Goal: Task Accomplishment & Management: Manage account settings

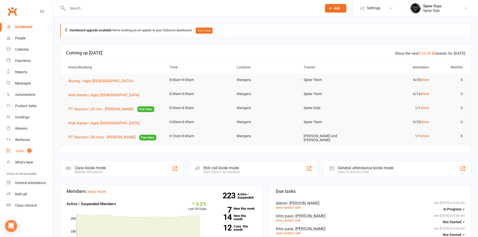
click at [21, 149] on div "Tasks" at bounding box center [19, 151] width 9 height 4
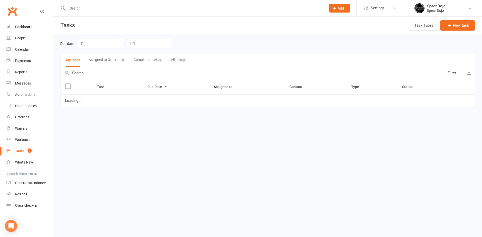
select select "started"
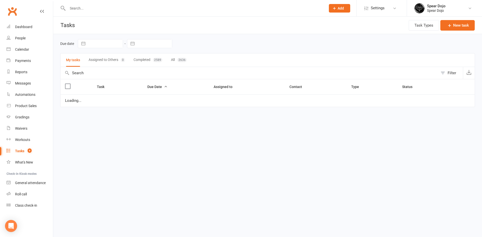
select select "started"
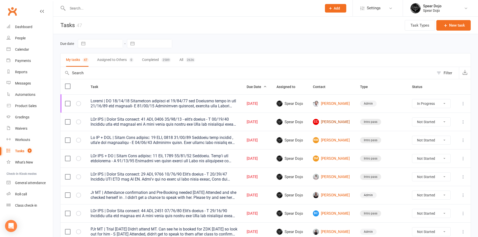
scroll to position [25, 0]
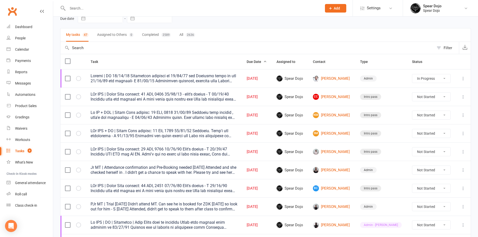
click at [462, 97] on icon at bounding box center [462, 96] width 5 height 5
click at [426, 116] on link "Edit" at bounding box center [437, 116] width 50 height 10
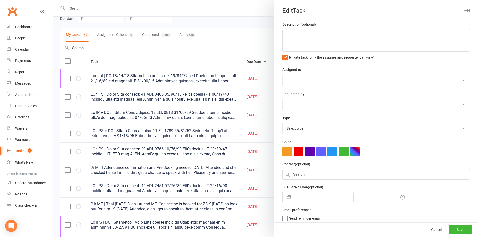
type textarea "PJr ZDK | Intro Pass expires: 22 SEP, 2025 11/09/25 - didn't attend - S 10/09/2…"
select select "43986"
type input "13 Sep 2025"
type input "9:45am"
select select "21686"
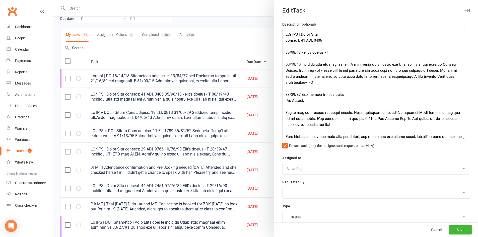
drag, startPoint x: 460, startPoint y: 50, endPoint x: 461, endPoint y: 140, distance: 89.3
click at [461, 140] on textarea at bounding box center [373, 84] width 183 height 111
click at [226, 50] on div at bounding box center [265, 118] width 425 height 237
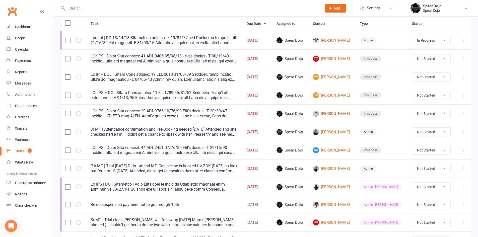
scroll to position [75, 0]
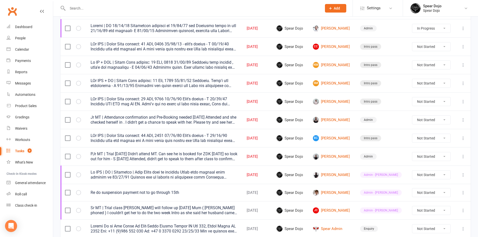
click at [464, 66] on icon at bounding box center [462, 64] width 5 height 5
click at [433, 84] on link "Edit" at bounding box center [437, 85] width 50 height 10
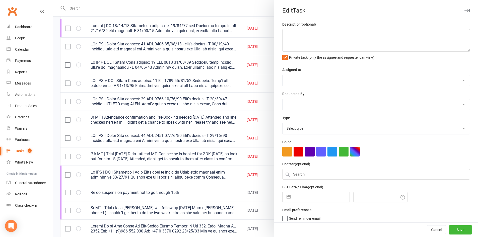
type textarea "Jr MT + ZDK | Intro Pass expires: 22 SEP, 2025 11/09/25 Attended both classes ,…"
select select "43986"
type input "13 Sep 2025"
type input "9:45am"
select select "21686"
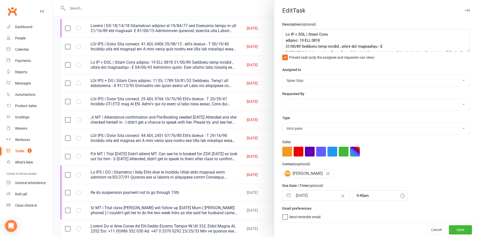
click at [239, 68] on div at bounding box center [265, 118] width 425 height 237
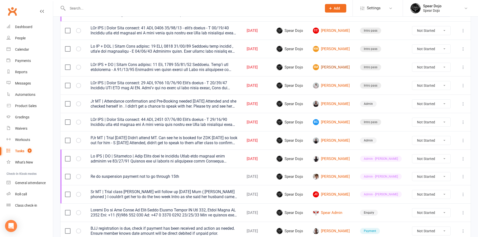
scroll to position [100, 0]
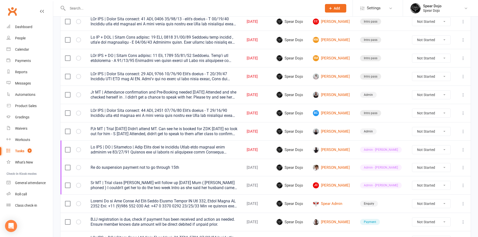
click at [461, 75] on icon at bounding box center [462, 76] width 5 height 5
click at [420, 96] on link "Edit" at bounding box center [437, 96] width 50 height 10
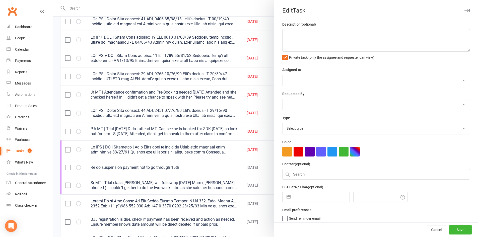
type textarea "PJr ZDK | Intro Pass expires: 19 SEP, 2025 11/09/25 Didn't attend - S 09/09/25 …"
select select "43986"
type input "13 Sep 2025"
type input "9:45am"
select select "21686"
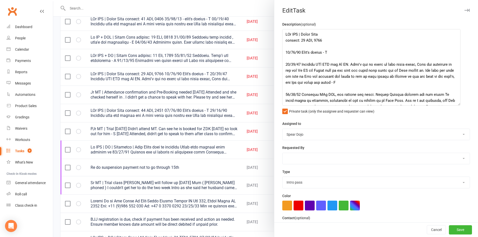
drag, startPoint x: 460, startPoint y: 50, endPoint x: 455, endPoint y: 109, distance: 59.9
click at [455, 106] on textarea at bounding box center [371, 67] width 178 height 76
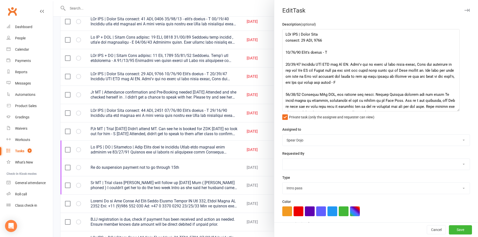
click at [240, 73] on div at bounding box center [265, 118] width 425 height 237
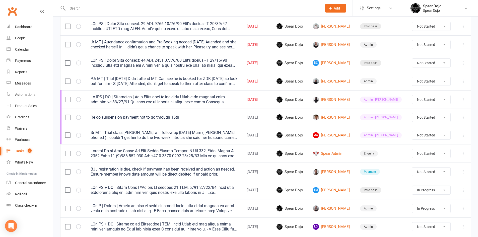
scroll to position [125, 0]
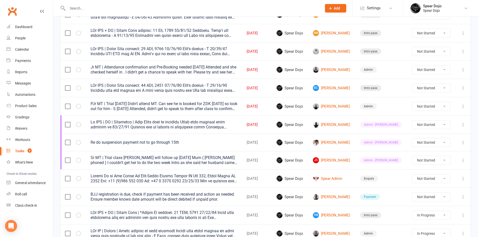
click at [461, 68] on icon at bounding box center [462, 69] width 5 height 5
click at [424, 88] on link "Edit" at bounding box center [437, 89] width 50 height 10
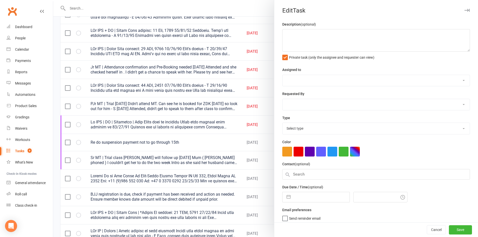
type textarea "Jr MT | Attendance confirmation and Pre-Booking needed 11/09/25 Attended and sh…"
select select "43986"
type input "13 Sep 2025"
type input "9:45am"
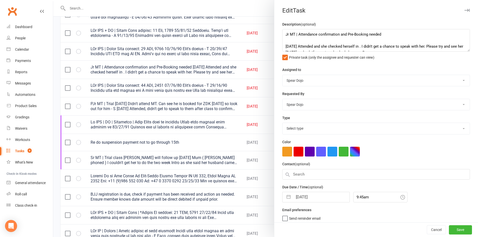
select select "19839"
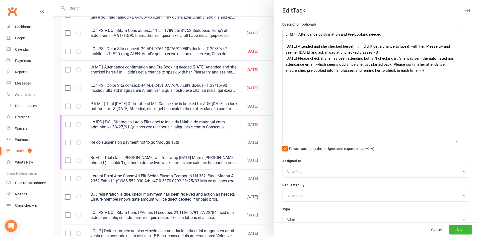
drag, startPoint x: 460, startPoint y: 50, endPoint x: 454, endPoint y: 141, distance: 92.0
click at [454, 141] on textarea "Jr MT | Attendance confirmation and Pre-Booking needed 11/09/25 Attended and sh…" at bounding box center [370, 86] width 176 height 114
click at [376, 52] on textarea "Jr MT | Attendance confirmation and Pre-Booking needed 11/09/25 Attended and sh…" at bounding box center [370, 86] width 176 height 114
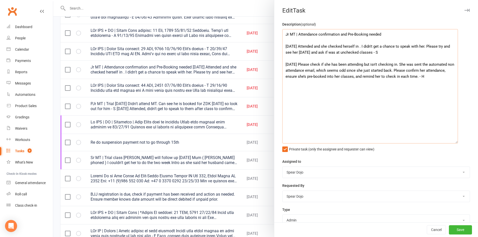
type textarea "Jr MT | Attendance confirmation and Pre-Booking needed 11/09/25 Attended and sh…"
click at [245, 69] on div at bounding box center [265, 118] width 425 height 237
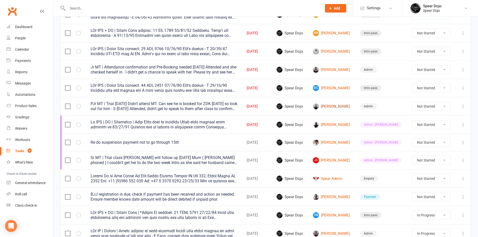
scroll to position [150, 0]
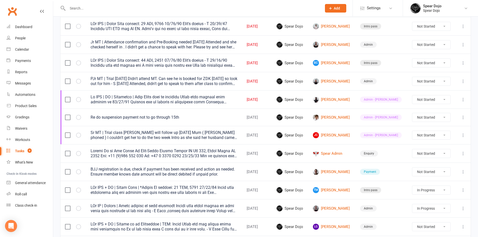
click at [461, 63] on icon at bounding box center [462, 62] width 5 height 5
click at [421, 81] on link "Edit" at bounding box center [437, 83] width 50 height 10
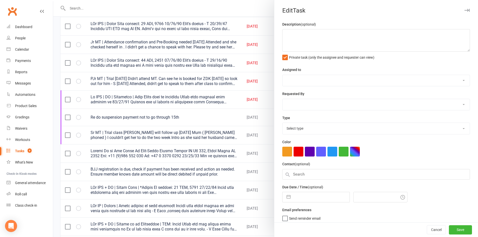
type textarea "PJr ZDK | Intro Pass expires: 22 SEP, 2025 11/09/25 Didn't attend - S 10/09/25 …"
select select "43986"
type input "13 Sep 2025"
type input "9:45am"
select select "21686"
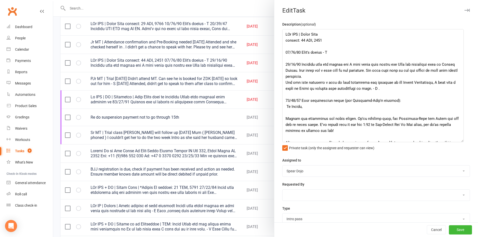
drag, startPoint x: 461, startPoint y: 50, endPoint x: 459, endPoint y: 147, distance: 96.8
click at [459, 142] on textarea at bounding box center [372, 85] width 181 height 113
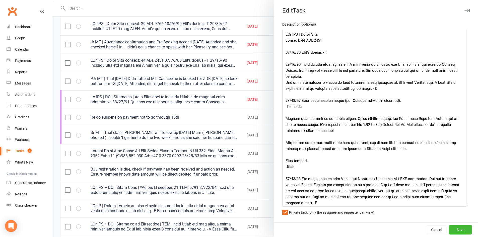
drag, startPoint x: 460, startPoint y: 147, endPoint x: 464, endPoint y: 211, distance: 63.8
click at [464, 207] on textarea at bounding box center [374, 118] width 184 height 178
drag, startPoint x: 236, startPoint y: 100, endPoint x: 244, endPoint y: 98, distance: 7.8
click at [236, 100] on div at bounding box center [265, 118] width 425 height 237
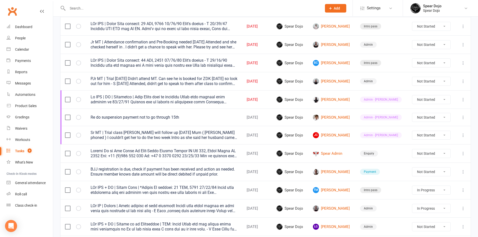
click at [464, 99] on icon at bounding box center [462, 99] width 5 height 5
click at [427, 119] on link "Edit" at bounding box center [437, 119] width 50 height 10
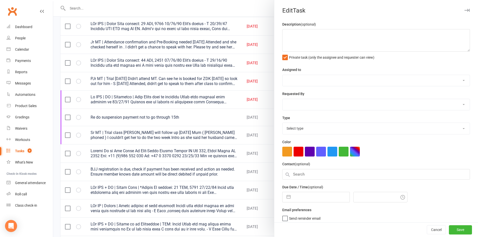
type textarea "Jr ZDK | MT | Equipment | Belt Level will be assessed Sandy will arrange once s…"
select select "43986"
type input "14 Sep 2025"
type input "8:00pm"
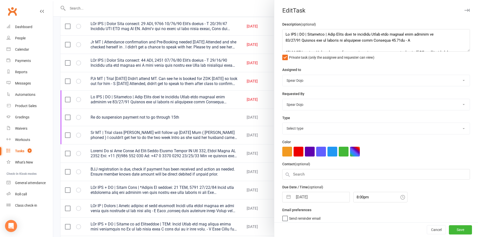
select select "21602"
click at [430, 32] on textarea at bounding box center [376, 40] width 188 height 23
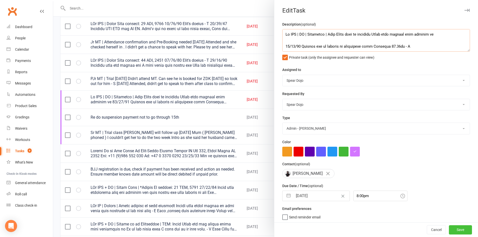
type textarea "Jr ZDK | MT | Equipment | Belt Level will be assessed Sandy will arrange once s…"
click at [452, 228] on button "Save" at bounding box center [460, 229] width 23 height 9
select select "started"
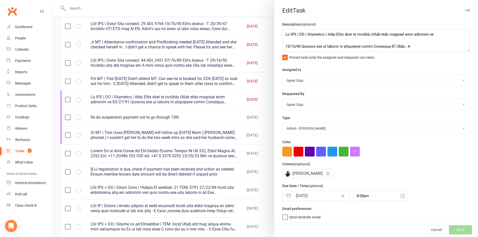
select select "started"
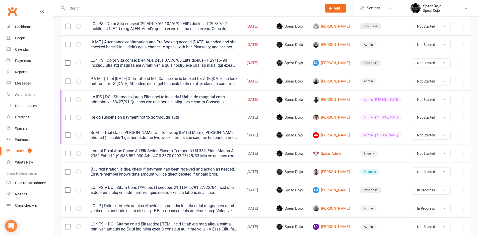
select select "started"
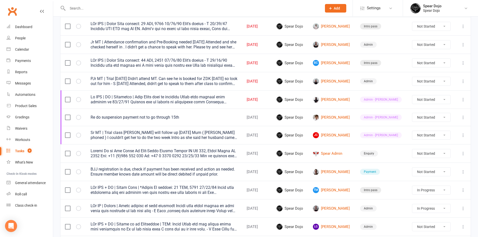
select select "started"
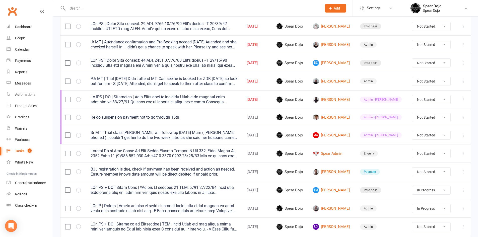
select select "started"
click at [463, 117] on icon at bounding box center [462, 117] width 5 height 5
click at [430, 136] on link "Edit" at bounding box center [437, 137] width 50 height 10
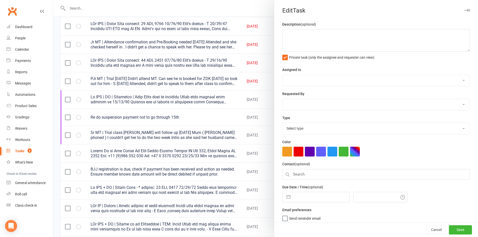
type textarea "Re do suspension payment not to go through 15th"
select select "43986"
type input "14 Sep 2025"
type input "8:00pm"
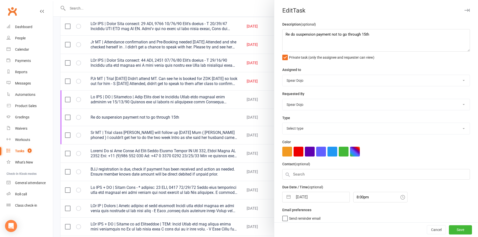
select select "21602"
click at [235, 117] on div at bounding box center [265, 118] width 425 height 237
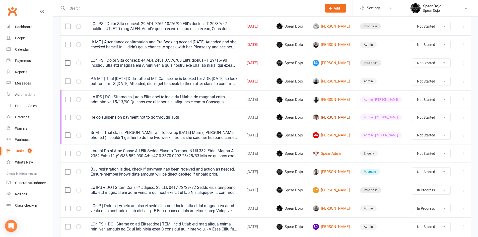
click at [337, 117] on link "[PERSON_NAME]" at bounding box center [332, 117] width 38 height 6
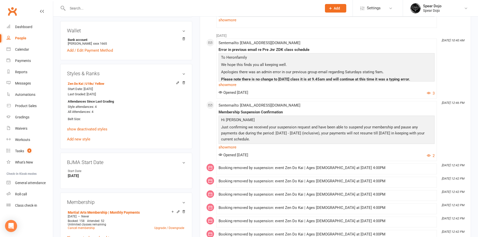
scroll to position [150, 0]
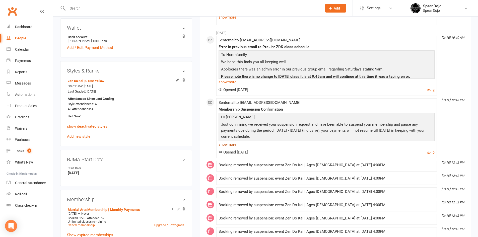
click at [233, 145] on link "show more" at bounding box center [326, 144] width 216 height 7
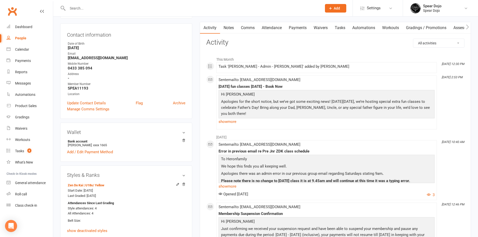
scroll to position [25, 0]
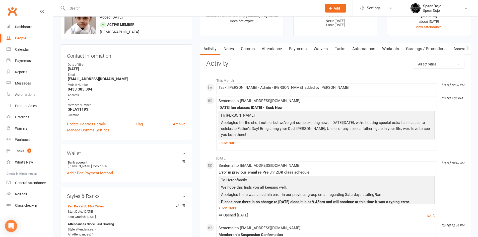
click at [300, 46] on link "Payments" at bounding box center [297, 49] width 25 height 12
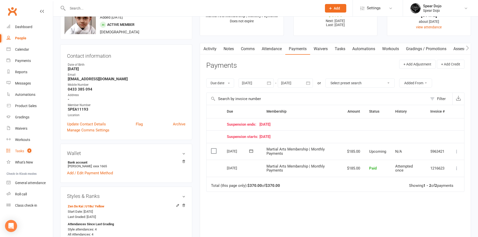
click at [19, 151] on div "Tasks" at bounding box center [19, 151] width 9 height 4
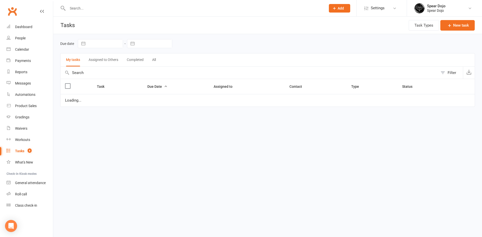
select select "started"
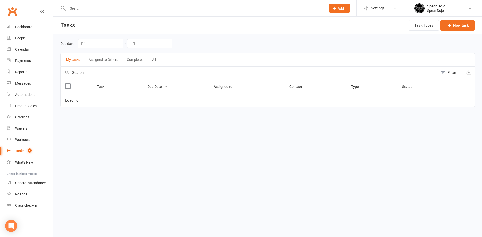
select select "started"
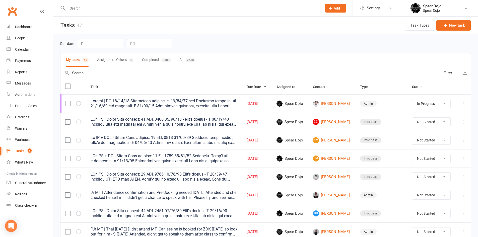
click at [462, 105] on icon at bounding box center [462, 103] width 5 height 5
click at [419, 120] on link "Edit" at bounding box center [437, 123] width 50 height 10
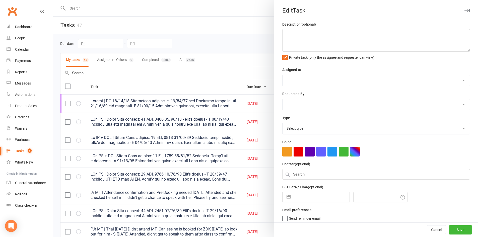
type textarea "Dragon | PT 06/09/25 Remittance received on 04/09/25 for Saturday class on the …"
select select "43986"
type input "[DATE]"
type input "8:30am"
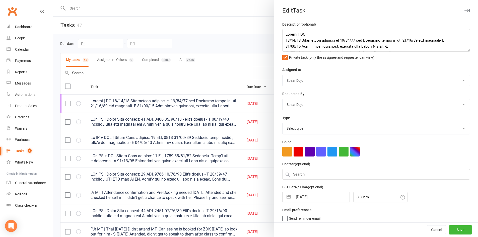
select select "19839"
click at [305, 33] on textarea at bounding box center [376, 40] width 188 height 23
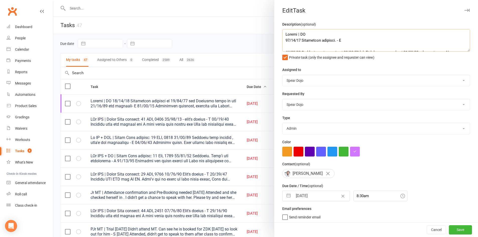
click at [308, 33] on textarea at bounding box center [376, 40] width 188 height 23
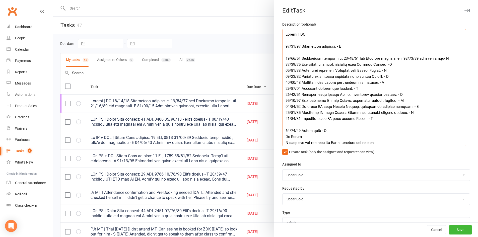
drag, startPoint x: 460, startPoint y: 51, endPoint x: 461, endPoint y: 148, distance: 97.3
click at [461, 146] on textarea at bounding box center [374, 87] width 184 height 117
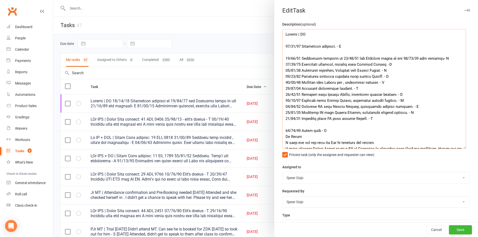
click at [445, 57] on textarea at bounding box center [374, 89] width 184 height 120
click at [345, 44] on textarea at bounding box center [374, 89] width 184 height 120
click at [347, 46] on textarea at bounding box center [374, 89] width 184 height 120
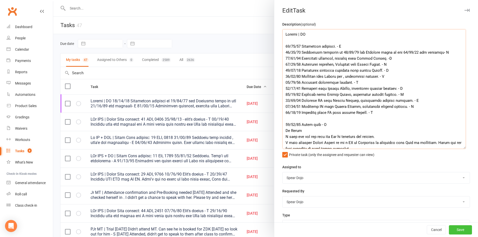
type textarea "Dragon | PT 13/09/25 Remittance received. - L 06/09/25 Remittance received on 0…"
click at [449, 227] on button "Save" at bounding box center [460, 229] width 23 height 9
select select "started"
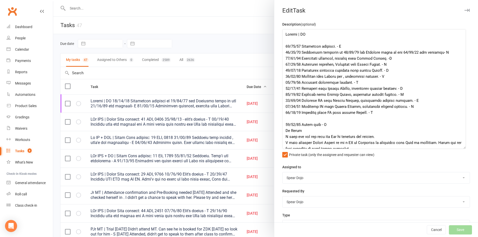
select select "started"
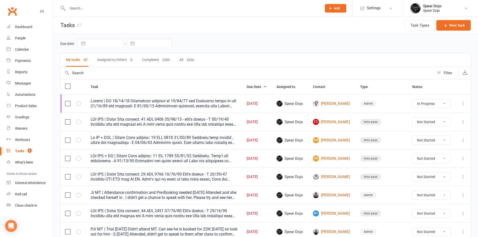
select select "started"
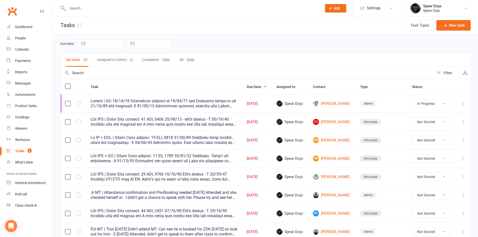
select select "started"
click at [84, 9] on input "text" at bounding box center [192, 8] width 252 height 7
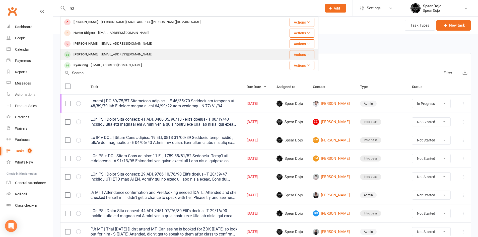
type input "rid"
click at [92, 54] on div "Ridhwaan Mohamed" at bounding box center [86, 54] width 28 height 7
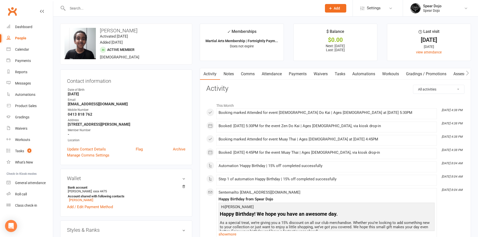
click at [302, 73] on link "Payments" at bounding box center [297, 74] width 25 height 12
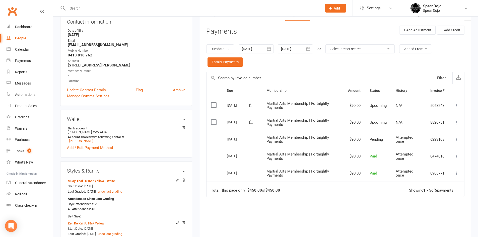
scroll to position [50, 0]
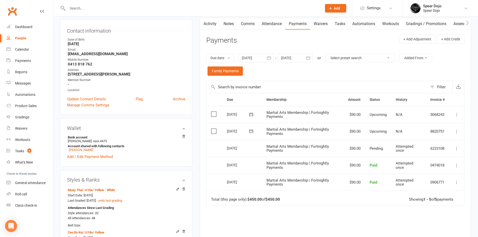
click at [270, 59] on icon "button" at bounding box center [268, 57] width 5 height 5
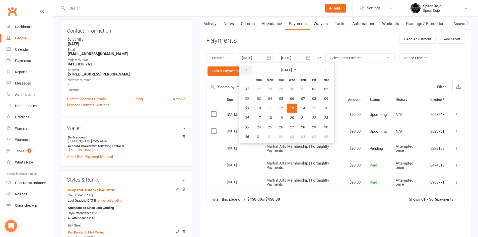
click at [248, 68] on icon "button" at bounding box center [247, 70] width 4 height 4
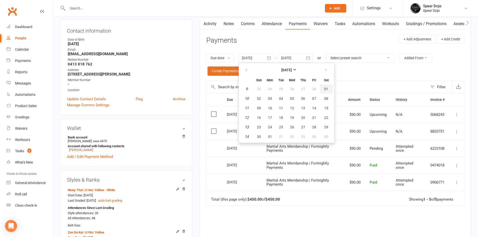
click at [329, 89] on button "01" at bounding box center [326, 89] width 13 height 9
type input "01 Mar 2025"
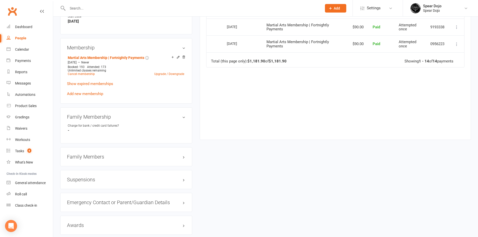
scroll to position [351, 0]
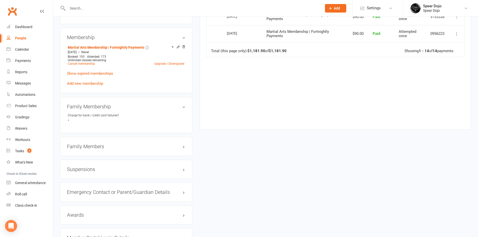
click at [183, 169] on h3 "Suspensions" at bounding box center [126, 170] width 118 height 6
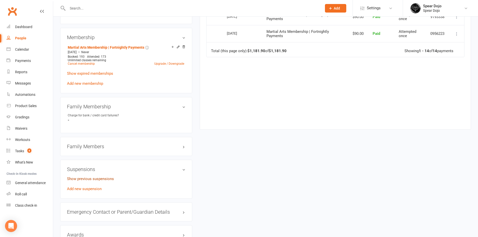
click at [83, 178] on link "Show previous suspensions" at bounding box center [90, 179] width 47 height 5
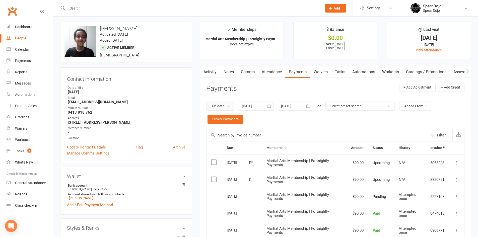
scroll to position [0, 0]
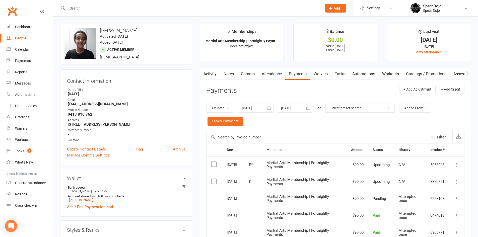
click at [227, 72] on link "Notes" at bounding box center [228, 74] width 17 height 12
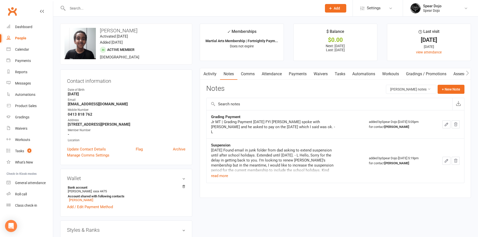
click at [446, 159] on icon "button" at bounding box center [446, 161] width 5 height 5
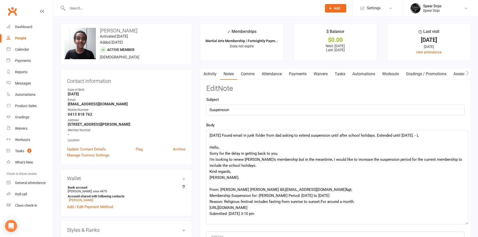
drag, startPoint x: 462, startPoint y: 144, endPoint x: 466, endPoint y: 222, distance: 77.8
click at [466, 222] on textarea "16/04/25 Found email in junk folder from dad asking to extend suspension until …" at bounding box center [337, 177] width 262 height 94
click at [85, 10] on input "text" at bounding box center [192, 8] width 252 height 7
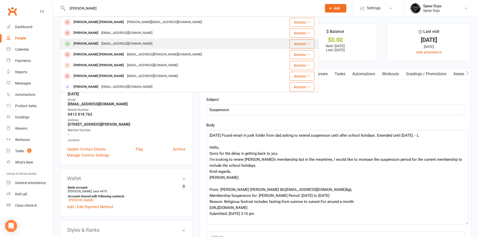
type input "connor"
click at [89, 44] on div "Connor Morris" at bounding box center [86, 43] width 28 height 7
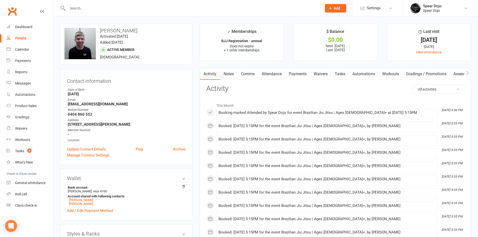
click at [228, 72] on link "Notes" at bounding box center [228, 74] width 17 height 12
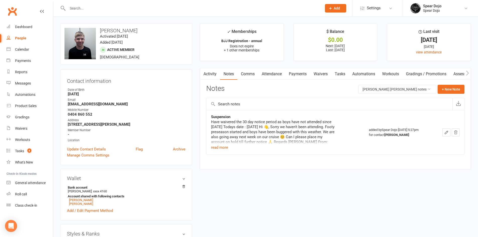
click at [444, 132] on icon "button" at bounding box center [446, 132] width 5 height 5
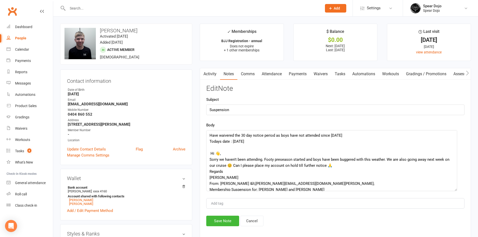
drag, startPoint x: 461, startPoint y: 144, endPoint x: 453, endPoint y: 189, distance: 45.0
click at [453, 189] on textarea "Have waivered the 30 day notice period as boys have not attended since 08/01/25…" at bounding box center [331, 160] width 251 height 61
click at [79, 9] on input "text" at bounding box center [192, 8] width 252 height 7
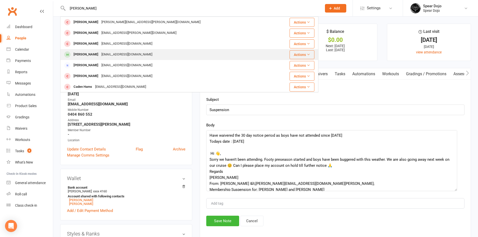
type input "braden"
click at [95, 53] on div "Brayden Horlock" at bounding box center [86, 54] width 28 height 7
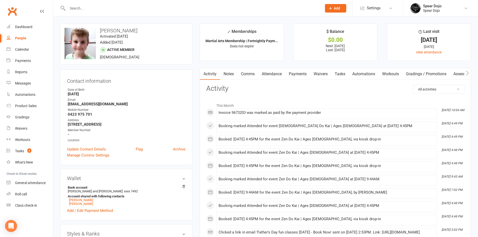
click at [298, 71] on link "Payments" at bounding box center [297, 74] width 25 height 12
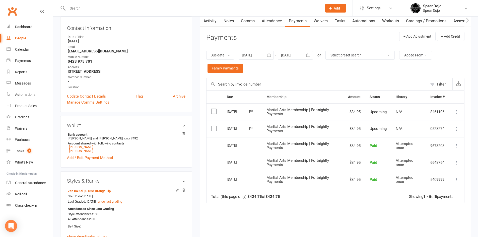
scroll to position [25, 0]
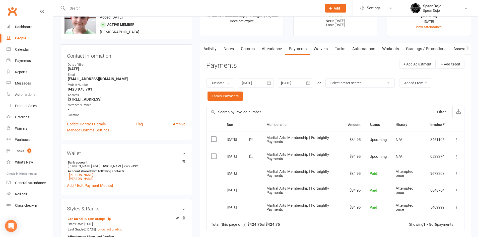
click at [255, 82] on div at bounding box center [256, 83] width 35 height 9
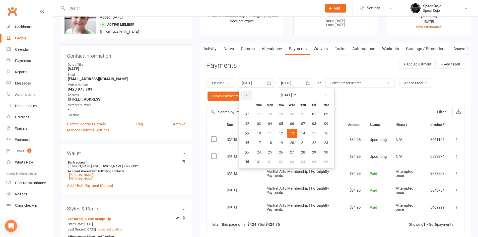
click at [246, 95] on icon "button" at bounding box center [247, 95] width 4 height 4
click at [302, 115] on span "03" at bounding box center [303, 114] width 4 height 4
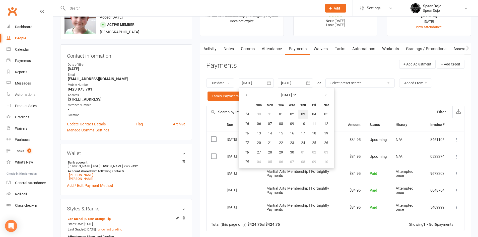
type input "03 Apr 2025"
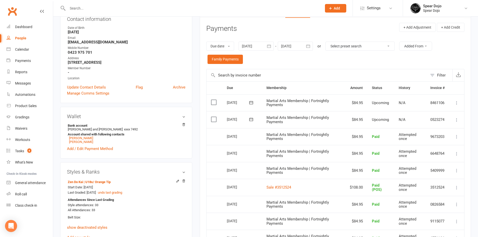
scroll to position [0, 0]
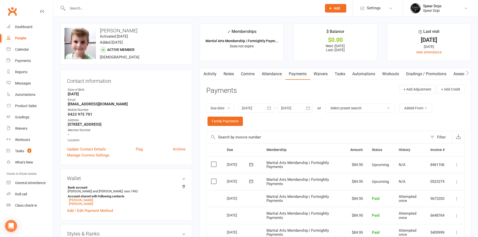
click at [71, 6] on input "text" at bounding box center [192, 8] width 252 height 7
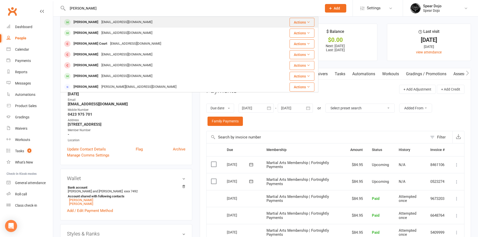
type input "malcom"
click at [86, 22] on div "Malcolm Cain" at bounding box center [86, 22] width 28 height 7
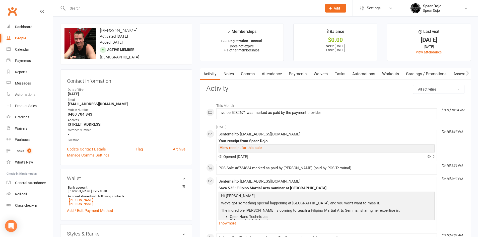
click at [231, 74] on link "Notes" at bounding box center [228, 74] width 17 height 12
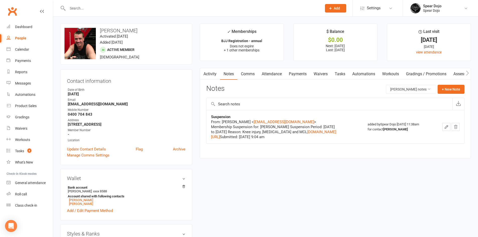
click at [445, 129] on icon "button" at bounding box center [446, 127] width 5 height 5
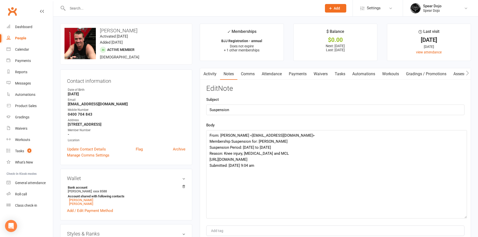
drag, startPoint x: 461, startPoint y: 144, endPoint x: 464, endPoint y: 226, distance: 82.8
click at [464, 218] on textarea "From: Malcolm Cain <mal257@gmail.com> Membership Suspension for: Malcolm Cain S…" at bounding box center [336, 174] width 261 height 88
click at [77, 7] on input "text" at bounding box center [192, 8] width 252 height 7
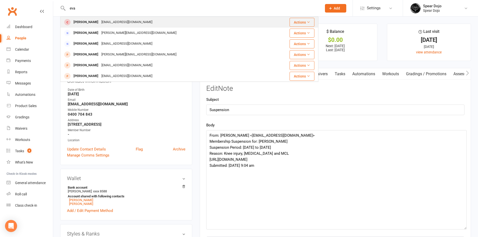
type input "eva"
click at [100, 23] on div "gemtopping@yahoo.co.uk" at bounding box center [127, 22] width 54 height 7
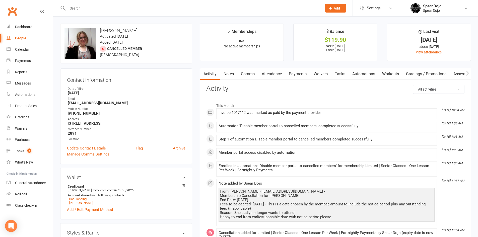
click at [298, 71] on link "Payments" at bounding box center [297, 74] width 25 height 12
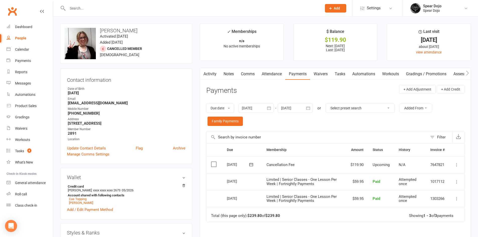
click at [75, 9] on input "text" at bounding box center [192, 8] width 252 height 7
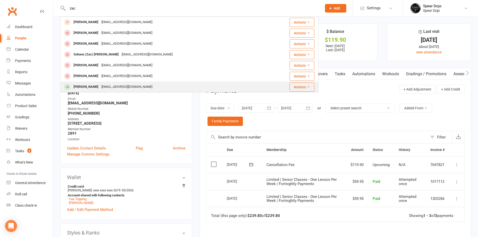
type input "zac"
click at [86, 89] on div "Zachary Craig" at bounding box center [86, 86] width 28 height 7
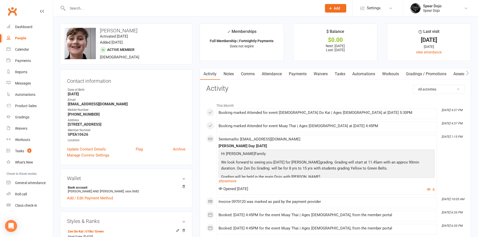
click at [291, 73] on link "Payments" at bounding box center [297, 74] width 25 height 12
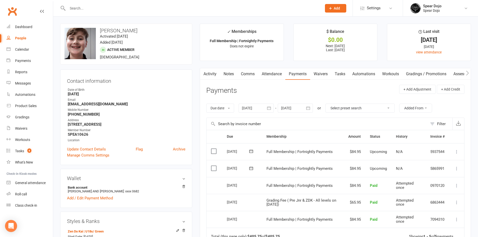
click at [269, 108] on icon "button" at bounding box center [268, 108] width 5 height 5
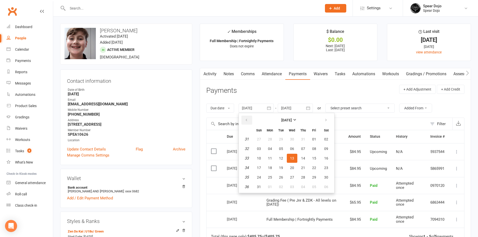
click at [248, 117] on button "button" at bounding box center [246, 120] width 11 height 9
click at [244, 121] on button "button" at bounding box center [246, 120] width 11 height 9
click at [274, 137] on button "02" at bounding box center [270, 139] width 11 height 9
type input "02 Jun 2025"
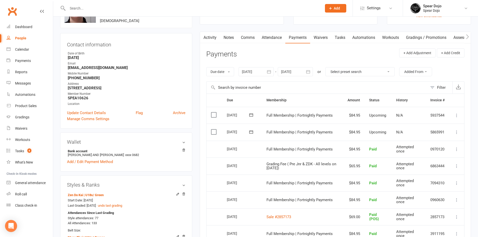
scroll to position [25, 0]
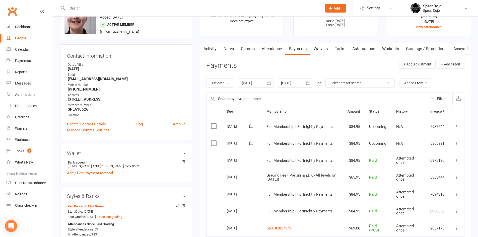
click at [246, 47] on link "Comms" at bounding box center [247, 49] width 21 height 12
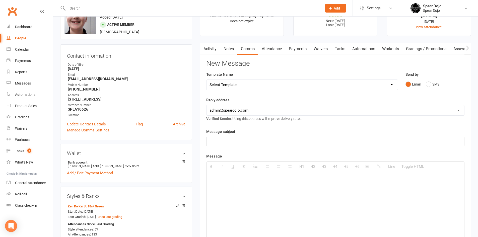
click at [230, 47] on link "Notes" at bounding box center [228, 49] width 17 height 12
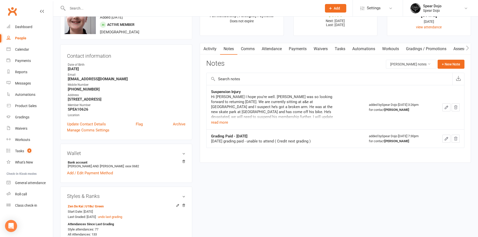
click at [445, 109] on icon "button" at bounding box center [446, 107] width 5 height 5
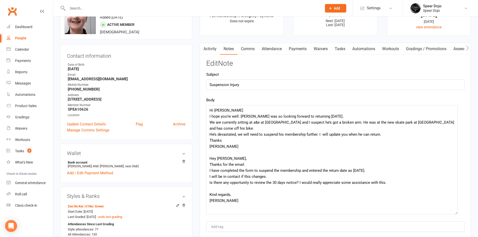
drag, startPoint x: 462, startPoint y: 118, endPoint x: 454, endPoint y: 219, distance: 102.1
click at [454, 214] on textarea "Hi Sandy I hope you’re well. Zach was so looking forward to returning tomorrow.…" at bounding box center [331, 159] width 251 height 109
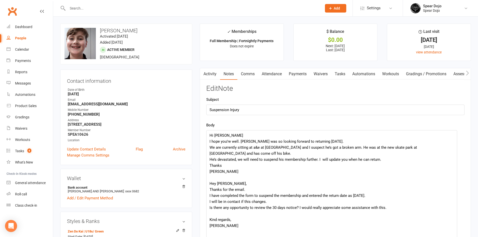
click at [70, 8] on input "text" at bounding box center [192, 8] width 252 height 7
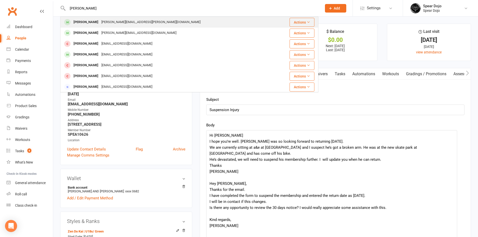
type input "sam"
click at [82, 22] on div "Sam Dewar" at bounding box center [86, 22] width 28 height 7
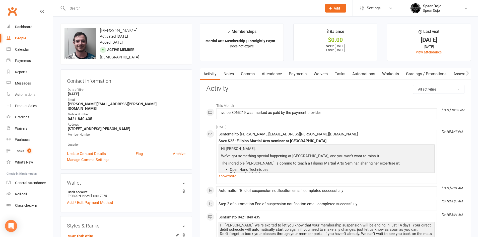
click at [271, 72] on link "Attendance" at bounding box center [271, 74] width 27 height 12
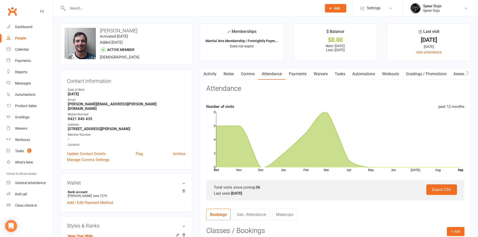
click at [302, 72] on link "Payments" at bounding box center [297, 74] width 25 height 12
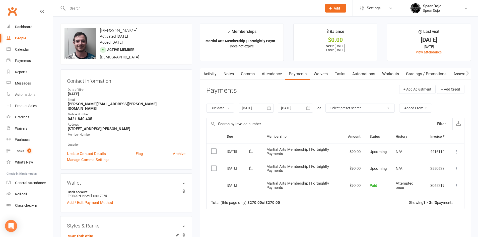
click at [268, 107] on icon "button" at bounding box center [268, 108] width 5 height 5
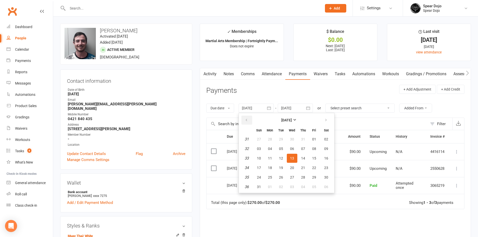
click at [246, 122] on icon "button" at bounding box center [247, 120] width 4 height 4
click at [260, 140] on span "01" at bounding box center [259, 139] width 4 height 4
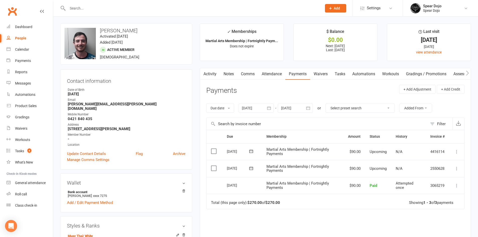
click at [270, 109] on icon "button" at bounding box center [268, 108] width 5 height 5
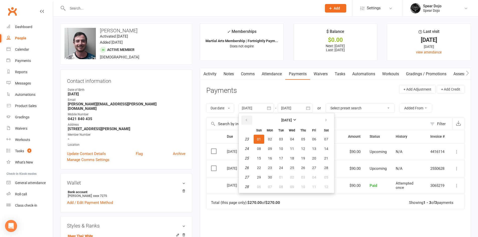
click at [248, 117] on button "button" at bounding box center [246, 120] width 11 height 9
click at [293, 140] on span "02" at bounding box center [292, 139] width 4 height 4
type input "02 Apr 2025"
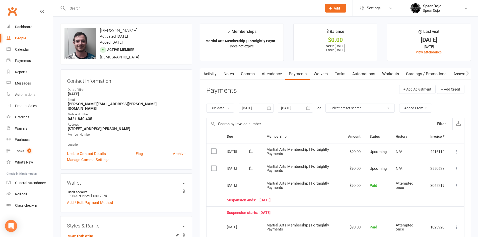
click at [81, 10] on input "text" at bounding box center [192, 8] width 252 height 7
type input "ryly"
drag, startPoint x: 77, startPoint y: 7, endPoint x: 68, endPoint y: 9, distance: 9.0
click at [68, 9] on input "ryly" at bounding box center [192, 8] width 252 height 7
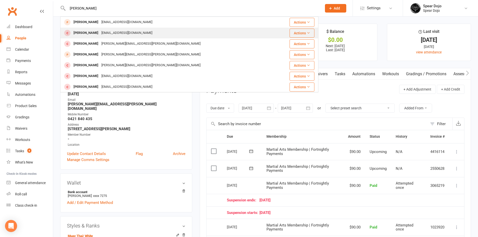
type input "Riley"
click at [128, 34] on div "rileyturner@live.com.au" at bounding box center [127, 32] width 54 height 7
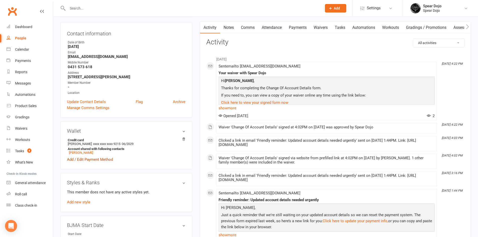
scroll to position [50, 0]
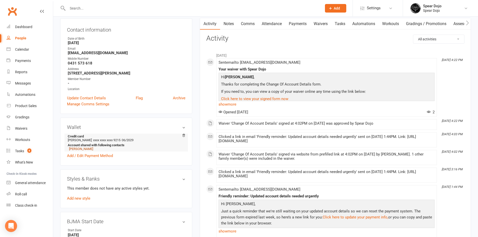
click at [75, 149] on link "Evie Turner" at bounding box center [81, 149] width 24 height 4
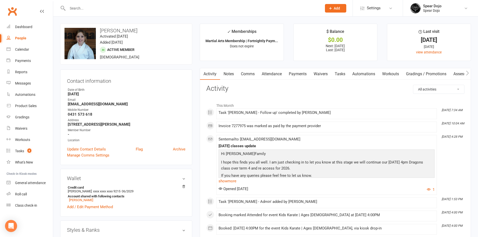
click at [302, 74] on link "Payments" at bounding box center [297, 74] width 25 height 12
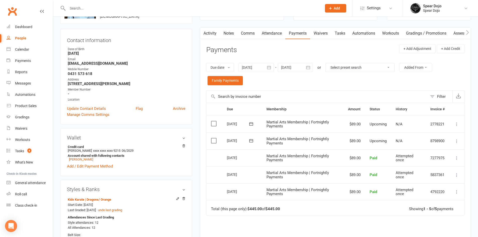
scroll to position [50, 0]
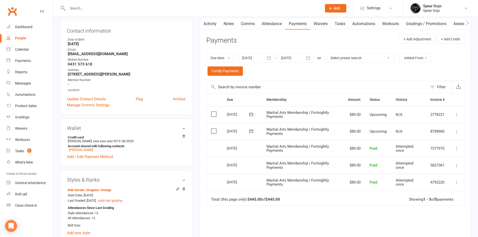
click at [248, 22] on link "Comms" at bounding box center [247, 24] width 21 height 12
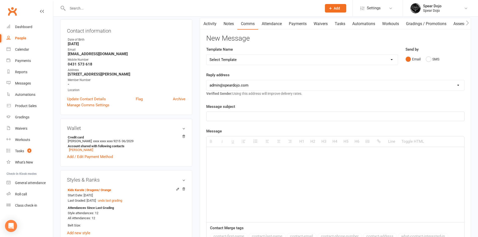
click at [203, 22] on icon "button" at bounding box center [202, 22] width 3 height 5
click at [209, 22] on link "Activity" at bounding box center [210, 24] width 20 height 12
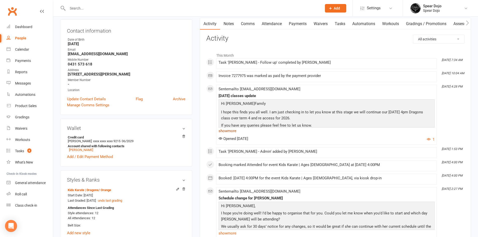
click at [231, 130] on link "show more" at bounding box center [326, 130] width 216 height 7
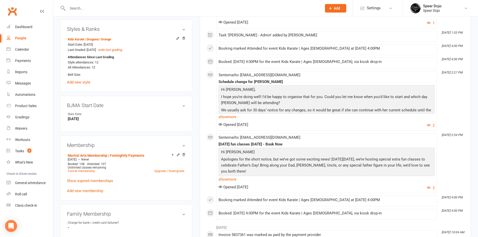
scroll to position [226, 0]
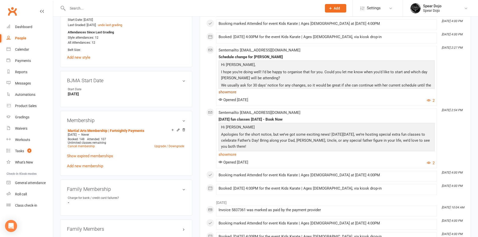
click at [228, 91] on link "show more" at bounding box center [326, 92] width 216 height 7
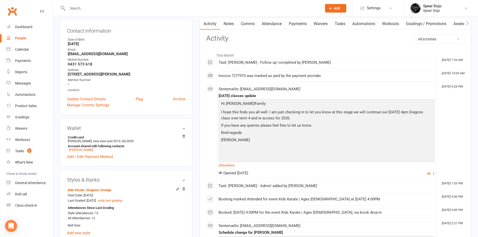
scroll to position [0, 0]
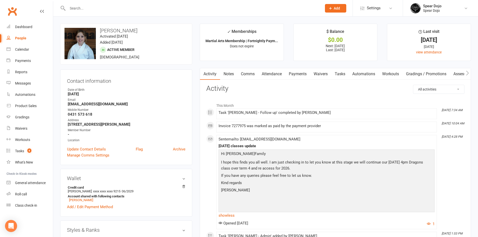
click at [300, 73] on link "Payments" at bounding box center [297, 74] width 25 height 12
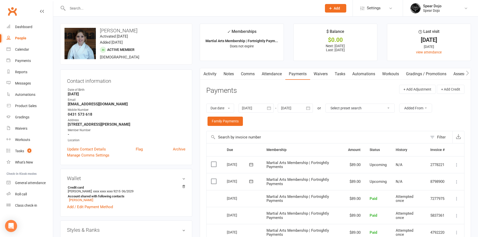
click at [343, 74] on link "Tasks" at bounding box center [340, 74] width 18 height 12
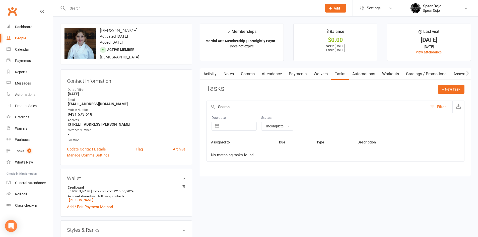
click at [279, 124] on select "All statuses Incomplete Not Started In Progress Waiting Complete" at bounding box center [277, 126] width 32 height 9
select select "finished"
click at [261, 122] on select "All statuses Incomplete Not Started In Progress Waiting Complete" at bounding box center [277, 126] width 32 height 9
select select "finished"
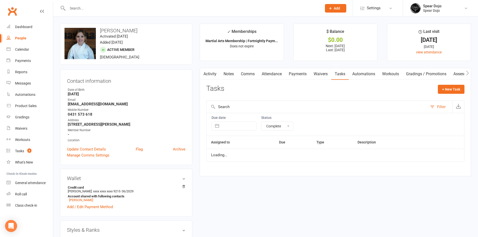
select select "finished"
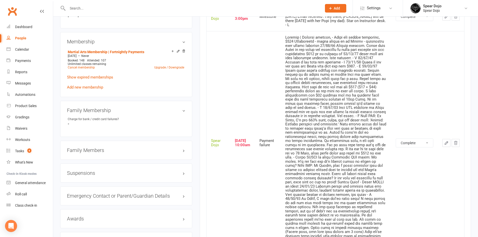
scroll to position [276, 0]
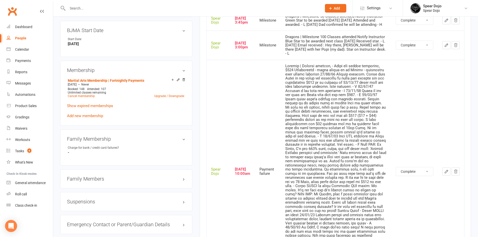
click at [446, 169] on icon "button" at bounding box center [446, 171] width 5 height 5
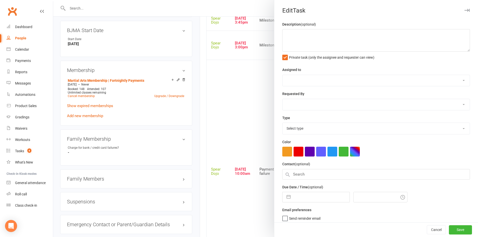
type textarea "Dragons | Payment failure, - Needs new waiver submitted, $104 Outstanding - nee…"
select select "43986"
type input "28 Jul 2025"
type input "10:00am"
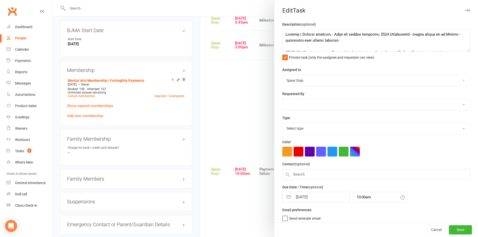
select select "19917"
click at [240, 97] on div at bounding box center [265, 118] width 425 height 237
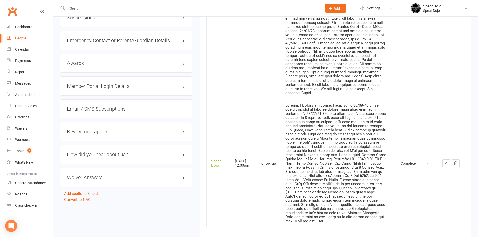
scroll to position [477, 0]
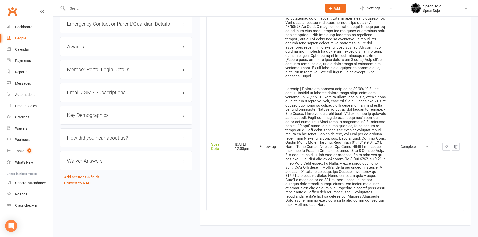
click at [443, 143] on button "button" at bounding box center [446, 147] width 8 height 8
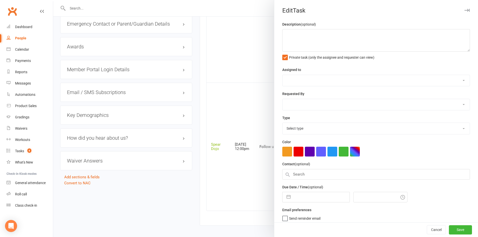
type textarea "Dragons | Change to limited membership 11/09/25 Had no reply a payment is pendi…"
select select "43986"
type input "13 Sep 2025"
type input "12:00pm"
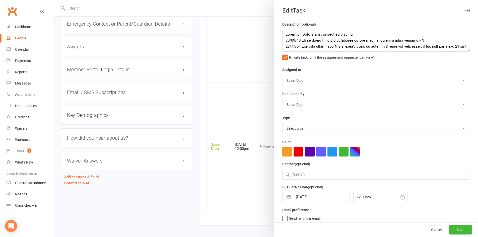
select select "19887"
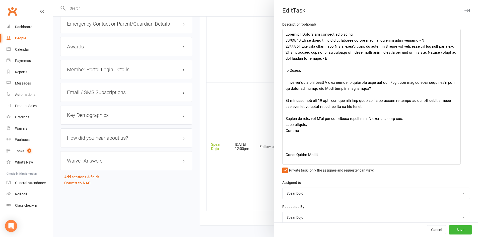
drag, startPoint x: 461, startPoint y: 50, endPoint x: 458, endPoint y: 164, distance: 113.7
click at [458, 164] on textarea at bounding box center [371, 96] width 178 height 135
click at [431, 40] on textarea at bounding box center [371, 97] width 178 height 136
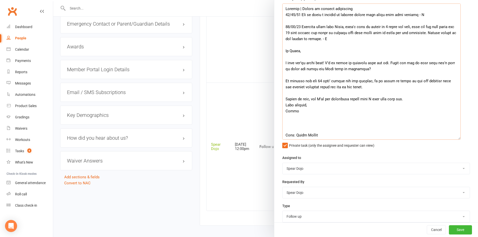
scroll to position [25, 0]
type textarea "Dragons | Change to limited membership 11/09/25 Had no reply a payment is pendi…"
click at [194, 104] on div at bounding box center [265, 118] width 425 height 237
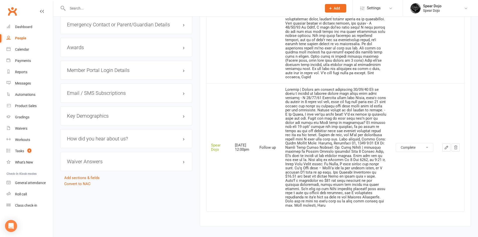
scroll to position [477, 0]
click at [446, 144] on icon "button" at bounding box center [446, 146] width 5 height 5
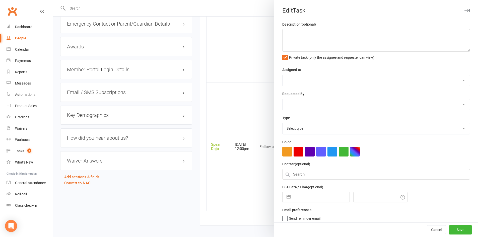
type textarea "Dragons | Change to limited membership 11/09/25 Had no reply a payment is pendi…"
select select "43986"
type input "13 Sep 2025"
type input "12:00pm"
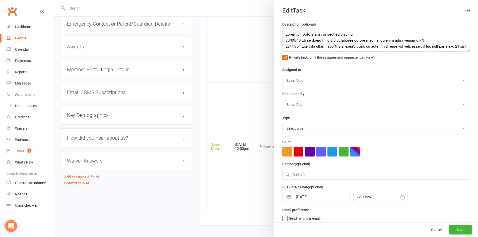
select select "19887"
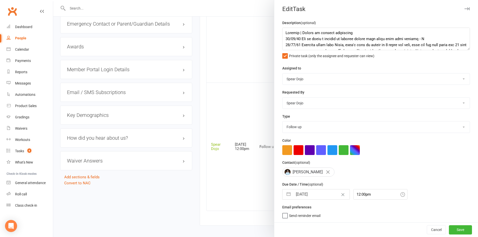
scroll to position [0, 0]
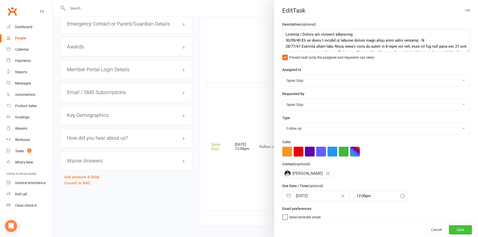
click at [457, 232] on button "Save" at bounding box center [460, 229] width 23 height 9
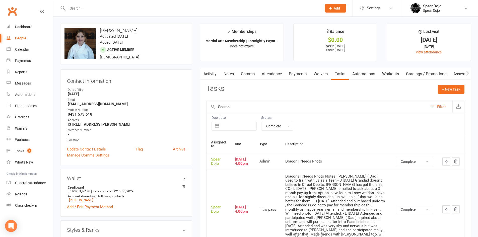
click at [298, 73] on link "Payments" at bounding box center [297, 74] width 25 height 12
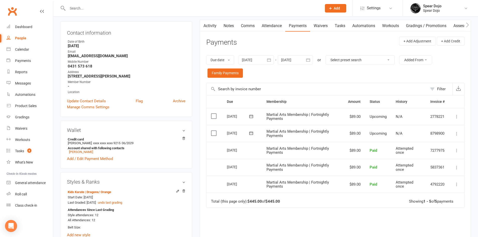
scroll to position [50, 0]
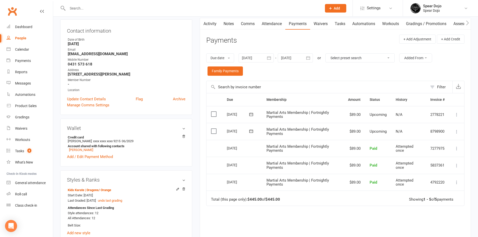
click at [341, 23] on link "Tasks" at bounding box center [340, 24] width 18 height 12
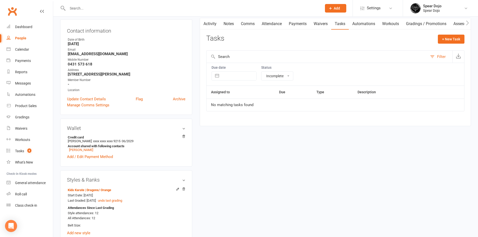
click at [342, 22] on link "Tasks" at bounding box center [340, 24] width 18 height 12
click at [283, 76] on select "All statuses Incomplete Not Started In Progress Waiting Complete" at bounding box center [277, 76] width 32 height 9
select select "finished"
click at [261, 72] on select "All statuses Incomplete Not Started In Progress Waiting Complete" at bounding box center [277, 76] width 32 height 9
select select "finished"
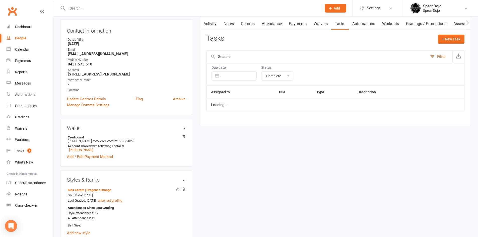
select select "finished"
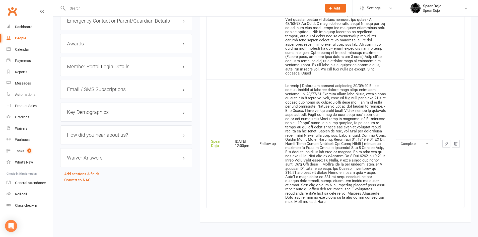
scroll to position [480, 0]
click at [416, 139] on select "Not Started In Progress Waiting Complete" at bounding box center [414, 143] width 37 height 9
click at [396, 139] on select "Not Started In Progress Waiting Complete" at bounding box center [414, 143] width 37 height 9
select select "finished"
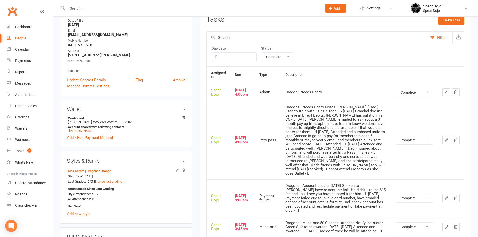
scroll to position [69, 0]
click at [23, 148] on link "Tasks 9" at bounding box center [30, 150] width 46 height 11
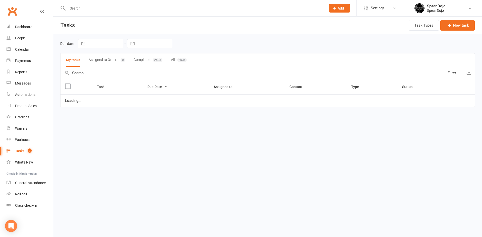
select select "started"
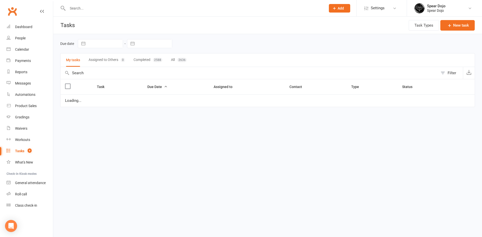
select select "started"
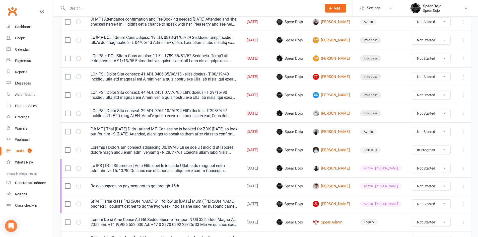
scroll to position [100, 0]
click at [462, 151] on icon at bounding box center [462, 149] width 5 height 5
click at [423, 168] on link "Edit" at bounding box center [437, 169] width 50 height 10
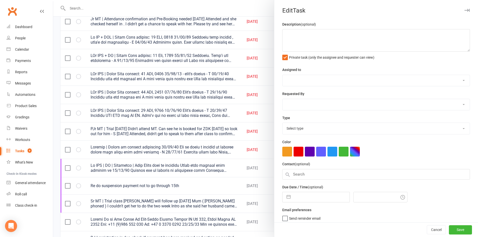
type textarea "Dragons | Change to limited membership 11/09/25 Had no reply a payment is pendi…"
select select "43986"
type input "[DATE]"
type input "12:00pm"
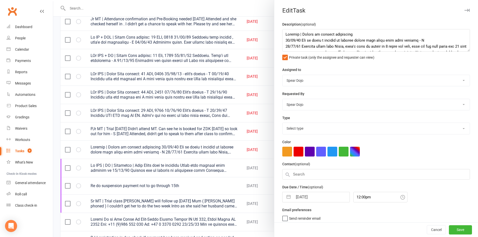
select select "19887"
click at [285, 197] on button "button" at bounding box center [288, 196] width 9 height 10
select select "7"
select select "2025"
select select "8"
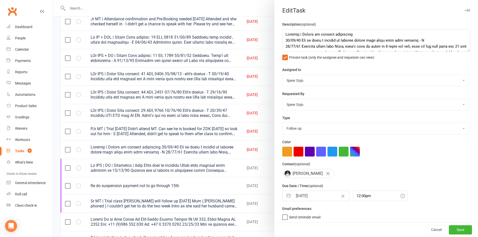
select select "2025"
select select "9"
select select "2025"
click at [355, 35] on textarea at bounding box center [376, 40] width 188 height 23
type textarea "Dragons | Change to limited membership 13/09/25 This task was marked completed …"
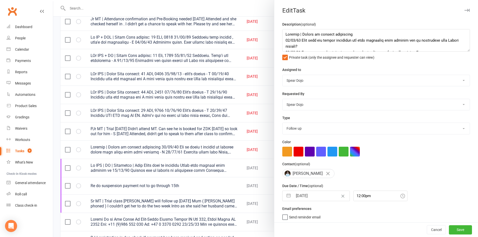
click at [448, 108] on select "Spear Dojo Soke Wayne Sandy Spear Jeremy Du Spear Team Sensei Adam" at bounding box center [375, 104] width 187 height 11
click at [340, 94] on div "Requested By Spear Dojo Soke Wayne Sandy Spear Jeremy Du Spear Team Sensei Adam" at bounding box center [376, 101] width 188 height 20
click at [444, 82] on select "Spear Dojo Soke Wayne Sandy Spear Jeremy Du Spear Team Sensei Adam" at bounding box center [375, 80] width 187 height 11
select select "49583"
click at [282, 75] on select "Spear Dojo Soke Wayne Sandy Spear Jeremy Du Spear Team Sensei Adam" at bounding box center [375, 80] width 187 height 11
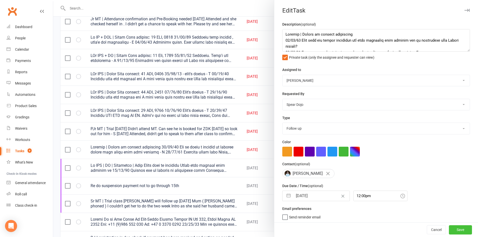
click at [457, 231] on button "Save" at bounding box center [460, 229] width 23 height 9
select select "started"
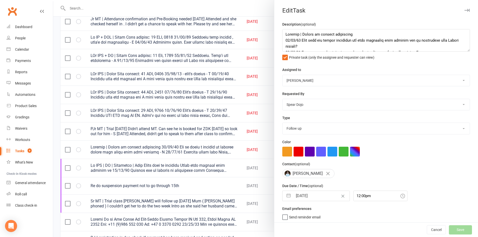
select select "started"
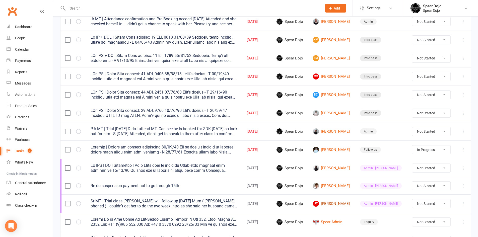
select select "started"
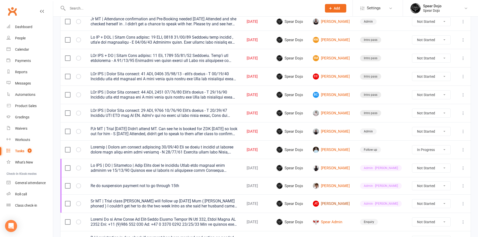
select select "started"
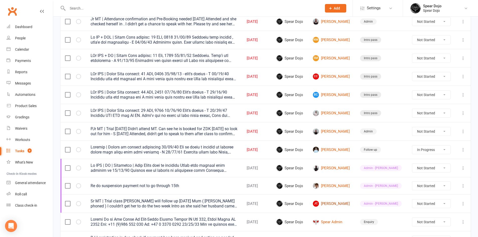
select select "started"
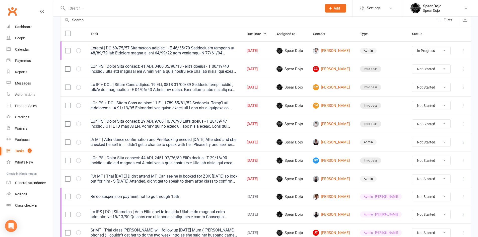
scroll to position [50, 0]
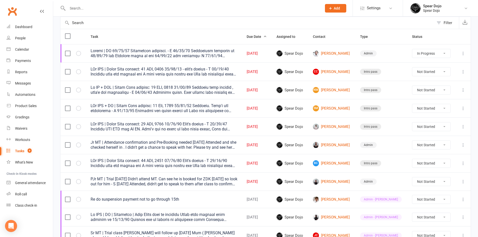
click at [462, 162] on icon at bounding box center [462, 163] width 5 height 5
click at [434, 180] on link "Edit" at bounding box center [437, 183] width 50 height 10
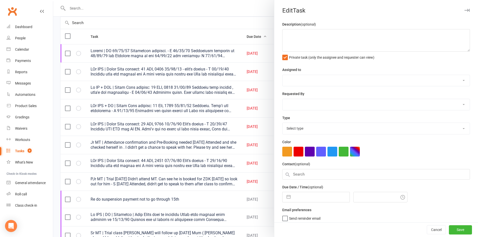
type textarea "LOr IPS | Dolor Sita consect: 76 ADI, 9119 33/42/71 Elit's doeius - T 26/06/77 …"
select select "43986"
type input "[DATE]"
type input "9:45am"
select select "21686"
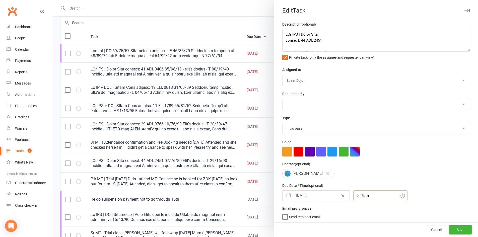
click at [356, 197] on input "9:45am" at bounding box center [380, 195] width 54 height 11
click at [357, 206] on div "9:30am" at bounding box center [380, 205] width 54 height 8
type input "9:30am"
click at [457, 231] on button "Save" at bounding box center [460, 229] width 23 height 9
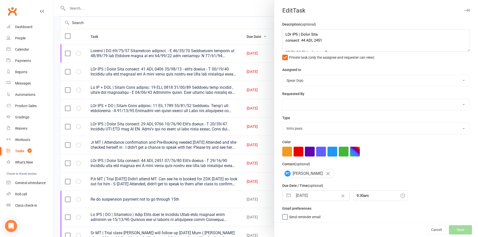
select select "started"
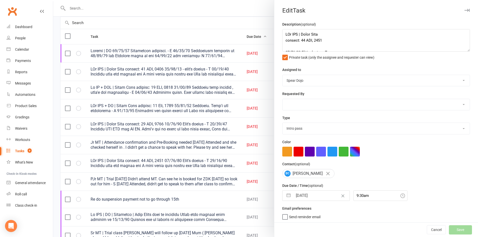
select select "started"
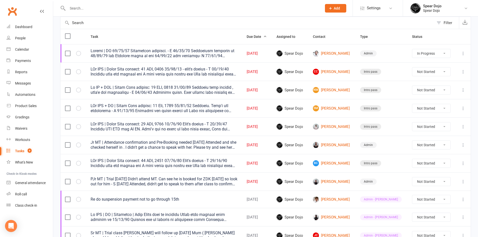
select select "started"
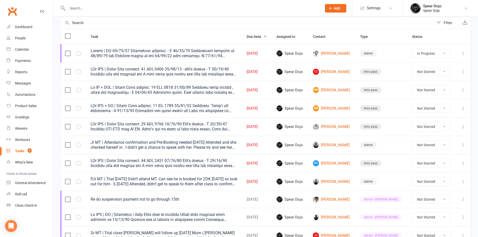
select select "started"
click at [464, 180] on icon at bounding box center [462, 181] width 5 height 5
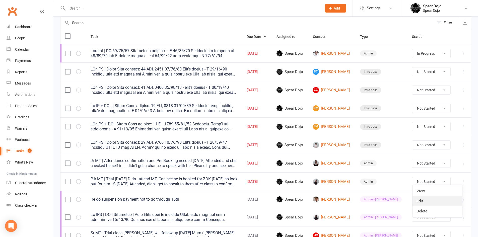
click at [419, 202] on link "Edit" at bounding box center [437, 201] width 50 height 10
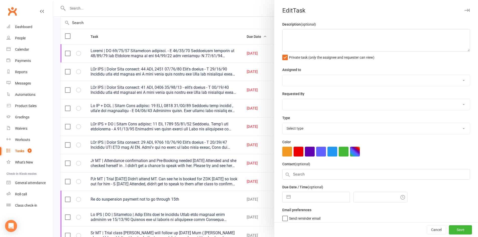
type textarea "PJr MT | Trial [DATE] Didn't attend MT. Can see he is booked for ZDK [DATE] so …"
select select "43986"
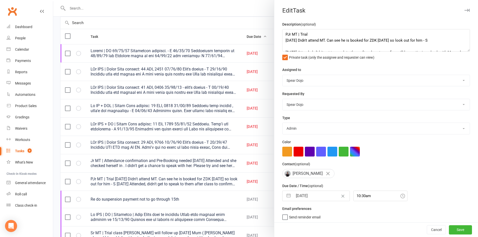
click at [218, 196] on div at bounding box center [265, 118] width 425 height 237
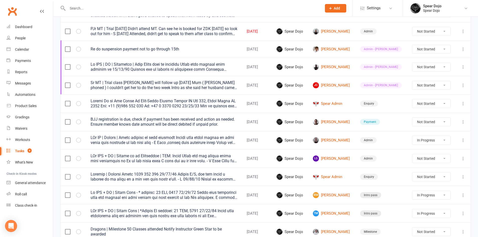
scroll to position [201, 0]
click at [331, 121] on link "[PERSON_NAME]" at bounding box center [332, 122] width 38 height 6
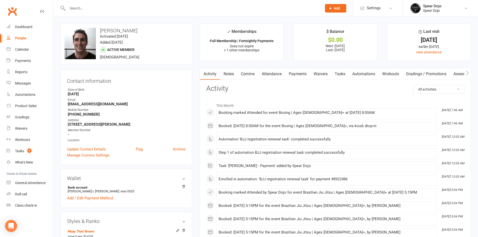
click at [297, 72] on link "Payments" at bounding box center [297, 74] width 25 height 12
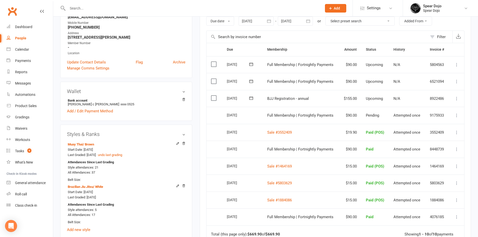
scroll to position [75, 0]
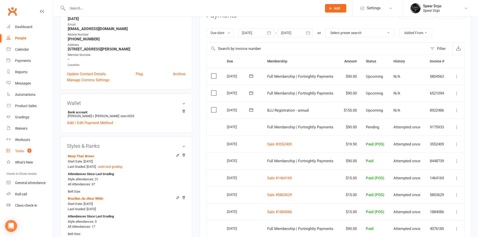
click at [17, 149] on div "Tasks" at bounding box center [19, 151] width 9 height 4
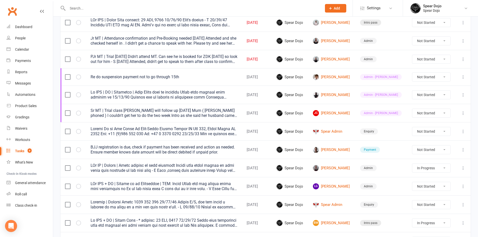
scroll to position [176, 0]
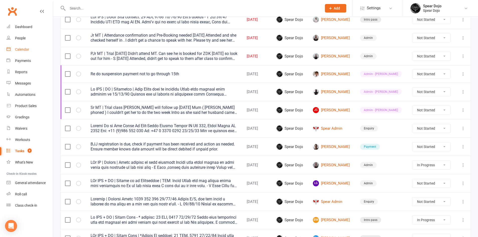
click at [22, 48] on div "Calendar" at bounding box center [22, 49] width 14 height 4
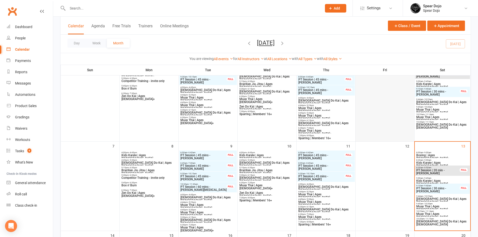
scroll to position [75, 0]
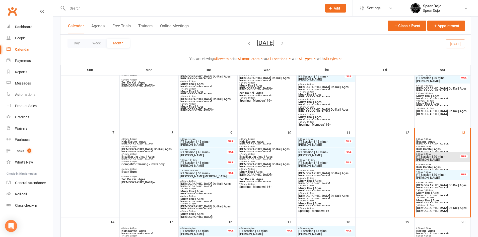
click at [436, 149] on span "Kids Karate | Ages 4" at bounding box center [442, 151] width 53 height 6
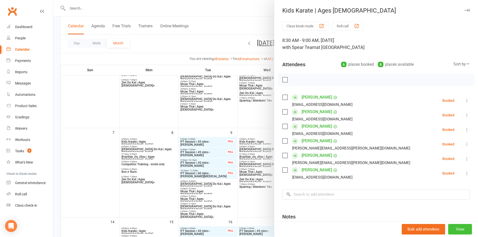
click at [457, 226] on button "View" at bounding box center [460, 229] width 24 height 11
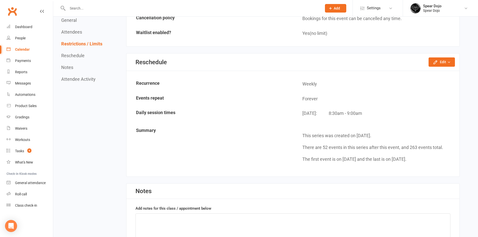
scroll to position [502, 0]
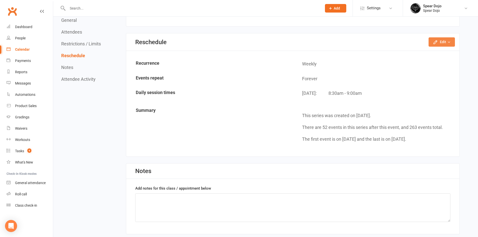
click at [434, 42] on icon "button" at bounding box center [435, 42] width 5 height 5
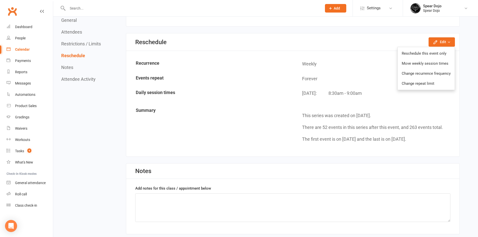
click at [214, 98] on td "Daily session times" at bounding box center [210, 94] width 166 height 17
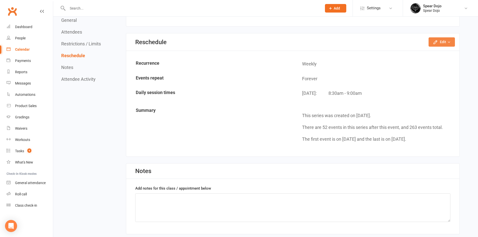
click at [441, 43] on button "Edit" at bounding box center [441, 41] width 26 height 9
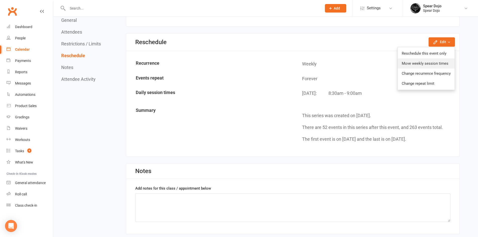
click at [418, 63] on link "Move weekly session times" at bounding box center [426, 63] width 57 height 10
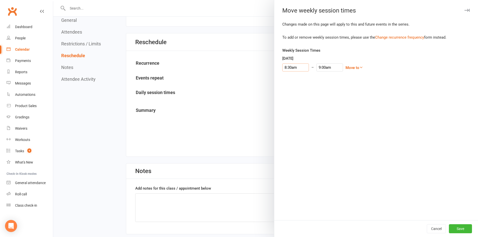
click at [296, 67] on input "8:30am" at bounding box center [295, 67] width 27 height 8
click at [290, 98] on li "9:00am" at bounding box center [294, 98] width 24 height 8
click at [319, 69] on input "9:30am" at bounding box center [329, 67] width 27 height 8
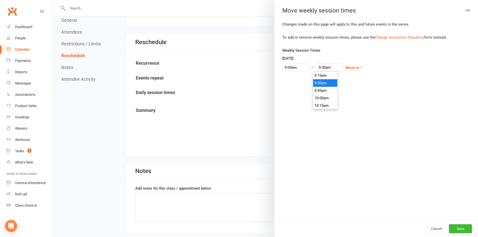
click at [321, 84] on li "9:30am" at bounding box center [325, 83] width 24 height 8
click at [457, 229] on button "Save" at bounding box center [460, 228] width 23 height 9
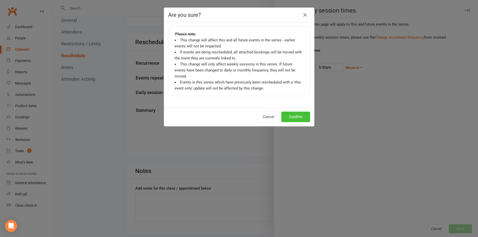
click at [291, 112] on button "Confirm" at bounding box center [295, 117] width 29 height 11
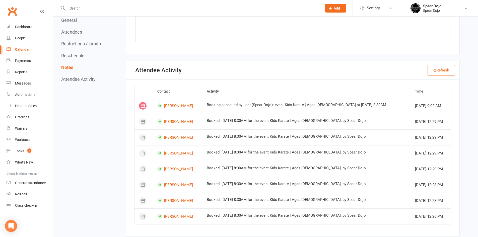
scroll to position [702, 0]
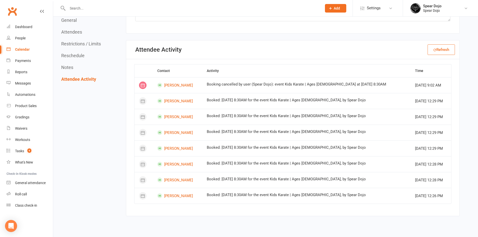
click at [25, 48] on div "Calendar" at bounding box center [22, 49] width 15 height 4
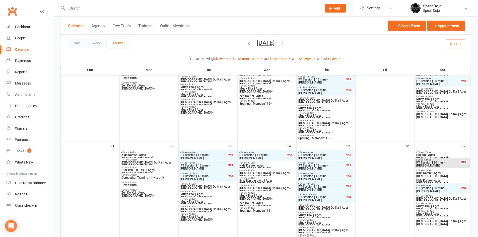
scroll to position [276, 0]
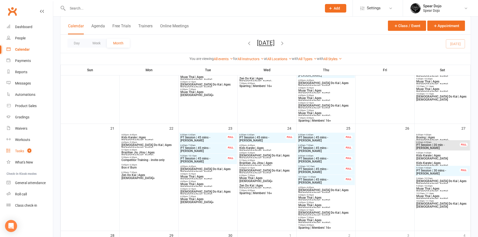
click at [22, 149] on div "Tasks" at bounding box center [19, 151] width 9 height 4
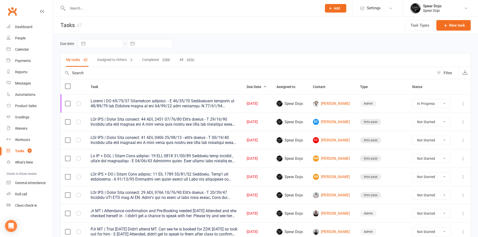
click at [76, 5] on input "text" at bounding box center [192, 8] width 252 height 7
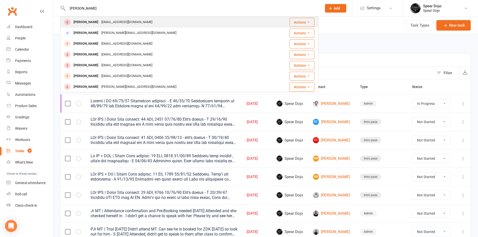
click at [77, 21] on div "Tomislav Baric" at bounding box center [86, 22] width 28 height 7
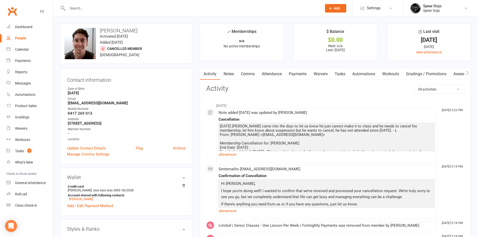
click at [297, 72] on link "Payments" at bounding box center [297, 74] width 25 height 12
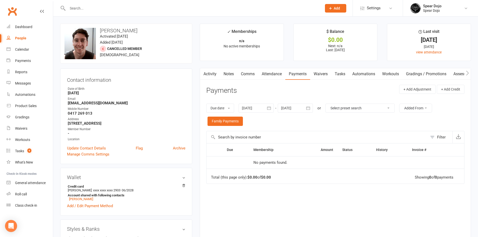
click at [267, 106] on icon "button" at bounding box center [268, 108] width 5 height 5
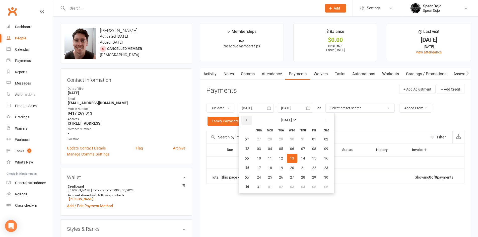
click at [244, 118] on button "button" at bounding box center [246, 120] width 11 height 9
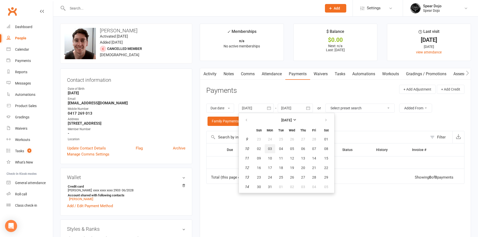
click at [270, 147] on span "03" at bounding box center [270, 149] width 4 height 4
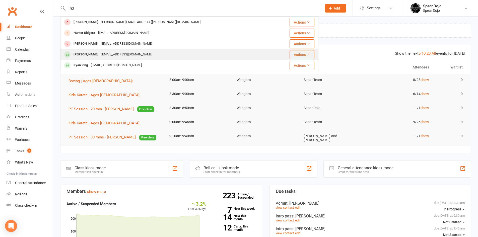
type input "rid"
click at [94, 54] on div "[PERSON_NAME]" at bounding box center [86, 54] width 28 height 7
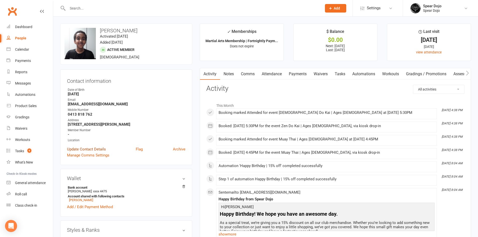
click at [89, 149] on link "Update Contact Details" at bounding box center [86, 149] width 39 height 6
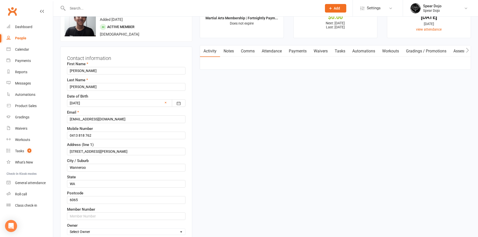
scroll to position [24, 0]
click at [74, 100] on div at bounding box center [126, 103] width 118 height 8
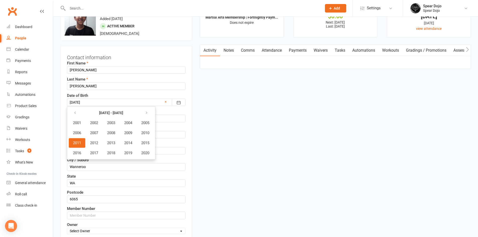
click at [80, 144] on span "2011" at bounding box center [77, 143] width 8 height 5
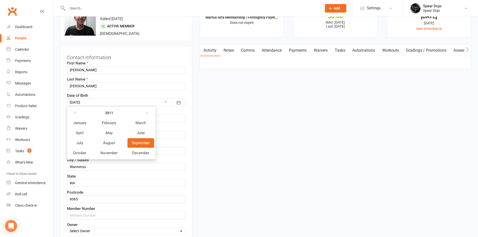
click at [137, 141] on span "September" at bounding box center [141, 143] width 18 height 5
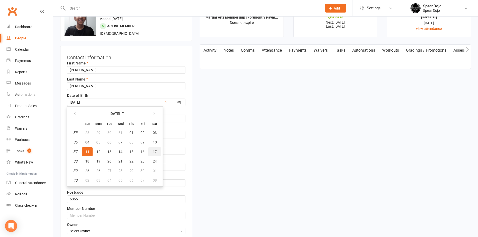
click at [155, 150] on span "17" at bounding box center [155, 152] width 4 height 4
type input "17 Sep 2011"
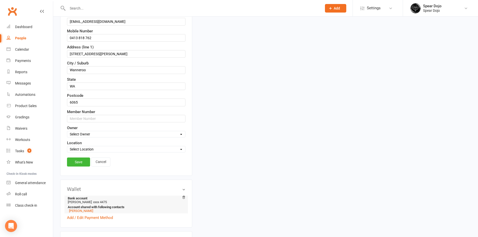
scroll to position [124, 0]
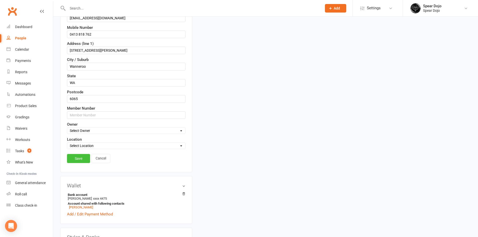
click at [70, 156] on link "Save" at bounding box center [78, 158] width 23 height 9
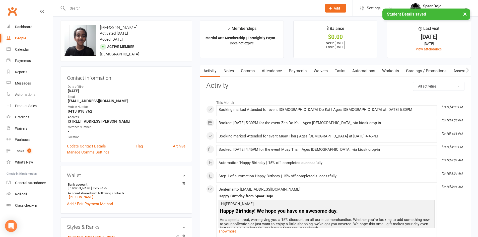
scroll to position [0, 0]
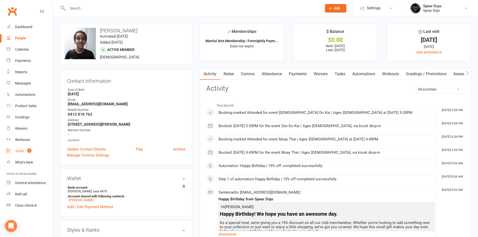
click at [23, 150] on div "Tasks" at bounding box center [19, 151] width 9 height 4
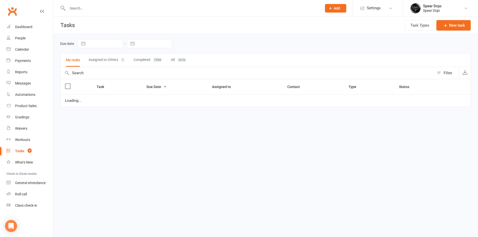
select select "started"
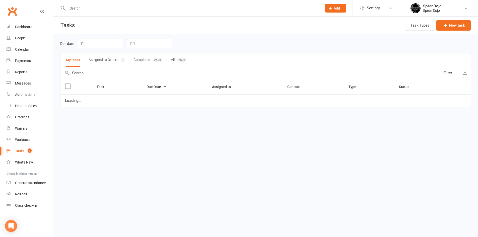
select select "started"
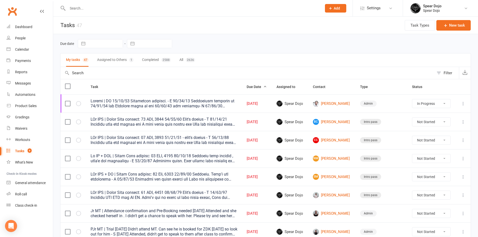
click at [75, 9] on input "text" at bounding box center [192, 8] width 252 height 7
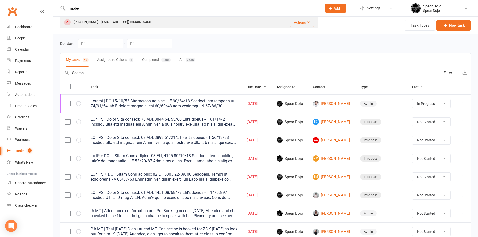
type input "mobe"
click at [76, 20] on div "Mobeen Mohmoodi" at bounding box center [86, 22] width 28 height 7
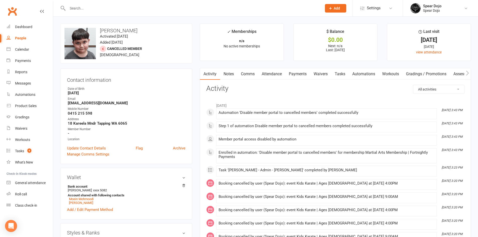
click at [299, 75] on link "Payments" at bounding box center [297, 74] width 25 height 12
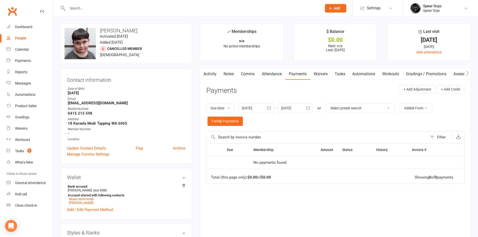
click at [269, 108] on icon "button" at bounding box center [269, 107] width 4 height 3
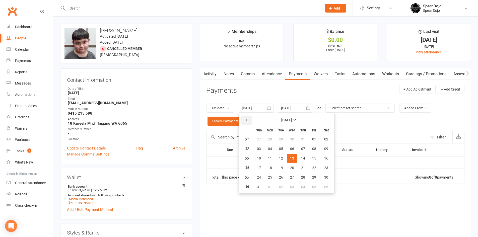
click at [245, 118] on button "button" at bounding box center [246, 120] width 11 height 9
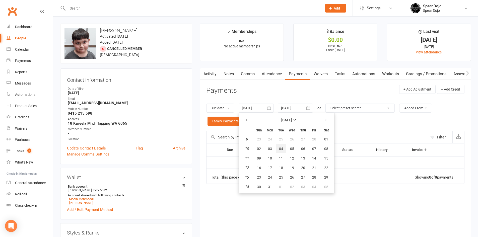
click at [283, 148] on span "04" at bounding box center [281, 149] width 4 height 4
type input "04 Mar 2025"
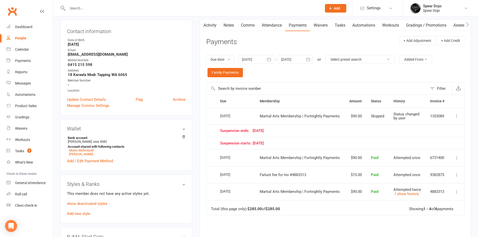
scroll to position [50, 0]
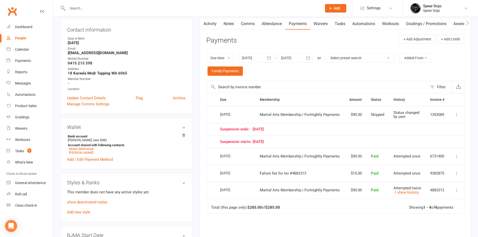
click at [455, 114] on icon at bounding box center [456, 114] width 5 height 5
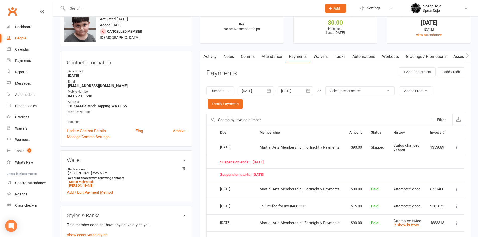
scroll to position [0, 0]
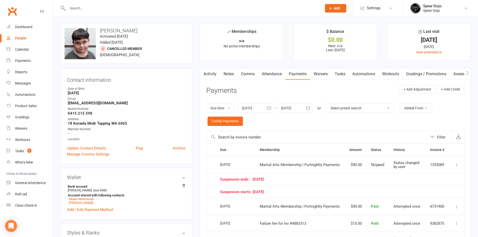
click at [342, 72] on link "Tasks" at bounding box center [340, 74] width 18 height 12
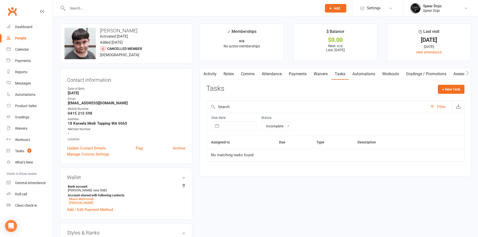
click at [272, 130] on select "All statuses Incomplete Not Started In Progress Waiting Complete" at bounding box center [277, 126] width 32 height 9
select select "finished"
click at [261, 122] on select "All statuses Incomplete Not Started In Progress Waiting Complete" at bounding box center [277, 126] width 32 height 9
select select "finished"
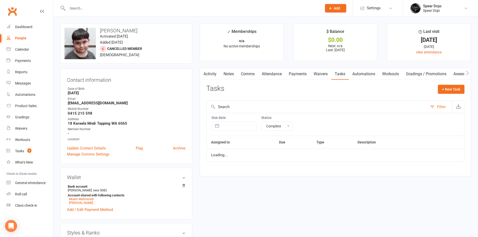
select select "finished"
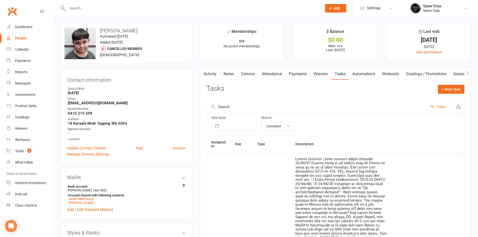
click at [80, 9] on input "text" at bounding box center [192, 8] width 252 height 7
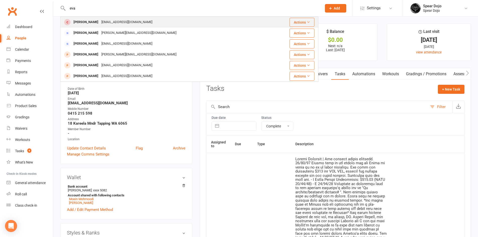
type input "eva"
click at [82, 23] on div "Eva Topping" at bounding box center [86, 22] width 28 height 7
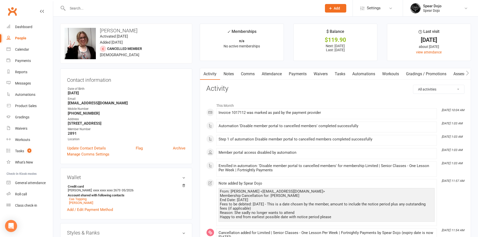
click at [296, 73] on link "Payments" at bounding box center [297, 74] width 25 height 12
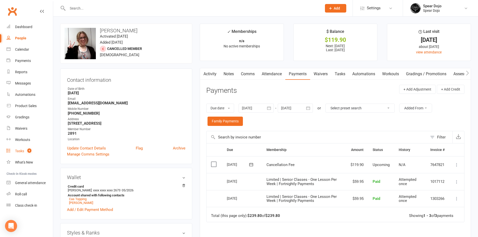
click at [22, 149] on div "Tasks" at bounding box center [19, 151] width 9 height 4
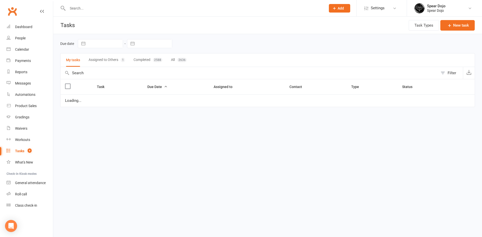
select select "started"
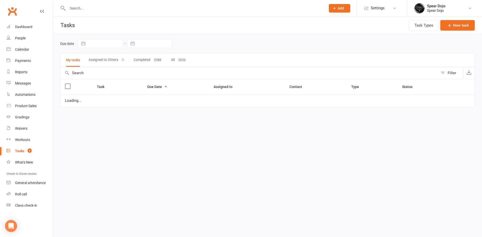
select select "started"
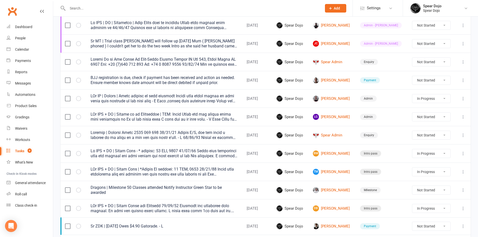
scroll to position [251, 0]
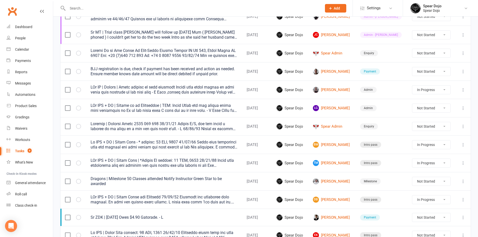
click at [462, 108] on icon at bounding box center [462, 108] width 5 height 5
click at [423, 128] on link "Edit" at bounding box center [437, 128] width 50 height 10
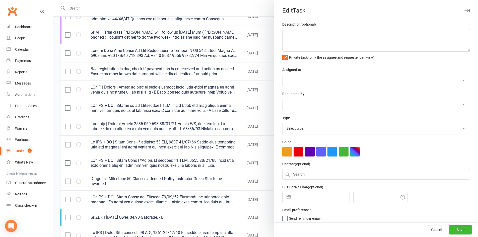
type textarea "PJr ZDK + MT | Follow up on Membership | ATT: Heidi Heidi can you please check …"
select select "43986"
type input "15 Sep 2025"
type input "10:00am"
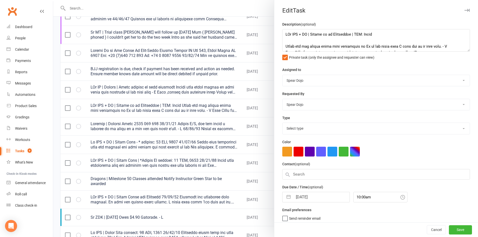
select select "19839"
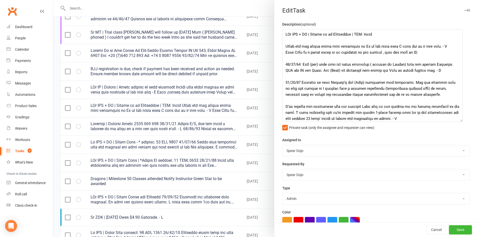
drag, startPoint x: 459, startPoint y: 49, endPoint x: 457, endPoint y: 120, distance: 70.5
click at [457, 120] on textarea at bounding box center [372, 75] width 180 height 93
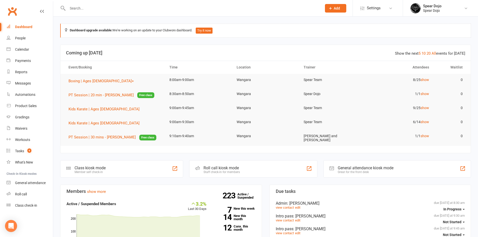
click at [75, 7] on input "text" at bounding box center [192, 8] width 252 height 7
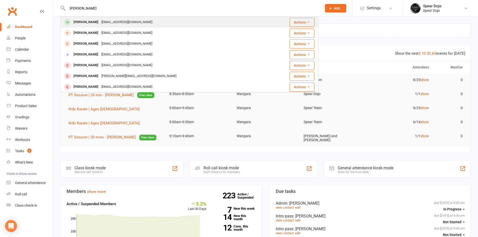
type input "[PERSON_NAME]"
click at [100, 22] on div "[EMAIL_ADDRESS][DOMAIN_NAME]" at bounding box center [127, 22] width 54 height 7
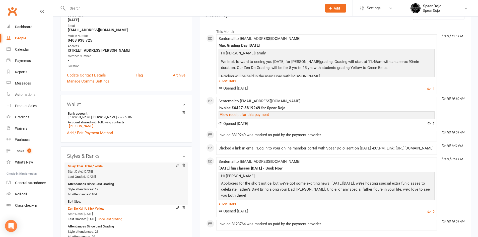
scroll to position [75, 0]
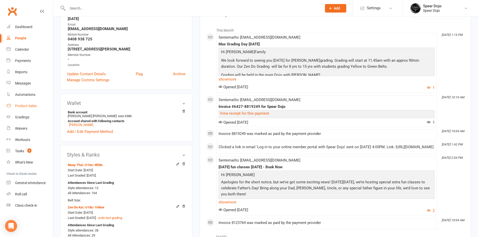
click at [25, 104] on link "Product Sales" at bounding box center [30, 105] width 46 height 11
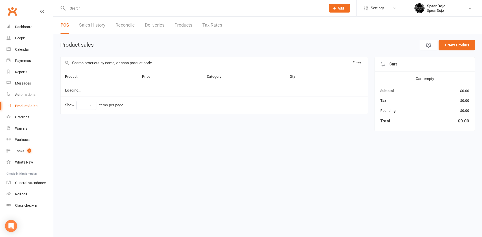
select select "100"
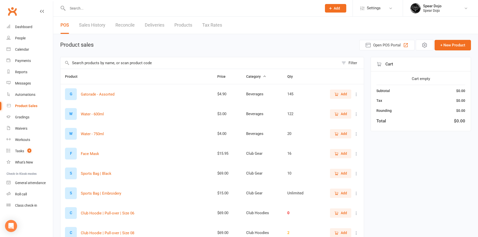
click at [336, 93] on icon "button" at bounding box center [336, 94] width 5 height 5
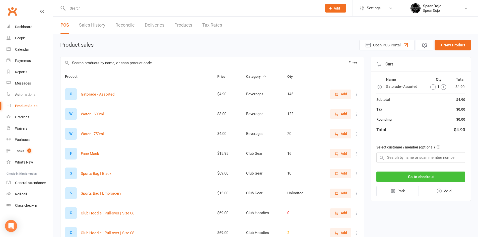
click at [421, 176] on button "Go to checkout" at bounding box center [420, 177] width 89 height 11
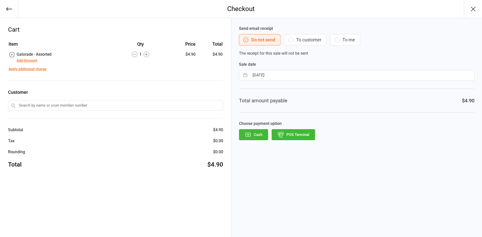
click at [288, 133] on button "POS Terminal" at bounding box center [292, 134] width 43 height 11
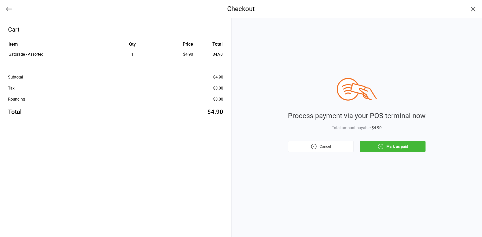
click at [420, 146] on button "Mark as paid" at bounding box center [392, 146] width 66 height 11
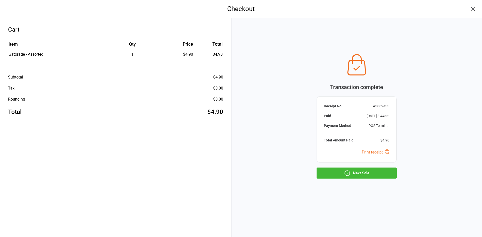
click at [377, 174] on button "Next Sale" at bounding box center [356, 173] width 80 height 11
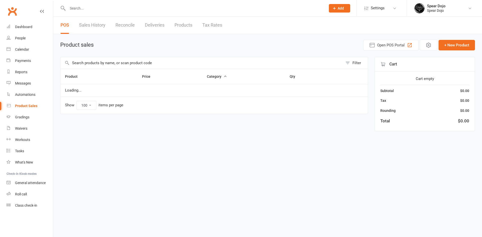
select select "100"
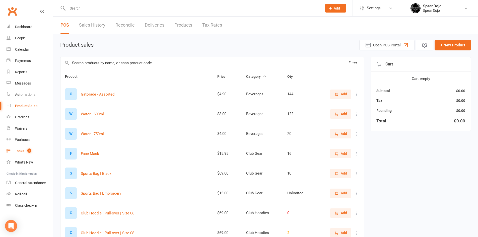
click at [22, 152] on div "Tasks" at bounding box center [19, 151] width 9 height 4
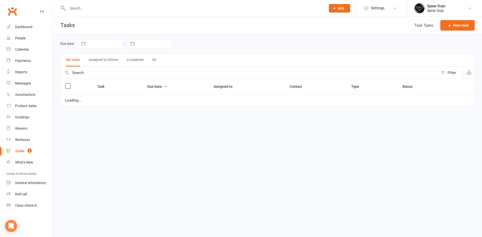
select select "started"
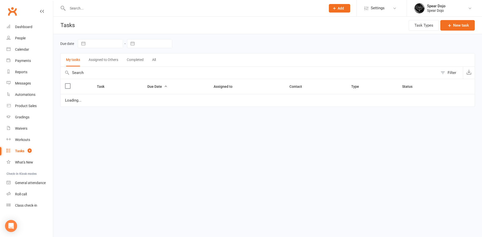
select select "started"
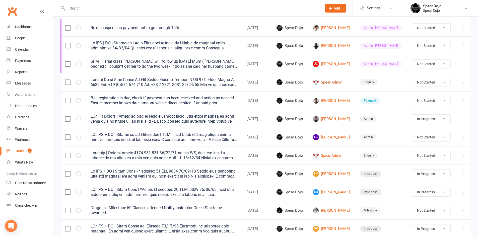
scroll to position [226, 0]
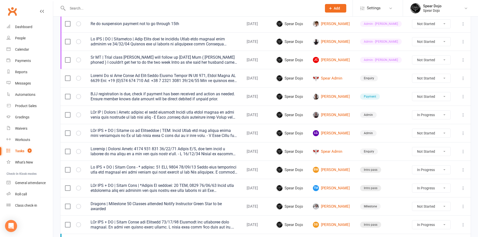
click at [463, 116] on icon at bounding box center [462, 114] width 5 height 5
click at [420, 135] on link "Edit" at bounding box center [437, 134] width 50 height 10
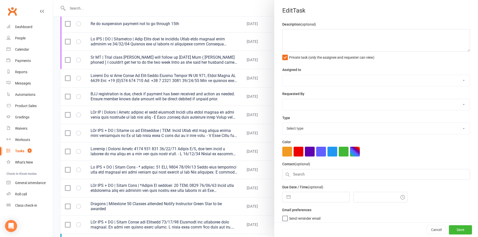
type textarea "PJr MT | Joined | Check payment to join together Please send email asking if th…"
select select "43986"
type input "15 Sep 2025"
type input "10:00am"
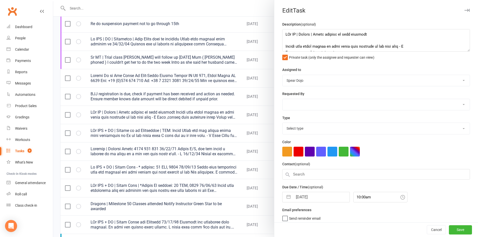
select select "19839"
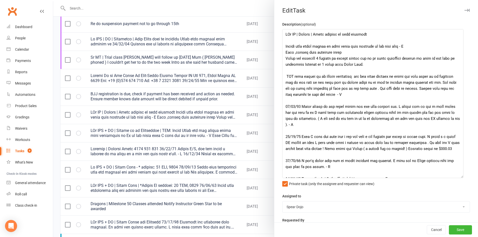
drag, startPoint x: 460, startPoint y: 49, endPoint x: 459, endPoint y: 175, distance: 126.4
click at [459, 175] on textarea at bounding box center [372, 103] width 181 height 149
click at [240, 93] on div at bounding box center [265, 118] width 425 height 237
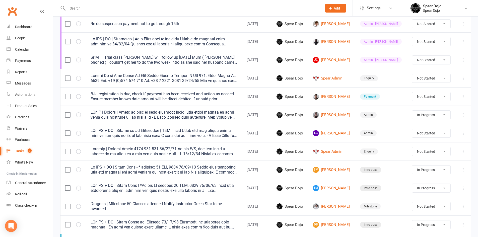
click at [464, 114] on icon at bounding box center [462, 114] width 5 height 5
click at [427, 132] on link "Edit" at bounding box center [437, 134] width 50 height 10
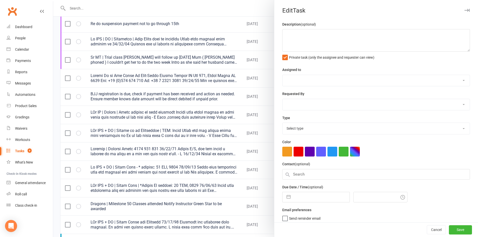
type textarea "PJr MT | Joined | Check payment to join together Please send email asking if th…"
select select "43986"
type input "15 Sep 2025"
type input "10:00am"
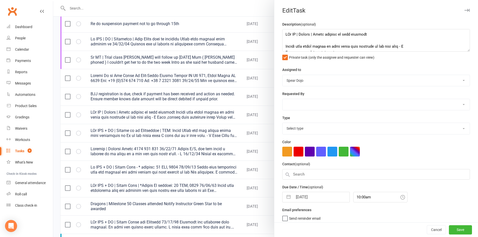
select select "19839"
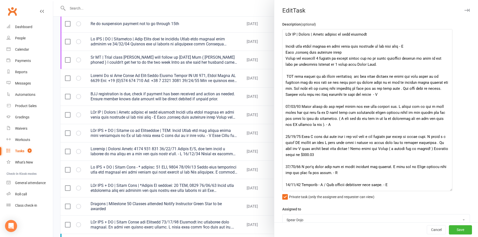
drag, startPoint x: 459, startPoint y: 49, endPoint x: 447, endPoint y: 191, distance: 142.4
click at [447, 191] on textarea at bounding box center [367, 110] width 170 height 162
click at [411, 46] on textarea at bounding box center [367, 111] width 170 height 165
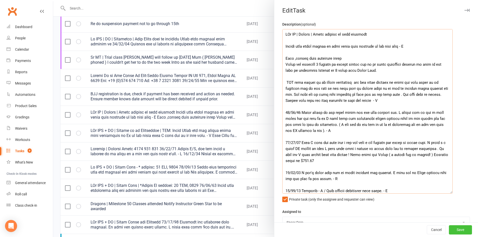
type textarea "PJr MT | Joined | Check payment to join together Please send email asking if th…"
click at [453, 231] on button "Save" at bounding box center [460, 229] width 23 height 9
select select "started"
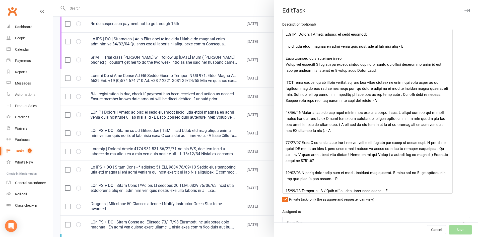
select select "started"
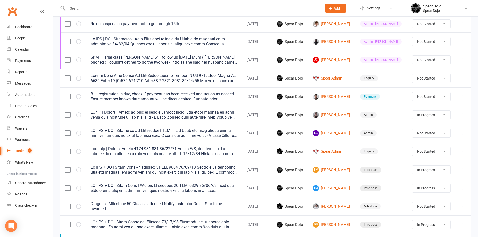
select select "started"
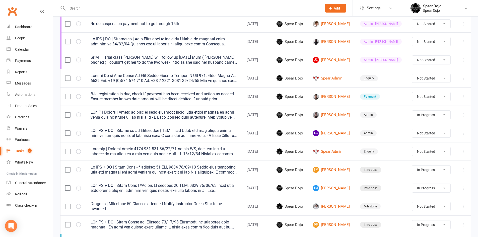
select select "started"
click at [464, 133] on icon at bounding box center [462, 133] width 5 height 5
click at [424, 153] on link "Edit" at bounding box center [437, 153] width 50 height 10
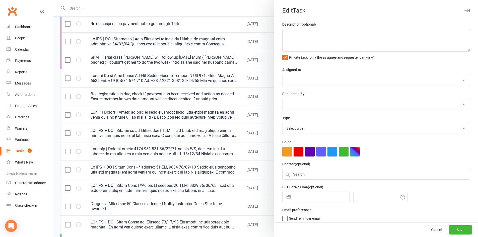
type textarea "PJr ZDK + MT | Follow up on Membership | ATT: Heidi Heidi can you please check …"
select select "43986"
type input "15 Sep 2025"
type input "10:00am"
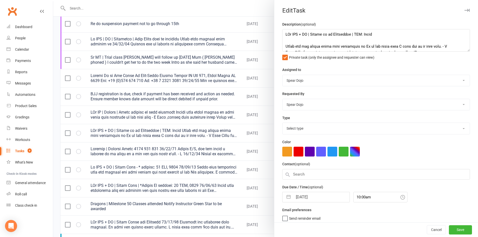
select select "19839"
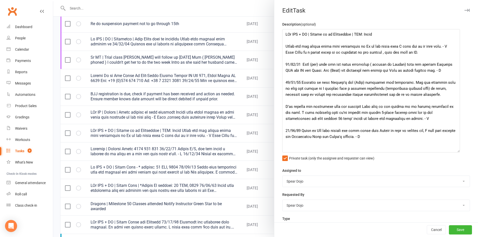
drag, startPoint x: 461, startPoint y: 50, endPoint x: 457, endPoint y: 158, distance: 107.9
click at [457, 152] on textarea at bounding box center [371, 90] width 178 height 123
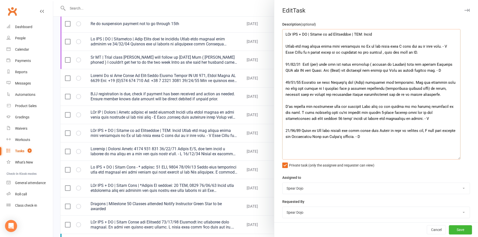
click at [375, 30] on textarea at bounding box center [371, 94] width 178 height 130
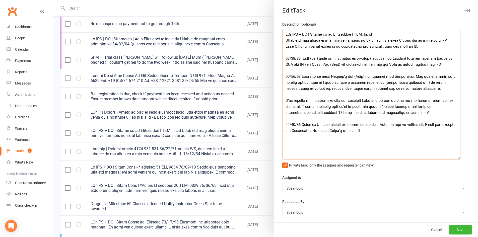
click at [440, 41] on textarea at bounding box center [371, 94] width 178 height 130
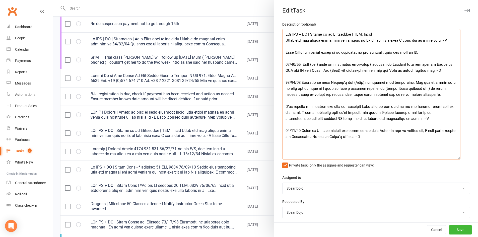
click at [439, 40] on textarea at bounding box center [371, 94] width 178 height 130
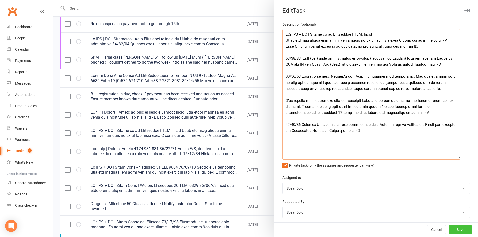
type textarea "PJr ZDK + MT | Follow up on Membership | ATT: Heidi Heidi can you please check …"
click at [453, 229] on button "Save" at bounding box center [460, 229] width 23 height 9
select select "started"
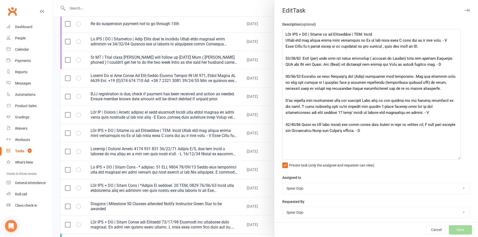
select select "started"
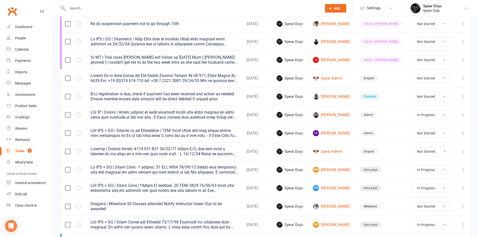
select select "started"
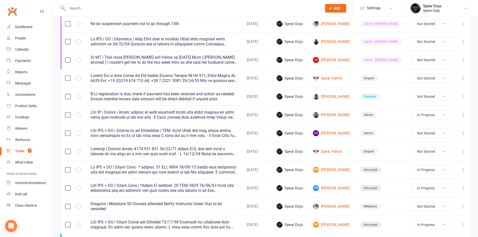
select select "started"
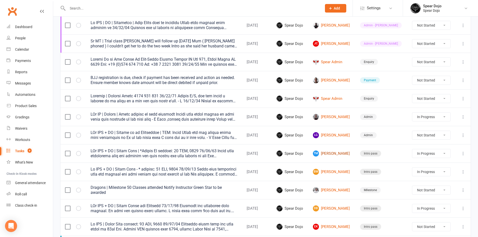
scroll to position [251, 0]
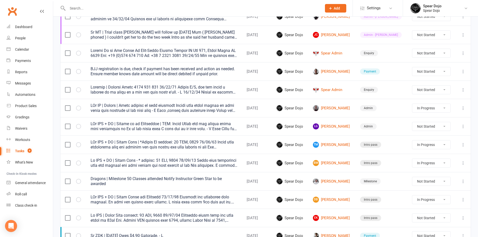
click at [464, 164] on icon at bounding box center [462, 163] width 5 height 5
click at [23, 50] on div "Calendar" at bounding box center [22, 49] width 14 height 4
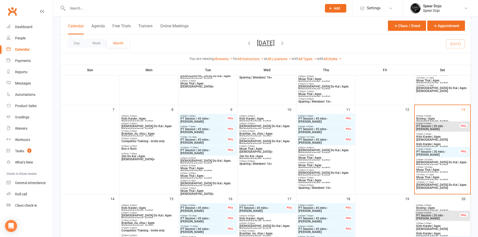
scroll to position [100, 0]
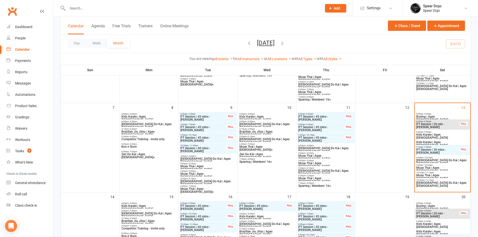
click at [449, 124] on span "PT Session | 20 min - [PERSON_NAME]" at bounding box center [438, 126] width 44 height 6
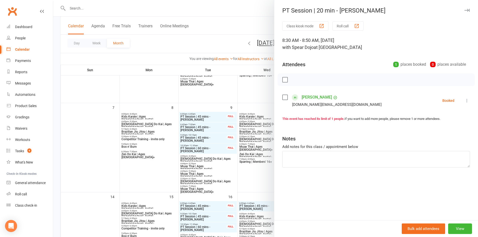
click at [464, 100] on icon at bounding box center [466, 100] width 5 height 5
click at [433, 129] on link "Check in" at bounding box center [443, 130] width 54 height 10
click at [101, 150] on div at bounding box center [265, 118] width 425 height 237
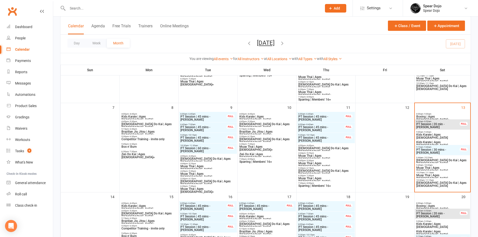
click at [437, 148] on span "PT Session | 30 mins - [PERSON_NAME]" at bounding box center [438, 151] width 44 height 6
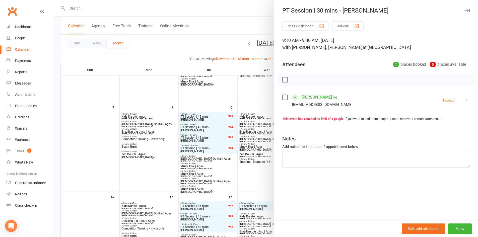
click at [464, 101] on icon at bounding box center [466, 100] width 5 height 5
click at [427, 129] on link "Check in" at bounding box center [443, 130] width 54 height 10
click at [104, 139] on div at bounding box center [265, 118] width 425 height 237
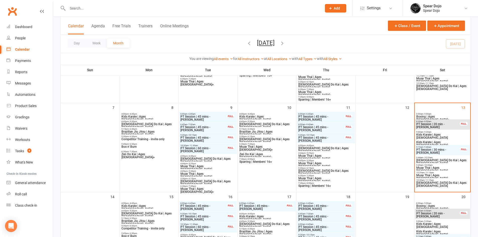
click at [432, 134] on span "Kids Karate | Ages [DEMOGRAPHIC_DATA]" at bounding box center [442, 136] width 53 height 6
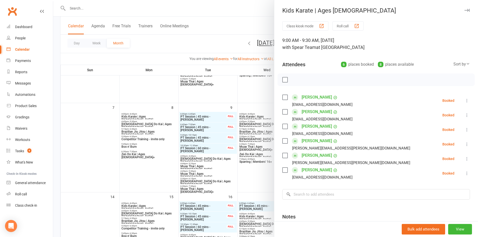
click at [96, 143] on div at bounding box center [265, 118] width 425 height 237
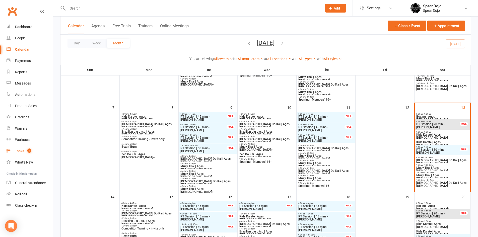
click at [18, 149] on div "Tasks" at bounding box center [19, 151] width 9 height 4
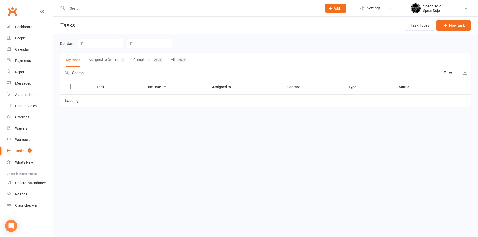
select select "started"
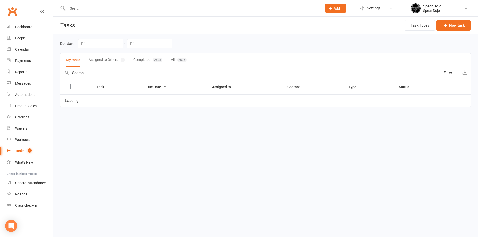
select select "started"
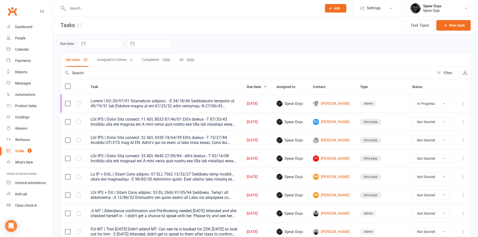
click at [86, 8] on input "text" at bounding box center [192, 8] width 252 height 7
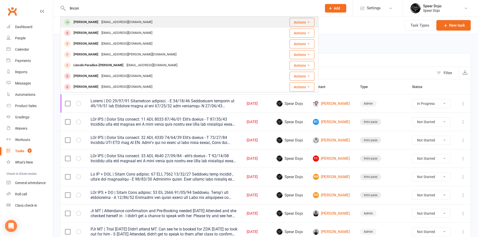
type input "lincon"
click at [87, 20] on div "Lincoln Anderson" at bounding box center [86, 22] width 28 height 7
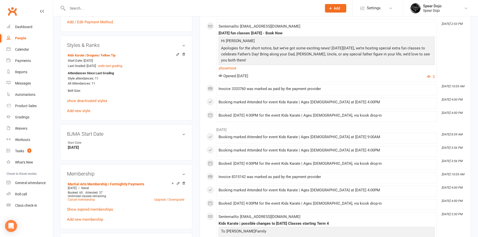
scroll to position [176, 0]
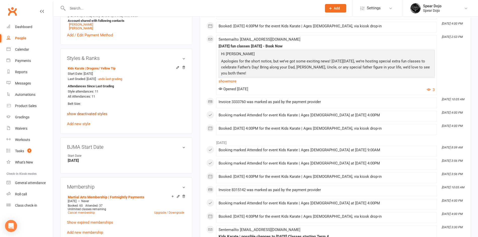
click at [89, 113] on link "show deactivated styles" at bounding box center [87, 114] width 40 height 5
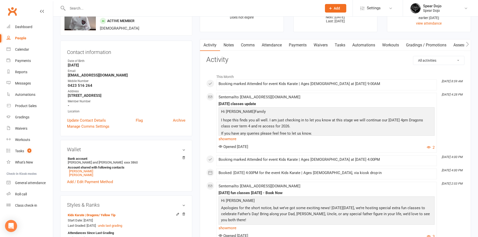
scroll to position [0, 0]
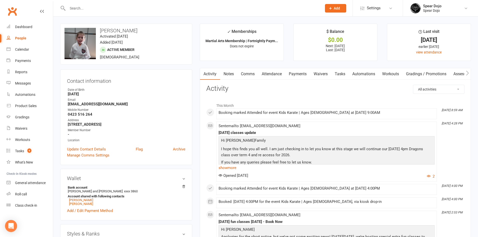
click at [342, 72] on link "Tasks" at bounding box center [340, 74] width 18 height 12
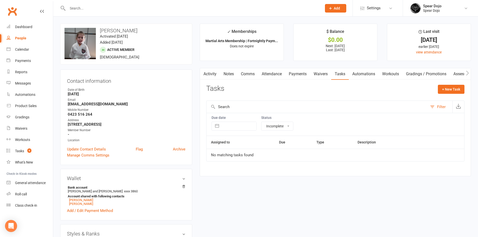
click at [285, 125] on select "All statuses Incomplete Not Started In Progress Waiting Complete" at bounding box center [277, 126] width 32 height 9
select select "finished"
click at [261, 122] on select "All statuses Incomplete Not Started In Progress Waiting Complete" at bounding box center [277, 126] width 32 height 9
select select "finished"
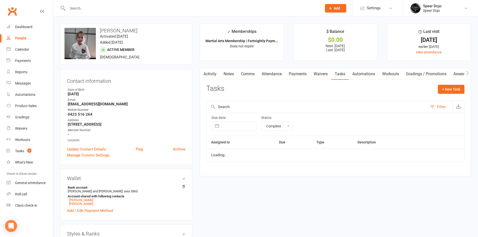
select select "finished"
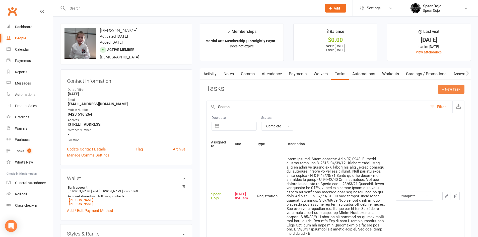
click at [447, 87] on button "+ New Task" at bounding box center [451, 89] width 27 height 9
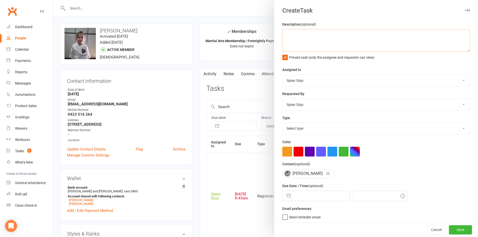
click at [286, 34] on textarea at bounding box center [376, 40] width 188 height 23
click at [357, 41] on textarea "Dragons | Attendance Star 13/09/25 Sarah (mum) has inquired as to wether Lincoln" at bounding box center [376, 40] width 188 height 23
click at [384, 41] on textarea "Dragons | Attendance Star 13/09/25 Sarah (mum) has inquired as to whether Linco…" at bounding box center [376, 40] width 188 height 23
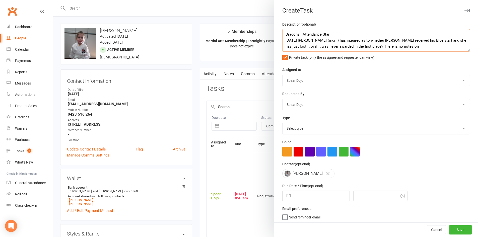
drag, startPoint x: 386, startPoint y: 47, endPoint x: 375, endPoint y: 48, distance: 10.6
click at [375, 48] on textarea "Dragons | Attendance Star 13/09/25 Sarah (mum) has inquired as to whether Linco…" at bounding box center [376, 40] width 188 height 23
click at [391, 47] on textarea "Dragons | Attendance Star 13/09/25 Sarah (mum) has inquired as to whether Linco…" at bounding box center [376, 40] width 188 height 23
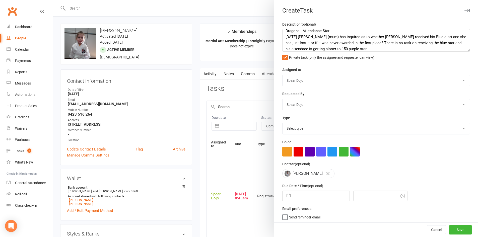
drag, startPoint x: 293, startPoint y: 46, endPoint x: 348, endPoint y: 50, distance: 55.3
click at [365, 52] on div "Description (optional) Dragons | Attendance Star 13/09/25 Sarah (mum) has inqui…" at bounding box center [376, 40] width 188 height 38
click at [288, 48] on textarea "Dragons | Attendance Star 13/09/25 Sarah (mum) has inquired as to whether Linco…" at bounding box center [376, 40] width 188 height 23
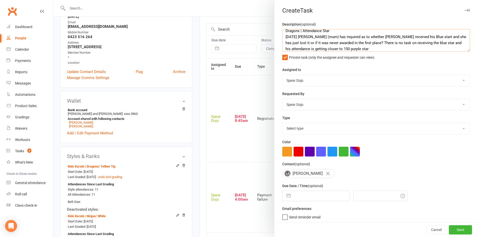
scroll to position [50, 0]
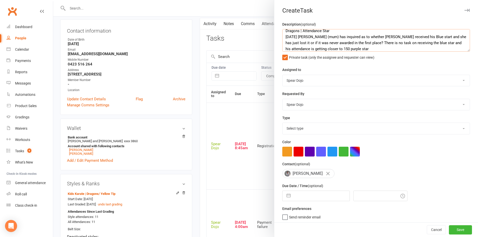
click at [365, 49] on textarea "Dragons | Attendance Star 13/09/25 Sarah (mum) has inquired as to whether Linco…" at bounding box center [376, 40] width 188 height 23
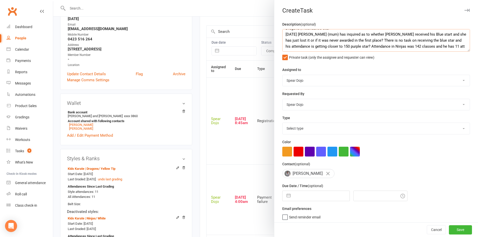
scroll to position [10, 0]
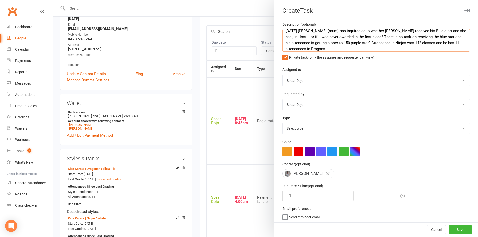
drag, startPoint x: 334, startPoint y: 43, endPoint x: 308, endPoint y: 45, distance: 25.9
click at [308, 45] on textarea "Dragons | Attendance Star 13/09/25 Sarah (mum) has inquired as to whether Linco…" at bounding box center [376, 40] width 188 height 23
click at [323, 43] on textarea "Dragons | Attendance Star 13/09/25 Sarah (mum) has inquired as to whether Linco…" at bounding box center [376, 40] width 188 height 23
click at [322, 43] on textarea "Dragons | Attendance Star 13/09/25 Sarah (mum) has inquired as to whether Linco…" at bounding box center [376, 40] width 188 height 23
click at [353, 42] on textarea "Dragons | Attendance Star 13/09/25 Sarah (mum) has inquired as to whether Linco…" at bounding box center [376, 40] width 188 height 23
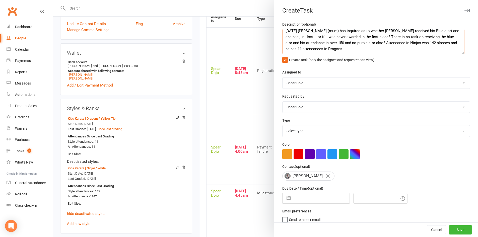
scroll to position [0, 0]
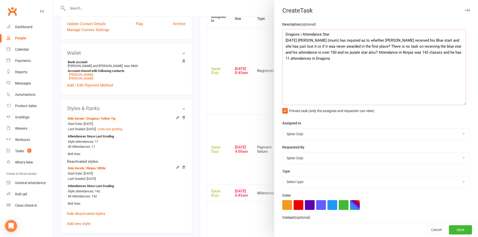
drag, startPoint x: 460, startPoint y: 50, endPoint x: 462, endPoint y: 111, distance: 61.5
click at [462, 105] on textarea "Dragons | Attendance Star 13/09/25 Sarah (mum) has inquired as to whether Linco…" at bounding box center [374, 67] width 184 height 76
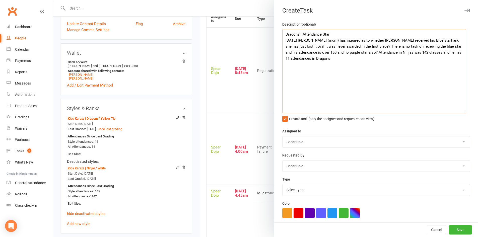
click at [299, 52] on textarea "Dragons | Attendance Star 13/09/25 Sarah (mum) has inquired as to whether Linco…" at bounding box center [374, 71] width 184 height 84
click at [303, 58] on textarea "Dragons | Attendance Star 13/09/25 Sarah (mum) has inquired as to whether Linco…" at bounding box center [374, 71] width 184 height 84
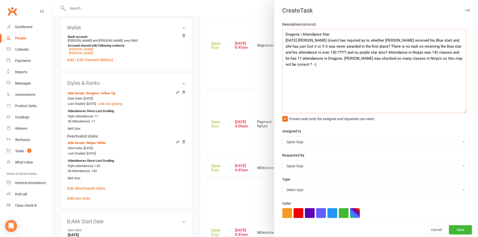
scroll to position [150, 0]
type textarea "Dragons | Attendance Star 13/09/25 Sarah (mum) has inquired as to whether Linco…"
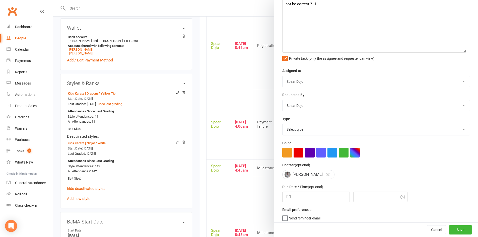
scroll to position [65, 0]
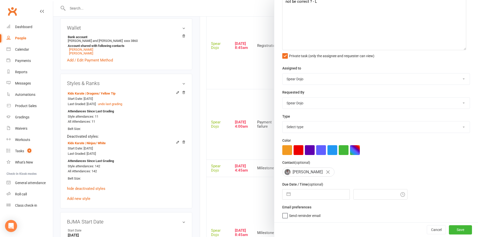
click at [453, 127] on select "Select type 1-month voucher 7-day vip pass Admin Admin - leah Admin - sandy Bir…" at bounding box center [375, 126] width 187 height 11
select select "19839"
click at [282, 121] on select "Select type 1-month voucher 7-day vip pass Admin Admin - leah Admin - sandy Bir…" at bounding box center [375, 126] width 187 height 11
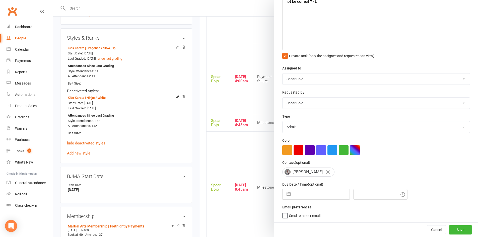
scroll to position [201, 0]
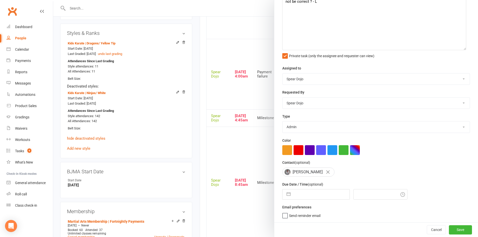
click at [284, 197] on button "button" at bounding box center [288, 194] width 9 height 10
select select "7"
select select "2025"
select select "8"
select select "2025"
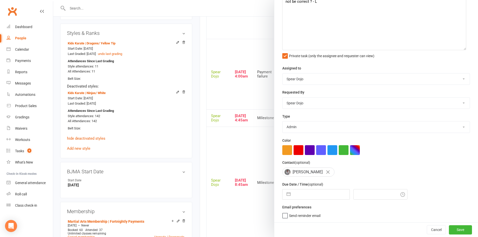
select select "9"
select select "2025"
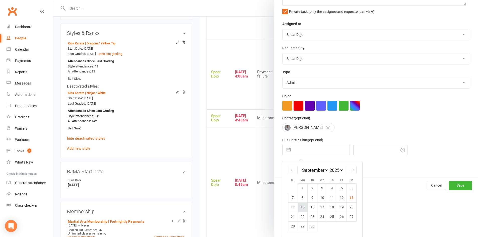
scroll to position [109, 0]
click at [298, 207] on td "15" at bounding box center [303, 207] width 10 height 10
type input "[DATE]"
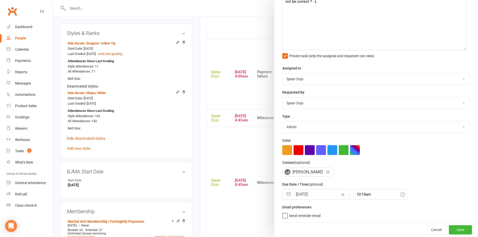
scroll to position [65, 0]
click at [359, 194] on div "10:15am" at bounding box center [380, 194] width 54 height 11
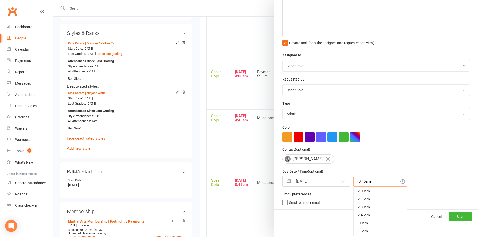
scroll to position [321, 0]
click at [358, 191] on div "10:00am" at bounding box center [380, 191] width 54 height 8
type input "10:00am"
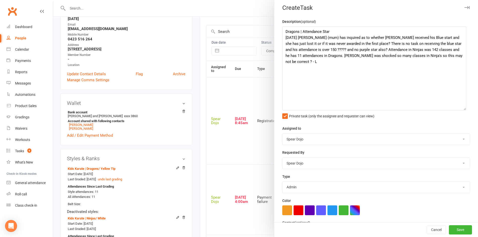
scroll to position [0, 0]
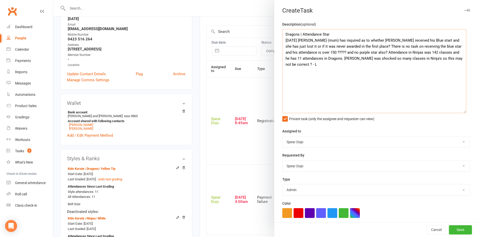
click at [332, 34] on textarea "Dragons | Attendance Star 13/09/25 Sarah (mum) has inquired as to whether Linco…" at bounding box center [374, 71] width 184 height 84
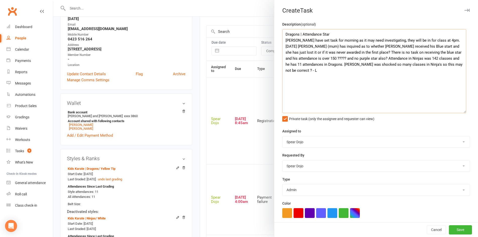
click at [437, 39] on textarea "Dragons | Attendance Star Heidi have set task for morning as it may need invest…" at bounding box center [374, 71] width 184 height 84
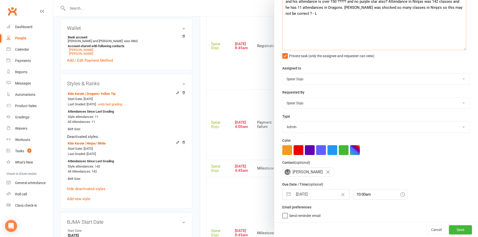
scroll to position [150, 0]
type textarea "Dragons | Attendance Star Heidi have set task for morning as it may need invest…"
click at [453, 226] on button "Save" at bounding box center [460, 229] width 23 height 9
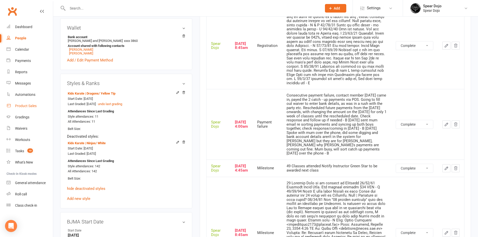
click at [29, 105] on div "Product Sales" at bounding box center [26, 106] width 22 height 4
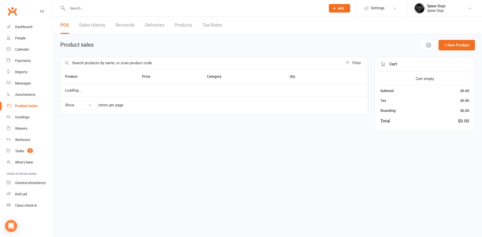
select select "100"
click at [82, 64] on input "text" at bounding box center [201, 63] width 282 height 12
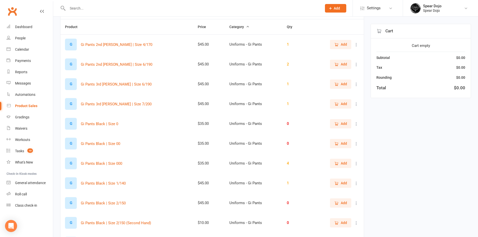
scroll to position [50, 0]
type input "gi pants"
click at [338, 141] on icon "button" at bounding box center [336, 143] width 5 height 5
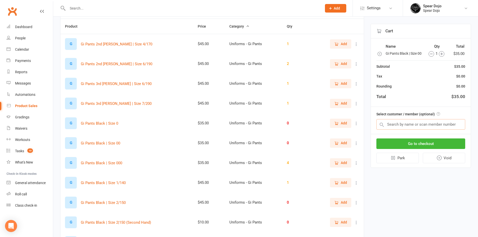
click at [394, 122] on input "text" at bounding box center [420, 124] width 89 height 11
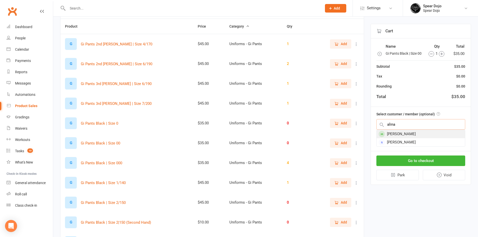
type input "alina"
click at [405, 133] on div "[PERSON_NAME]" at bounding box center [420, 134] width 88 height 8
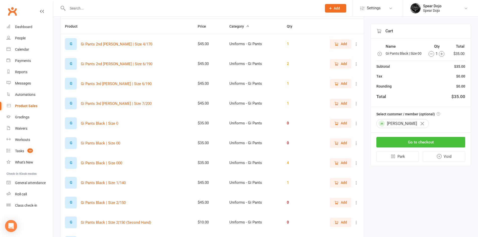
click at [404, 142] on button "Go to checkout" at bounding box center [420, 142] width 89 height 11
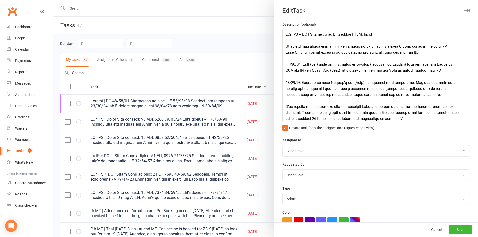
select select "started"
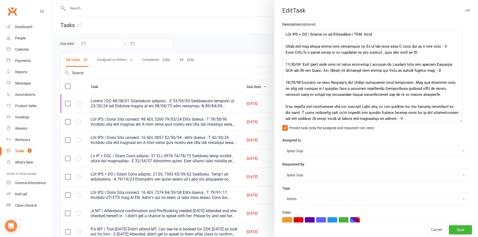
select select "started"
select select "19839"
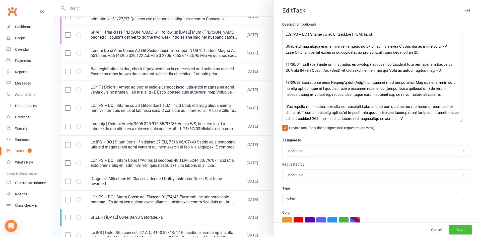
click at [449, 231] on button "Save" at bounding box center [460, 229] width 23 height 9
select select "started"
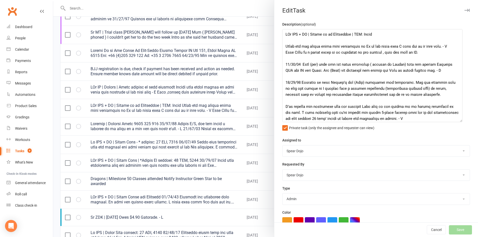
select select "started"
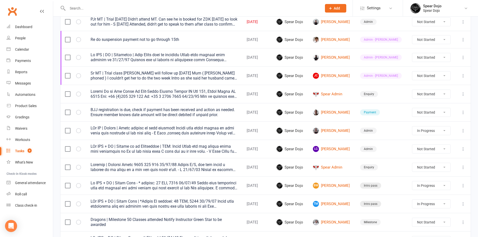
select select "started"
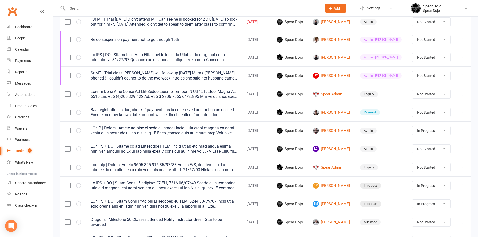
select select "started"
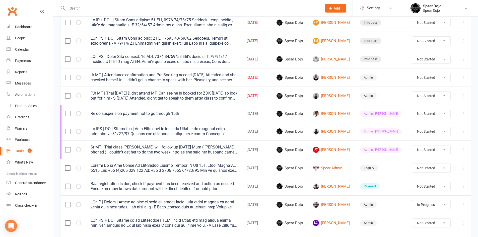
scroll to position [100, 0]
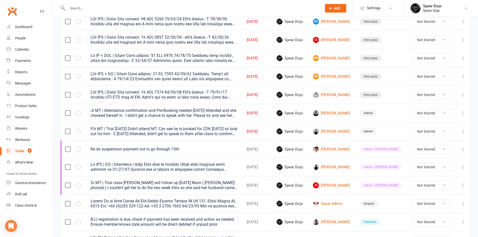
select select "started"
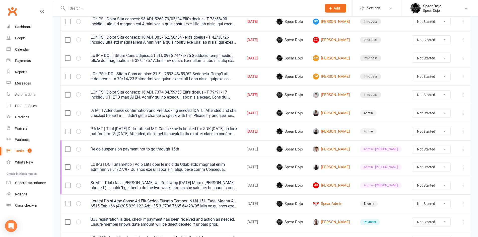
select select "started"
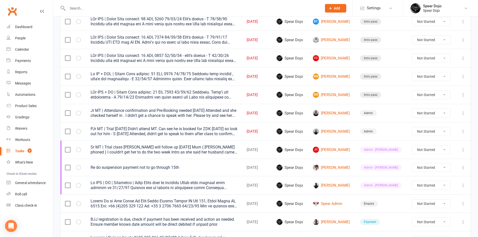
scroll to position [0, 0]
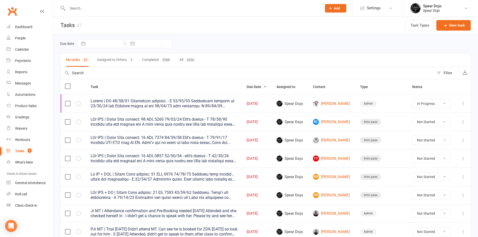
click at [76, 9] on input "text" at bounding box center [192, 8] width 252 height 7
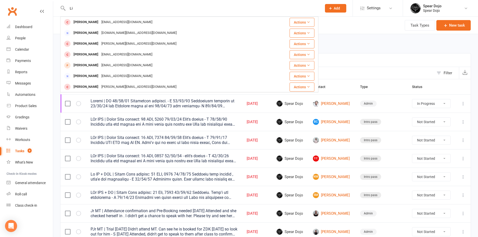
type input "Li"
click at [354, 40] on div "Due date Navigate forward to interact with the calendar and select a date. Pres…" at bounding box center [265, 43] width 411 height 9
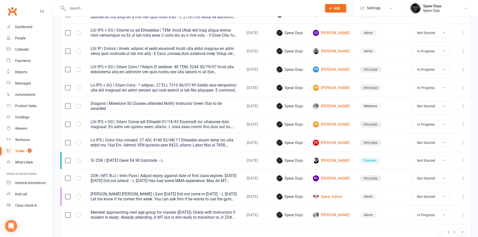
scroll to position [301, 0]
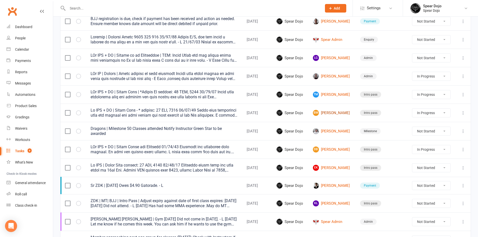
click at [335, 111] on link "BM Blaize Marsh" at bounding box center [332, 113] width 38 height 6
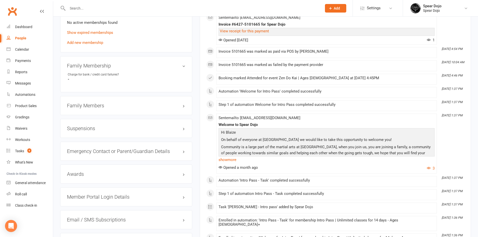
scroll to position [351, 0]
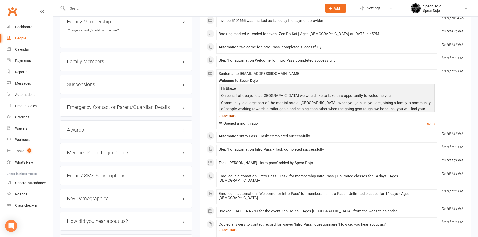
click at [234, 114] on link "show more" at bounding box center [326, 115] width 216 height 7
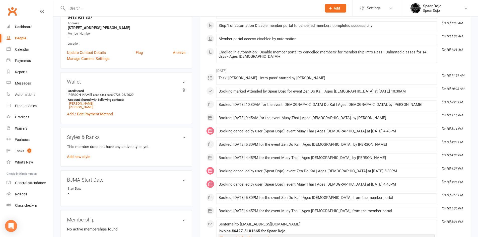
scroll to position [0, 0]
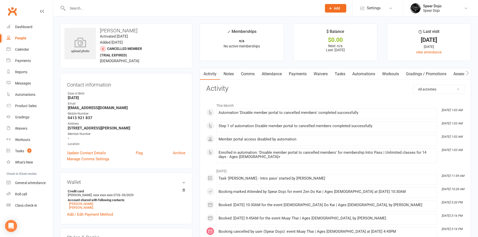
click at [251, 73] on link "Comms" at bounding box center [247, 74] width 21 height 12
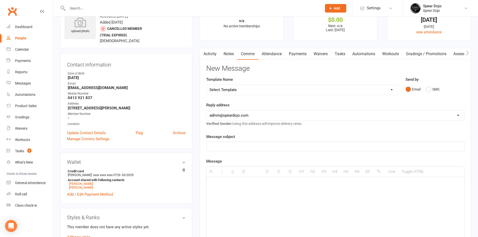
scroll to position [50, 0]
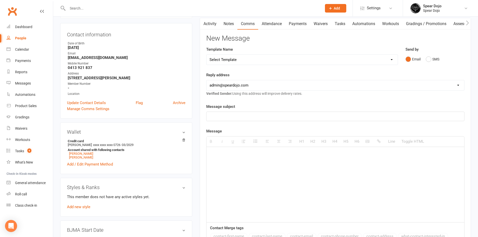
click at [218, 153] on p at bounding box center [335, 154] width 252 height 6
paste div
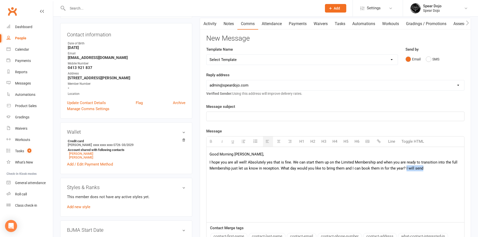
drag, startPoint x: 423, startPoint y: 169, endPoint x: 404, endPoint y: 169, distance: 18.3
click at [404, 169] on p "I hope you are all well! Absolutely yes that is fine. We can start them up on t…" at bounding box center [335, 165] width 252 height 12
click at [377, 140] on icon "button" at bounding box center [379, 141] width 4 height 4
click at [337, 184] on p "Limited Membership Link : https://app.clubworx.com/s/2kYUWN" at bounding box center [335, 182] width 252 height 6
drag, startPoint x: 404, startPoint y: 168, endPoint x: 411, endPoint y: 170, distance: 7.0
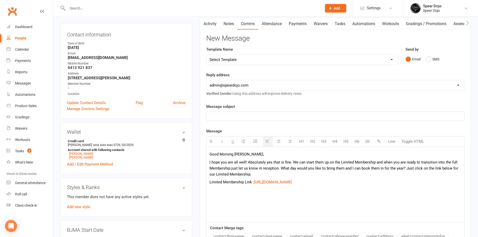
click at [404, 168] on p "I hope you are all well! Absolutely yes that is fine. We can start them up on t…" at bounding box center [335, 168] width 252 height 18
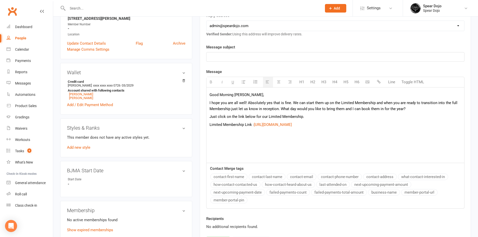
scroll to position [125, 0]
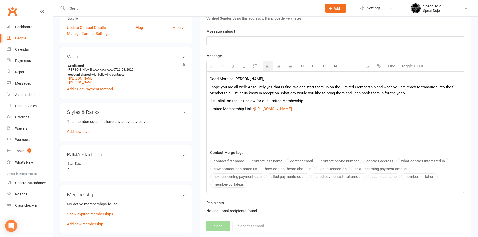
click at [279, 93] on p "I hope you are all well! Absolutely yes that is fine. We can start them up on t…" at bounding box center [335, 90] width 252 height 12
drag, startPoint x: 407, startPoint y: 92, endPoint x: 282, endPoint y: 95, distance: 125.2
click at [282, 95] on p "I hope you are all well! Absolutely yes that is fine. We can start them up on t…" at bounding box center [335, 90] width 252 height 12
click at [322, 109] on p "Limited Membership Link : https://app.clubworx.com/s/2kYUWN" at bounding box center [335, 109] width 252 height 6
click at [208, 100] on div "Good Morning Lisa, I hope you are all well! Absolutely yes that is fine. We can…" at bounding box center [335, 109] width 258 height 75
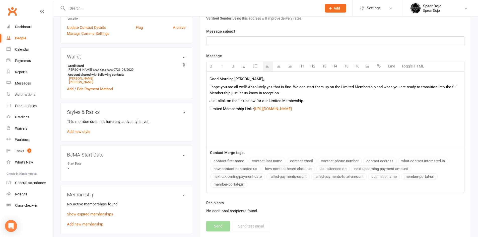
click at [321, 110] on p "Limited Membership Link : https://app.clubworx.com/s/2kYUWN" at bounding box center [335, 109] width 252 height 6
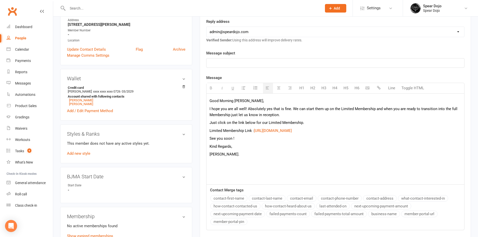
scroll to position [100, 0]
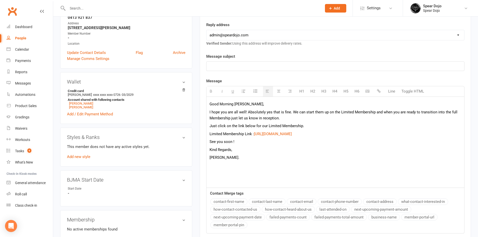
click at [213, 65] on p at bounding box center [335, 66] width 252 height 6
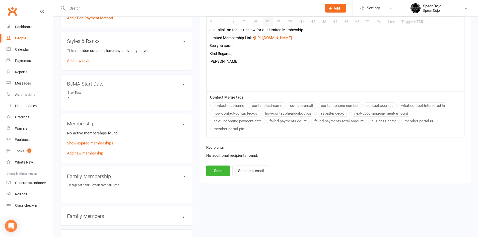
scroll to position [201, 0]
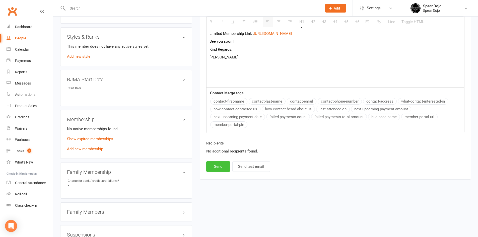
click at [219, 168] on button "Send" at bounding box center [218, 166] width 24 height 11
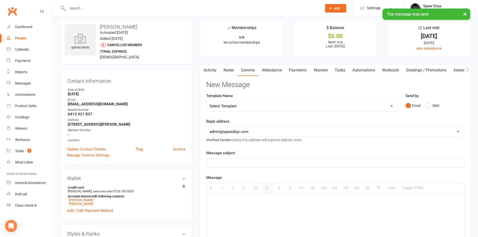
scroll to position [0, 0]
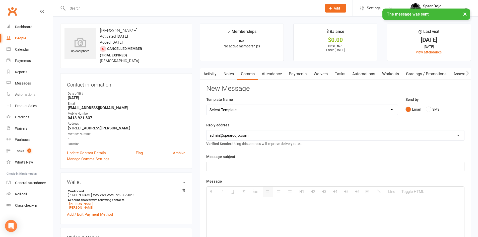
click at [231, 72] on link "Notes" at bounding box center [228, 74] width 17 height 12
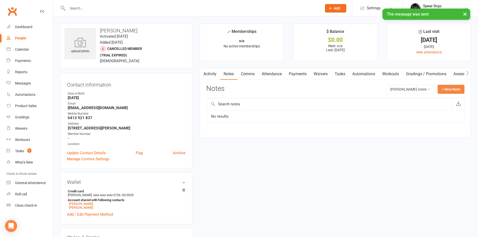
click at [456, 89] on button "+ New Note" at bounding box center [450, 89] width 27 height 9
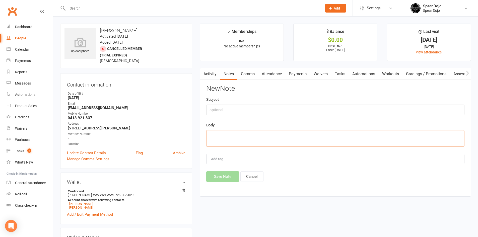
click at [217, 135] on textarea at bounding box center [335, 138] width 258 height 17
paste textarea "Morning Leah, I hope you are well 😊 We've decided that we will just start them …"
type textarea "Morning Leah, I hope you are well 😊 We've decided that we will just start them …"
click at [212, 110] on input "text" at bounding box center [335, 110] width 258 height 11
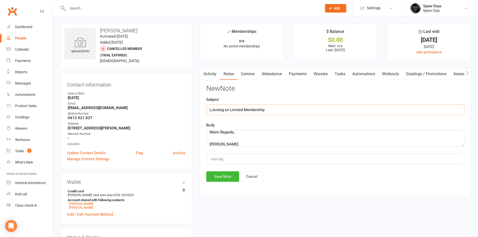
click at [211, 109] on input "LJoining on Limited Membership" at bounding box center [335, 110] width 258 height 11
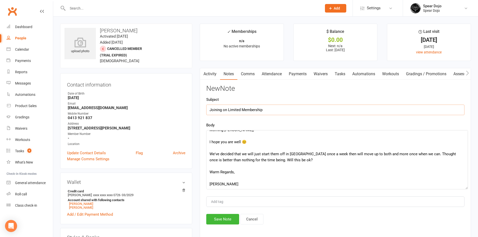
scroll to position [0, 0]
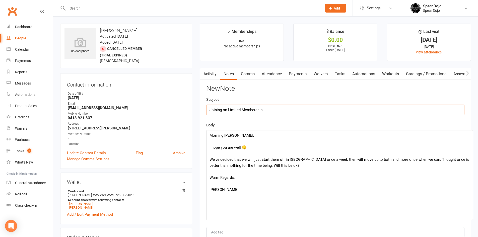
drag, startPoint x: 461, startPoint y: 144, endPoint x: 470, endPoint y: 217, distance: 73.7
click at [470, 217] on textarea "Morning Leah, I hope you are well 😊 We've decided that we will just start them …" at bounding box center [339, 175] width 267 height 90
type input "Joining on Limited Membership"
click at [237, 135] on textarea "Morning Leah, I hope you are well 😊 We've decided that we will just start them …" at bounding box center [339, 175] width 267 height 90
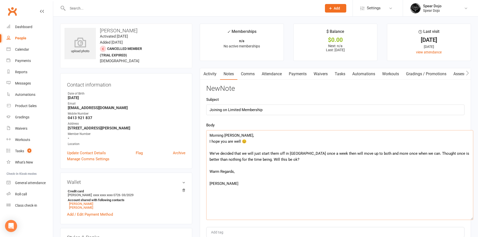
click at [251, 141] on textarea "Morning Leah, I hope you are well 😊 We've decided that we will just start them …" at bounding box center [339, 175] width 267 height 90
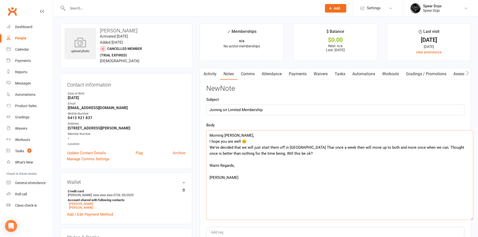
click at [284, 154] on textarea "Morning Leah, I hope you are well 😊 We've decided that we will just start them …" at bounding box center [339, 175] width 267 height 90
click at [238, 160] on textarea "Morning Leah, I hope you are well 😊 We've decided that we will just start them …" at bounding box center [339, 175] width 267 height 90
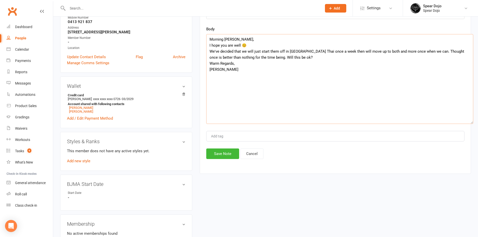
scroll to position [100, 0]
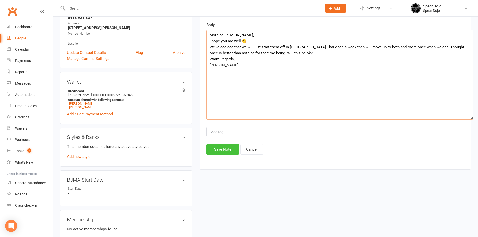
type textarea "Morning Leah, I hope you are well 😊 We've decided that we will just start them …"
click at [225, 150] on button "Save Note" at bounding box center [222, 149] width 33 height 11
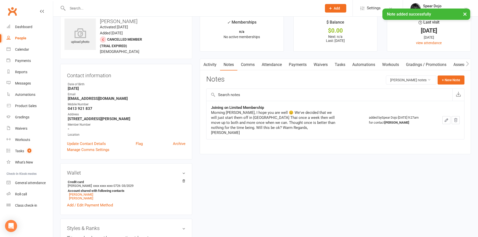
scroll to position [0, 0]
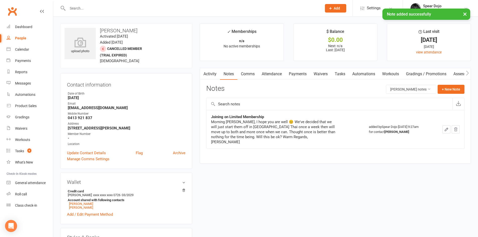
click at [341, 73] on link "Tasks" at bounding box center [340, 74] width 18 height 12
select select "incomplete"
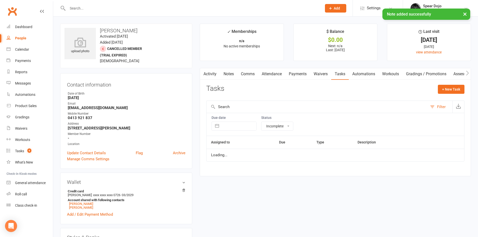
select select "started"
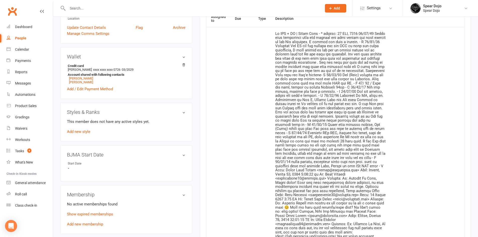
scroll to position [226, 0]
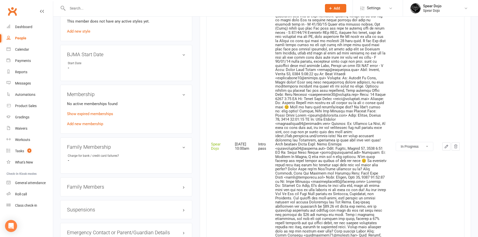
click at [446, 146] on icon "button" at bounding box center [446, 146] width 5 height 5
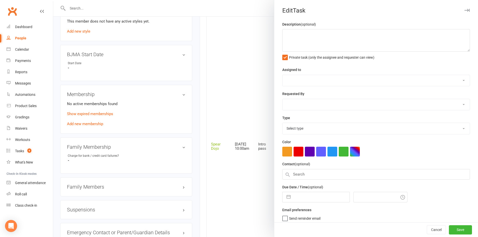
type textarea "Jr ZDK + MT | Intro Pass - * expires: 31 AUG, 2025 04/09/25 Email with membersh…"
select select "43986"
type input "15 Sep 2025"
type input "10:00am"
select select "21686"
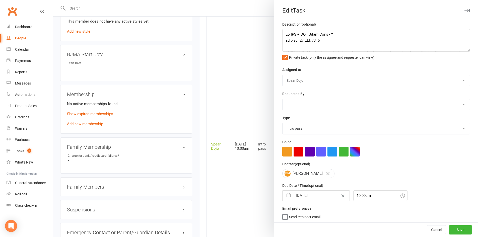
click at [285, 198] on button "button" at bounding box center [288, 196] width 9 height 10
select select "7"
select select "2025"
select select "8"
select select "2025"
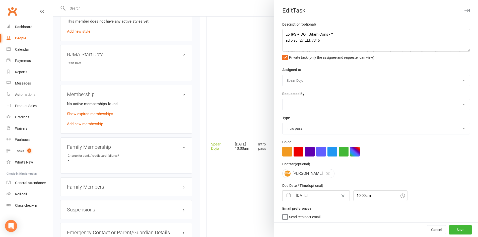
select select "9"
select select "2025"
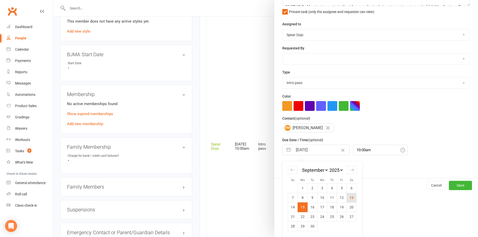
click at [350, 198] on td "13" at bounding box center [352, 198] width 10 height 10
type input "13 Sep 2025"
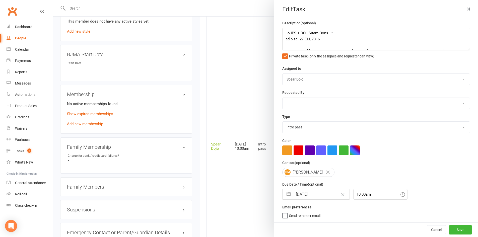
scroll to position [3, 0]
click at [460, 229] on button "Save" at bounding box center [460, 229] width 23 height 9
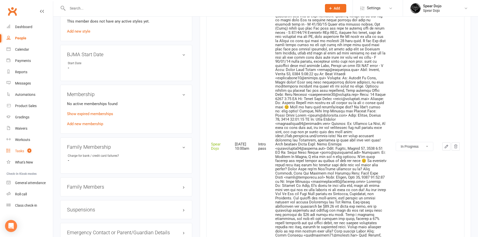
click at [20, 151] on div "Tasks" at bounding box center [19, 151] width 9 height 4
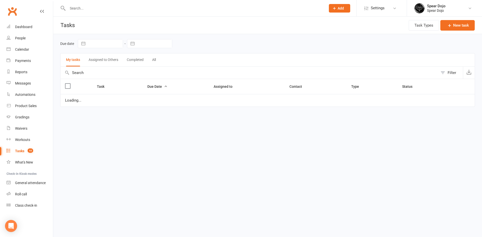
select select "started"
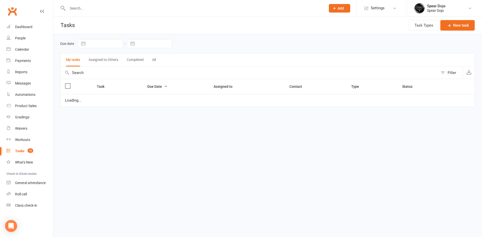
select select "started"
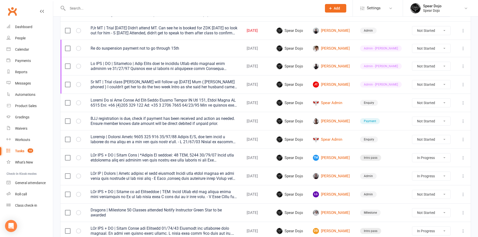
scroll to position [226, 0]
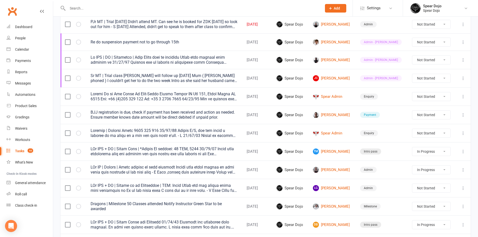
click at [463, 153] on icon at bounding box center [462, 151] width 5 height 5
click at [429, 172] on link "Edit" at bounding box center [437, 171] width 50 height 10
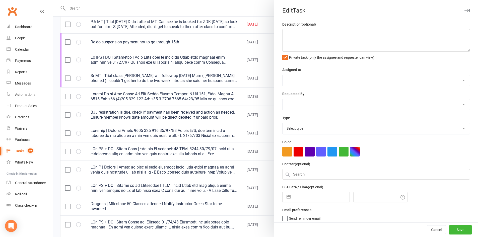
type textarea "PJr ZDK + MT | Intro Pass | *Follow Up expires: 31 AUG, 2025 04/09/25 Email wit…"
select select "43986"
type input "15 Sep 2025"
type input "10:00am"
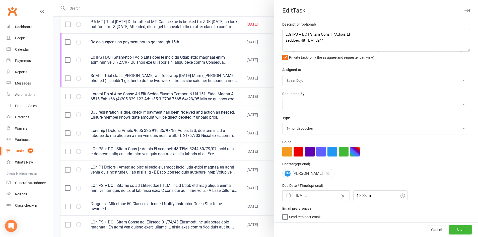
select select "21686"
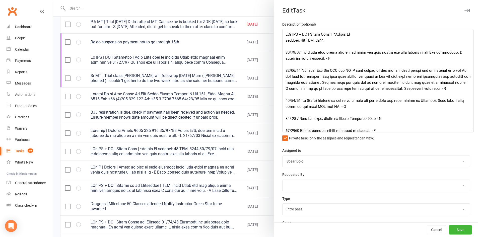
drag, startPoint x: 460, startPoint y: 50, endPoint x: 470, endPoint y: 131, distance: 81.3
click at [470, 131] on textarea at bounding box center [377, 80] width 191 height 103
click at [284, 46] on textarea at bounding box center [377, 80] width 191 height 103
click at [315, 46] on textarea at bounding box center [377, 80] width 191 height 103
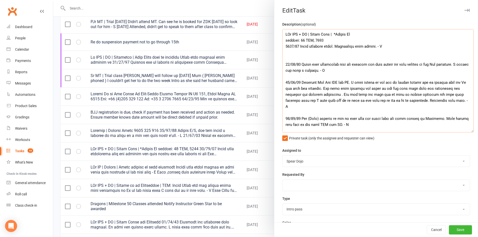
click at [287, 53] on textarea at bounding box center [377, 80] width 191 height 103
paste textarea "Morning Leah, I hope you are well 😊 We've decided that we will just start them …"
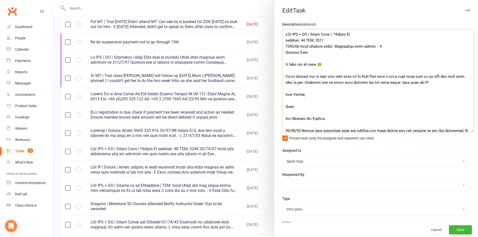
click at [307, 53] on textarea at bounding box center [377, 80] width 191 height 103
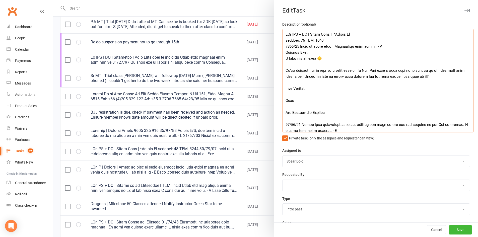
click at [323, 59] on textarea at bounding box center [377, 80] width 191 height 103
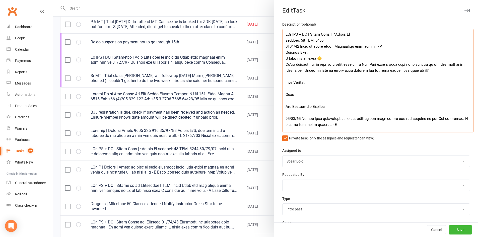
click at [438, 72] on textarea at bounding box center [377, 80] width 191 height 103
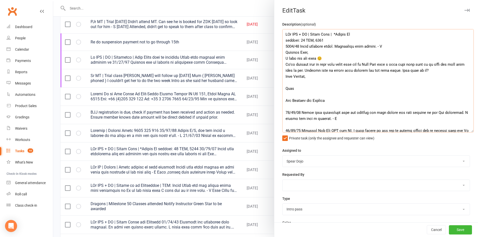
click at [311, 76] on textarea at bounding box center [377, 80] width 191 height 103
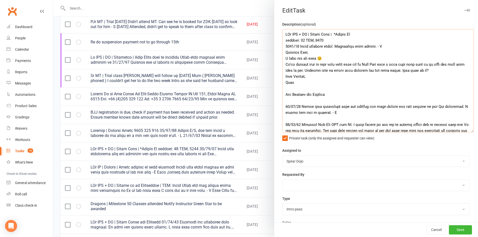
drag, startPoint x: 329, startPoint y: 95, endPoint x: 281, endPoint y: 94, distance: 48.4
click at [282, 94] on textarea at bounding box center [377, 80] width 191 height 103
click at [321, 40] on textarea at bounding box center [377, 80] width 191 height 103
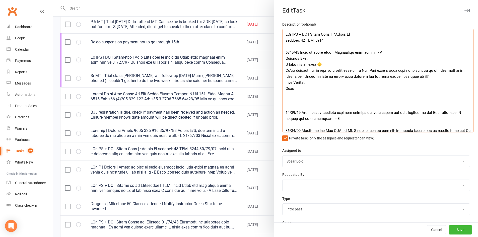
click at [336, 53] on textarea at bounding box center [377, 80] width 191 height 103
click at [288, 53] on textarea at bounding box center [377, 80] width 191 height 103
drag, startPoint x: 283, startPoint y: 52, endPoint x: 295, endPoint y: 90, distance: 39.9
click at [295, 90] on textarea at bounding box center [377, 80] width 191 height 103
click at [352, 94] on textarea at bounding box center [377, 80] width 191 height 103
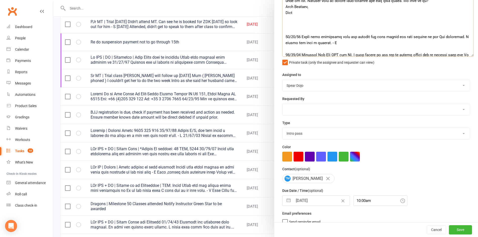
scroll to position [88, 0]
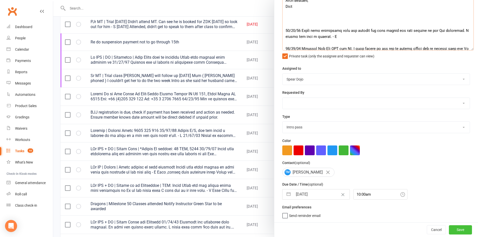
type textarea "PJr ZDK + MT | Intro Pass | *Follow Up expires: 31 AUG, 2025 13/09/05 Email rec…"
click at [450, 225] on button "Save" at bounding box center [460, 229] width 23 height 9
select select "started"
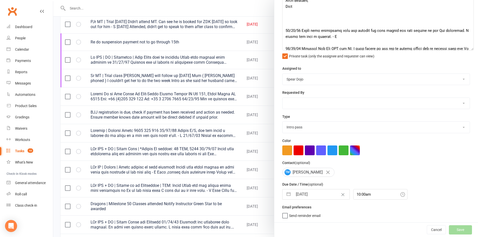
select select "started"
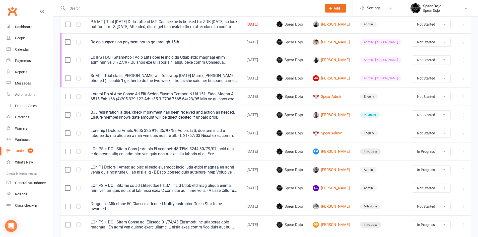
select select "started"
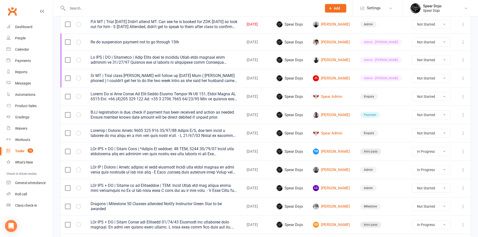
select select "started"
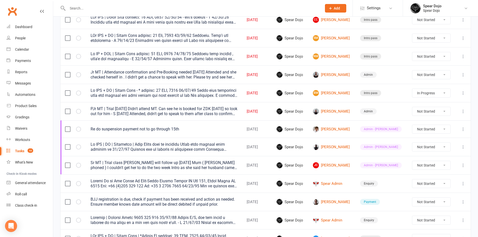
scroll to position [125, 0]
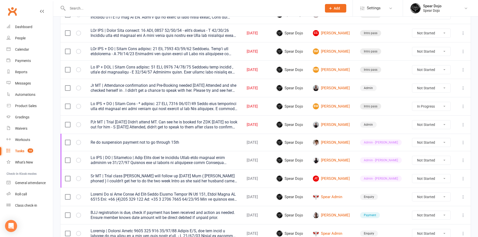
click at [463, 106] on icon at bounding box center [462, 106] width 5 height 5
click at [433, 127] on link "Edit" at bounding box center [437, 126] width 50 height 10
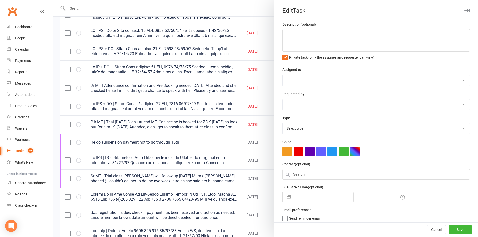
type textarea "Jr ZDK + MT | Intro Pass - * expires: 31 AUG, 2025 04/09/25 Email with membersh…"
select select "43986"
type input "13 Sep 2025"
type input "10:00am"
select select "21686"
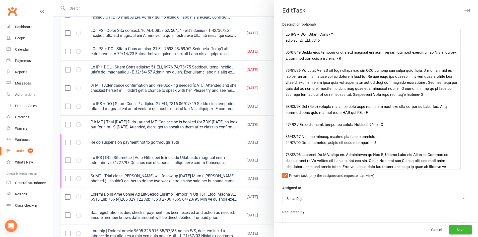
drag, startPoint x: 459, startPoint y: 50, endPoint x: 457, endPoint y: 185, distance: 134.5
click at [457, 170] on textarea at bounding box center [371, 99] width 178 height 141
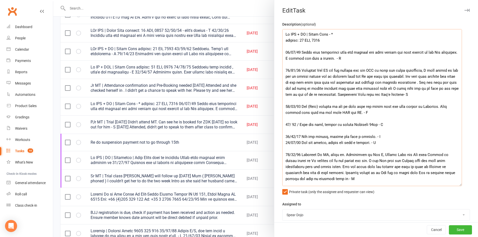
click at [283, 46] on textarea at bounding box center [372, 107] width 180 height 157
paste textarea "13/09/05 Email received below. Limited Membership link resent. - L Morning Leah…"
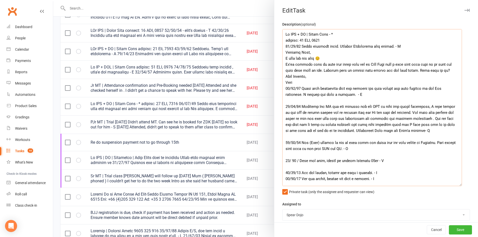
click at [329, 33] on textarea at bounding box center [372, 107] width 180 height 157
click at [325, 41] on textarea at bounding box center [372, 107] width 180 height 157
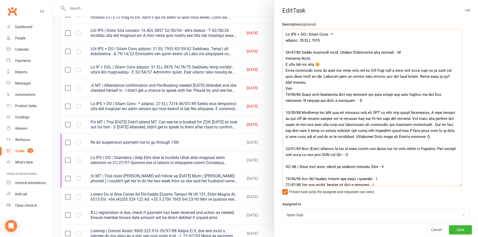
click at [293, 90] on textarea at bounding box center [372, 107] width 180 height 157
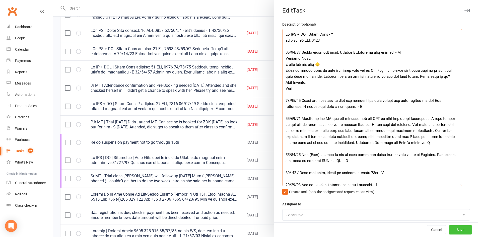
type textarea "Jr ZDK + MT | Intro Pass - * expires: 31 AUG, 2025 13/09/05 Email received belo…"
click at [452, 229] on button "Save" at bounding box center [460, 229] width 23 height 9
select select "started"
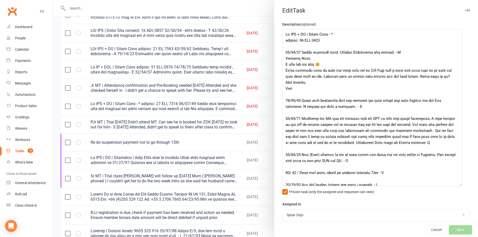
select select "started"
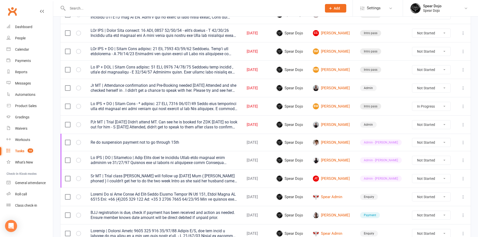
select select "started"
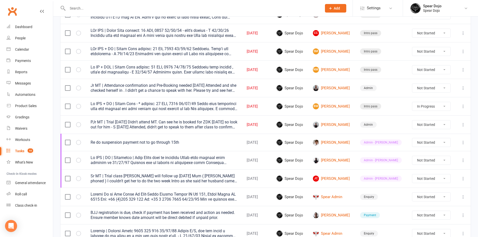
select select "started"
click at [462, 106] on icon at bounding box center [462, 106] width 5 height 5
click at [431, 127] on link "Edit" at bounding box center [437, 126] width 50 height 10
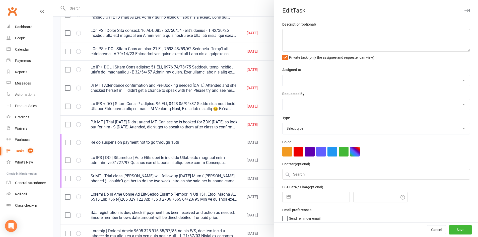
type textarea "Jr ZDK + MT | Intro Pass - * expires: 31 AUG, 2025 13/09/05 Email received belo…"
select select "43986"
type input "13 Sep 2025"
type input "10:00am"
select select "21686"
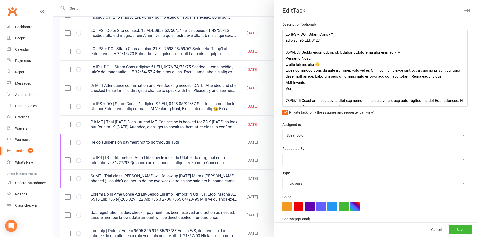
drag, startPoint x: 460, startPoint y: 49, endPoint x: 464, endPoint y: 104, distance: 55.0
click at [464, 104] on textarea at bounding box center [374, 68] width 185 height 78
click at [449, 228] on button "Save" at bounding box center [460, 229] width 23 height 9
select select "started"
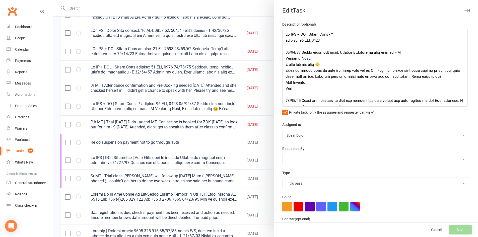
select select "started"
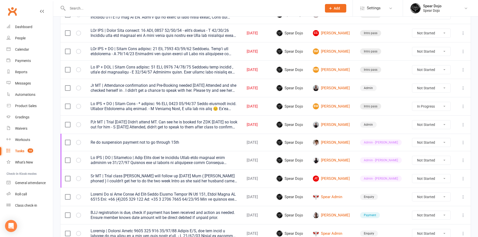
select select "started"
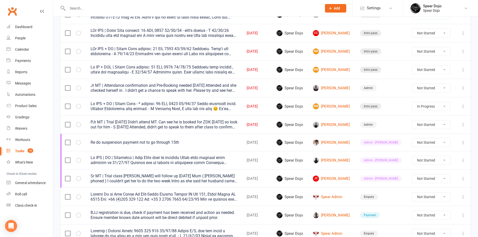
select select "started"
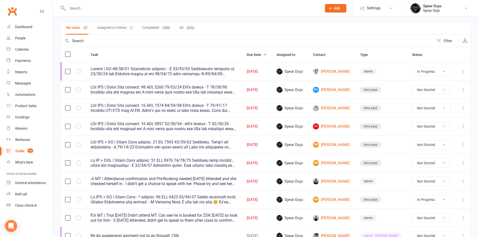
scroll to position [25, 0]
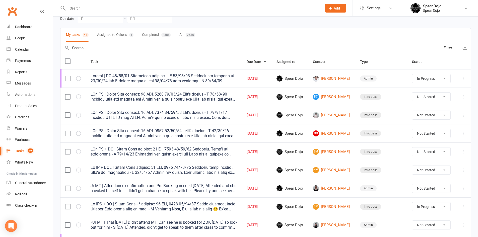
click at [462, 78] on icon at bounding box center [462, 78] width 5 height 5
click at [436, 97] on link "Edit" at bounding box center [437, 98] width 50 height 10
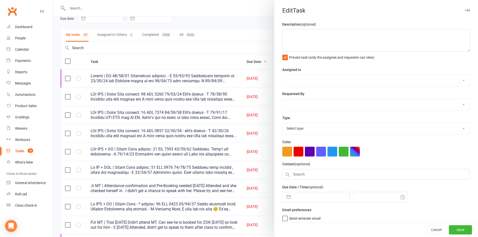
type textarea "Dragon | PT 13/09/25 Remittance received. - L 06/09/25 Remittance received on 0…"
select select "43986"
type input "13 Sep 2025"
type input "8:30am"
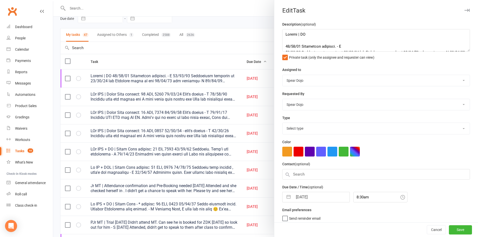
select select "19839"
click at [336, 47] on textarea at bounding box center [376, 40] width 188 height 23
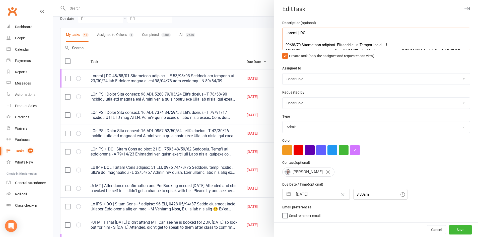
type textarea "Dragon | PT 13/09/25 Remittance received. Attended with Sempai Thomas- L 06/09/…"
click at [285, 193] on button "button" at bounding box center [288, 194] width 9 height 10
select select "7"
select select "2025"
select select "8"
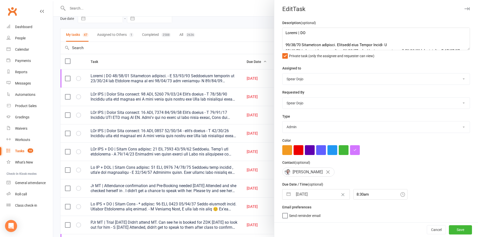
select select "2025"
select select "9"
select select "2025"
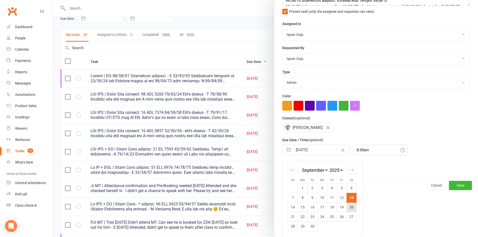
click at [350, 209] on td "20" at bounding box center [352, 207] width 10 height 10
type input "20 Sep 2025"
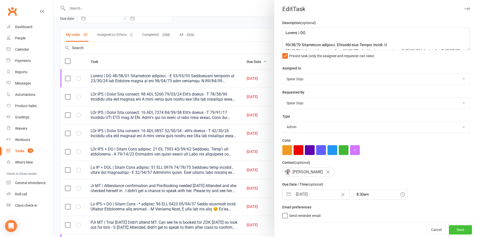
click at [451, 229] on button "Save" at bounding box center [460, 229] width 23 height 9
select select "started"
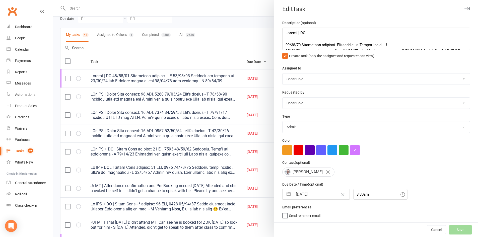
select select "started"
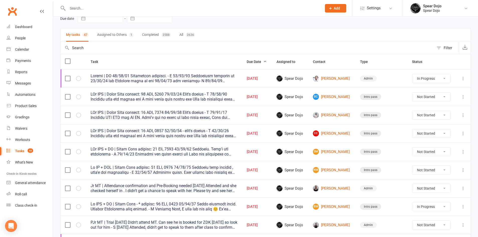
select select "started"
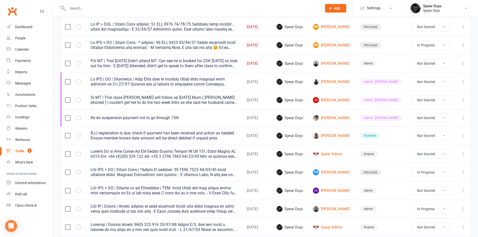
scroll to position [176, 0]
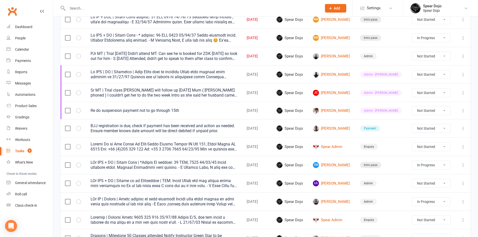
click at [463, 165] on icon at bounding box center [462, 165] width 5 height 5
click at [435, 183] on link "Edit" at bounding box center [437, 185] width 50 height 10
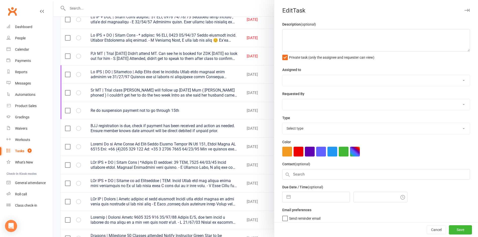
type textarea "PJr ZDK + MT | Intro Pass | *Follow Up expires: 31 AUG, 2025 13/09/05 Email rec…"
select select "43986"
type input "15 Sep 2025"
type input "10:00am"
select select "21686"
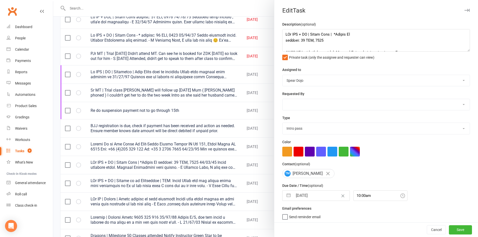
click at [287, 197] on button "button" at bounding box center [288, 196] width 9 height 10
select select "7"
select select "2025"
select select "8"
select select "2025"
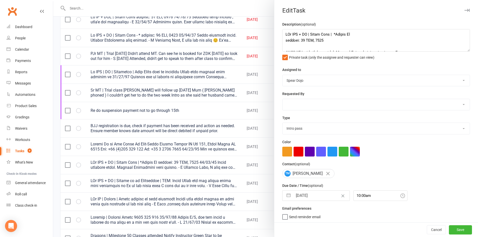
select select "9"
select select "2025"
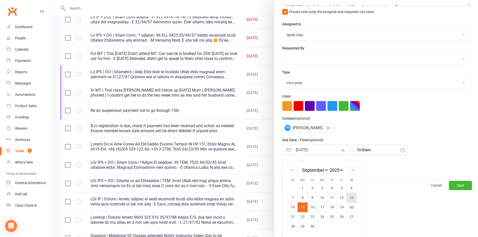
click at [349, 197] on td "13" at bounding box center [352, 198] width 10 height 10
type input "13 Sep 2025"
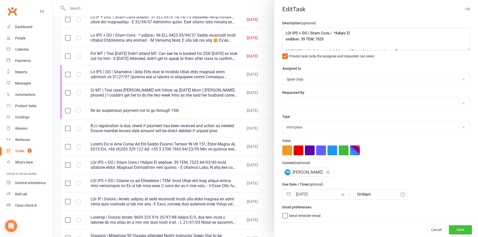
click at [457, 228] on button "Save" at bounding box center [460, 229] width 23 height 9
select select "started"
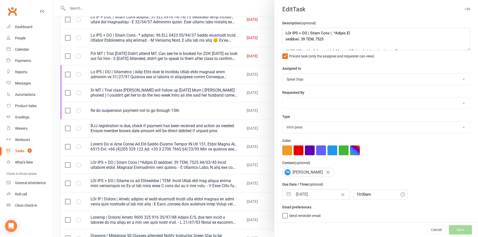
select select "started"
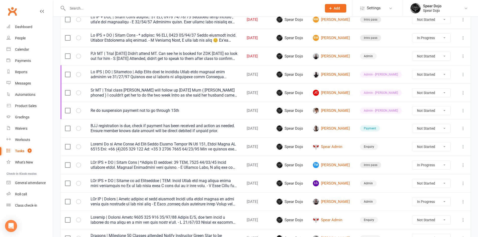
select select "started"
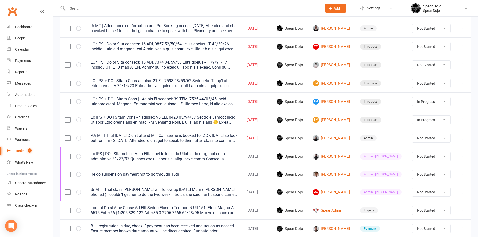
scroll to position [75, 0]
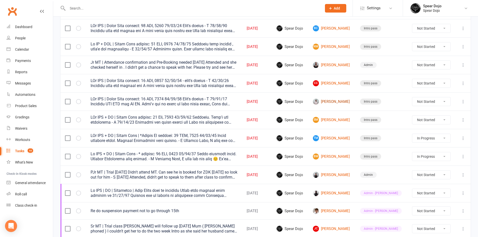
click at [346, 99] on link "Ishi Bhatt" at bounding box center [332, 102] width 38 height 6
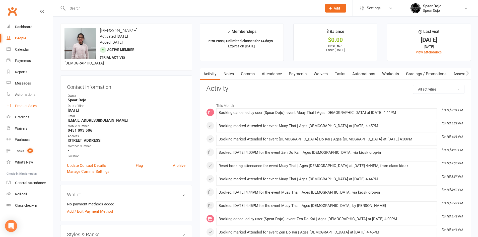
click at [18, 104] on div "Product Sales" at bounding box center [26, 106] width 22 height 4
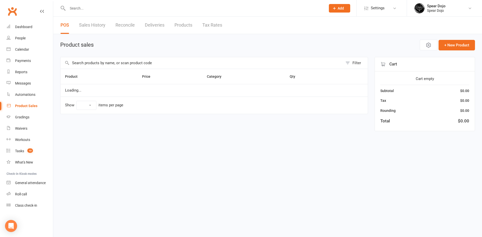
select select "100"
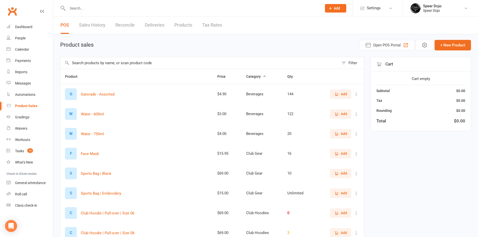
click at [338, 115] on icon "button" at bounding box center [336, 114] width 5 height 5
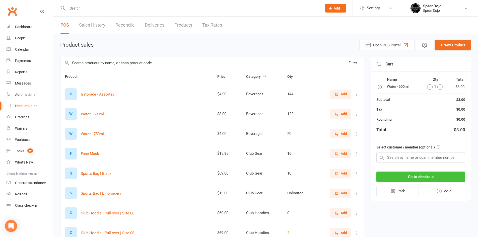
click at [412, 179] on button "Go to checkout" at bounding box center [420, 177] width 89 height 11
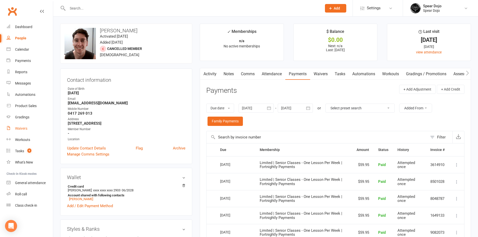
click at [21, 127] on div "Waivers" at bounding box center [21, 128] width 12 height 4
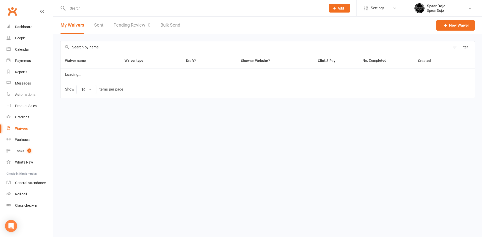
select select "100"
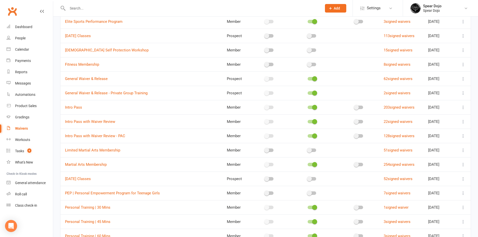
scroll to position [150, 0]
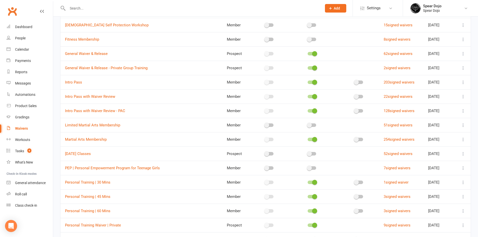
click at [462, 124] on icon at bounding box center [462, 125] width 5 height 5
click at [426, 157] on link "Copy external link to clipboard" at bounding box center [432, 155] width 59 height 10
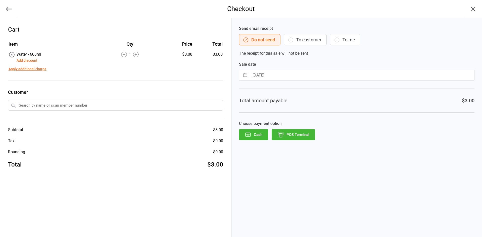
click at [298, 133] on button "POS Terminal" at bounding box center [292, 134] width 43 height 11
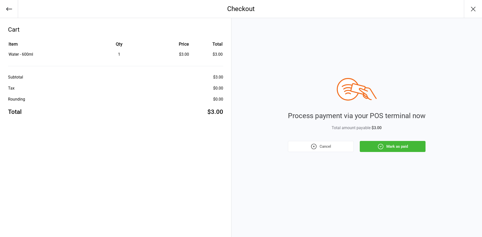
click at [398, 147] on button "Mark as paid" at bounding box center [392, 146] width 66 height 11
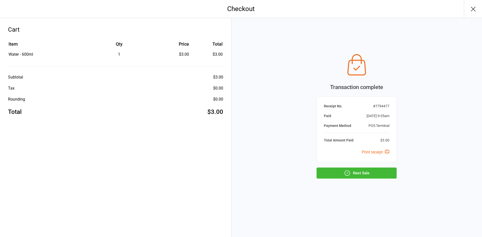
click at [363, 171] on button "Next Sale" at bounding box center [356, 173] width 80 height 11
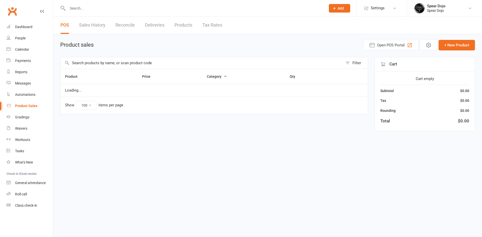
select select "100"
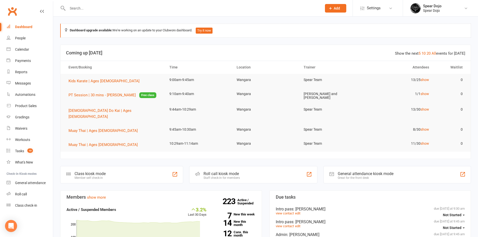
click at [72, 8] on input "text" at bounding box center [192, 8] width 252 height 7
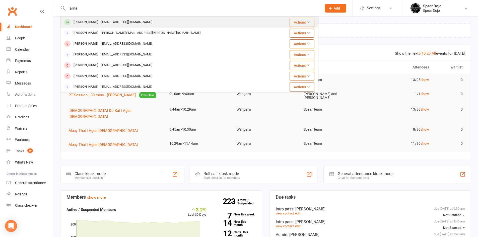
type input "alina"
click at [82, 24] on div "[PERSON_NAME]" at bounding box center [86, 22] width 28 height 7
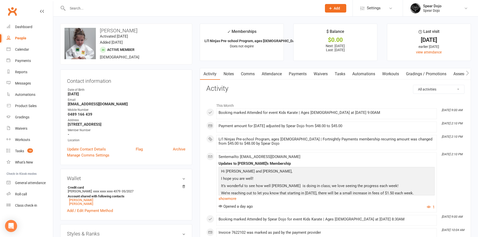
click at [302, 74] on link "Payments" at bounding box center [297, 74] width 25 height 12
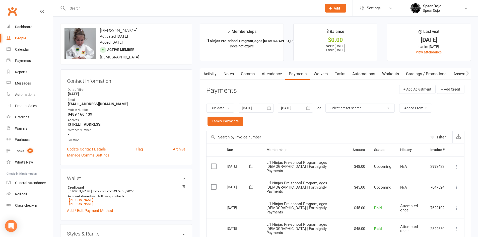
scroll to position [25, 0]
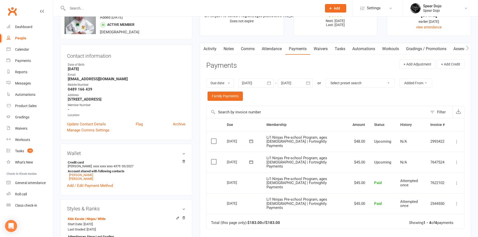
click at [251, 48] on link "Comms" at bounding box center [247, 49] width 21 height 12
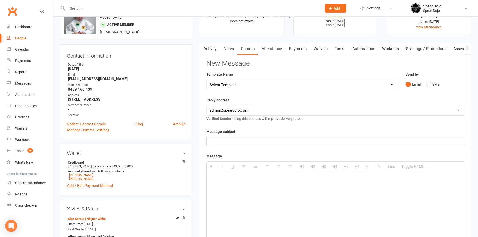
click at [211, 48] on link "Activity" at bounding box center [210, 49] width 20 height 12
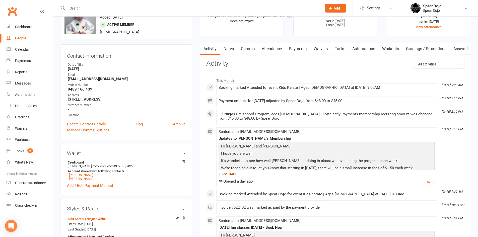
click at [229, 173] on link "show more" at bounding box center [326, 173] width 216 height 7
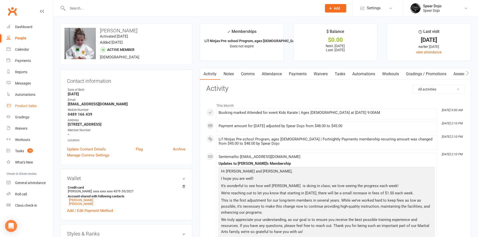
click at [23, 105] on div "Product Sales" at bounding box center [26, 106] width 22 height 4
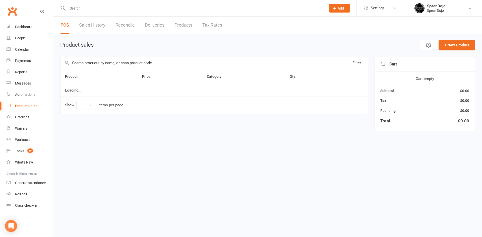
select select "100"
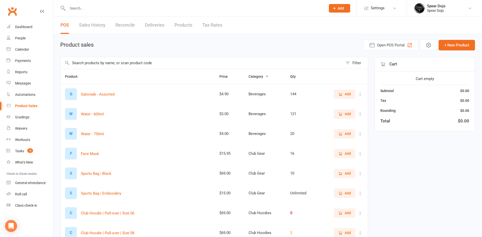
click at [74, 60] on input "text" at bounding box center [201, 63] width 282 height 12
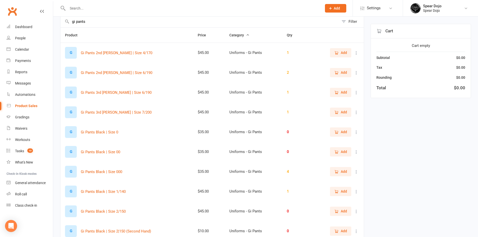
scroll to position [75, 0]
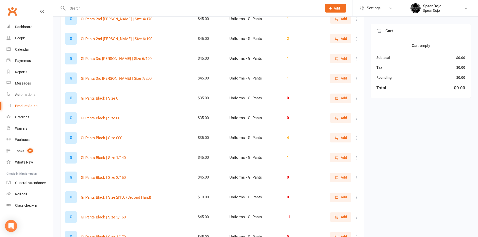
type input "gi pants"
click at [343, 116] on span "Add" at bounding box center [344, 118] width 6 height 6
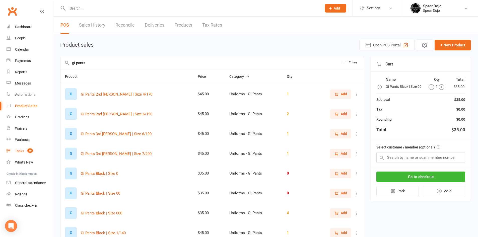
click at [18, 150] on div "Tasks" at bounding box center [19, 151] width 9 height 4
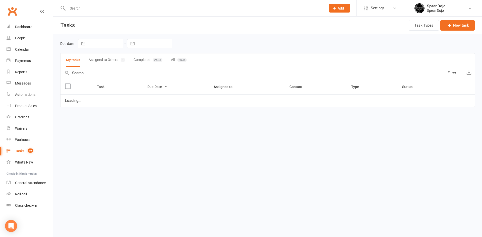
select select "started"
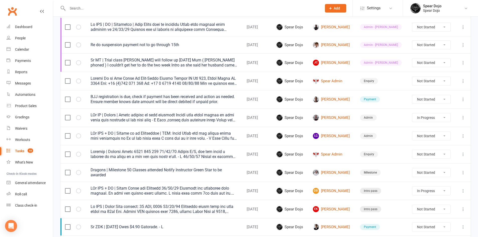
scroll to position [251, 0]
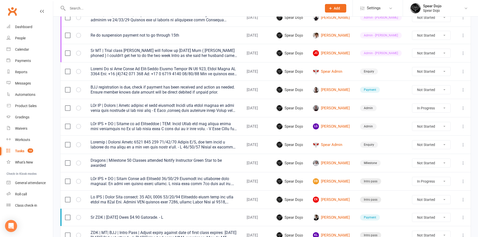
click at [462, 181] on icon at bounding box center [462, 181] width 5 height 5
click at [424, 199] on link "Edit" at bounding box center [437, 201] width 50 height 10
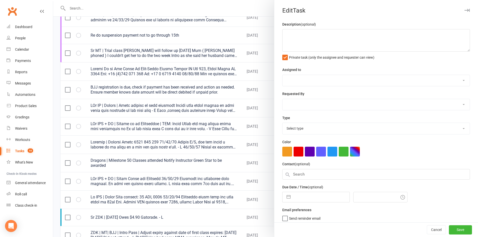
type textarea "PJr ZDK + MT | Needs Photo and Uniforms [DATE] Attended and purchased club sing…"
select select "43986"
type input "[DATE]"
type input "4:45pm"
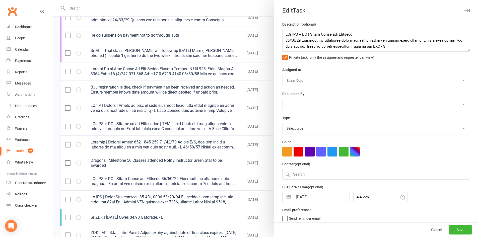
select select "21686"
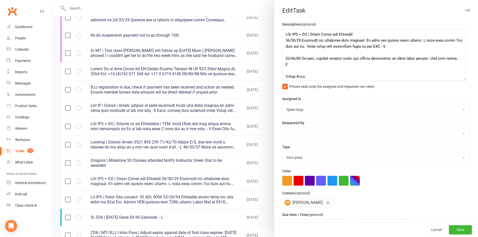
drag, startPoint x: 460, startPoint y: 50, endPoint x: 463, endPoint y: 108, distance: 57.5
click at [463, 81] on textarea at bounding box center [374, 55] width 184 height 52
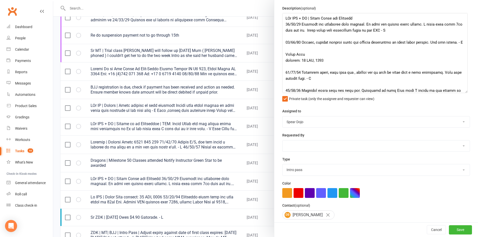
scroll to position [0, 0]
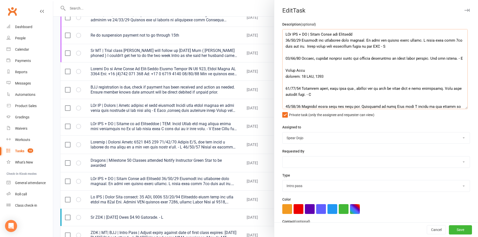
click at [357, 32] on textarea at bounding box center [374, 69] width 185 height 80
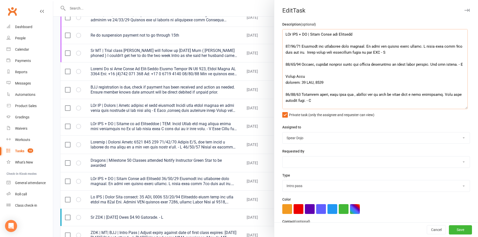
type textarea "PJr ZDK + MT | Needs Photo and Uniforms 11/09/25 Attended and purchased club si…"
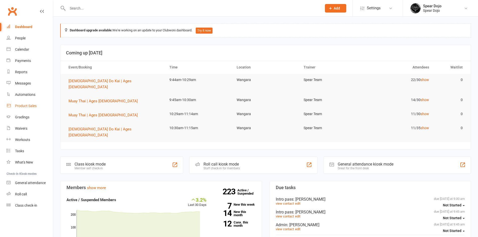
click at [25, 104] on div "Product Sales" at bounding box center [26, 106] width 22 height 4
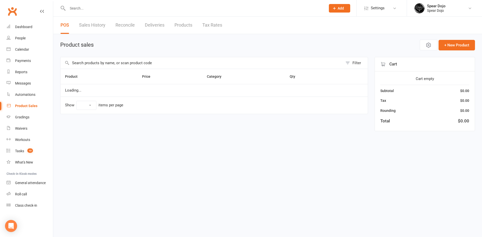
select select "100"
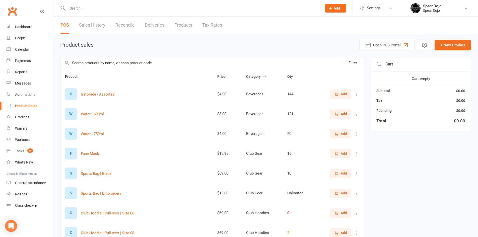
click at [79, 62] on input "text" at bounding box center [199, 63] width 278 height 12
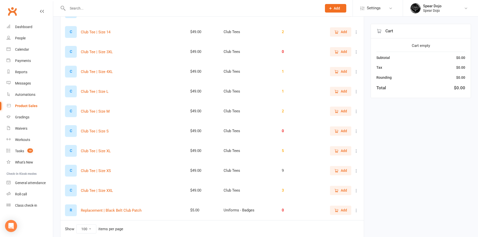
scroll to position [878, 0]
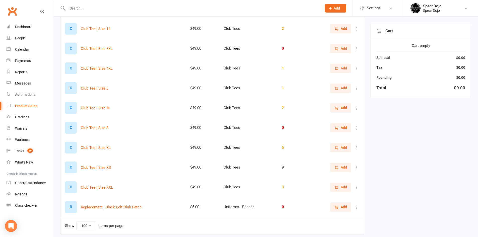
type input "club"
click at [342, 166] on span "Add" at bounding box center [344, 168] width 6 height 6
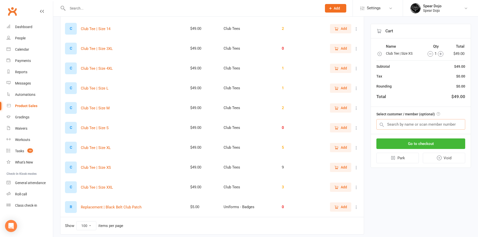
click at [390, 123] on input "text" at bounding box center [420, 124] width 89 height 11
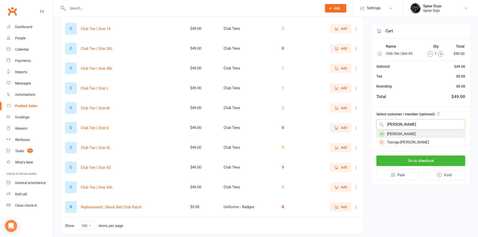
type input "darcy"
click at [395, 136] on div "[PERSON_NAME]" at bounding box center [420, 134] width 88 height 8
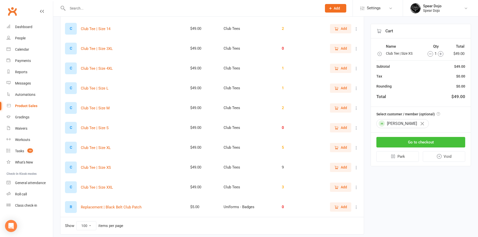
click at [402, 140] on button "Go to checkout" at bounding box center [420, 142] width 89 height 11
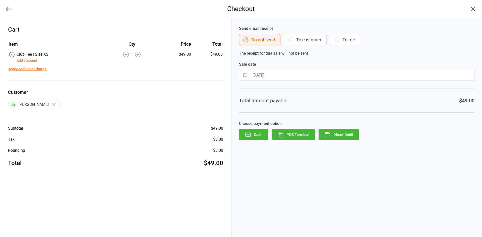
click at [304, 134] on button "POS Terminal" at bounding box center [292, 134] width 43 height 11
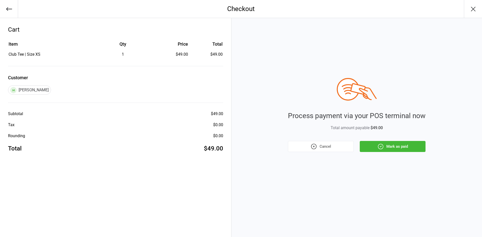
click at [4, 6] on button "button" at bounding box center [9, 9] width 18 height 18
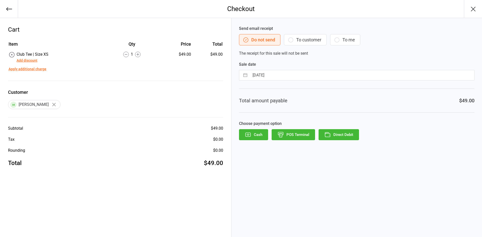
click at [289, 39] on icon "button" at bounding box center [290, 40] width 6 height 6
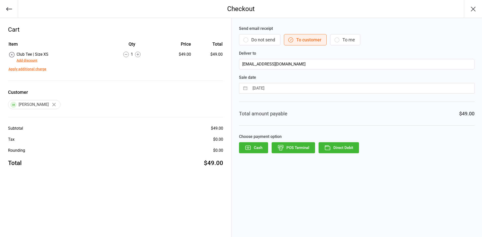
click at [302, 146] on button "POS Terminal" at bounding box center [292, 147] width 43 height 11
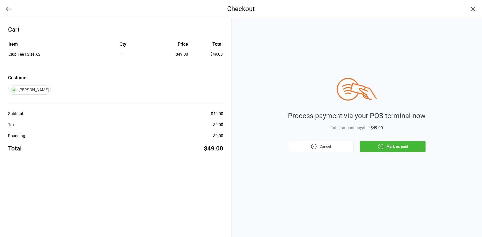
click at [420, 143] on button "Mark as paid" at bounding box center [392, 146] width 66 height 11
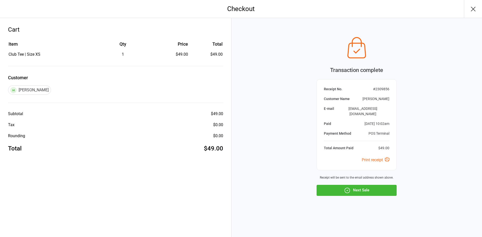
click at [378, 185] on button "Next Sale" at bounding box center [356, 190] width 80 height 11
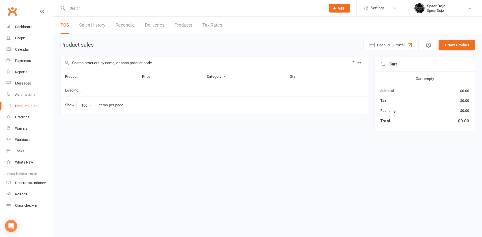
select select "100"
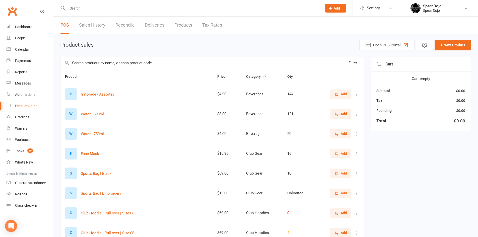
click at [340, 110] on button "Add" at bounding box center [340, 113] width 21 height 9
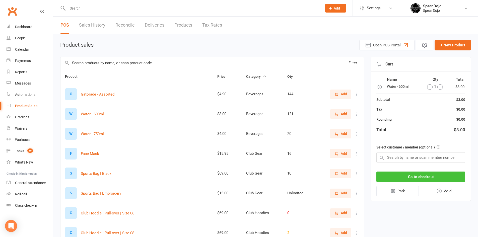
click at [439, 174] on button "Go to checkout" at bounding box center [420, 177] width 89 height 11
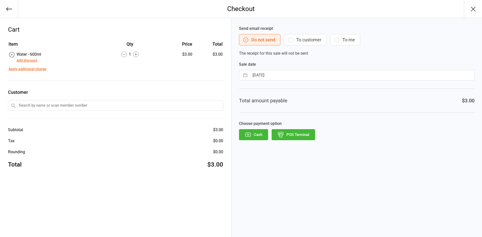
click at [286, 133] on button "POS Terminal" at bounding box center [292, 134] width 43 height 11
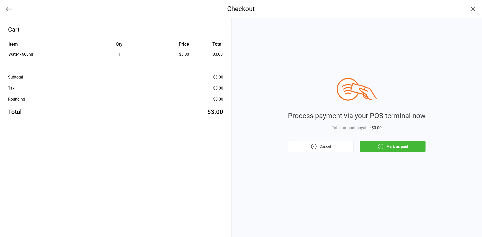
click at [392, 148] on button "Mark as paid" at bounding box center [392, 146] width 66 height 11
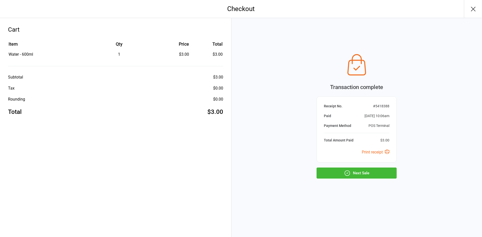
click at [375, 171] on button "Next Sale" at bounding box center [356, 173] width 80 height 11
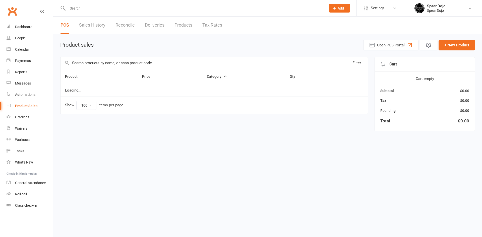
select select "100"
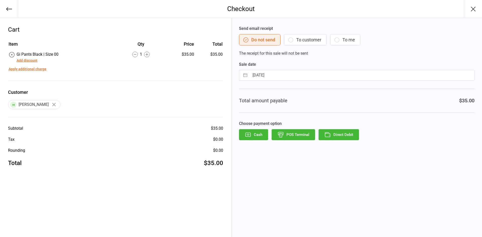
click at [292, 39] on icon "button" at bounding box center [290, 40] width 6 height 6
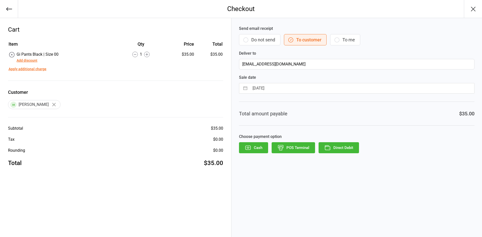
click at [293, 146] on button "POS Terminal" at bounding box center [292, 147] width 43 height 11
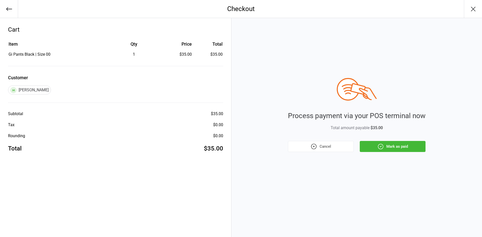
click at [392, 147] on button "Mark as paid" at bounding box center [392, 146] width 66 height 11
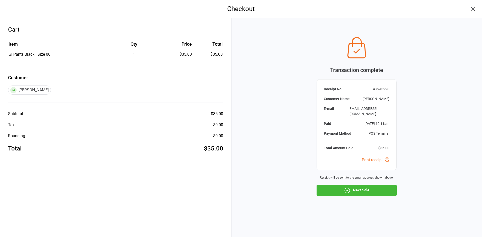
click at [374, 188] on button "Next Sale" at bounding box center [356, 190] width 80 height 11
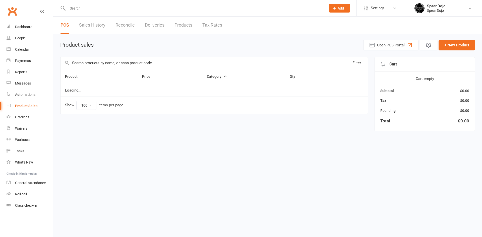
select select "100"
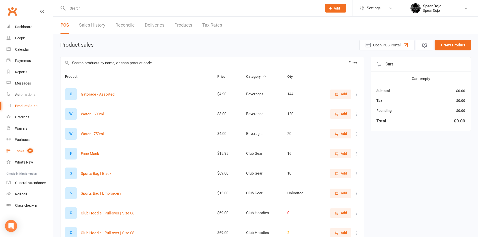
click at [13, 151] on link "Tasks 10" at bounding box center [30, 150] width 46 height 11
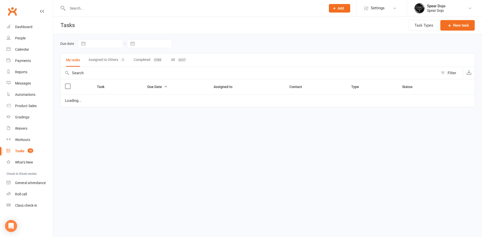
select select "started"
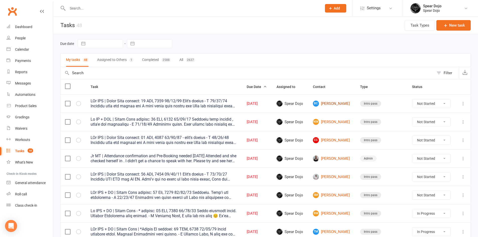
click at [341, 103] on link "BC [PERSON_NAME]" at bounding box center [332, 104] width 38 height 6
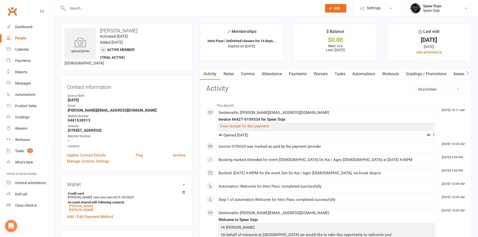
click at [271, 74] on link "Attendance" at bounding box center [271, 74] width 27 height 12
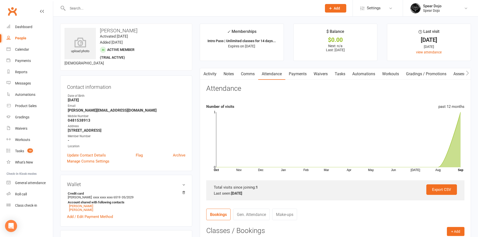
click at [342, 71] on link "Tasks" at bounding box center [340, 74] width 18 height 12
select select "incomplete"
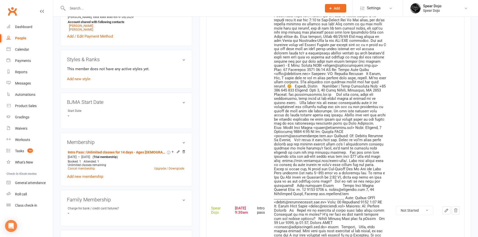
scroll to position [201, 0]
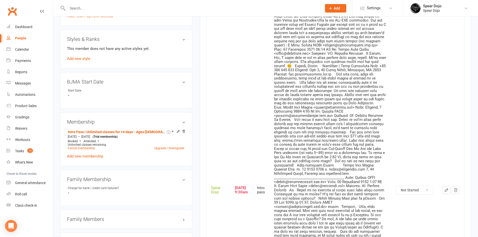
click at [444, 188] on icon "button" at bounding box center [446, 190] width 5 height 5
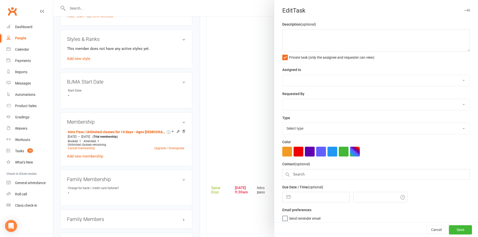
type textarea "PJr ZDK | Intro Pass expires: 22 SEP, 2025 11/09/25 Didn't attend - S 10/09/25 …"
select select "43986"
type input "13 Sep 2025"
type input "9:30am"
select select "21686"
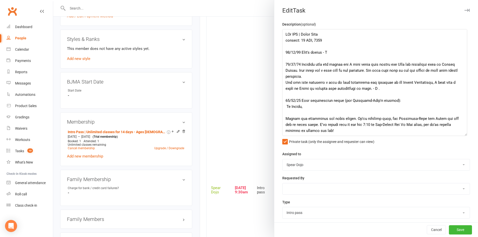
drag, startPoint x: 460, startPoint y: 49, endPoint x: 463, endPoint y: 135, distance: 86.1
click at [463, 135] on textarea at bounding box center [374, 82] width 185 height 107
click at [287, 48] on textarea at bounding box center [374, 83] width 185 height 109
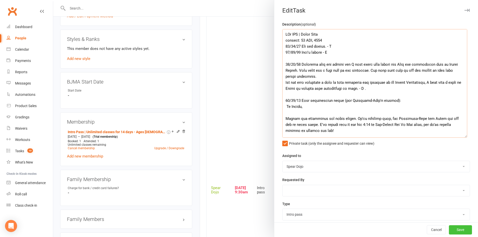
type textarea "PJr ZDK | Intro Pass expires: 22 SEP, 2025 13/09/25 Did not attend. - L 11/09/2…"
click at [454, 229] on button "Save" at bounding box center [460, 229] width 23 height 9
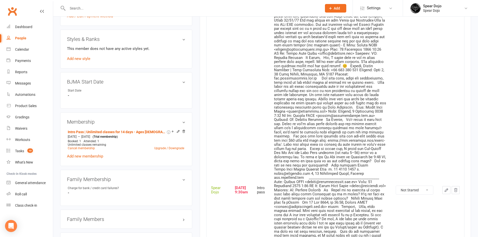
click at [424, 187] on select "Not Started In Progress Waiting Complete" at bounding box center [414, 190] width 37 height 9
click at [396, 186] on select "Not Started In Progress Waiting Complete" at bounding box center [414, 190] width 37 height 9
select select "started"
click at [446, 189] on icon "button" at bounding box center [446, 190] width 3 height 3
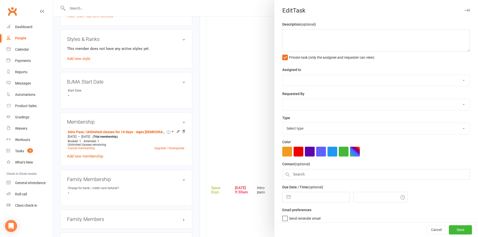
type textarea "LOr IPS | Dolor Sita consect: 00 ADI, 4334 61/09/74 Eli sed doeius. - T 51/36/0…"
select select "43986"
type input "[DATE]"
type input "9:30am"
select select "21686"
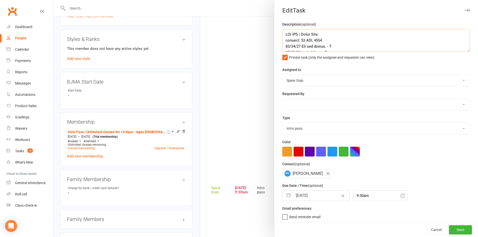
click at [322, 39] on textarea at bounding box center [376, 40] width 188 height 23
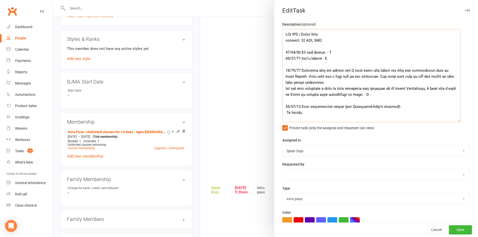
drag, startPoint x: 460, startPoint y: 49, endPoint x: 455, endPoint y: 121, distance: 71.9
click at [455, 121] on textarea at bounding box center [371, 75] width 178 height 93
click at [333, 52] on textarea at bounding box center [371, 76] width 178 height 94
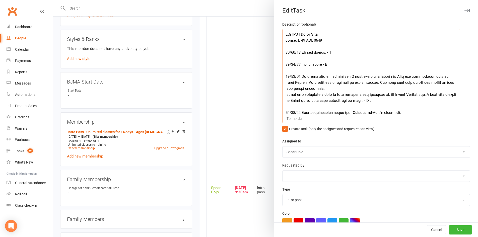
type textarea "PJr ZDK | Intro Pass expires: 22 SEP, 2025 13/09/25 Did not attend. - L 11/09/2…"
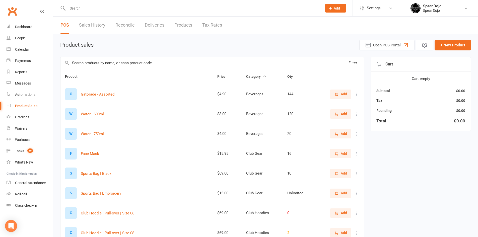
select select "100"
click at [79, 10] on input "text" at bounding box center [192, 8] width 252 height 7
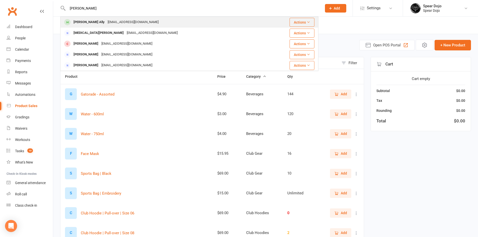
type input "[PERSON_NAME]"
click at [91, 20] on div "[PERSON_NAME] Ally" at bounding box center [89, 22] width 34 height 7
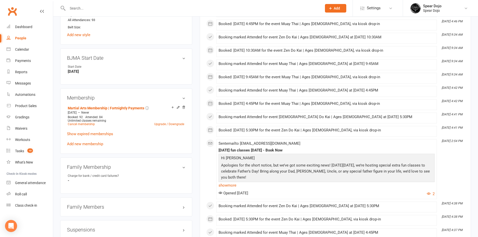
scroll to position [301, 0]
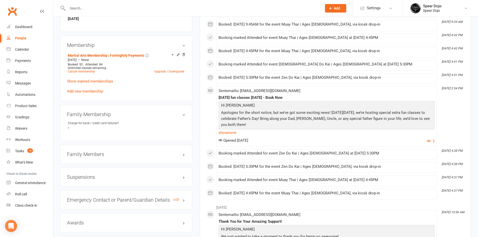
click at [184, 200] on h3 "Emergency Contact or Parent/Guardian Details edit" at bounding box center [126, 200] width 118 height 6
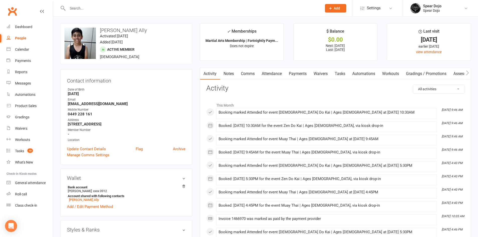
scroll to position [0, 0]
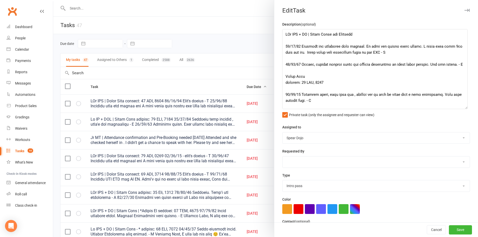
select select "started"
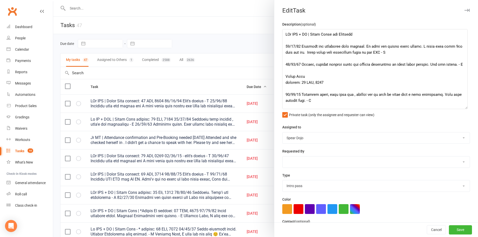
select select "21686"
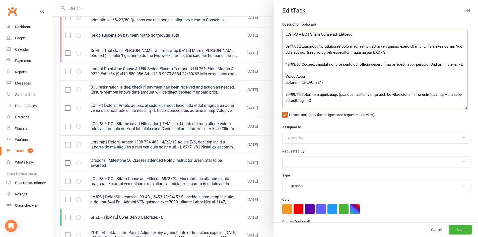
click at [283, 41] on textarea at bounding box center [374, 69] width 185 height 80
drag, startPoint x: 355, startPoint y: 35, endPoint x: 332, endPoint y: 33, distance: 22.7
click at [332, 33] on textarea at bounding box center [374, 69] width 185 height 80
click at [409, 41] on textarea at bounding box center [374, 69] width 185 height 80
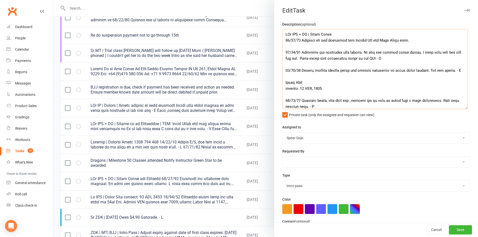
click at [355, 40] on textarea at bounding box center [374, 69] width 185 height 80
click at [418, 41] on textarea at bounding box center [374, 69] width 185 height 80
click at [334, 36] on textarea at bounding box center [374, 69] width 185 height 80
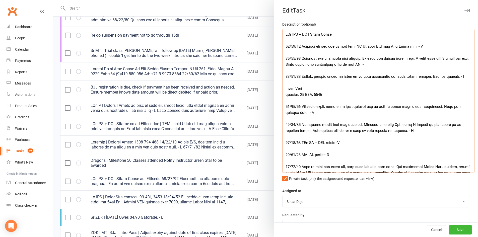
drag, startPoint x: 464, startPoint y: 107, endPoint x: 472, endPoint y: 173, distance: 66.1
click at [472, 173] on div "Edit Task Description (optional) Private task (only the assignee and requester …" at bounding box center [376, 118] width 204 height 237
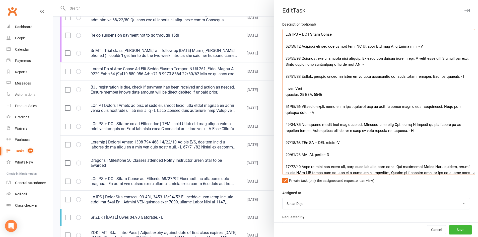
click at [415, 47] on textarea at bounding box center [378, 102] width 193 height 146
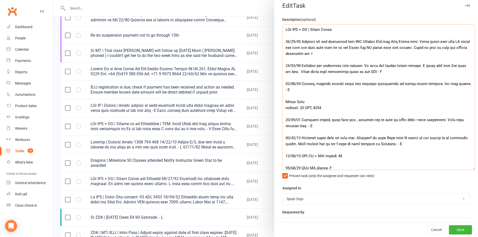
click at [423, 47] on textarea at bounding box center [378, 97] width 193 height 146
click at [435, 47] on textarea at bounding box center [378, 97] width 193 height 146
drag, startPoint x: 455, startPoint y: 47, endPoint x: 447, endPoint y: 49, distance: 8.2
click at [447, 49] on textarea at bounding box center [378, 97] width 193 height 146
click at [335, 53] on textarea at bounding box center [378, 97] width 193 height 146
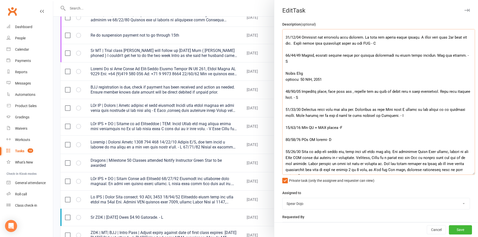
scroll to position [39, 0]
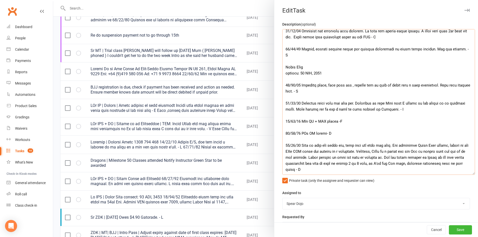
type textarea "PJr ZDK + MT | Needs Photo 13/09/25 Attended and has purchased the ZDK Uniform …"
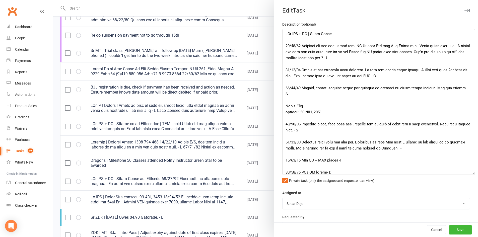
scroll to position [0, 0]
click at [337, 107] on textarea at bounding box center [378, 102] width 193 height 146
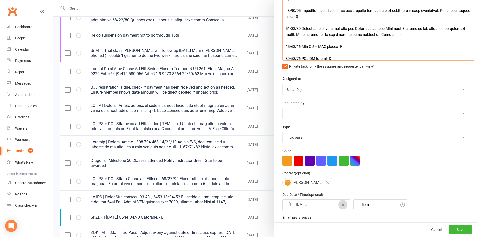
scroll to position [125, 0]
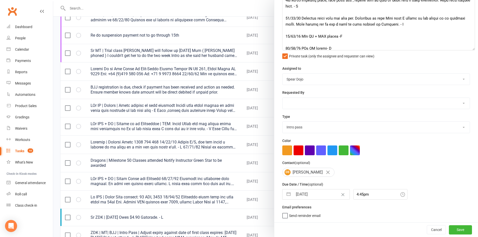
click at [288, 196] on button "button" at bounding box center [288, 194] width 9 height 10
select select "7"
select select "2025"
select select "8"
select select "2025"
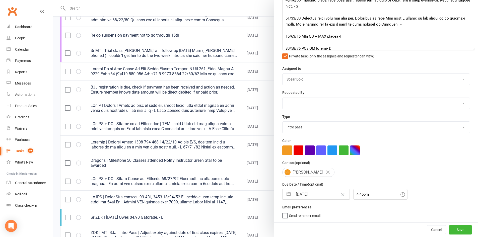
select select "9"
select select "2025"
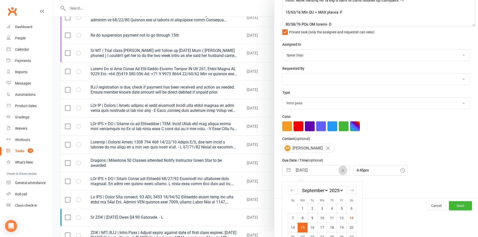
scroll to position [174, 0]
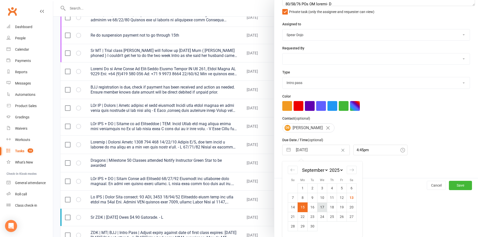
click at [321, 203] on td "17" at bounding box center [322, 207] width 10 height 10
type input "17 Sep 2025"
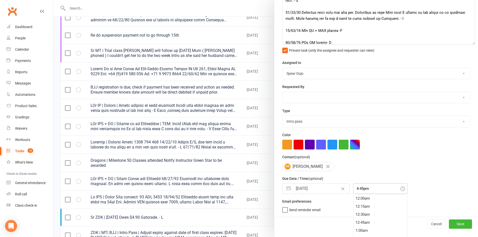
scroll to position [143, 0]
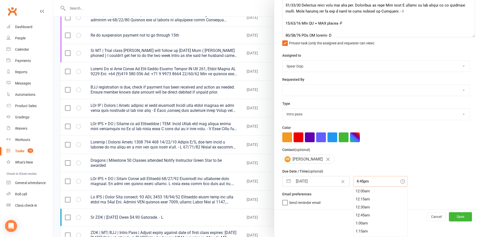
click at [353, 187] on div "4:45pm 12:00am 12:15am 12:30am 12:45am 1:00am 1:15am 1:30am 1:45am 2:00am 2:15a…" at bounding box center [380, 181] width 54 height 11
click at [354, 208] on div "3:30pm" at bounding box center [380, 209] width 54 height 8
type input "3:30pm"
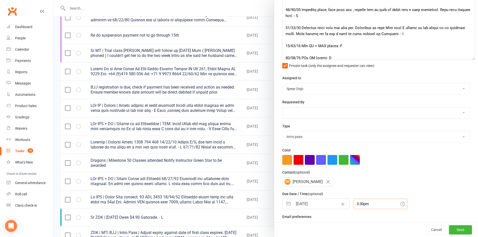
scroll to position [125, 0]
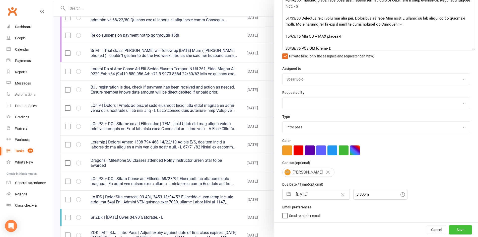
click at [449, 225] on button "Save" at bounding box center [460, 229] width 23 height 9
select select "started"
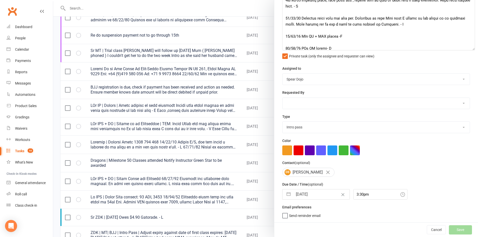
select select "started"
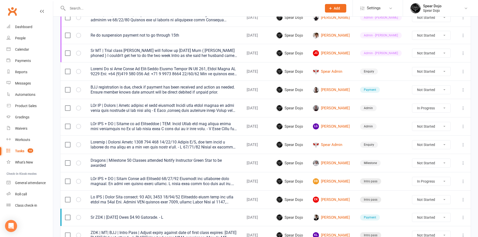
select select "started"
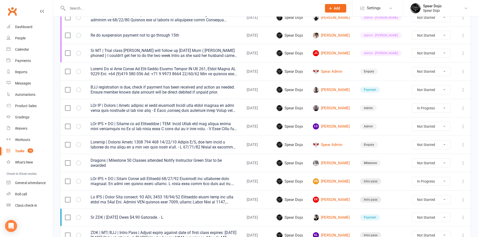
select select "started"
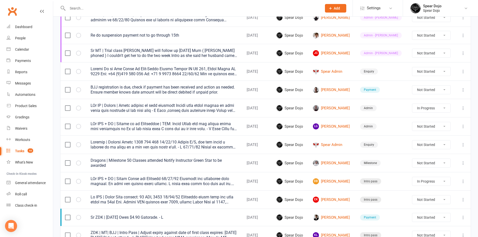
select select "started"
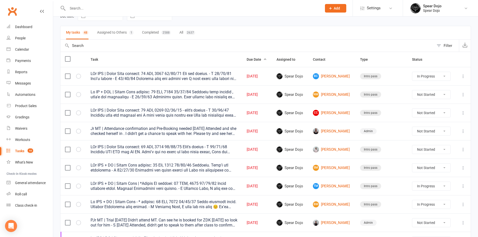
scroll to position [25, 0]
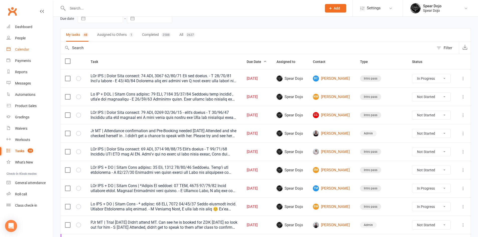
click at [25, 47] on div "Calendar" at bounding box center [22, 49] width 14 height 4
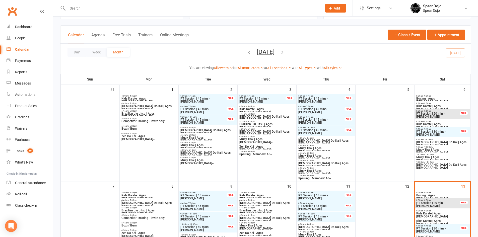
scroll to position [100, 0]
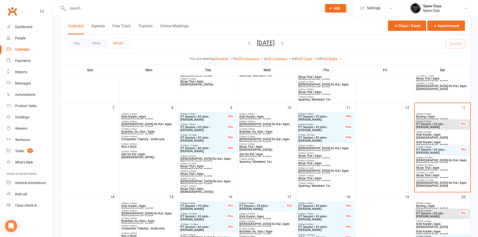
click at [433, 114] on span "8:00am - 9:00am" at bounding box center [442, 114] width 53 height 2
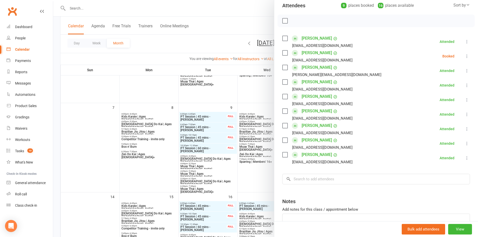
scroll to position [50, 0]
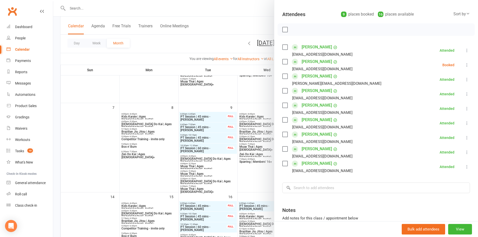
click at [153, 94] on div at bounding box center [265, 118] width 425 height 237
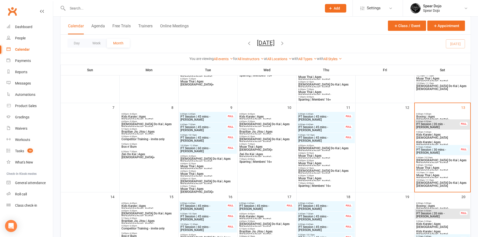
click at [428, 133] on span "Kids Karate | Ages [DEMOGRAPHIC_DATA]" at bounding box center [442, 136] width 53 height 6
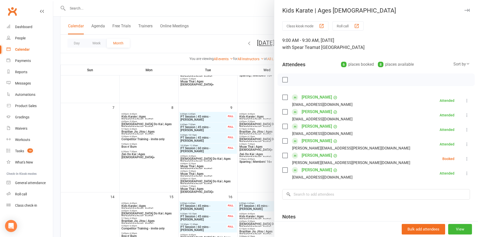
click at [149, 174] on div at bounding box center [265, 118] width 425 height 237
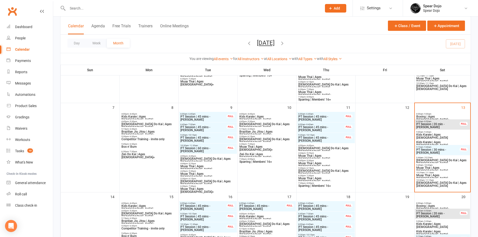
click at [430, 142] on span "Kids Karate | Ages [DEMOGRAPHIC_DATA]" at bounding box center [442, 144] width 53 height 6
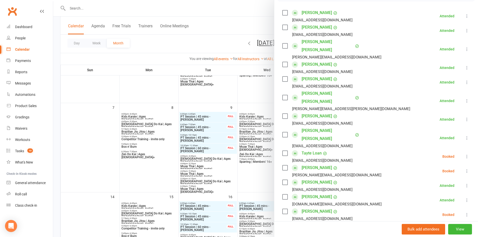
scroll to position [100, 0]
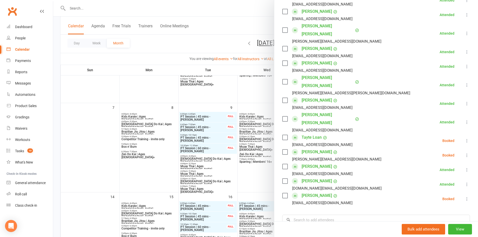
click at [91, 152] on div at bounding box center [265, 118] width 425 height 237
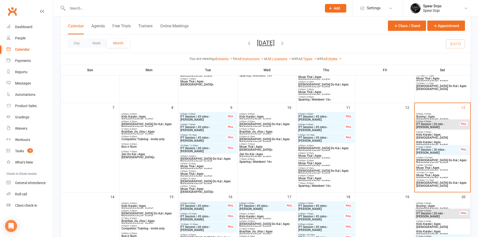
click at [433, 161] on span "[DEMOGRAPHIC_DATA] Do Kai | Ages [DEMOGRAPHIC_DATA]" at bounding box center [442, 162] width 53 height 6
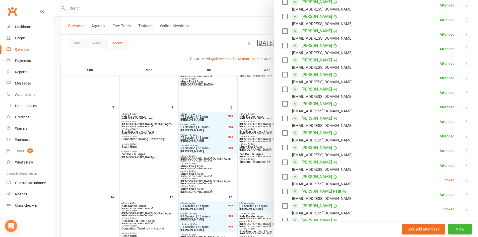
scroll to position [201, 0]
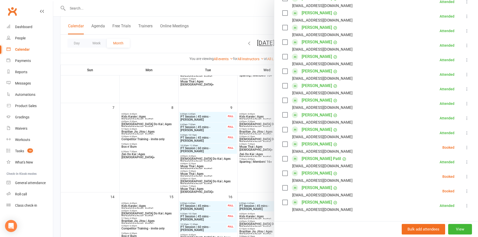
click at [81, 128] on div at bounding box center [265, 118] width 425 height 237
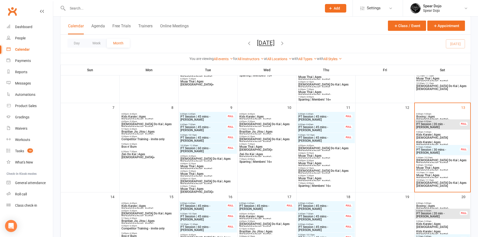
click at [422, 167] on span "Muay Thai | Ages [DEMOGRAPHIC_DATA]" at bounding box center [442, 169] width 53 height 6
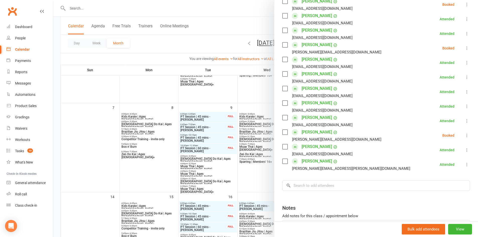
scroll to position [125, 0]
click at [305, 136] on link "Sophie Shaw" at bounding box center [316, 132] width 30 height 8
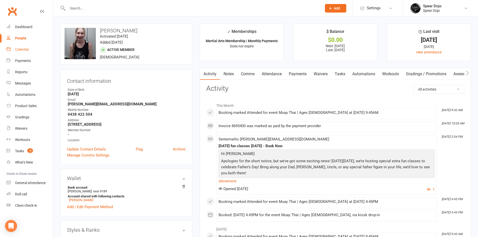
click at [25, 49] on div "Calendar" at bounding box center [22, 49] width 14 height 4
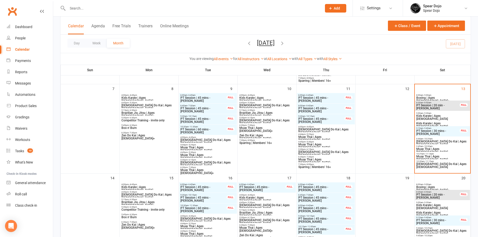
scroll to position [125, 0]
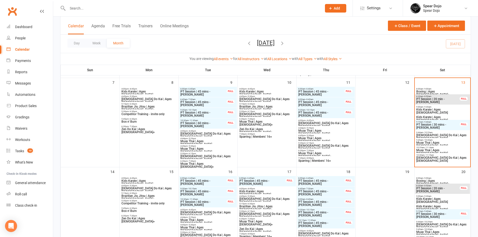
click at [427, 159] on span "[DEMOGRAPHIC_DATA] Do Kai | Ages [DEMOGRAPHIC_DATA]" at bounding box center [442, 159] width 53 height 6
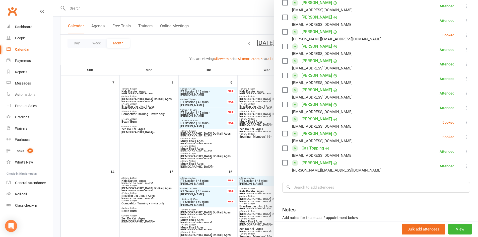
scroll to position [195, 0]
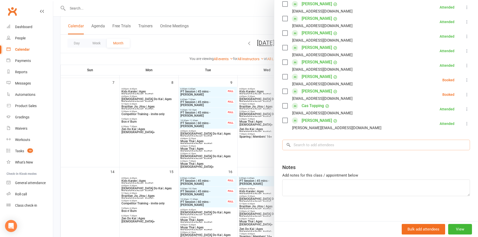
click at [300, 147] on input "search" at bounding box center [376, 145] width 188 height 11
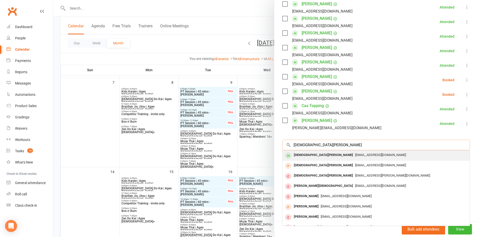
type input "Christian watts"
click at [299, 158] on div "[DEMOGRAPHIC_DATA][PERSON_NAME]" at bounding box center [323, 154] width 63 height 7
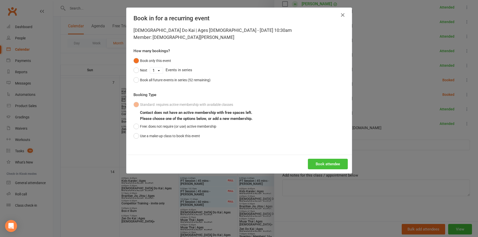
click at [321, 163] on button "Book attendee" at bounding box center [328, 164] width 40 height 11
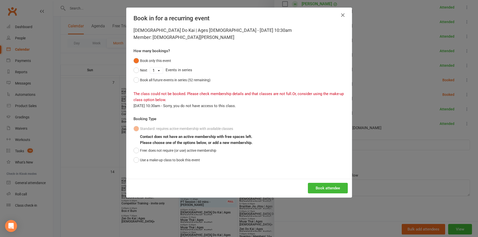
click at [341, 14] on icon "button" at bounding box center [343, 15] width 6 height 6
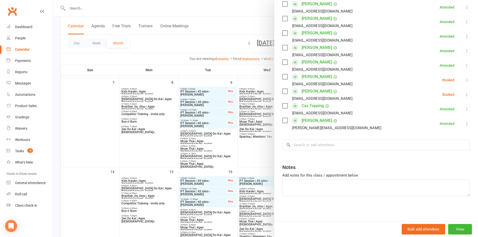
click at [97, 122] on div at bounding box center [265, 118] width 425 height 237
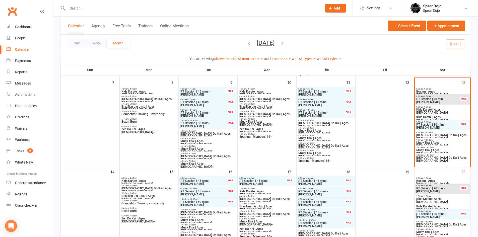
click at [428, 158] on span "[DEMOGRAPHIC_DATA] Do Kai | Ages [DEMOGRAPHIC_DATA]" at bounding box center [442, 159] width 53 height 6
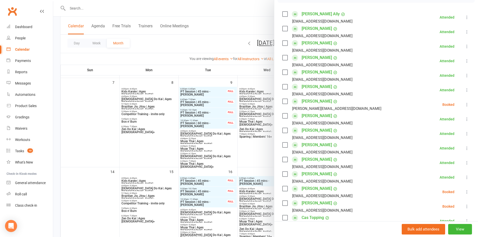
scroll to position [75, 0]
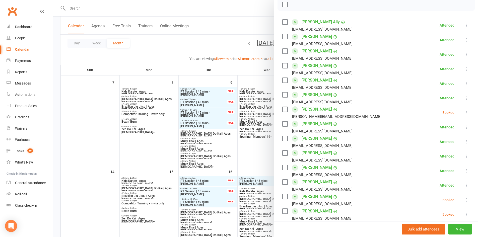
click at [104, 140] on div at bounding box center [265, 118] width 425 height 237
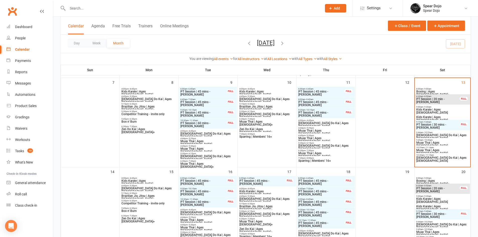
click at [440, 134] on span "[DEMOGRAPHIC_DATA] Do Kai | Ages [DEMOGRAPHIC_DATA]" at bounding box center [442, 137] width 53 height 6
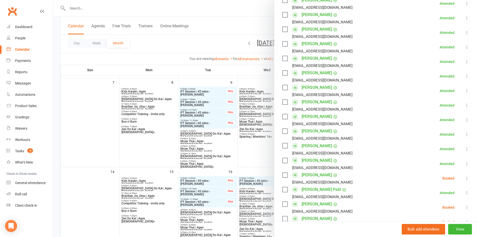
scroll to position [176, 0]
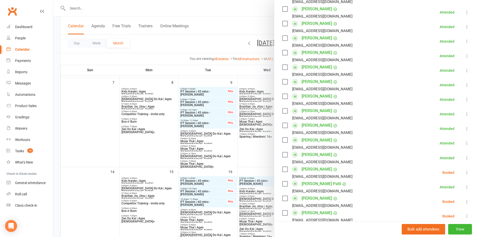
click at [86, 144] on div at bounding box center [265, 118] width 425 height 237
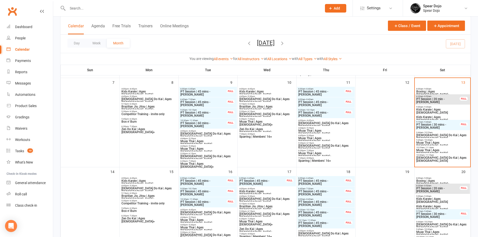
click at [445, 158] on span "[DEMOGRAPHIC_DATA] Do Kai | Ages [DEMOGRAPHIC_DATA]" at bounding box center [442, 159] width 53 height 6
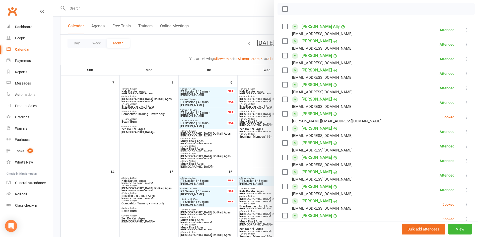
scroll to position [75, 0]
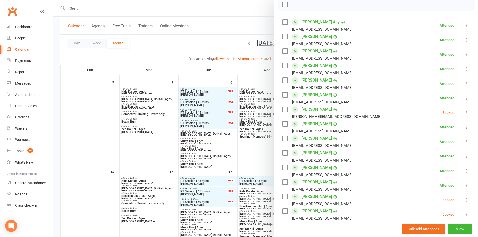
click at [90, 146] on div at bounding box center [265, 118] width 425 height 237
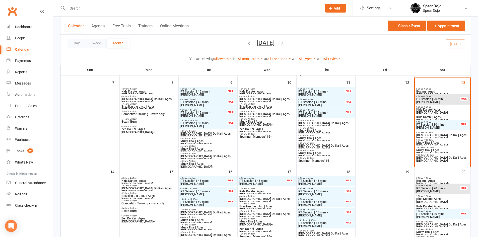
click at [427, 150] on span "Muay Thai | Ages [DEMOGRAPHIC_DATA]" at bounding box center [442, 152] width 53 height 6
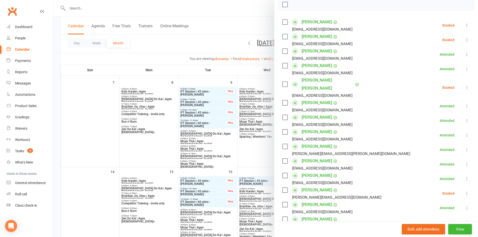
click at [109, 132] on div at bounding box center [265, 118] width 425 height 237
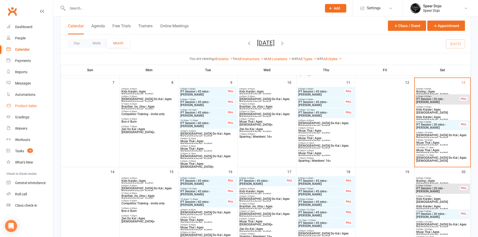
click at [32, 108] on div "Product Sales" at bounding box center [26, 106] width 22 height 4
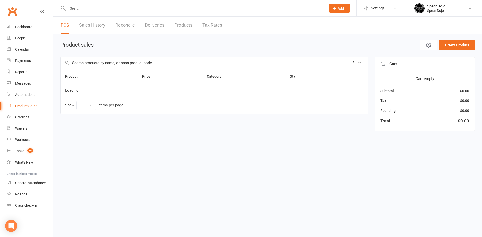
select select "100"
click at [88, 65] on input "text" at bounding box center [201, 63] width 282 height 12
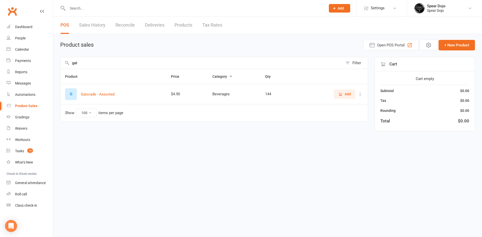
type input "gat"
click at [349, 95] on span "Add" at bounding box center [347, 94] width 6 height 6
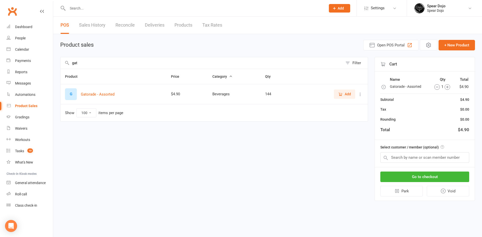
click at [447, 88] on icon "button" at bounding box center [447, 87] width 3 height 3
click at [429, 177] on button "Go to checkout" at bounding box center [424, 177] width 89 height 11
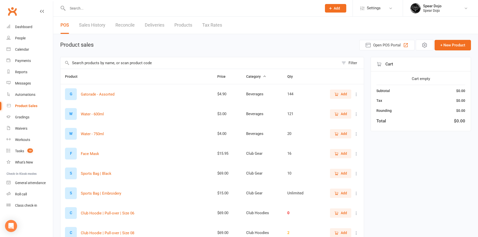
select select "100"
click at [73, 5] on input "text" at bounding box center [192, 8] width 252 height 7
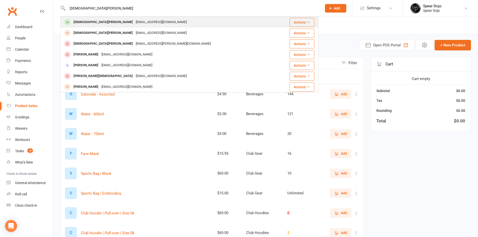
type input "[DEMOGRAPHIC_DATA][PERSON_NAME]"
click at [134, 22] on div "[EMAIL_ADDRESS][DOMAIN_NAME]" at bounding box center [161, 22] width 54 height 7
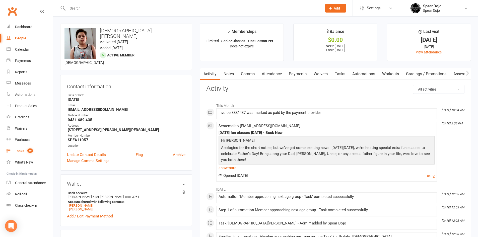
click at [21, 151] on div "Tasks" at bounding box center [19, 151] width 9 height 4
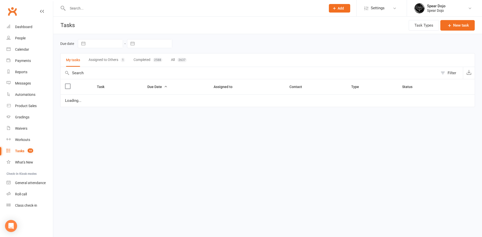
select select "started"
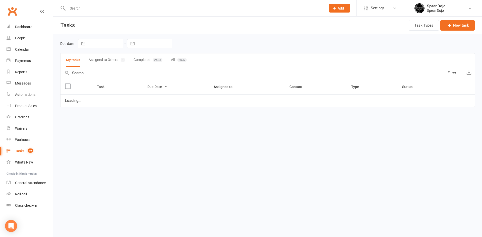
select select "started"
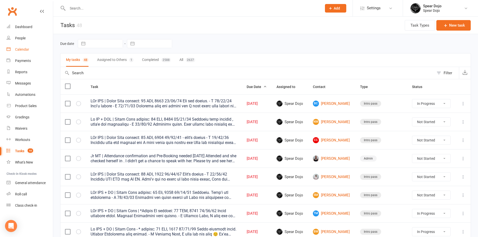
click at [23, 49] on div "Calendar" at bounding box center [22, 49] width 14 height 4
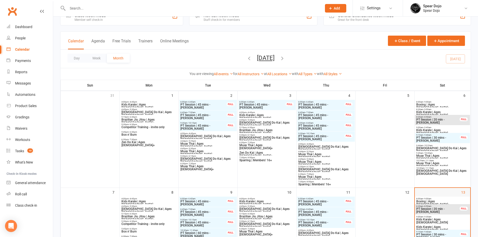
scroll to position [100, 0]
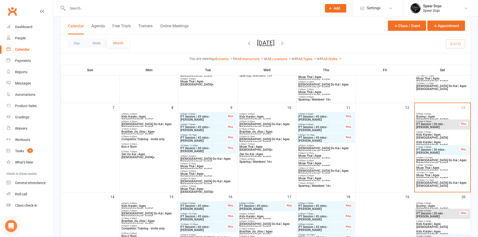
click at [441, 159] on span "[DEMOGRAPHIC_DATA] Do Kai | Ages [DEMOGRAPHIC_DATA]" at bounding box center [442, 162] width 53 height 6
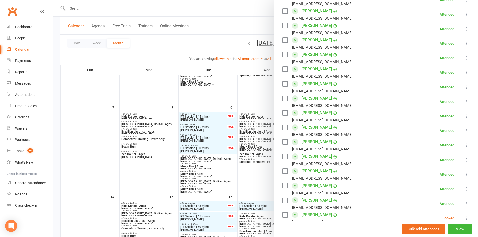
scroll to position [150, 0]
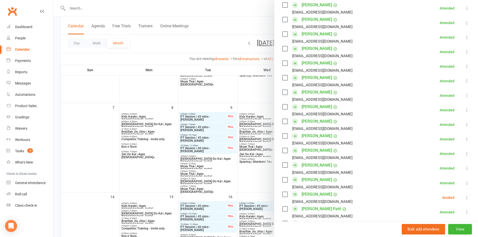
click at [101, 153] on div at bounding box center [265, 118] width 425 height 237
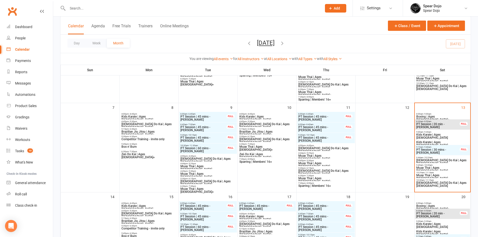
click at [435, 173] on span "10:29am - 11:14am" at bounding box center [442, 173] width 53 height 2
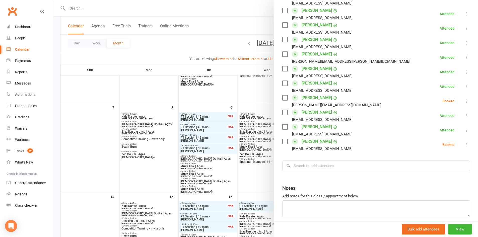
scroll to position [176, 0]
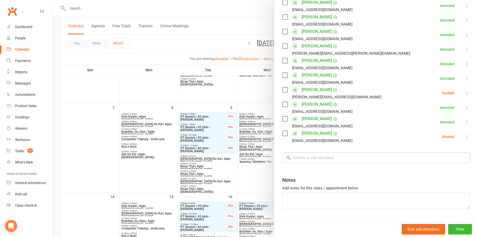
click at [305, 153] on input "search" at bounding box center [376, 157] width 188 height 11
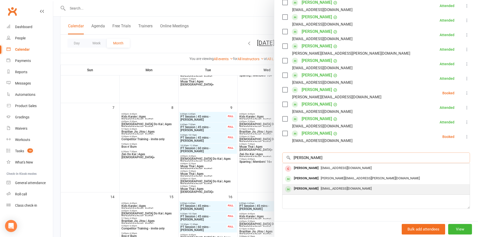
type input "[PERSON_NAME]"
click at [306, 185] on div "[PERSON_NAME]" at bounding box center [306, 188] width 29 height 7
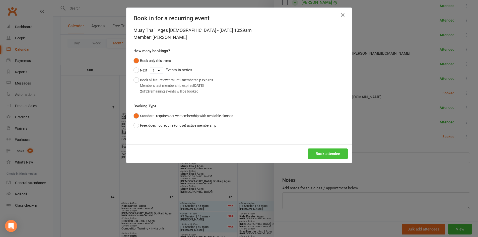
click at [315, 151] on button "Book attendee" at bounding box center [328, 153] width 40 height 11
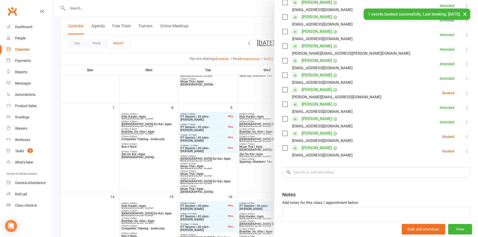
click at [464, 134] on icon at bounding box center [466, 136] width 5 height 5
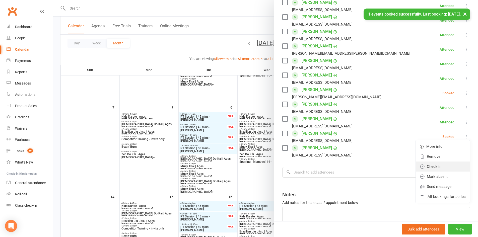
click at [430, 162] on link "Check in" at bounding box center [443, 167] width 54 height 10
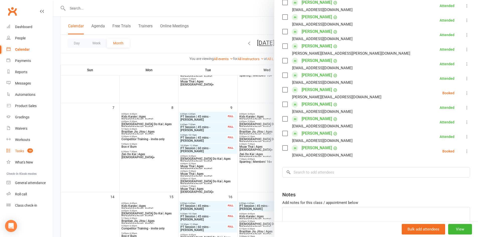
click at [22, 152] on div "Tasks" at bounding box center [19, 151] width 9 height 4
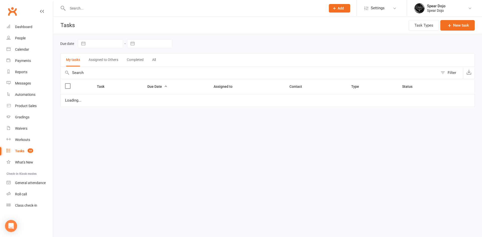
select select "started"
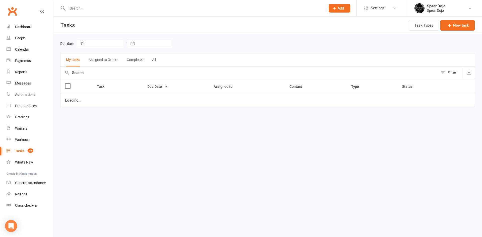
select select "started"
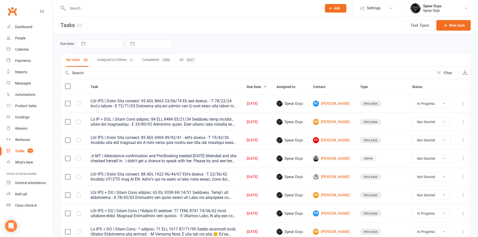
click at [463, 120] on icon at bounding box center [462, 121] width 5 height 5
click at [436, 140] on link "Edit" at bounding box center [437, 141] width 50 height 10
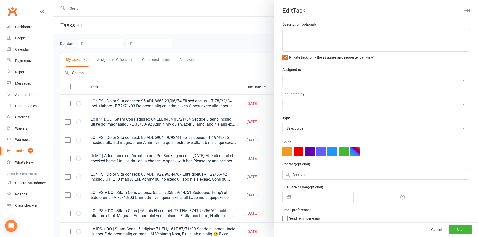
type textarea "Jr MT + ZDK | Intro Pass expires: [DATE] [DATE] Attended both classes , didn't …"
select select "43986"
type input "[DATE]"
type input "9:45am"
select select "21686"
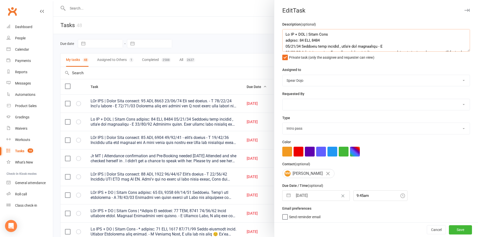
click at [328, 40] on textarea at bounding box center [376, 40] width 188 height 23
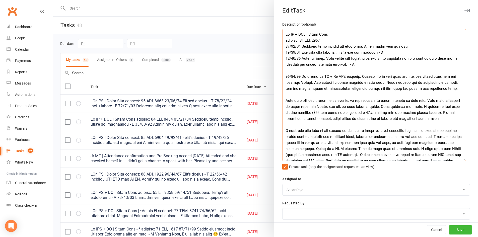
drag, startPoint x: 460, startPoint y: 50, endPoint x: 461, endPoint y: 160, distance: 109.4
click at [461, 160] on textarea at bounding box center [374, 95] width 184 height 132
click at [386, 53] on textarea at bounding box center [374, 95] width 184 height 132
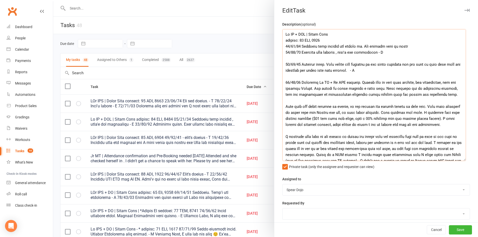
click at [408, 46] on textarea at bounding box center [374, 95] width 184 height 132
click at [409, 46] on textarea at bounding box center [374, 95] width 184 height 132
click at [321, 40] on textarea at bounding box center [374, 95] width 184 height 132
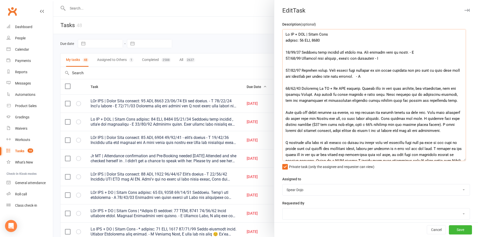
click at [414, 52] on textarea at bounding box center [374, 95] width 184 height 132
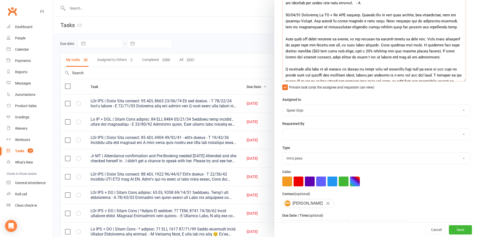
scroll to position [100, 0]
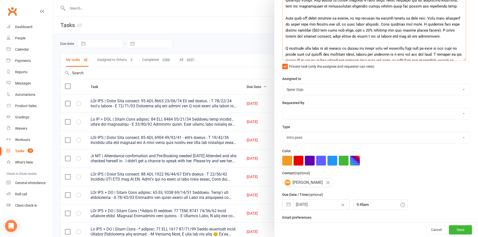
type textarea "Jr MT + ZDK | Intro Pass expires: 22 SEP, 2025 13/09/25 Attended both classes a…"
click at [285, 206] on button "button" at bounding box center [288, 205] width 9 height 10
select select "7"
select select "2025"
select select "8"
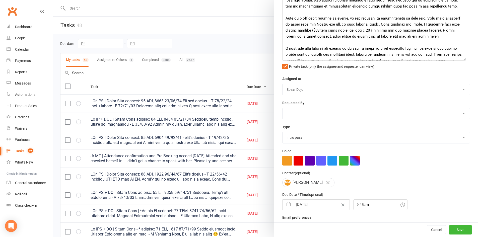
select select "2025"
select select "9"
select select "2025"
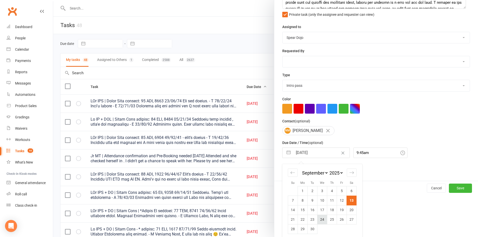
scroll to position [157, 0]
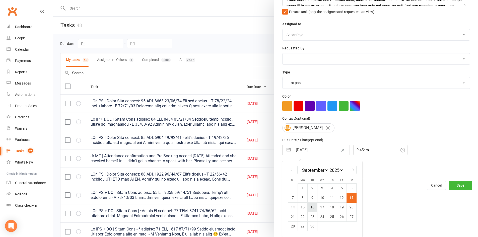
click at [311, 207] on td "16" at bounding box center [312, 207] width 10 height 10
type input "[DATE]"
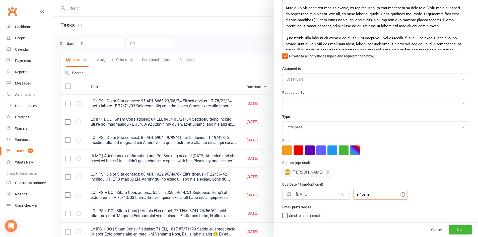
click at [364, 194] on div "9:45am" at bounding box center [380, 194] width 54 height 11
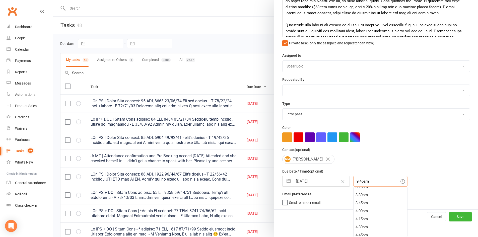
scroll to position [506, 0]
click at [355, 200] on div "4:00pm" at bounding box center [380, 199] width 54 height 8
type input "4:00pm"
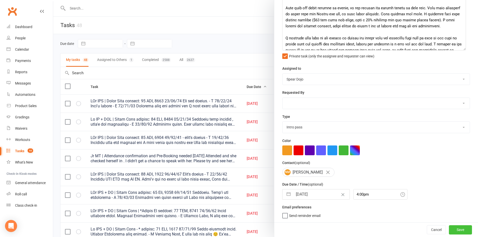
click at [452, 227] on button "Save" at bounding box center [460, 229] width 23 height 9
select select "started"
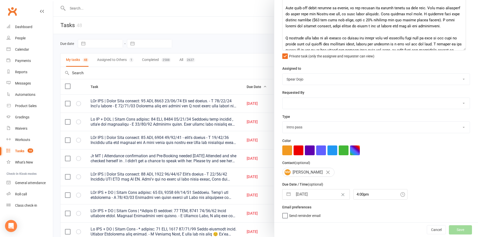
select select "started"
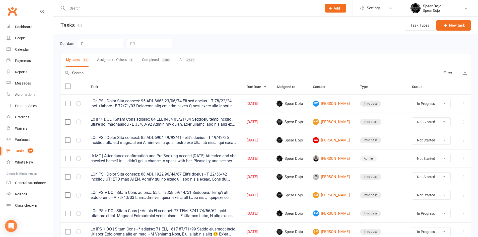
select select "started"
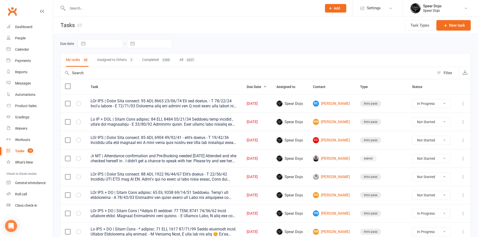
select select "started"
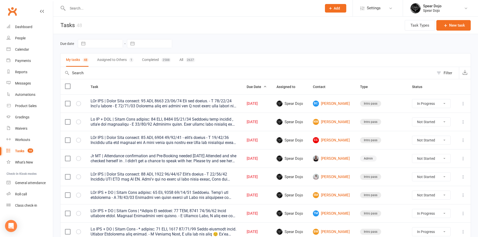
select select "started"
click at [26, 50] on div "Calendar" at bounding box center [22, 49] width 14 height 4
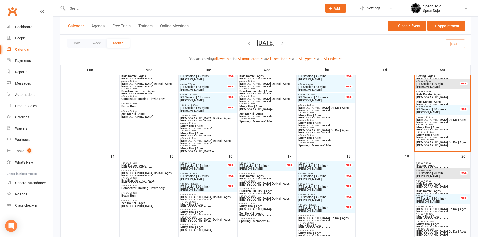
scroll to position [201, 0]
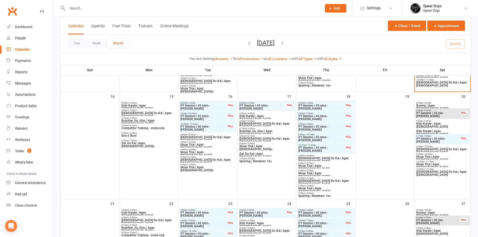
click at [193, 150] on span "- 5:30pm" at bounding box center [192, 149] width 8 height 2
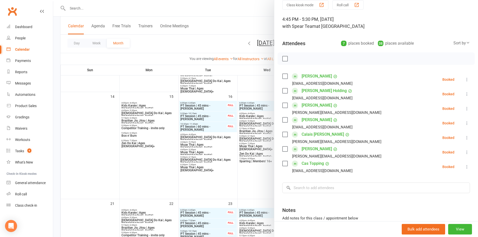
scroll to position [50, 0]
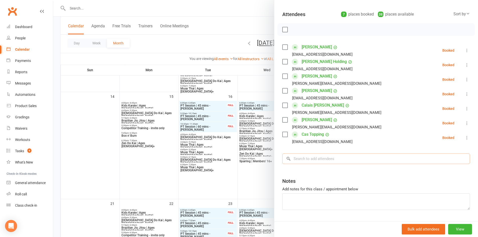
click at [298, 156] on input "search" at bounding box center [376, 158] width 188 height 11
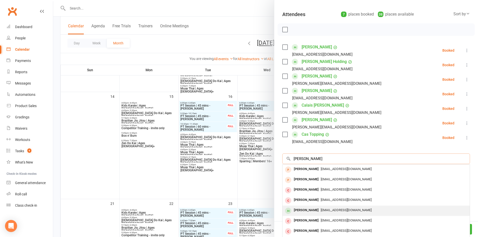
type input "nathan"
click at [321, 211] on span "[EMAIL_ADDRESS][DOMAIN_NAME]" at bounding box center [346, 210] width 51 height 4
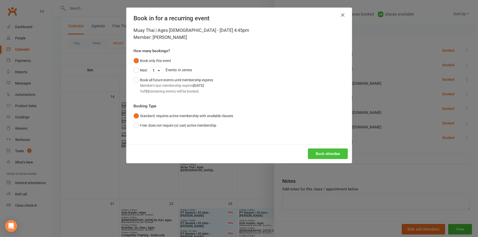
click at [325, 152] on button "Book attendee" at bounding box center [328, 153] width 40 height 11
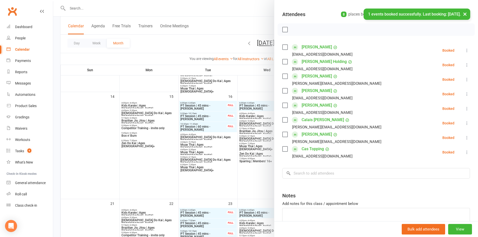
click at [105, 146] on div at bounding box center [265, 118] width 425 height 237
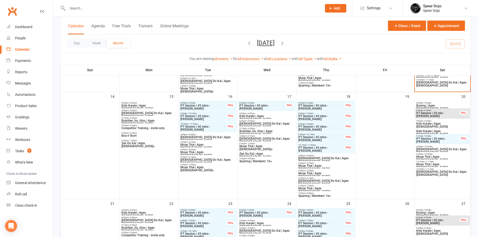
click at [193, 160] on span "[DEMOGRAPHIC_DATA] Do Kai | Ages [DEMOGRAPHIC_DATA]" at bounding box center [208, 161] width 56 height 6
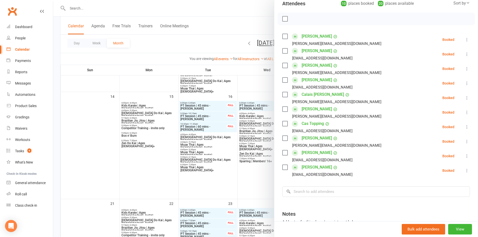
scroll to position [100, 0]
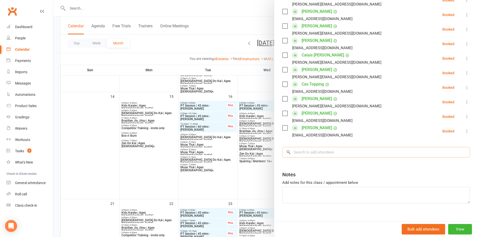
click at [292, 150] on input "search" at bounding box center [376, 152] width 188 height 11
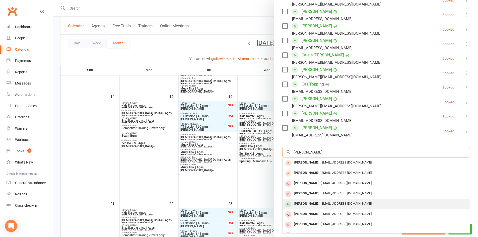
type input "nathan"
click at [306, 203] on div "[PERSON_NAME]" at bounding box center [306, 203] width 29 height 7
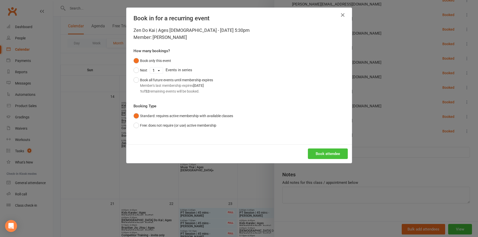
click at [333, 153] on button "Book attendee" at bounding box center [328, 153] width 40 height 11
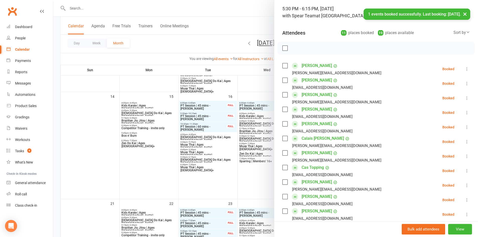
scroll to position [25, 0]
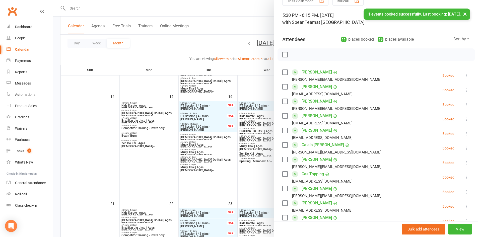
click at [314, 115] on link "[PERSON_NAME]" at bounding box center [316, 116] width 30 height 8
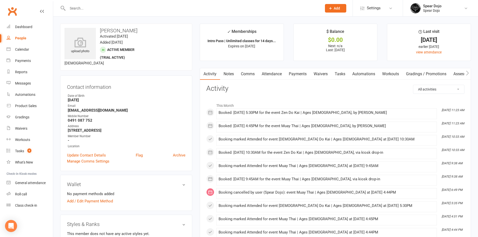
click at [335, 72] on link "Tasks" at bounding box center [340, 74] width 18 height 12
select select "incomplete"
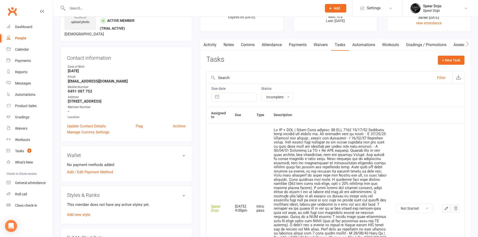
scroll to position [100, 0]
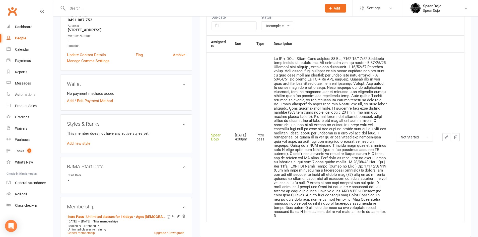
click at [445, 137] on icon "button" at bounding box center [446, 137] width 5 height 5
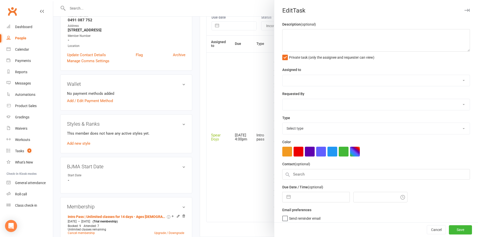
type textarea "Jr MT + ZDK | Intro Pass expires: 22 SEP, 2025 13/09/25 Attended both classes a…"
select select "43986"
type input "[DATE]"
type input "4:00pm"
select select "21686"
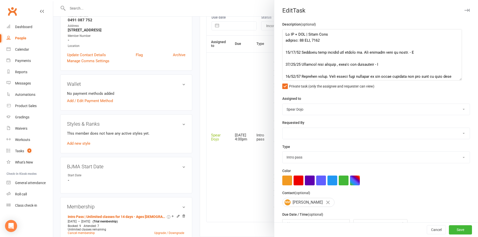
drag, startPoint x: 460, startPoint y: 49, endPoint x: 456, endPoint y: 90, distance: 40.8
click at [456, 81] on textarea at bounding box center [372, 54] width 180 height 51
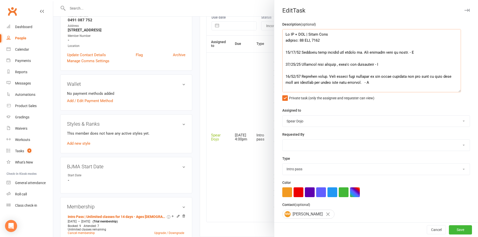
click at [408, 52] on textarea at bounding box center [371, 60] width 179 height 63
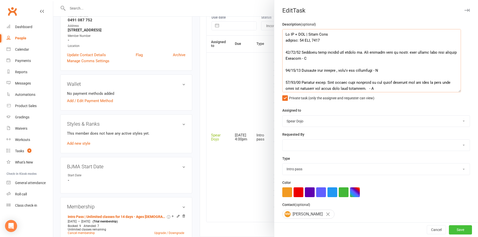
type textarea "Jr MT + ZDK | Intro Pass expires: 22 SEP, 2025 13/09/25 Attended both classes a…"
click at [453, 229] on button "Save" at bounding box center [460, 229] width 23 height 9
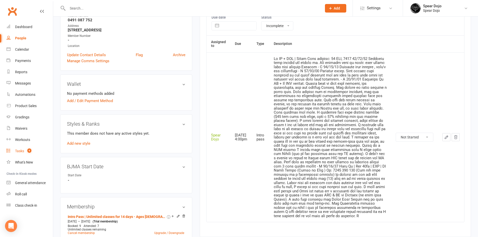
click at [23, 150] on div "Tasks" at bounding box center [19, 151] width 9 height 4
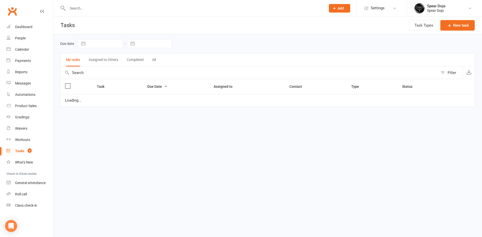
select select "started"
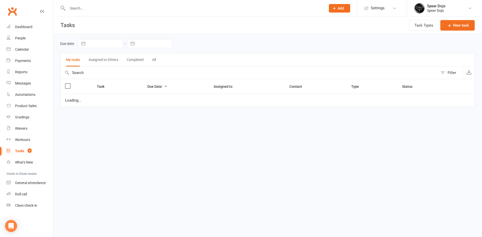
select select "started"
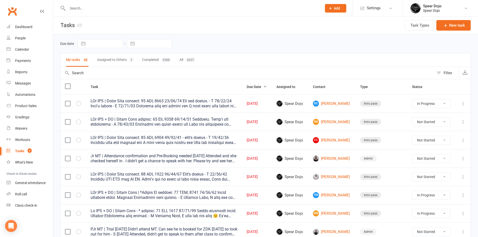
click at [464, 121] on icon at bounding box center [462, 121] width 5 height 5
click at [429, 142] on link "Edit" at bounding box center [437, 141] width 50 height 10
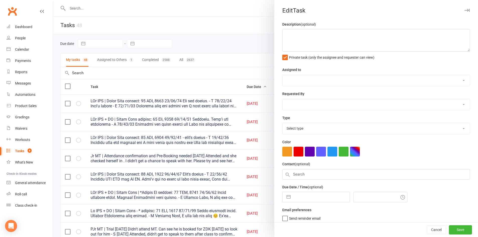
type textarea "PJr ZDK + MT | Intro Pass expires: 23 Sep, 2025 11/09/25 Attended. Didn't see a…"
select select "43986"
type input "[DATE]"
type input "9:45am"
select select "21686"
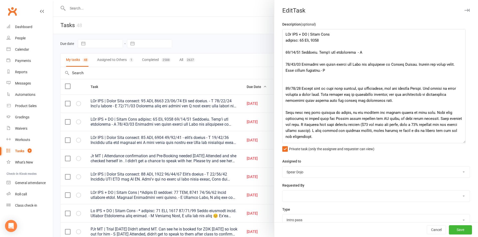
drag, startPoint x: 460, startPoint y: 48, endPoint x: 461, endPoint y: 141, distance: 92.6
click at [461, 141] on textarea at bounding box center [373, 86] width 183 height 114
click at [285, 48] on textarea at bounding box center [373, 86] width 183 height 115
click at [302, 46] on textarea at bounding box center [373, 86] width 183 height 115
click at [339, 47] on textarea at bounding box center [373, 86] width 183 height 115
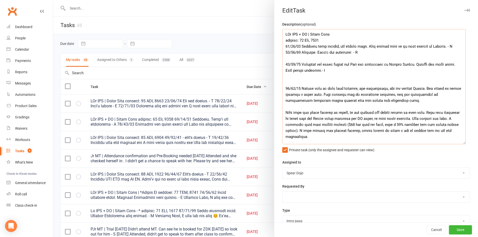
drag, startPoint x: 398, startPoint y: 47, endPoint x: 391, endPoint y: 48, distance: 6.8
click at [391, 48] on textarea at bounding box center [373, 86] width 183 height 115
click at [395, 46] on textarea at bounding box center [373, 86] width 183 height 115
click at [442, 46] on textarea at bounding box center [373, 86] width 183 height 115
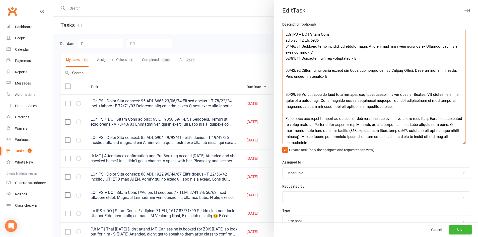
click at [325, 42] on textarea at bounding box center [373, 86] width 183 height 115
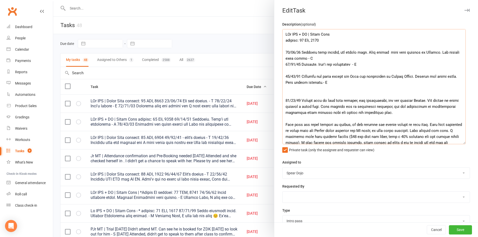
click at [328, 58] on textarea at bounding box center [373, 86] width 183 height 115
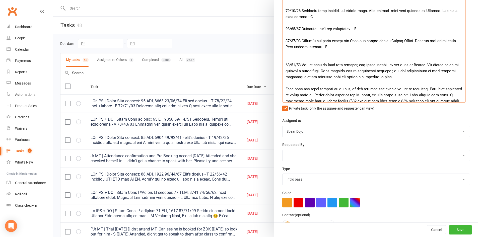
scroll to position [96, 0]
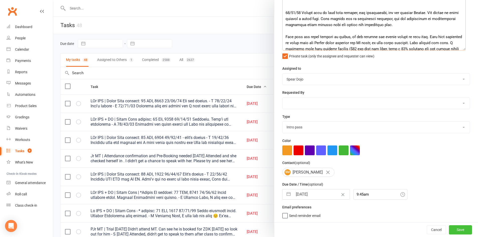
type textarea "PJr ZDK + MT | Intro Pass expires: 23 Sep, 2025 13/09/25 Attended both classes,…"
click at [449, 230] on button "Save" at bounding box center [460, 229] width 23 height 9
select select "started"
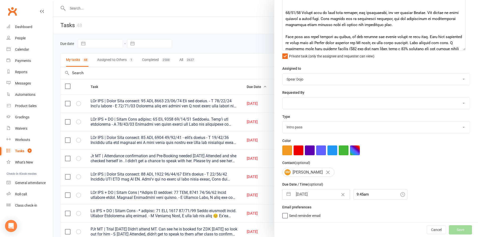
select select "started"
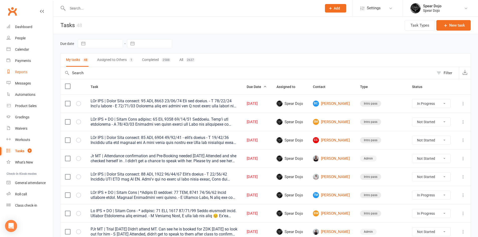
select select "started"
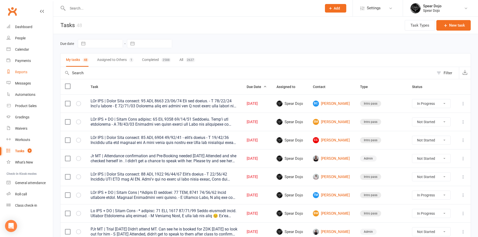
select select "started"
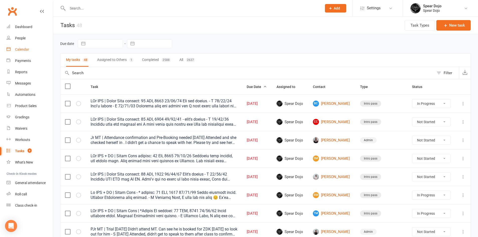
click at [24, 48] on div "Calendar" at bounding box center [22, 49] width 14 height 4
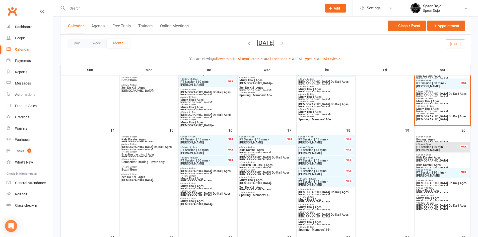
scroll to position [176, 0]
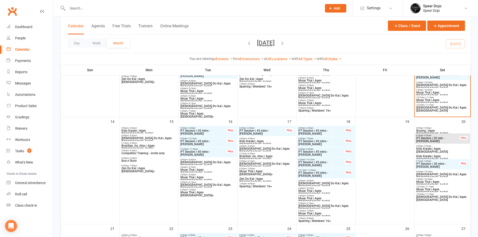
click at [202, 162] on span "Zen Do Kai | Ages 8 to 10" at bounding box center [208, 164] width 56 height 6
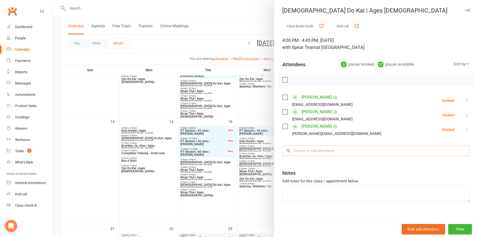
click at [291, 151] on input "search" at bounding box center [376, 150] width 188 height 11
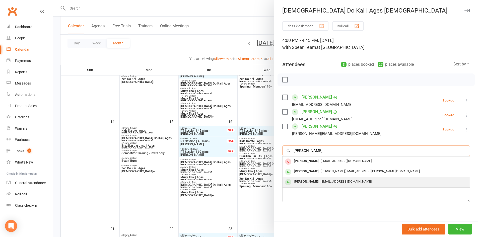
type input "samual"
click at [306, 181] on div "Samuel Monks" at bounding box center [306, 181] width 29 height 7
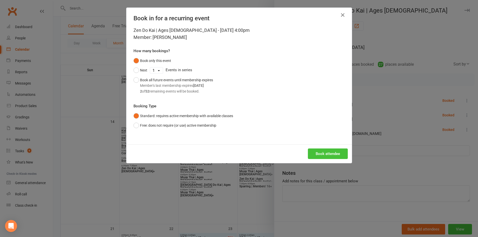
click at [335, 152] on button "Book attendee" at bounding box center [328, 153] width 40 height 11
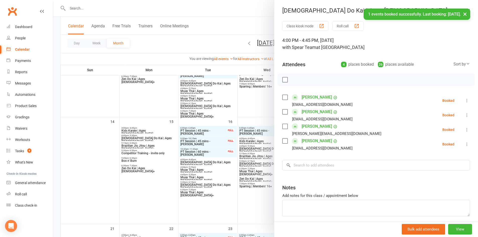
click at [100, 151] on div at bounding box center [265, 118] width 425 height 237
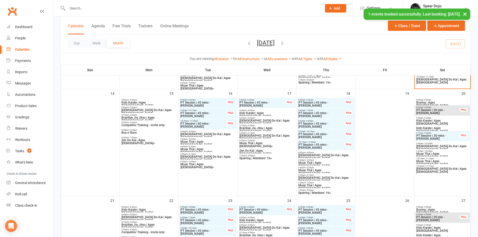
scroll to position [201, 0]
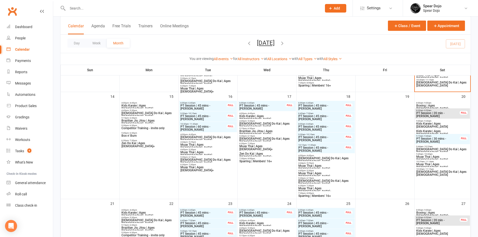
click at [204, 143] on span "4:44pm - 5:29pm" at bounding box center [208, 142] width 56 height 2
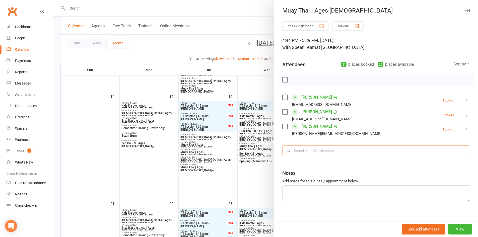
click at [297, 152] on input "search" at bounding box center [376, 150] width 188 height 11
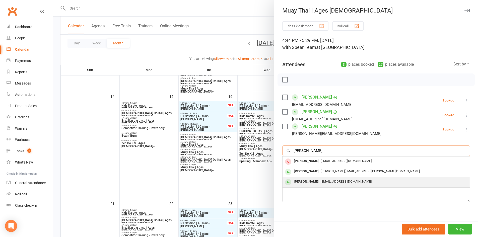
type input "samual"
click at [301, 180] on div "Samuel Monks" at bounding box center [306, 181] width 29 height 7
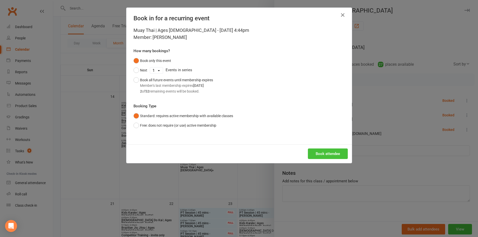
click at [321, 152] on button "Book attendee" at bounding box center [328, 153] width 40 height 11
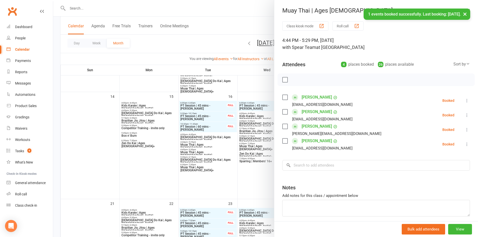
click at [105, 141] on div at bounding box center [265, 118] width 425 height 237
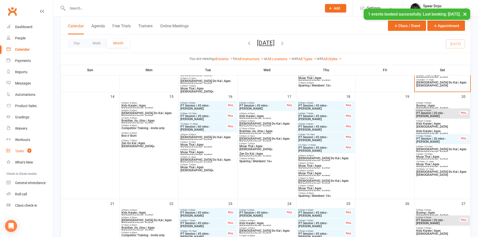
drag, startPoint x: 13, startPoint y: 149, endPoint x: 16, endPoint y: 148, distance: 3.5
click at [13, 149] on link "Tasks 9" at bounding box center [30, 150] width 46 height 11
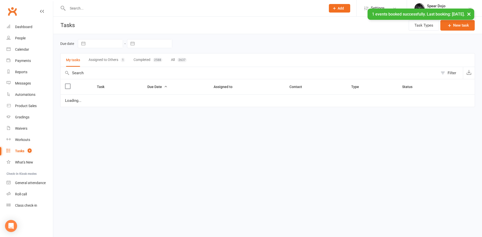
select select "started"
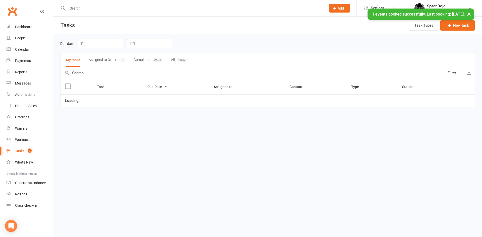
select select "started"
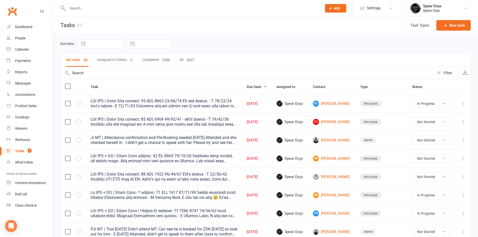
click at [462, 159] on icon at bounding box center [462, 158] width 5 height 5
click at [422, 178] on link "Edit" at bounding box center [437, 178] width 50 height 10
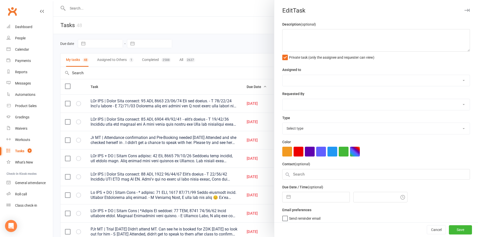
type textarea "PJr ZDK + MT | Intro Pass expires: 23 Sep, 2025 13/09/25 Attended both classes,…"
select select "43986"
type input "13 Sep 2025"
type input "9:45am"
select select "21686"
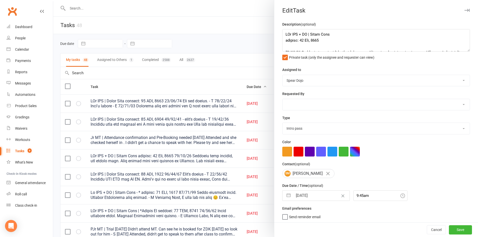
click at [285, 197] on button "button" at bounding box center [288, 196] width 9 height 10
select select "7"
select select "2025"
select select "8"
select select "2025"
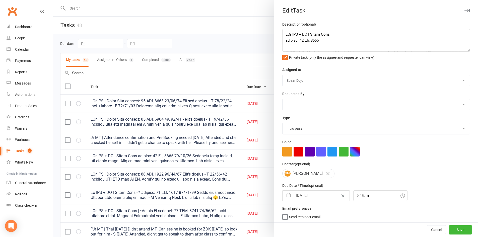
select select "9"
select select "2025"
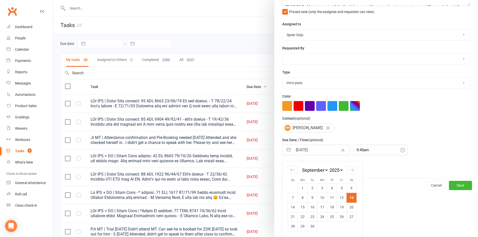
scroll to position [47, 0]
click at [312, 207] on td "16" at bounding box center [312, 207] width 10 height 10
type input "16 Sep 2025"
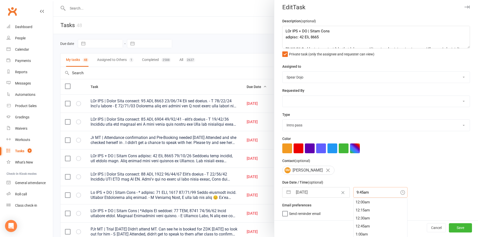
click at [353, 195] on div "9:45am 12:00am 12:15am 12:30am 12:45am 1:00am 1:15am 1:30am 1:45am 2:00am 2:15a…" at bounding box center [380, 192] width 54 height 11
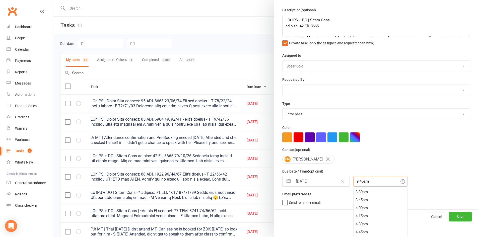
scroll to position [506, 0]
click at [356, 198] on div "4:00pm" at bounding box center [380, 199] width 54 height 8
type input "4:00pm"
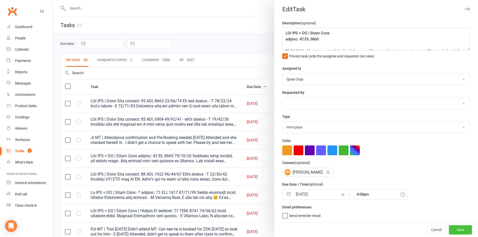
click at [460, 229] on button "Save" at bounding box center [460, 229] width 23 height 9
select select "started"
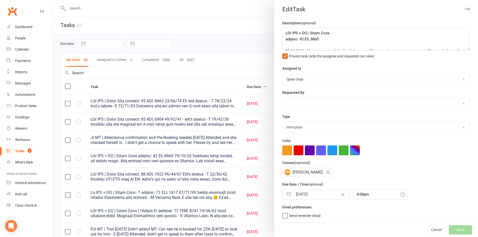
select select "started"
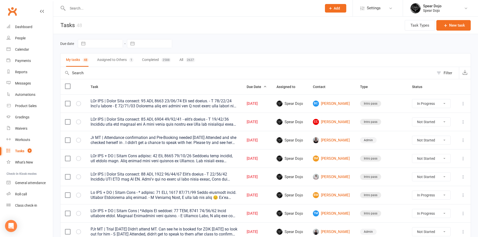
select select "started"
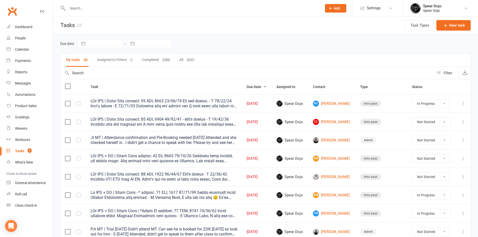
select select "started"
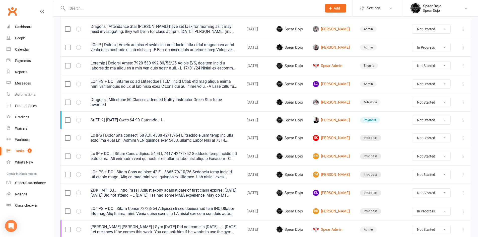
scroll to position [301, 0]
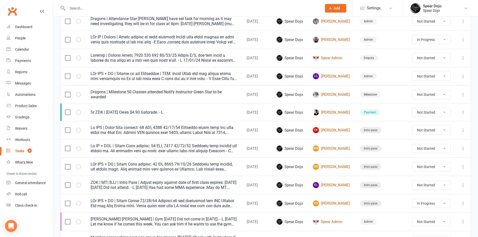
click at [462, 149] on icon at bounding box center [462, 148] width 5 height 5
click at [426, 167] on link "Edit" at bounding box center [437, 168] width 50 height 10
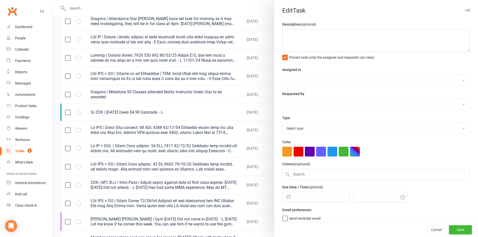
type textarea "Jr MT + ZDK | Intro Pass expires: 22 SEP, 2025 13/09/25 Attended both classes a…"
select select "43986"
type input "16 Sep 2025"
type input "4:00pm"
select select "21686"
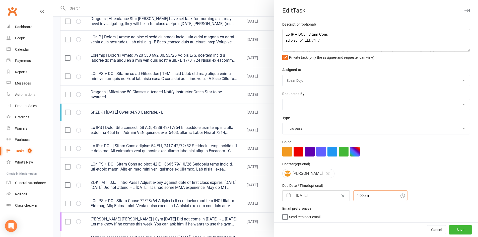
click at [353, 196] on input "4:00pm" at bounding box center [380, 195] width 54 height 11
click at [355, 213] on div "4:45pm" at bounding box center [380, 212] width 54 height 8
type input "4:45pm"
click at [449, 230] on button "Save" at bounding box center [460, 229] width 23 height 9
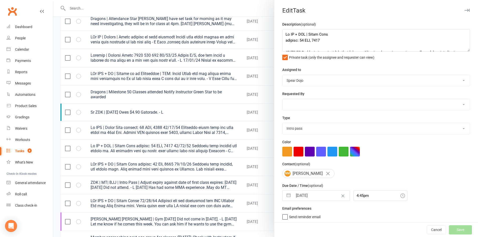
select select "started"
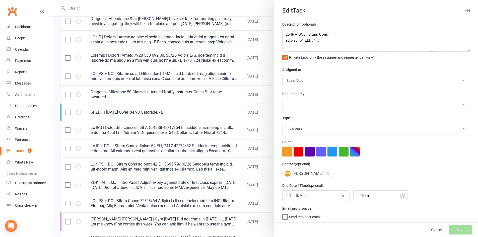
select select "started"
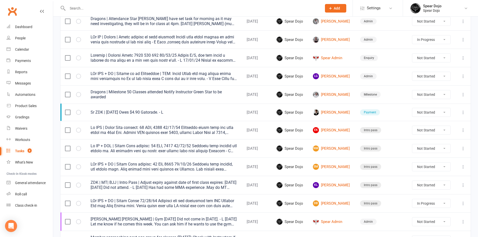
select select "started"
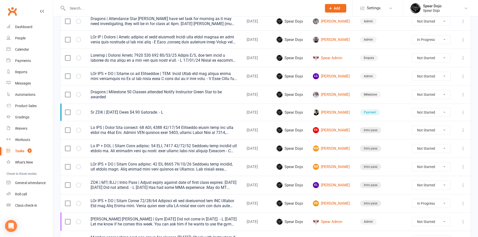
select select "started"
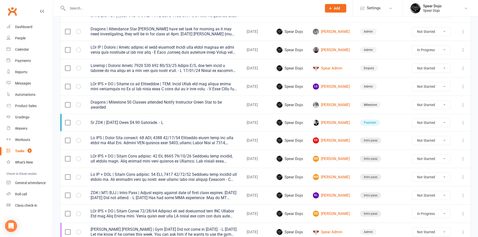
scroll to position [301, 0]
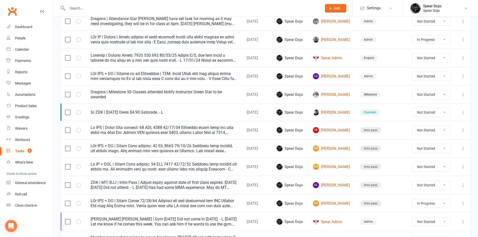
click at [462, 149] on icon at bounding box center [462, 148] width 5 height 5
click at [438, 165] on link "Edit" at bounding box center [437, 168] width 50 height 10
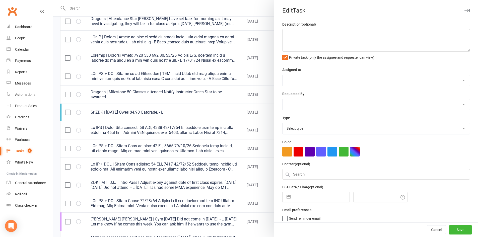
type textarea "PJr ZDK + MT | Intro Pass expires: 23 Sep, 2025 13/09/25 Attended both classes,…"
select select "43986"
type input "16 Sep 2025"
type input "4:00pm"
select select "21686"
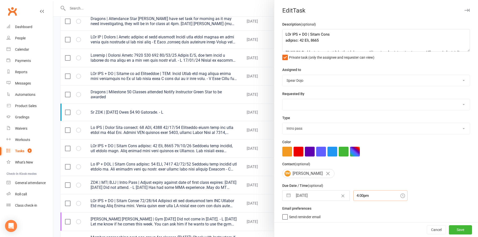
click at [357, 197] on input "4:00pm" at bounding box center [380, 195] width 54 height 11
click at [355, 216] on div "4:45pm" at bounding box center [380, 212] width 54 height 8
type input "4:45pm"
click at [457, 229] on button "Save" at bounding box center [460, 229] width 23 height 9
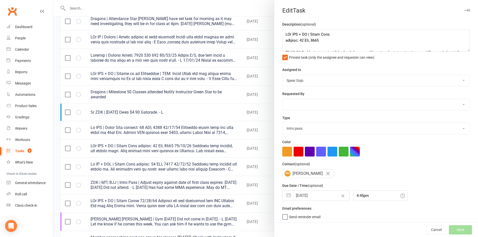
select select "started"
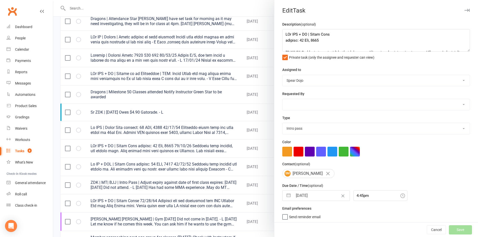
select select "started"
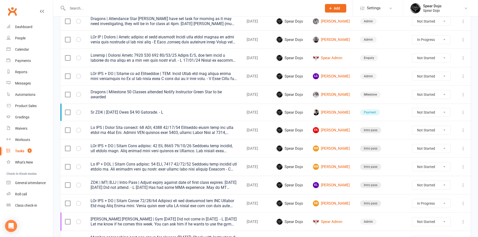
select select "started"
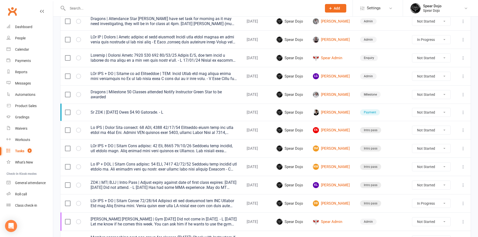
select select "started"
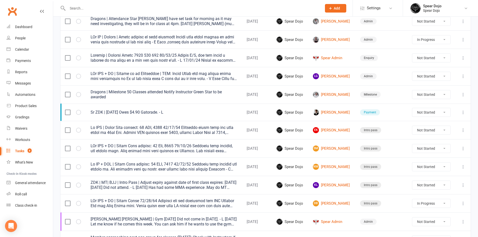
select select "started"
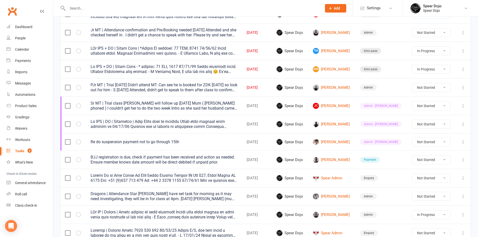
scroll to position [50, 0]
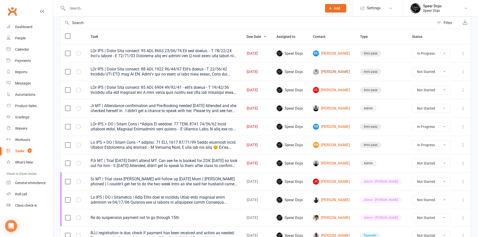
click at [333, 73] on link "Ishi Bhatt" at bounding box center [332, 72] width 38 height 6
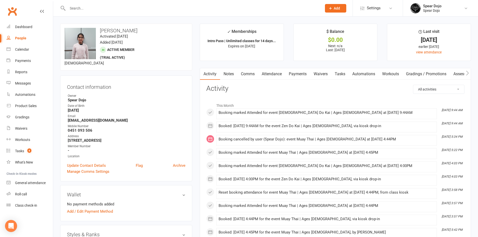
click at [344, 74] on link "Tasks" at bounding box center [340, 74] width 18 height 12
select select "incomplete"
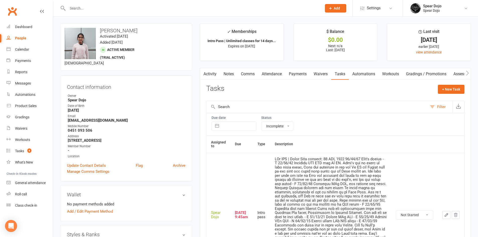
click at [445, 213] on icon "button" at bounding box center [446, 215] width 5 height 5
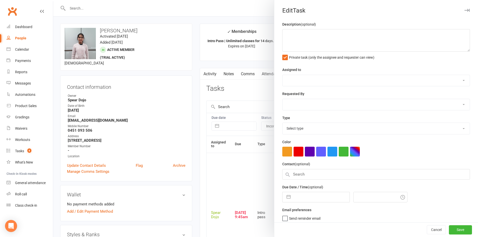
type textarea "PJr ZDK | Intro Pass expires: 19 SEP, 2025 11/09/25 Didn't attend - S 09/09/25 …"
select select "43986"
type input "[DATE]"
type input "9:45am"
select select "21686"
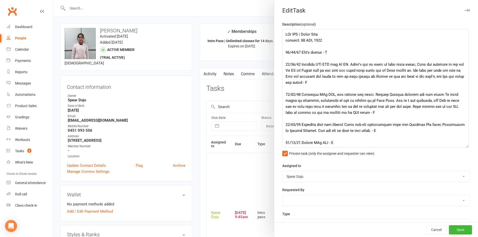
drag, startPoint x: 460, startPoint y: 50, endPoint x: 466, endPoint y: 155, distance: 104.7
click at [466, 148] on textarea at bounding box center [375, 88] width 186 height 119
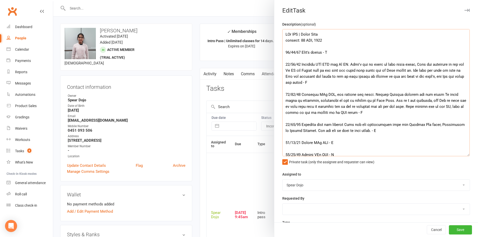
click at [286, 46] on textarea at bounding box center [375, 92] width 187 height 127
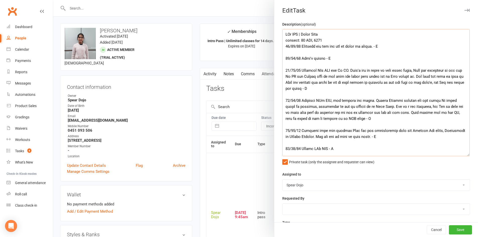
click at [323, 39] on textarea at bounding box center [375, 92] width 187 height 127
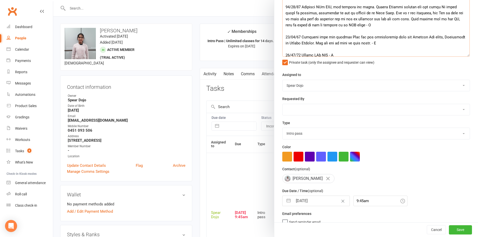
scroll to position [100, 0]
type textarea "PJr ZDK | Intro Pass expires: 19 SEP, 2025 13/09/25 Attended but did not get to…"
click at [287, 199] on button "button" at bounding box center [288, 200] width 9 height 10
select select "7"
select select "2025"
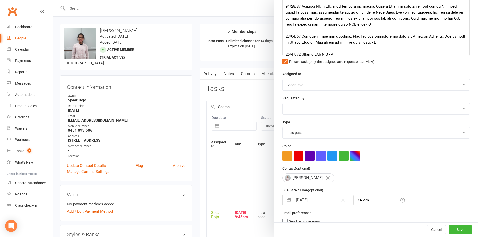
select select "8"
select select "2025"
select select "9"
select select "2025"
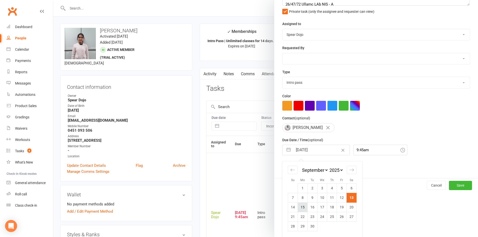
click at [299, 207] on td "15" at bounding box center [303, 207] width 10 height 10
type input "15 Sep 2025"
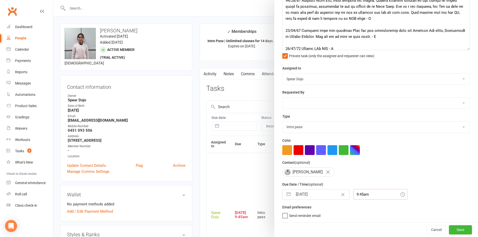
scroll to position [121, 0]
click at [359, 195] on div "9:45am" at bounding box center [380, 194] width 54 height 11
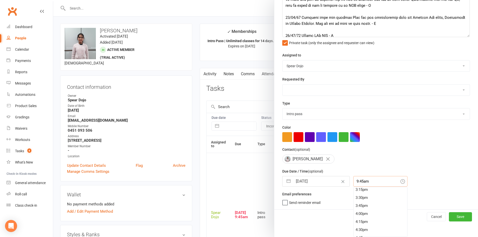
scroll to position [506, 0]
click at [359, 224] on div "4:45pm" at bounding box center [380, 223] width 54 height 8
type input "4:45pm"
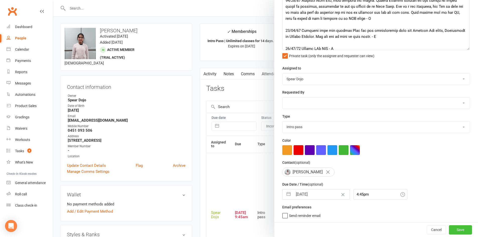
click at [453, 229] on button "Save" at bounding box center [460, 229] width 23 height 9
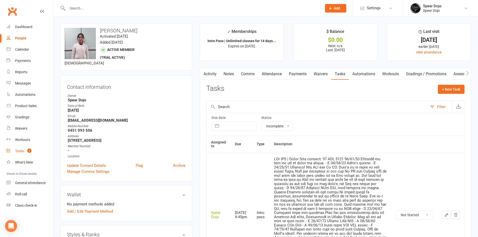
click at [21, 151] on div "Tasks" at bounding box center [19, 151] width 9 height 4
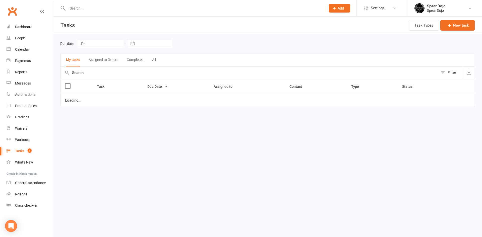
select select "started"
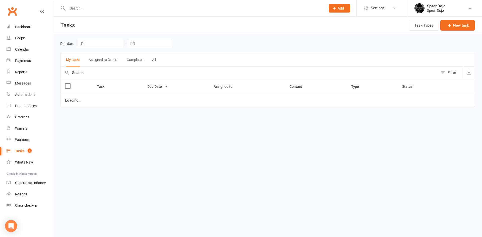
select select "started"
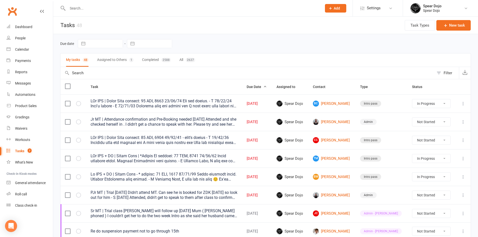
click at [463, 123] on icon at bounding box center [462, 121] width 5 height 5
click at [430, 142] on link "Edit" at bounding box center [437, 141] width 50 height 10
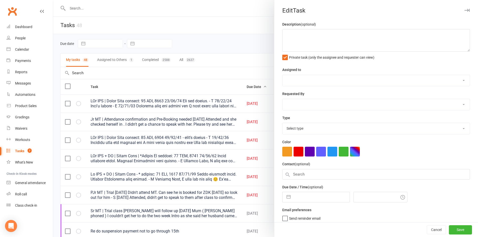
type textarea "Jr MT | Attendance confirmation and Pre-Booking needed 11/09/25 Attended and sh…"
select select "43986"
type input "[DATE]"
type input "9:45am"
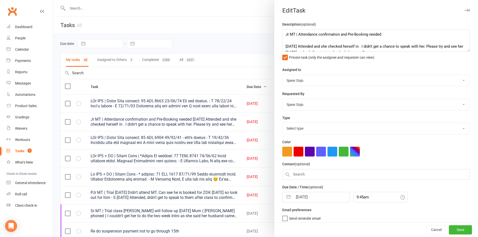
select select "19839"
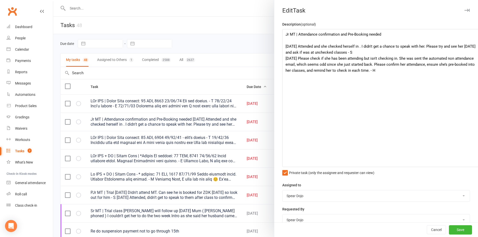
drag, startPoint x: 459, startPoint y: 49, endPoint x: 474, endPoint y: 161, distance: 113.0
click at [476, 167] on div "Edit Task Description (optional) Jr MT | Attendance confirmation and Pre-Bookin…" at bounding box center [265, 118] width 425 height 237
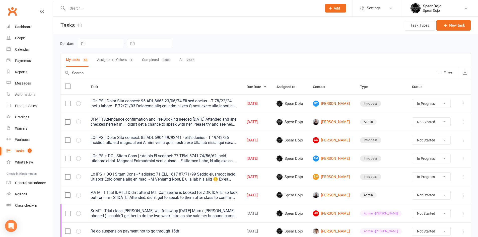
click at [338, 104] on link "BC Brody Cunningham" at bounding box center [332, 104] width 38 height 6
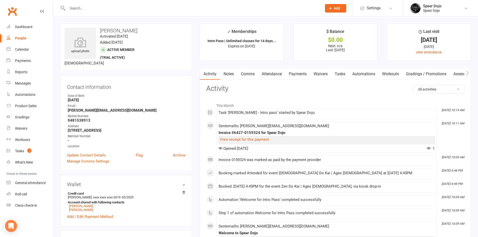
click at [342, 74] on link "Tasks" at bounding box center [340, 74] width 18 height 12
select select "incomplete"
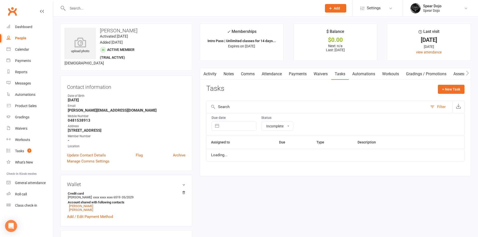
select select "started"
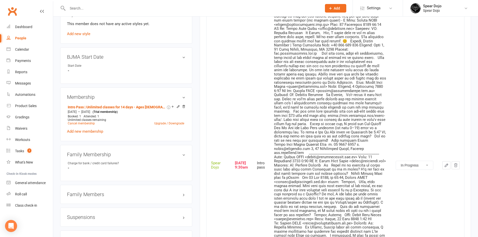
scroll to position [226, 0]
click at [448, 164] on button "button" at bounding box center [446, 165] width 8 height 8
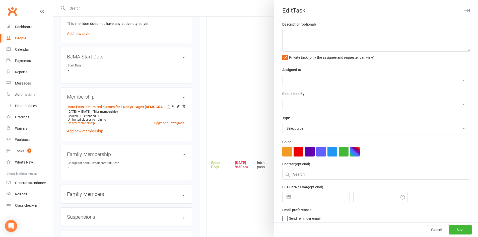
type textarea "PJr ZDK | Intro Pass expires: 22 SEP, 2025 13/09/25 Did not attend. - L 11/09/2…"
select select "43986"
type input "[DATE]"
type input "9:30am"
select select "21686"
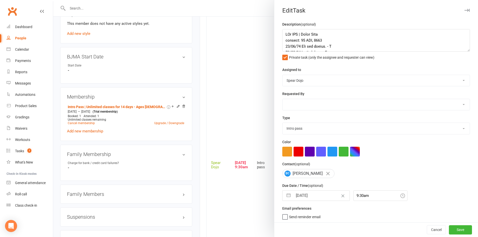
click at [286, 196] on button "button" at bounding box center [288, 196] width 9 height 10
select select "7"
select select "2025"
select select "8"
select select "2025"
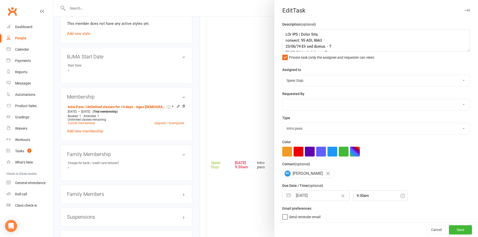
select select "9"
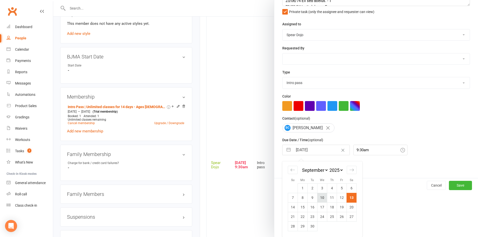
scroll to position [47, 0]
click at [301, 208] on td "15" at bounding box center [303, 207] width 10 height 10
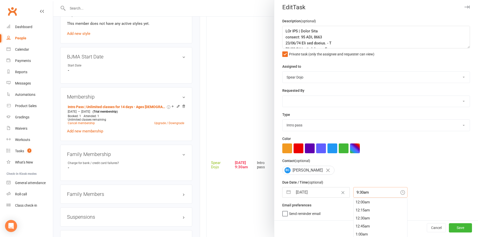
scroll to position [16, 0]
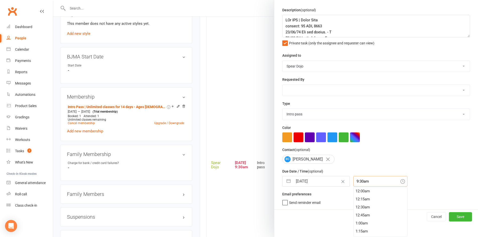
click at [359, 187] on div "9:30am 12:00am 12:15am 12:30am 12:45am 1:00am 1:15am 1:30am 1:45am 2:00am 2:15a…" at bounding box center [380, 181] width 54 height 11
click at [353, 205] on div "4:45pm" at bounding box center [380, 206] width 54 height 8
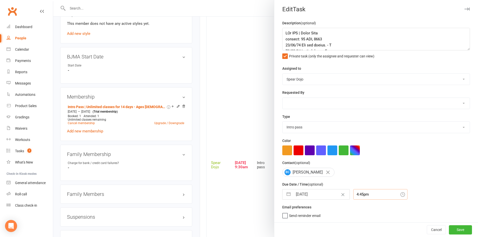
scroll to position [3, 0]
click at [449, 229] on button "Save" at bounding box center [460, 229] width 23 height 9
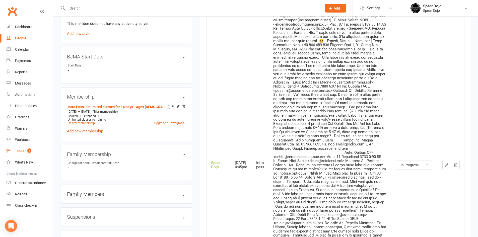
click at [17, 150] on div "Tasks" at bounding box center [19, 151] width 9 height 4
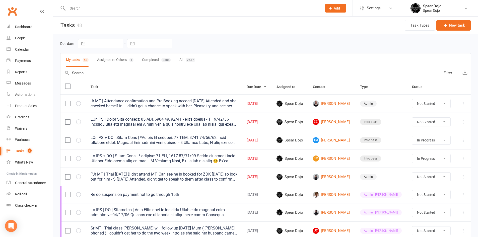
click at [463, 103] on icon at bounding box center [462, 103] width 5 height 5
click at [426, 121] on link "Edit" at bounding box center [437, 123] width 50 height 10
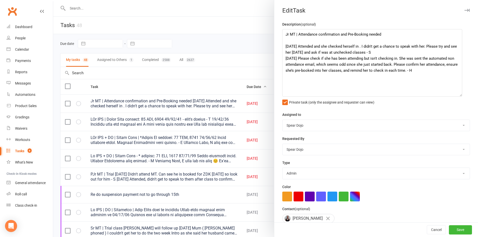
drag, startPoint x: 461, startPoint y: 50, endPoint x: 459, endPoint y: 95, distance: 45.2
click at [459, 95] on textarea "Jr MT | Attendance confirmation and Pre-Booking needed 11/09/25 Attended and sh…" at bounding box center [372, 62] width 180 height 67
click at [383, 52] on textarea "Jr MT | Attendance confirmation and Pre-Booking needed 11/09/25 Attended and sh…" at bounding box center [372, 63] width 180 height 68
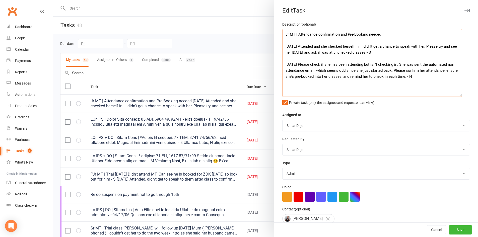
click at [285, 41] on textarea "Jr MT | Attendance confirmation and Pre-Booking needed 11/09/25 Attended and sh…" at bounding box center [372, 63] width 180 height 68
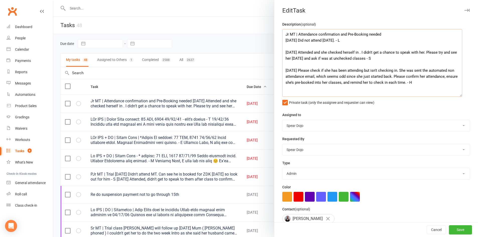
click at [385, 36] on textarea "Jr MT | Attendance confirmation and Pre-Booking needed 13/09/25 Did not attend …" at bounding box center [372, 63] width 180 height 68
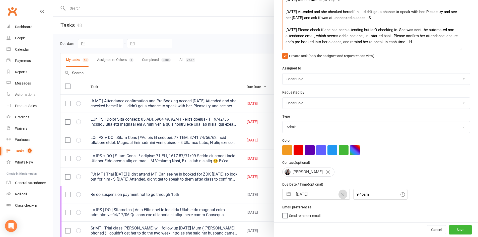
scroll to position [49, 0]
click at [284, 193] on button "button" at bounding box center [288, 194] width 9 height 10
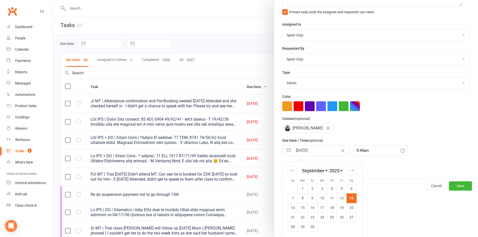
scroll to position [93, 0]
click at [311, 207] on td "16" at bounding box center [312, 207] width 10 height 10
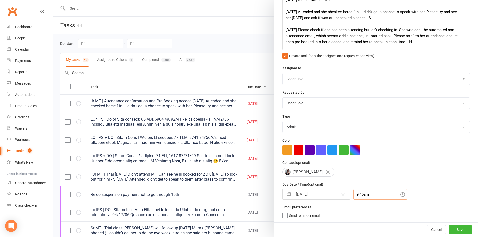
click at [353, 193] on div "9:45am" at bounding box center [380, 194] width 54 height 11
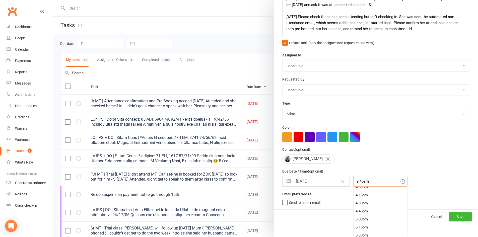
scroll to position [531, 0]
click at [353, 199] on div "4:45pm" at bounding box center [380, 198] width 54 height 8
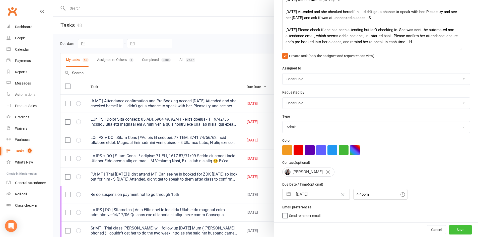
click at [449, 229] on button "Save" at bounding box center [460, 229] width 23 height 9
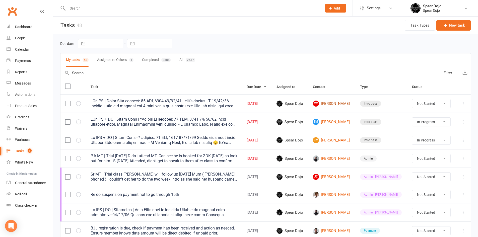
click at [345, 103] on link "CC Charlotte-Rose Cunningham" at bounding box center [332, 104] width 38 height 6
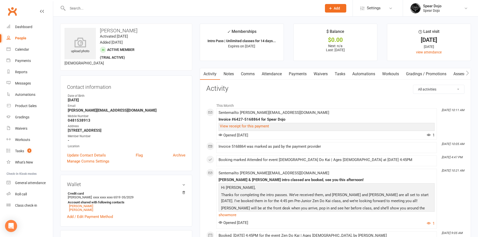
click at [340, 73] on link "Tasks" at bounding box center [340, 74] width 18 height 12
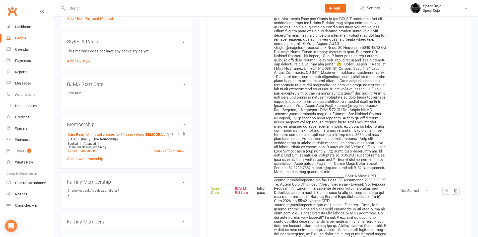
scroll to position [201, 0]
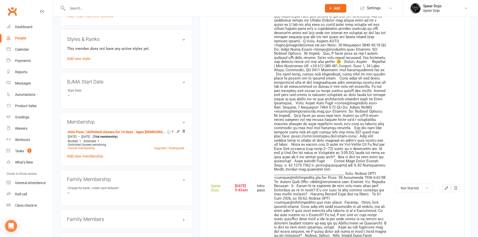
click at [445, 187] on icon "button" at bounding box center [446, 188] width 3 height 3
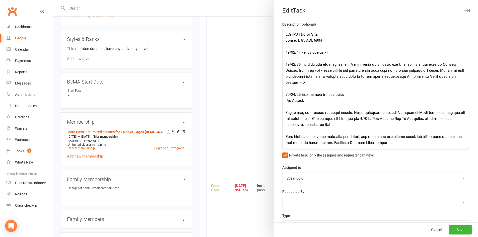
drag, startPoint x: 459, startPoint y: 48, endPoint x: 467, endPoint y: 174, distance: 125.6
click at [467, 149] on textarea at bounding box center [375, 89] width 187 height 120
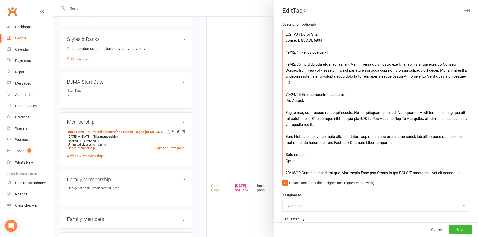
click at [287, 46] on textarea at bounding box center [376, 103] width 189 height 148
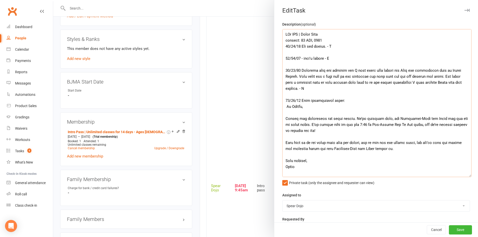
click at [321, 40] on textarea at bounding box center [376, 103] width 189 height 148
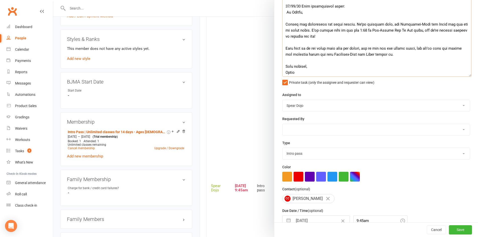
scroll to position [129, 0]
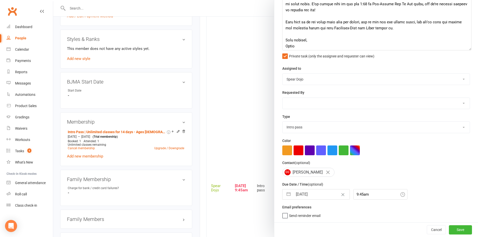
click at [285, 196] on button "button" at bounding box center [288, 194] width 9 height 10
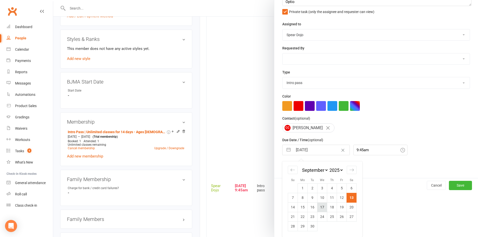
scroll to position [173, 0]
click at [303, 208] on td "15" at bounding box center [303, 207] width 10 height 10
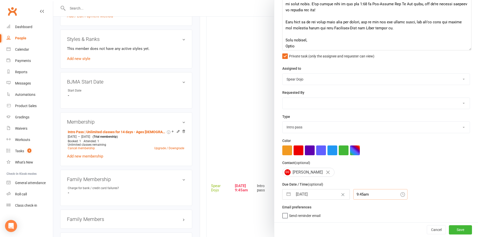
click at [361, 196] on div "9:45am" at bounding box center [380, 194] width 54 height 11
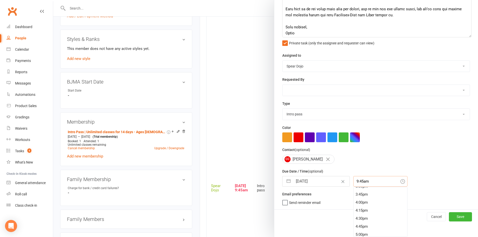
scroll to position [506, 0]
click at [353, 224] on div "4:45pm" at bounding box center [380, 223] width 54 height 8
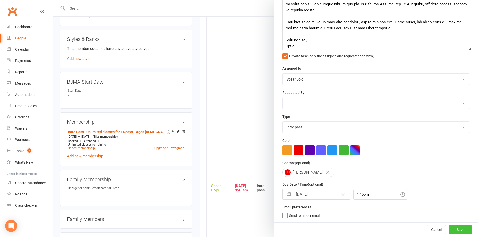
click at [454, 230] on button "Save" at bounding box center [460, 229] width 23 height 9
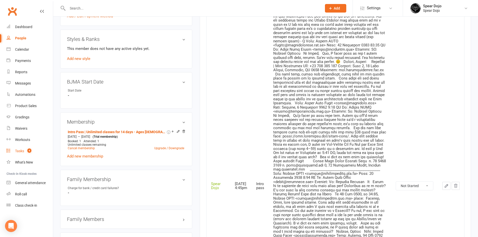
click at [18, 150] on div "Tasks" at bounding box center [19, 151] width 9 height 4
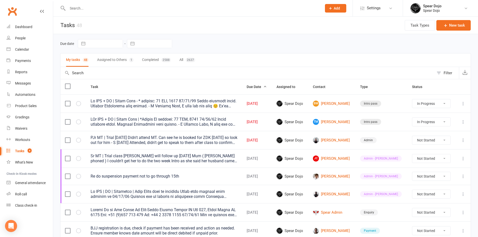
click at [463, 104] on icon at bounding box center [462, 103] width 5 height 5
click at [424, 125] on link "Edit" at bounding box center [437, 123] width 50 height 10
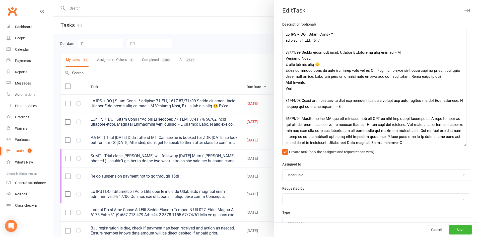
drag, startPoint x: 459, startPoint y: 50, endPoint x: 462, endPoint y: 145, distance: 95.3
click at [462, 145] on textarea at bounding box center [374, 87] width 184 height 117
click at [283, 95] on textarea at bounding box center [374, 88] width 184 height 118
click at [299, 95] on textarea at bounding box center [374, 88] width 184 height 118
paste textarea "Good Morning Lisa, I hope you are all well! Absolutely yes that is fine. We can…"
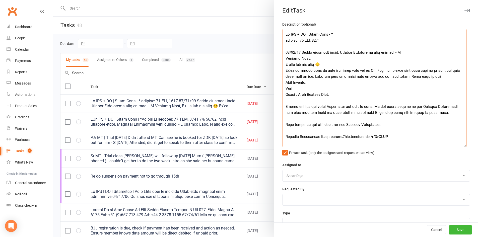
click at [329, 95] on textarea at bounding box center [374, 88] width 184 height 118
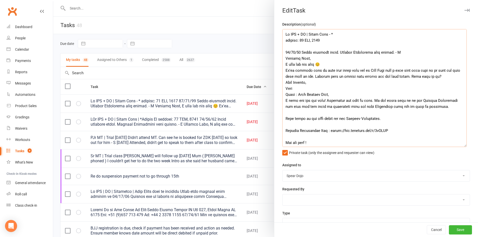
click at [430, 109] on textarea at bounding box center [374, 88] width 184 height 118
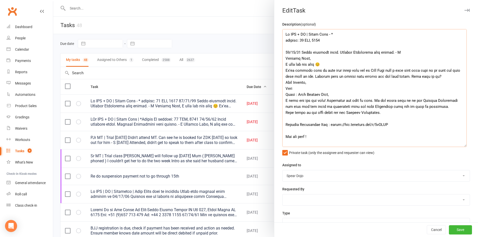
click at [381, 113] on textarea at bounding box center [374, 88] width 184 height 118
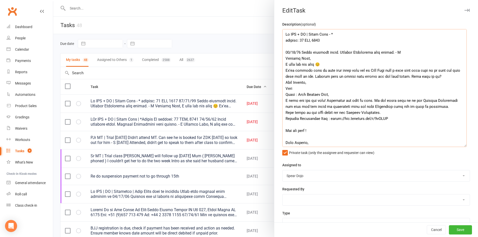
click at [396, 118] on textarea at bounding box center [374, 88] width 184 height 118
click at [317, 126] on textarea at bounding box center [374, 88] width 184 height 118
click at [313, 131] on textarea at bounding box center [374, 88] width 184 height 118
click at [296, 138] on textarea at bounding box center [374, 88] width 184 height 118
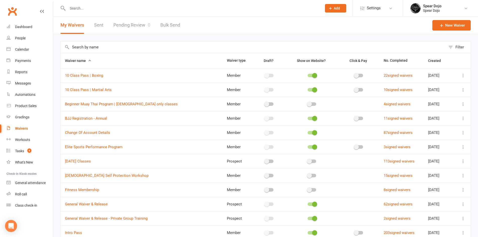
select select "100"
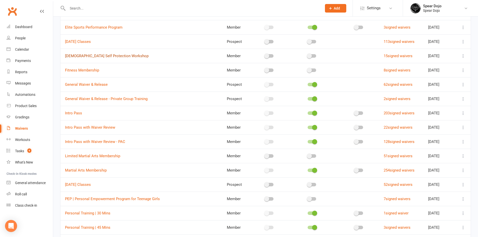
scroll to position [50, 0]
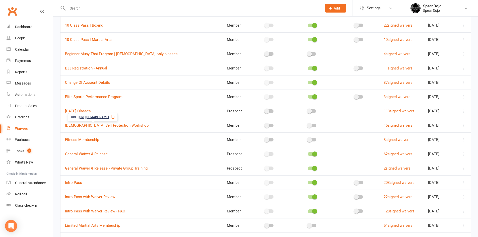
click at [76, 5] on input "text" at bounding box center [192, 8] width 252 height 7
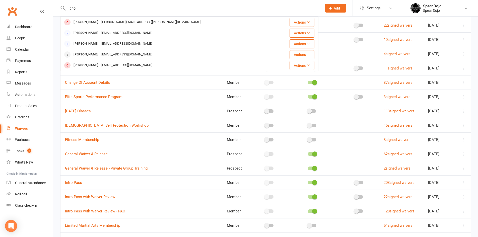
type input "[PERSON_NAME]"
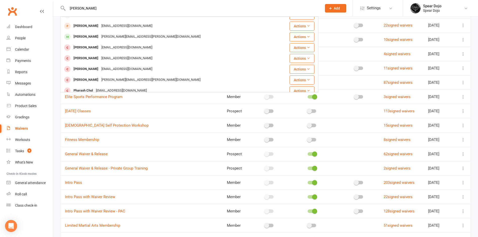
drag, startPoint x: 82, startPoint y: 6, endPoint x: 62, endPoint y: 8, distance: 20.0
click at [62, 8] on div "[PERSON_NAME] [PERSON_NAME] [EMAIL_ADDRESS][DOMAIN_NAME] Actions [PERSON_NAME] …" at bounding box center [189, 8] width 258 height 16
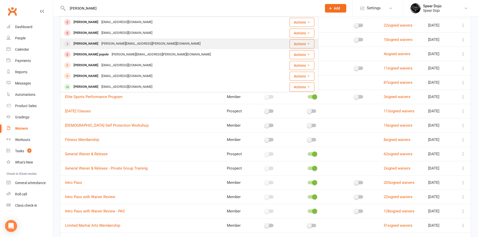
type input "[PERSON_NAME]"
click at [100, 45] on div "[PERSON_NAME][EMAIL_ADDRESS][PERSON_NAME][DOMAIN_NAME]" at bounding box center [151, 43] width 102 height 7
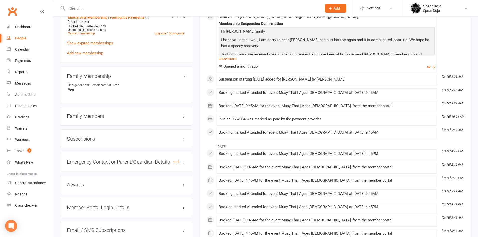
scroll to position [351, 0]
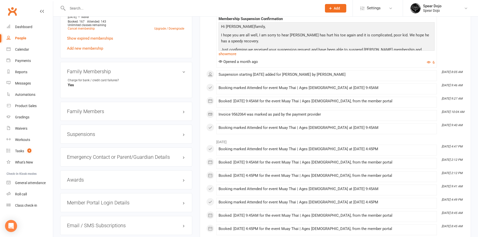
click at [183, 131] on h3 "Suspensions" at bounding box center [126, 134] width 118 height 6
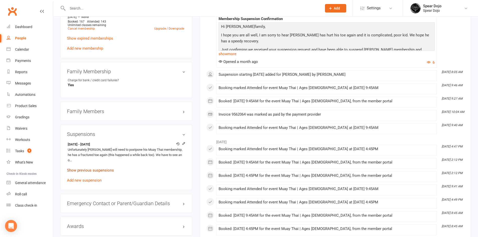
click at [107, 168] on link "Show previous suspensions" at bounding box center [90, 170] width 47 height 5
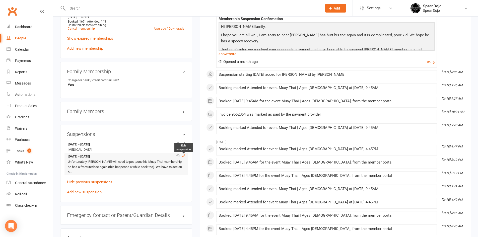
click at [183, 154] on icon at bounding box center [184, 156] width 4 height 4
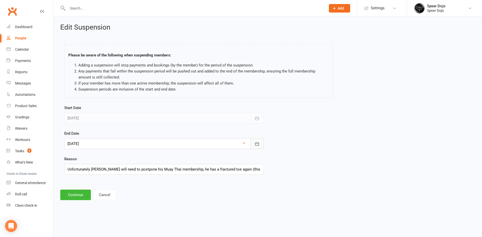
click at [259, 144] on icon "button" at bounding box center [257, 143] width 4 height 3
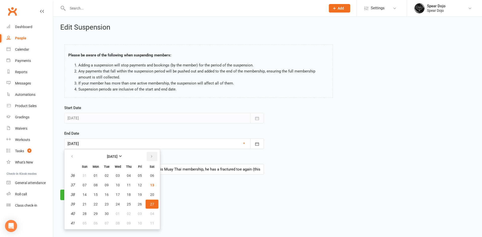
click at [149, 155] on button "button" at bounding box center [151, 156] width 11 height 9
click at [95, 213] on span "27" at bounding box center [96, 214] width 4 height 4
type input "[DATE]"
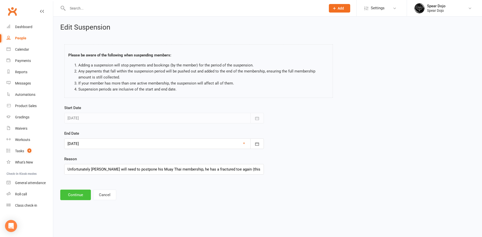
click at [78, 194] on button "Continue" at bounding box center [75, 195] width 31 height 11
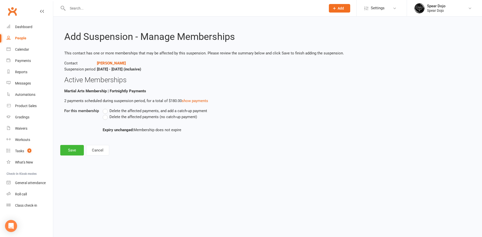
click at [107, 112] on label "Delete the affected payments, and add a catch-up payment" at bounding box center [155, 111] width 104 height 6
click at [106, 108] on input "Delete the affected payments, and add a catch-up payment" at bounding box center [104, 108] width 3 height 0
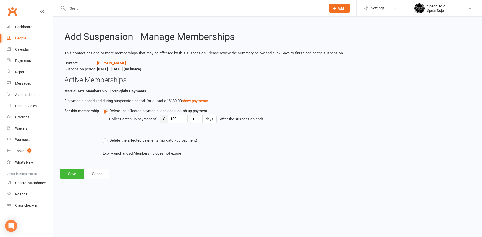
click at [106, 143] on label "Delete the affected payments (no catch-up payment)" at bounding box center [150, 140] width 94 height 6
click at [106, 137] on input "Delete the affected payments (no catch-up payment)" at bounding box center [104, 137] width 3 height 0
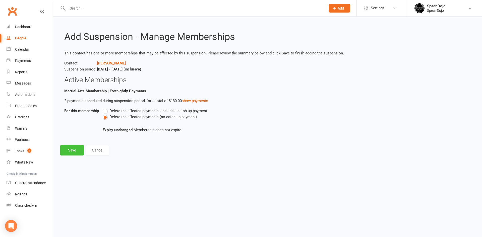
click at [71, 150] on button "Save" at bounding box center [72, 150] width 24 height 11
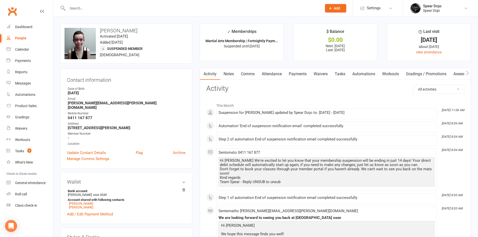
click at [342, 72] on link "Tasks" at bounding box center [340, 74] width 18 height 12
select select "incomplete"
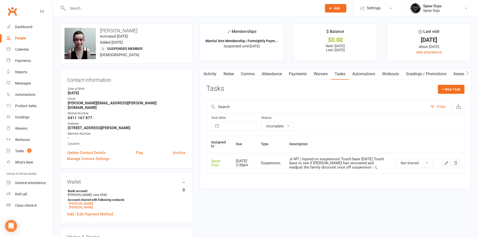
click at [443, 163] on button "button" at bounding box center [446, 163] width 8 height 8
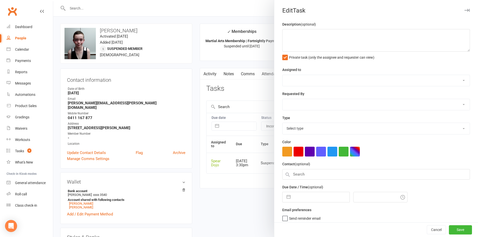
type textarea "Jr MT | Injured on suspension| Touch base [DATE] Touch base to see if [PERSON_N…"
select select "43986"
type input "[DATE]"
type input "3:30pm"
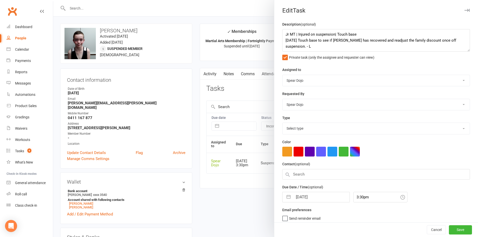
select select "19885"
click at [287, 197] on button "button" at bounding box center [288, 196] width 9 height 10
select select "7"
select select "2025"
select select "8"
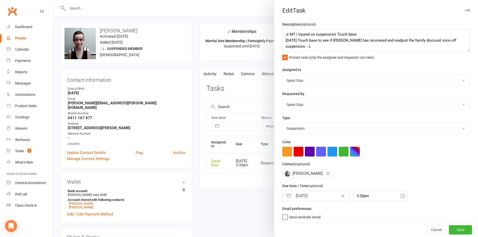
select select "2025"
select select "9"
select select "2025"
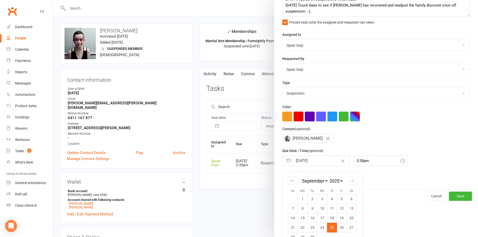
scroll to position [48, 0]
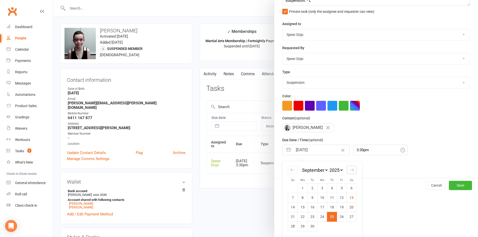
click at [349, 170] on icon "Move forward to switch to the next month." at bounding box center [351, 170] width 5 height 5
select select "10"
select select "2025"
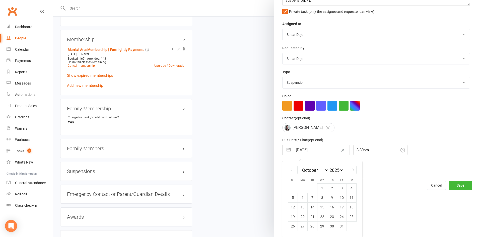
scroll to position [326, 0]
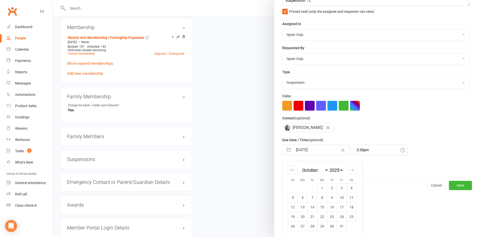
click at [183, 153] on div at bounding box center [265, 118] width 425 height 237
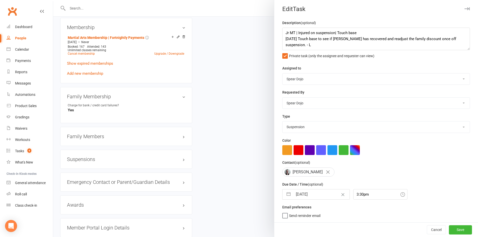
scroll to position [4, 0]
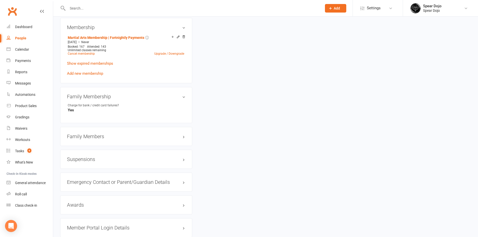
click at [183, 157] on h3 "Suspensions" at bounding box center [126, 160] width 118 height 6
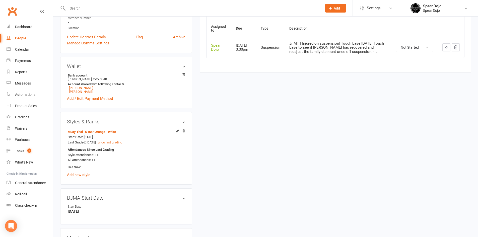
scroll to position [75, 0]
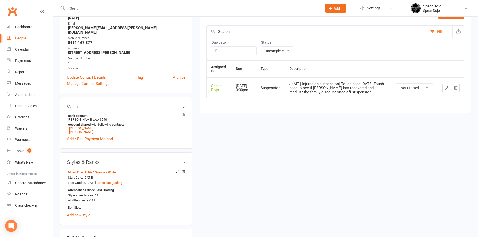
click at [448, 88] on icon "button" at bounding box center [446, 88] width 5 height 5
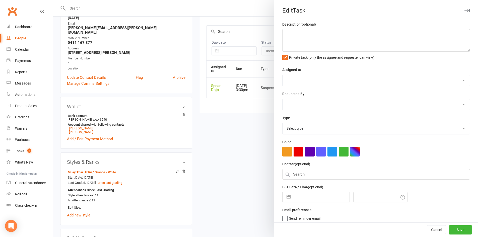
type textarea "Jr MT | Injured on suspension| Touch base [DATE] Touch base to see if [PERSON_N…"
select select "43986"
type input "[DATE]"
type input "3:30pm"
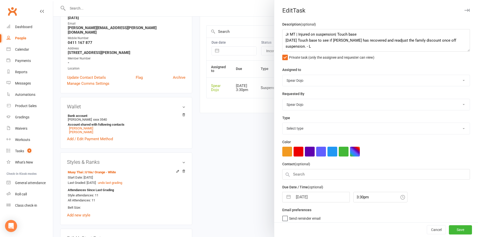
select select "19885"
click at [294, 47] on textarea "Jr MT | Injured on suspension| Touch base [DATE] Touch base to see if [PERSON_N…" at bounding box center [376, 40] width 188 height 23
click at [361, 34] on textarea "Jr MT | Injured on suspension| Touch base [DATE] Touch base to see if [PERSON_N…" at bounding box center [376, 40] width 188 height 23
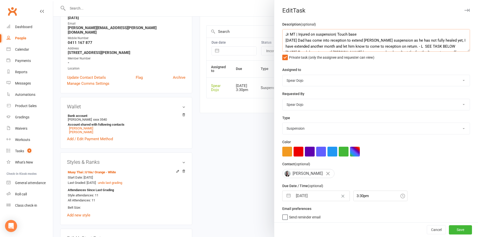
type textarea "Jr MT | Injured on suspension| Touch base [DATE] Dad has come into reception to…"
click at [287, 196] on button "button" at bounding box center [288, 196] width 9 height 10
select select "7"
select select "2025"
select select "8"
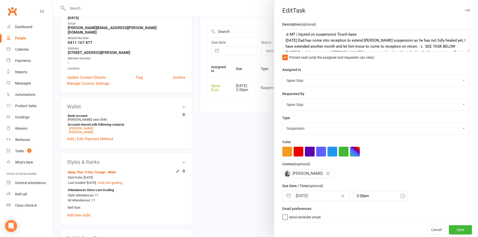
select select "2025"
select select "9"
select select "2025"
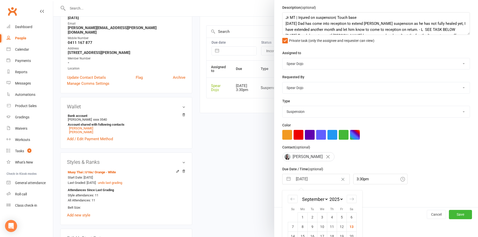
scroll to position [25, 0]
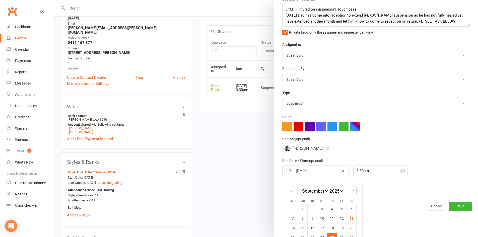
click at [349, 192] on icon "Move forward to switch to the next month." at bounding box center [351, 190] width 5 height 5
select select "10"
select select "2025"
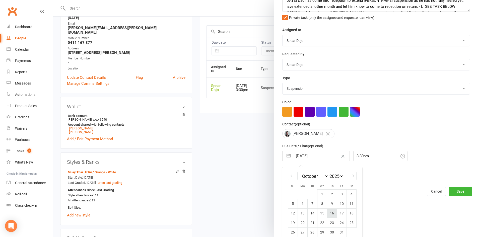
scroll to position [48, 0]
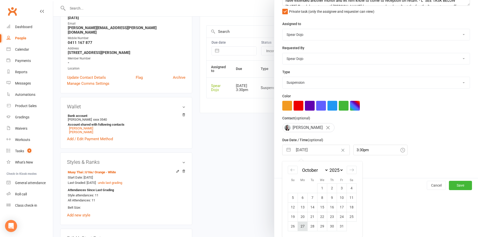
click at [302, 227] on td "27" at bounding box center [303, 226] width 10 height 10
type input "[DATE]"
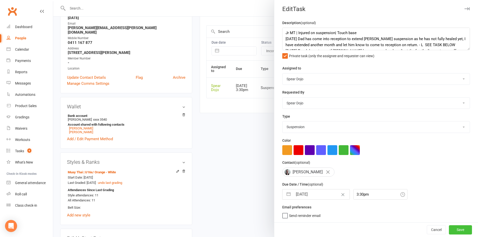
click at [449, 230] on button "Save" at bounding box center [460, 229] width 23 height 9
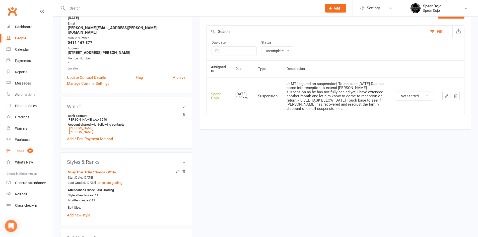
click at [20, 150] on div "Tasks" at bounding box center [19, 151] width 9 height 4
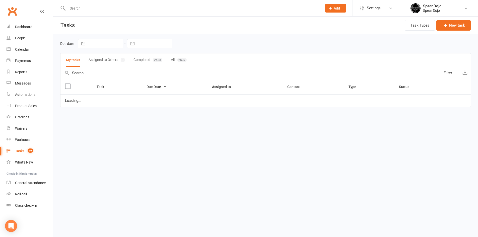
select select "started"
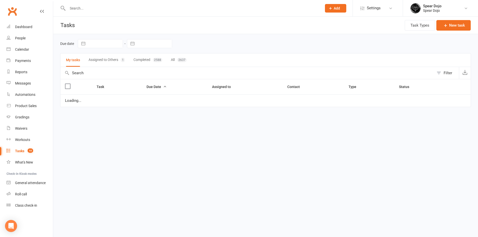
select select "started"
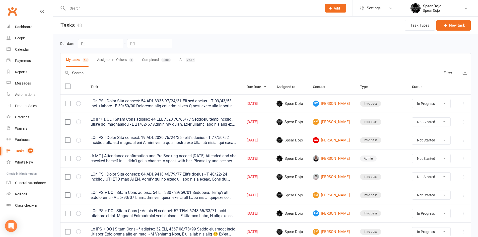
click at [462, 123] on icon at bounding box center [462, 121] width 5 height 5
click at [435, 142] on link "Edit" at bounding box center [437, 141] width 50 height 10
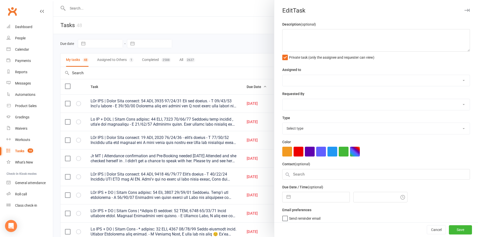
type textarea "Jr MT + ZDK | Intro Pass expires: [DATE] [DATE] Attended both classes , didn't …"
select select "43986"
type input "[DATE]"
type input "9:45am"
select select "21686"
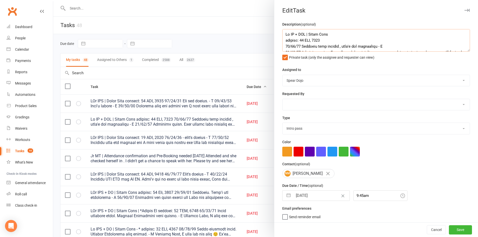
click at [322, 39] on textarea at bounding box center [376, 40] width 188 height 23
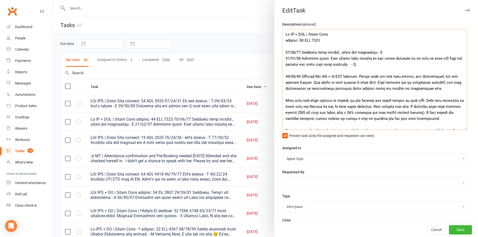
drag, startPoint x: 460, startPoint y: 49, endPoint x: 463, endPoint y: 127, distance: 78.3
click at [463, 127] on textarea at bounding box center [374, 79] width 185 height 101
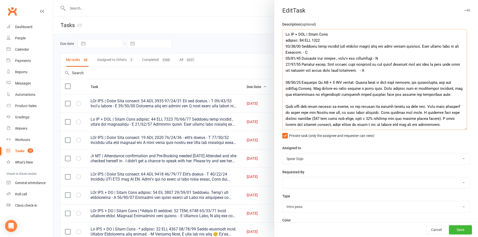
click at [321, 41] on textarea at bounding box center [374, 79] width 185 height 101
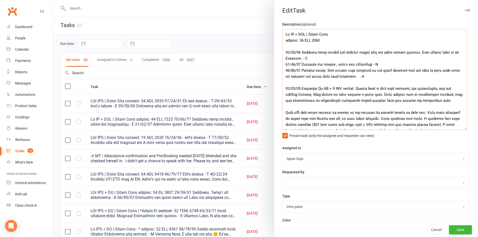
click at [313, 57] on textarea at bounding box center [374, 79] width 185 height 101
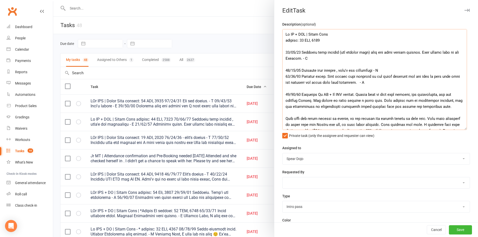
click at [381, 70] on textarea at bounding box center [374, 79] width 185 height 101
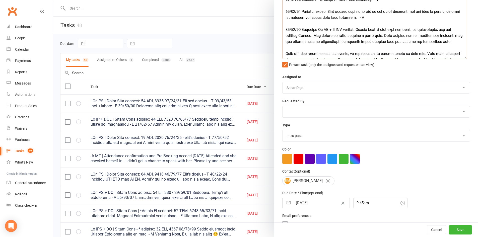
scroll to position [82, 0]
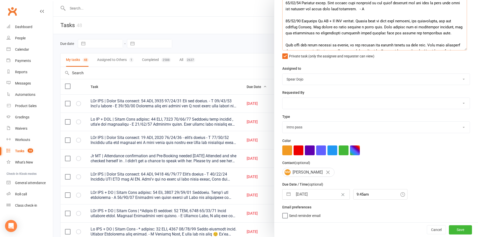
type textarea "Jr MT + ZDK | Intro Pass expires: [DATE] [DATE] Attended both classes (mum brou…"
click at [286, 191] on button "button" at bounding box center [288, 194] width 9 height 10
select select "7"
select select "2025"
select select "8"
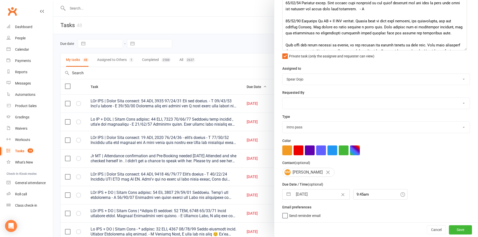
select select "2025"
select select "9"
select select "2025"
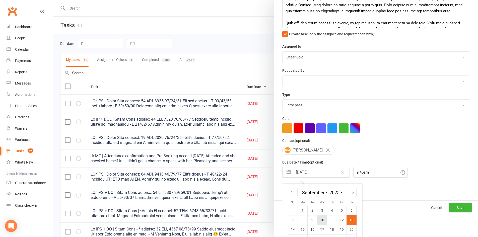
scroll to position [126, 0]
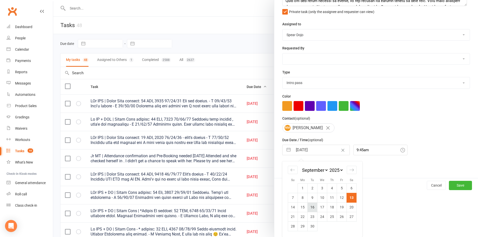
click at [309, 207] on td "16" at bounding box center [312, 207] width 10 height 10
type input "[DATE]"
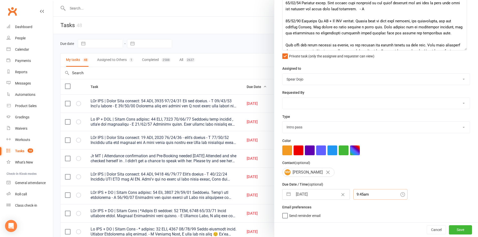
scroll to position [94, 0]
click at [355, 193] on div "9:45am" at bounding box center [380, 194] width 54 height 11
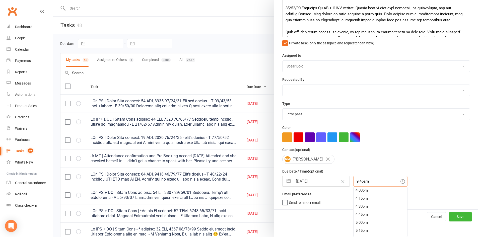
scroll to position [506, 0]
click at [354, 197] on div "4:00pm" at bounding box center [380, 199] width 54 height 8
type input "4:00pm"
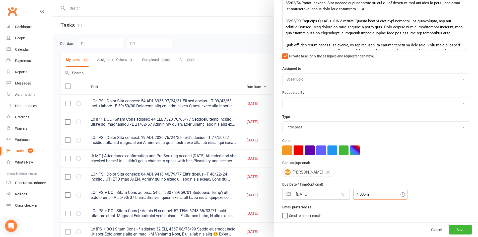
scroll to position [82, 0]
click at [449, 228] on button "Save" at bounding box center [460, 229] width 23 height 9
select select "started"
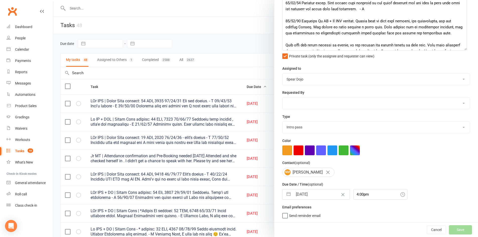
select select "started"
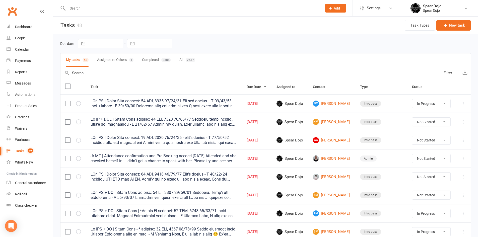
select select "started"
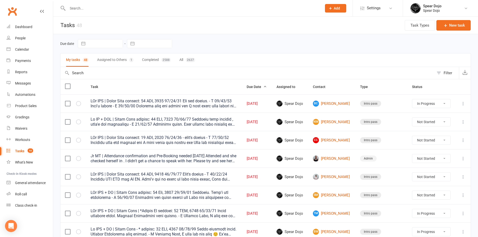
select select "started"
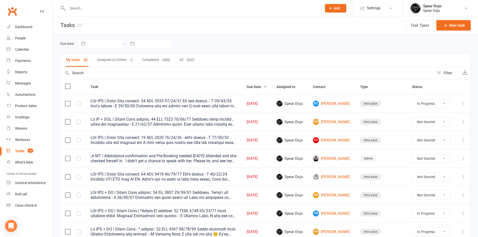
select select "started"
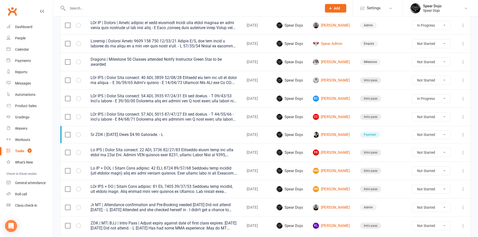
scroll to position [276, 0]
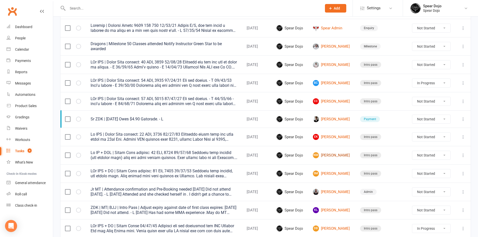
click at [338, 154] on link "NM Nathan Monks" at bounding box center [332, 155] width 38 height 6
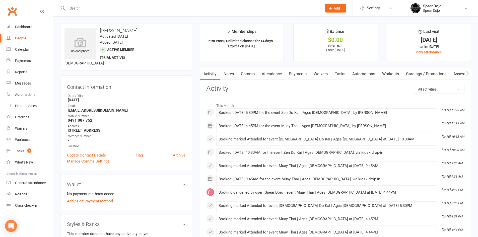
click at [339, 72] on link "Tasks" at bounding box center [340, 74] width 18 height 12
select select "incomplete"
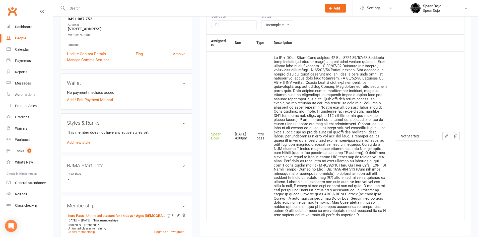
scroll to position [100, 0]
click at [446, 140] on button "button" at bounding box center [446, 137] width 8 height 8
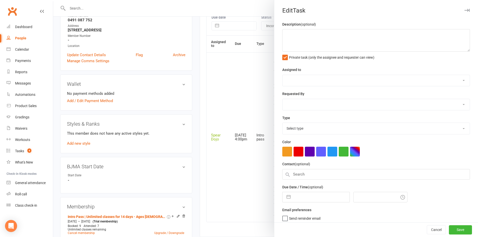
type textarea "Jr MT + ZDK | Intro Pass expires: 22 SEP, 2025 13/09/25 Attended both classes (…"
select select "43986"
type input "16 Sep 2025"
type input "4:00pm"
select select "21686"
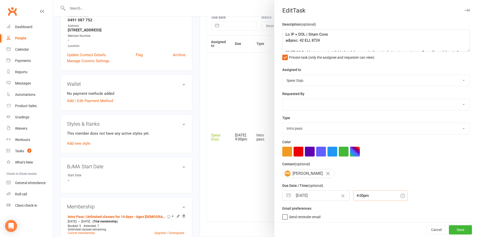
click at [353, 198] on input "4:00pm" at bounding box center [380, 195] width 54 height 11
click at [353, 214] on div "4:45pm" at bounding box center [380, 212] width 54 height 8
type input "4:45pm"
click at [455, 229] on button "Save" at bounding box center [460, 229] width 23 height 9
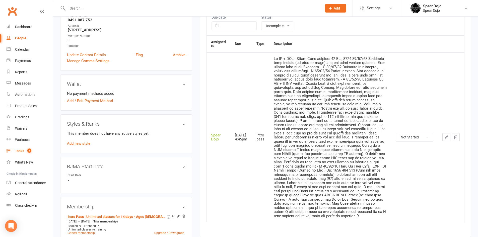
click at [19, 150] on div "Tasks" at bounding box center [19, 151] width 9 height 4
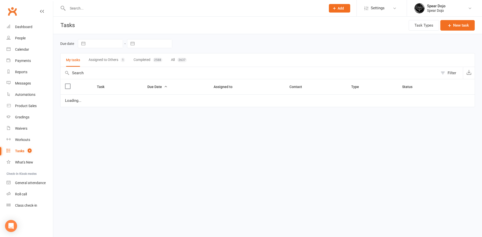
select select "started"
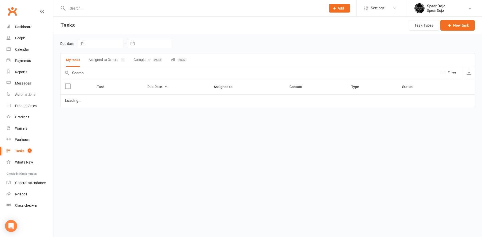
select select "started"
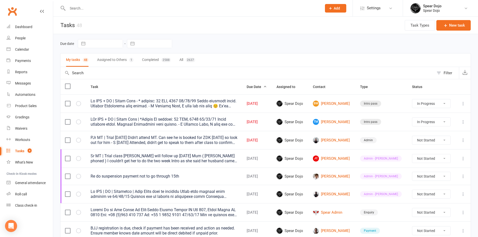
click at [462, 104] on icon at bounding box center [462, 103] width 5 height 5
click at [430, 123] on link "Edit" at bounding box center [437, 123] width 50 height 10
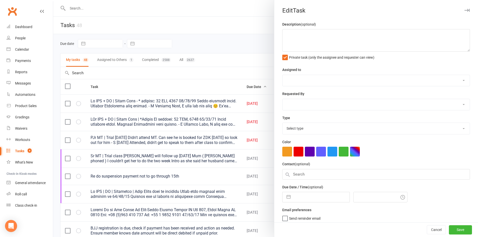
type textarea "Jr ZDK + MT | Intro Pass - * expires: 31 AUG, 2025 13/09/05 Email received belo…"
select select "43986"
type input "13 Sep 2025"
type input "10:00am"
select select "21686"
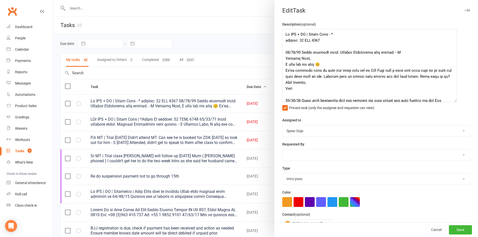
drag, startPoint x: 460, startPoint y: 49, endPoint x: 450, endPoint y: 150, distance: 102.1
click at [450, 102] on textarea at bounding box center [369, 65] width 175 height 73
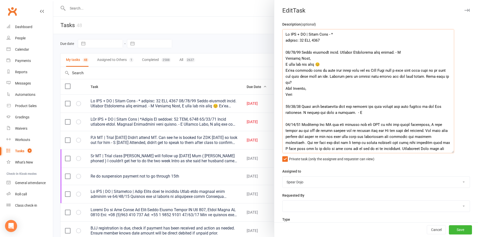
drag, startPoint x: 285, startPoint y: 102, endPoint x: 297, endPoint y: 101, distance: 12.1
click at [285, 102] on textarea at bounding box center [368, 91] width 172 height 124
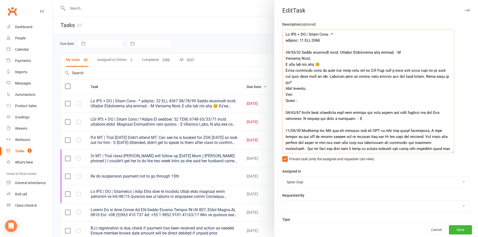
paste textarea "Good Morning Lisa, I hope you are all well! Absolutely yes that is fine. We can…"
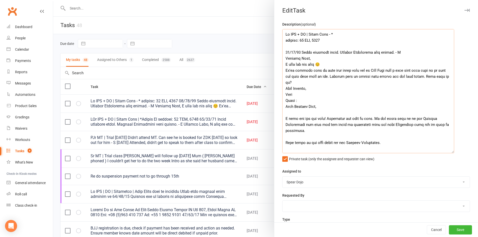
scroll to position [52, 0]
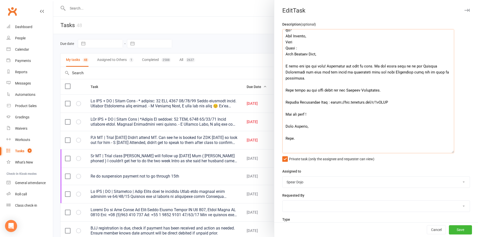
click at [305, 80] on textarea at bounding box center [368, 91] width 172 height 124
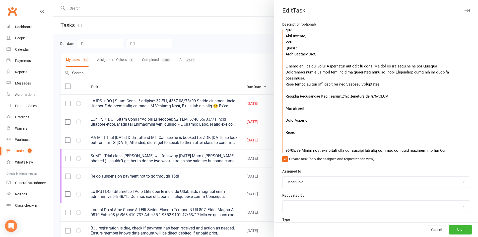
click at [385, 84] on textarea at bounding box center [368, 91] width 172 height 124
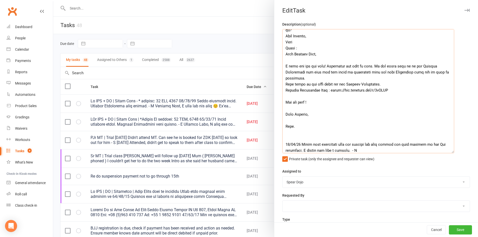
click at [397, 90] on textarea at bounding box center [368, 91] width 172 height 124
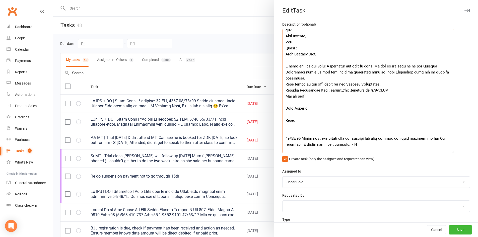
click at [315, 97] on textarea at bounding box center [368, 91] width 172 height 124
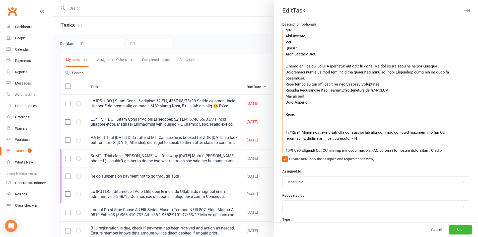
click at [309, 101] on textarea at bounding box center [368, 91] width 172 height 124
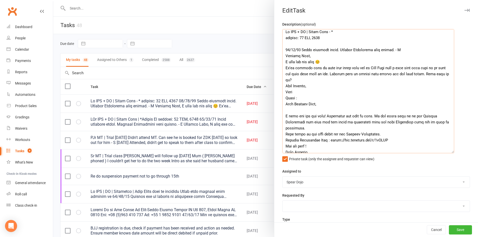
scroll to position [2, 0]
click at [321, 105] on textarea at bounding box center [368, 91] width 172 height 124
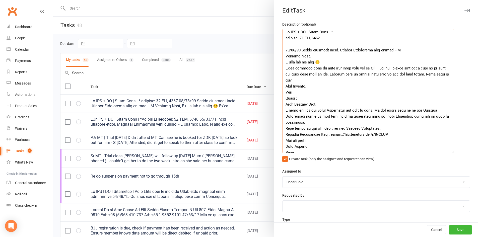
click at [295, 93] on textarea at bounding box center [368, 91] width 172 height 124
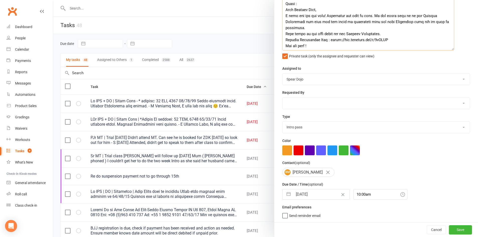
scroll to position [105, 0]
type textarea "Jr ZDK + MT | Intro Pass - * expires: 31 AUG, 2025 13/09/05 Email received belo…"
click at [286, 193] on button "button" at bounding box center [288, 194] width 9 height 10
select select "7"
select select "2025"
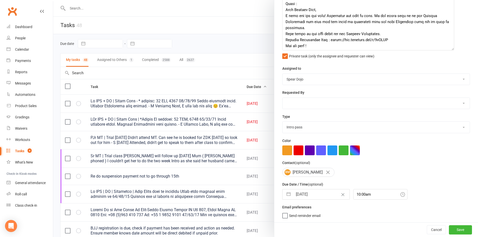
select select "8"
select select "2025"
select select "9"
select select "2025"
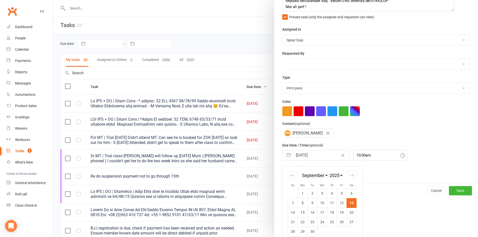
scroll to position [149, 0]
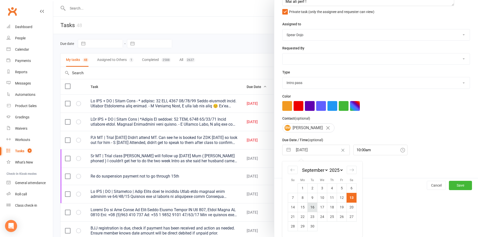
click at [312, 208] on td "16" at bounding box center [312, 207] width 10 height 10
type input "16 Sep 2025"
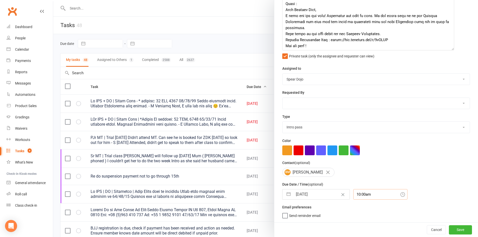
click at [355, 195] on div "10:00am" at bounding box center [380, 194] width 54 height 11
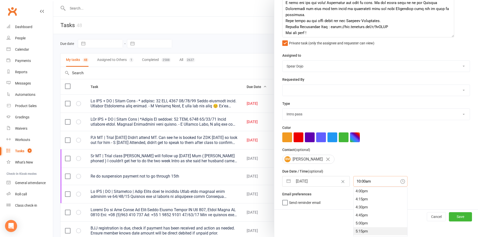
scroll to position [539, 0]
click at [360, 214] on div "5:30pm" at bounding box center [380, 214] width 54 height 8
type input "5:30pm"
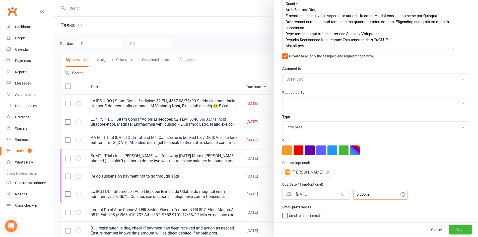
scroll to position [105, 0]
click at [450, 229] on button "Save" at bounding box center [460, 229] width 23 height 9
select select "started"
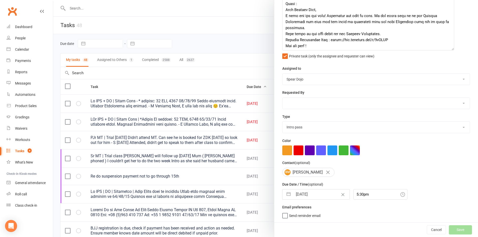
select select "started"
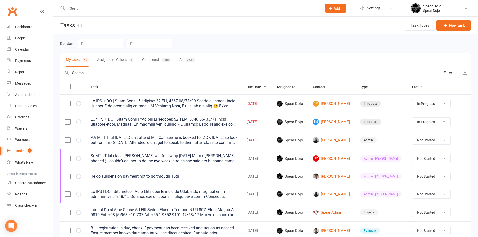
select select "started"
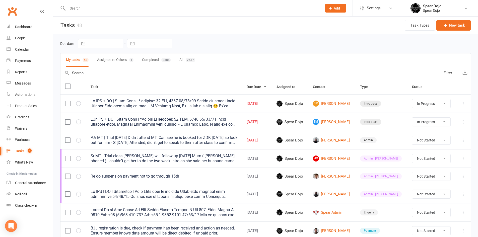
select select "started"
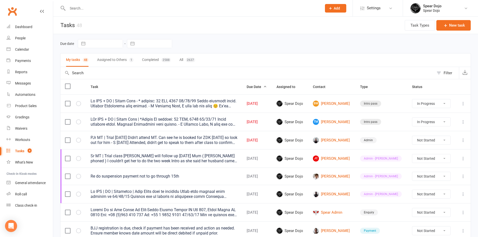
select select "started"
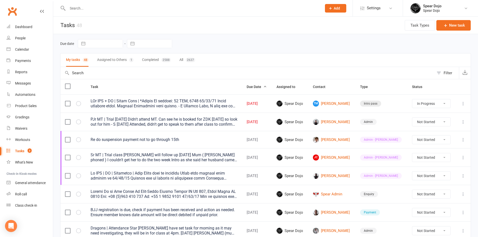
click at [462, 104] on icon at bounding box center [462, 103] width 5 height 5
click at [431, 124] on link "Edit" at bounding box center [437, 123] width 50 height 10
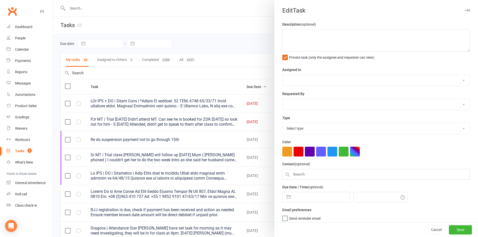
type textarea "PJr ZDK + MT | Intro Pass | *Follow Up expires: 31 AUG, 2025 13/09/05 Email rec…"
select select "43986"
type input "13 Sep 2025"
type input "10:00am"
select select "21686"
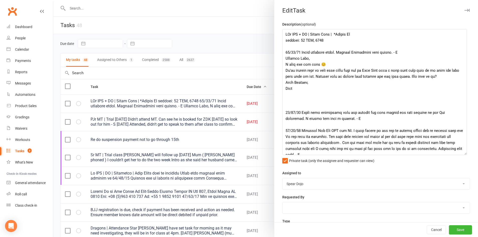
drag, startPoint x: 462, startPoint y: 50, endPoint x: 465, endPoint y: 156, distance: 105.9
click at [465, 155] on textarea at bounding box center [374, 92] width 185 height 126
click at [215, 40] on div at bounding box center [265, 118] width 425 height 237
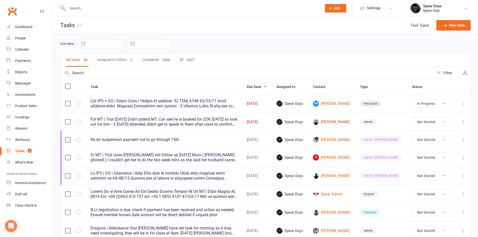
click at [325, 121] on link "Yash Bhatt" at bounding box center [332, 122] width 38 height 6
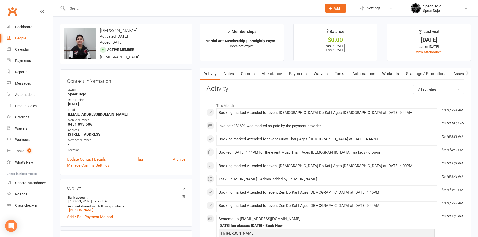
click at [343, 73] on link "Tasks" at bounding box center [340, 74] width 18 height 12
select select "incomplete"
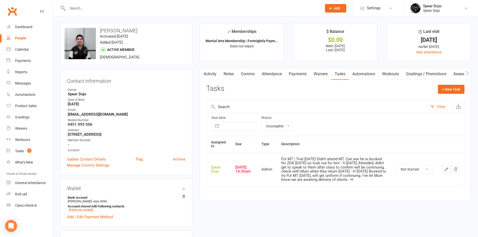
click at [444, 172] on icon "button" at bounding box center [446, 169] width 5 height 5
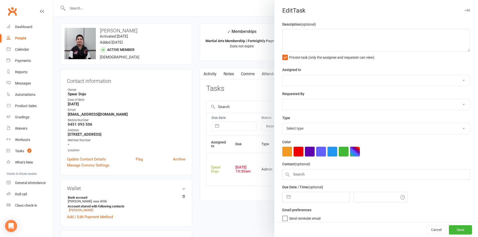
type textarea "PJr MT | Trial 11/09/25 Didn't attend MT. Can see he is booked for ZDK Saturday…"
select select "43986"
type input "13 Sep 2025"
type input "10:30am"
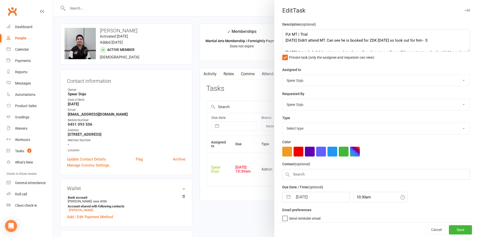
select select "19839"
click at [312, 31] on textarea "PJr MT | Trial 11/09/25 Didn't attend MT. Can see he is booked for ZDK Saturday…" at bounding box center [376, 40] width 188 height 23
click at [310, 32] on textarea "PJr MT | Trial 13/09/25 Attended ZDK but did not get the chance to speak to any…" at bounding box center [376, 40] width 188 height 23
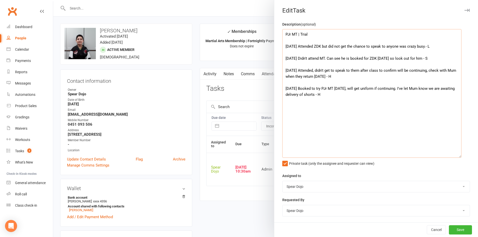
drag, startPoint x: 460, startPoint y: 50, endPoint x: 457, endPoint y: 175, distance: 124.9
click at [457, 158] on textarea "PJr MT | Trial 13/09/25 Attended ZDK but did not get the chance to speak to any…" at bounding box center [371, 93] width 179 height 129
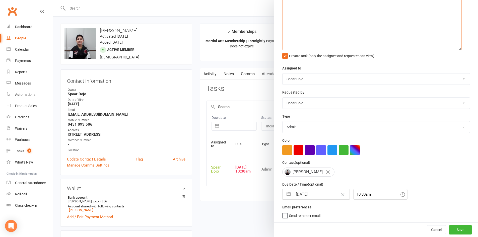
type textarea "PJr MT | Trial 13/09/25 Attended ZDK but did not get the chance to speak to any…"
click at [286, 191] on button "button" at bounding box center [288, 194] width 9 height 10
select select "7"
select select "2025"
select select "8"
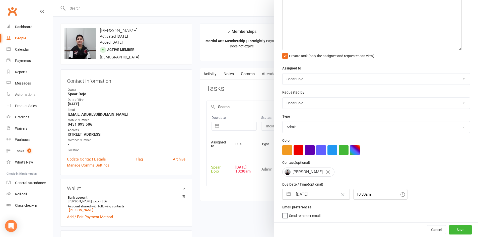
select select "2025"
select select "9"
select select "2025"
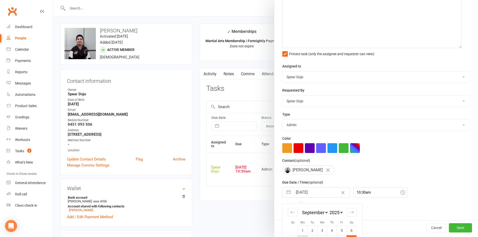
scroll to position [173, 0]
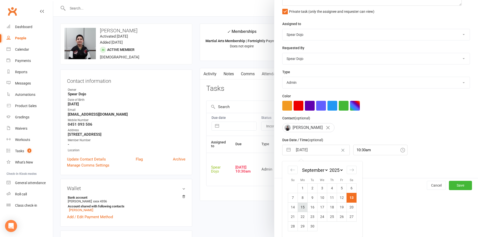
click at [303, 208] on td "15" at bounding box center [303, 207] width 10 height 10
type input "15 Sep 2025"
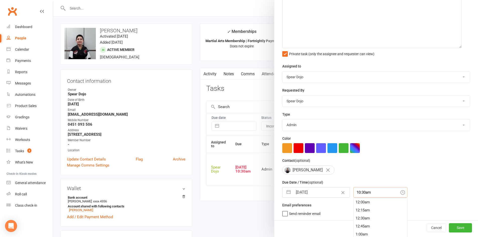
click at [358, 193] on div "10:30am 12:00am 12:15am 12:30am 12:45am 1:00am 1:15am 1:30am 1:45am 2:00am 2:15…" at bounding box center [380, 192] width 54 height 11
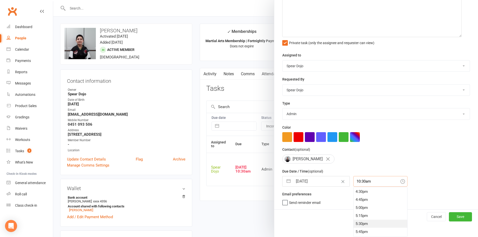
scroll to position [530, 0]
click at [357, 198] on div "4:45pm" at bounding box center [380, 199] width 54 height 8
type input "4:45pm"
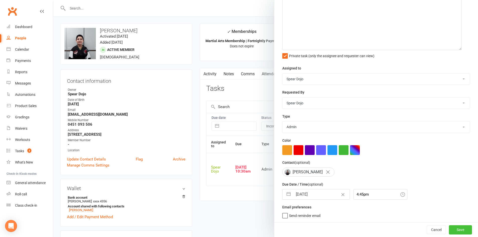
click at [455, 227] on button "Save" at bounding box center [460, 229] width 23 height 9
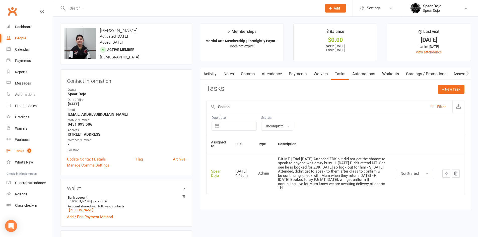
click at [18, 147] on link "Tasks 2" at bounding box center [30, 150] width 46 height 11
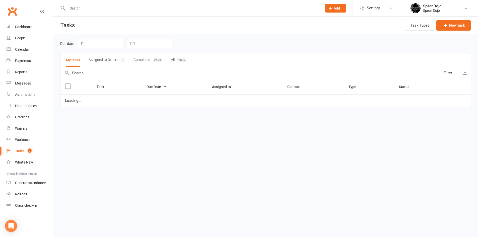
select select "started"
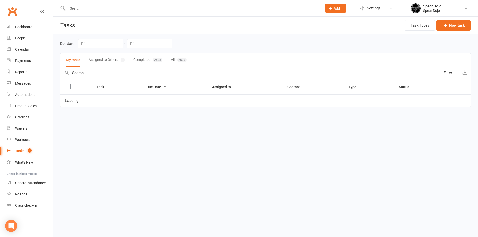
select select "started"
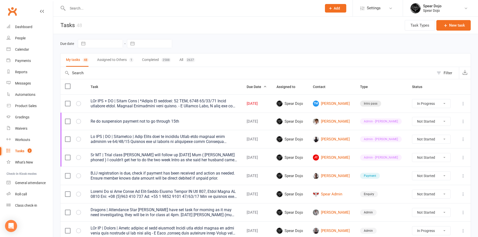
click at [462, 103] on icon at bounding box center [462, 103] width 5 height 5
click at [430, 121] on link "Edit" at bounding box center [437, 123] width 50 height 10
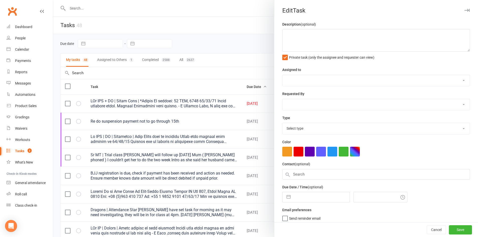
type textarea "PJr ZDK + MT | Intro Pass | *Follow Up expires: 31 AUG, 2025 13/09/05 Email rec…"
select select "43986"
type input "13 Sep 2025"
type input "10:00am"
select select "21686"
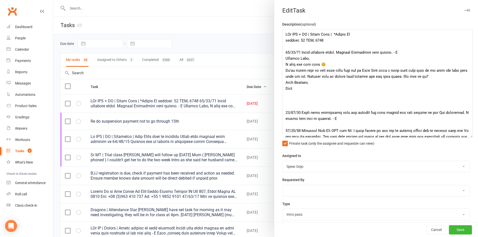
drag, startPoint x: 459, startPoint y: 49, endPoint x: 472, endPoint y: 178, distance: 129.8
click at [472, 178] on div "Edit Task Description (optional) Private task (only the assignee and requester …" at bounding box center [376, 118] width 204 height 237
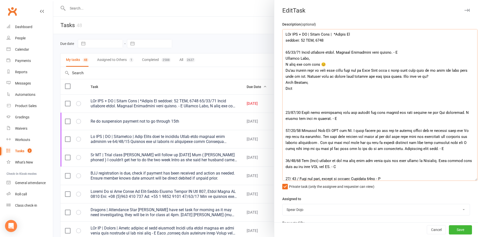
click at [397, 52] on textarea at bounding box center [379, 105] width 195 height 152
click at [238, 44] on div at bounding box center [265, 118] width 425 height 237
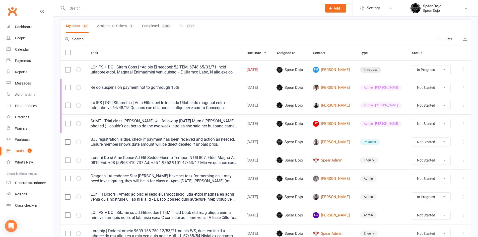
scroll to position [25, 0]
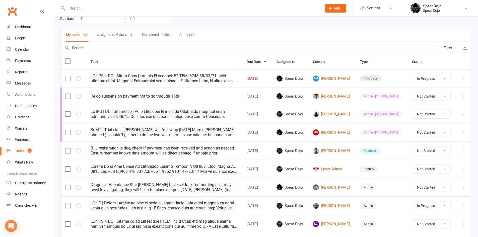
click at [462, 79] on icon at bounding box center [462, 78] width 5 height 5
click at [429, 95] on link "Edit" at bounding box center [437, 98] width 50 height 10
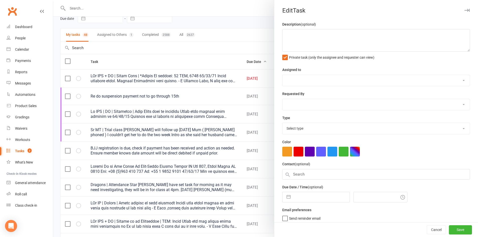
type textarea "PJr ZDK + MT | Intro Pass | *Follow Up expires: 31 AUG, 2025 13/09/05 Email rec…"
select select "43986"
type input "13 Sep 2025"
type input "10:00am"
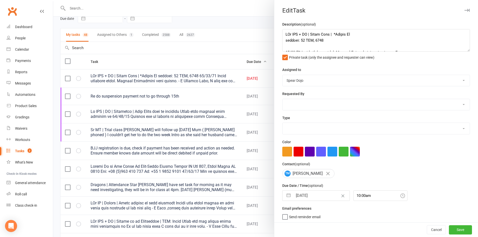
select select "21686"
click at [239, 21] on div at bounding box center [265, 118] width 425 height 237
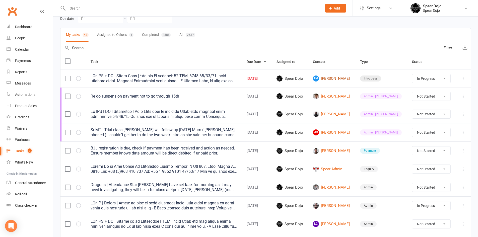
click at [333, 76] on link "TM Tyde Marsh" at bounding box center [332, 78] width 38 height 6
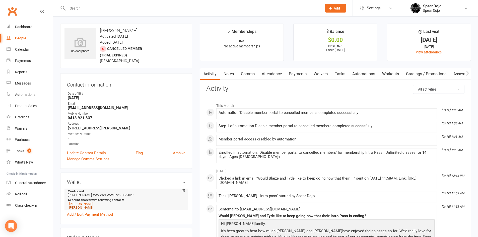
click at [73, 206] on link "Blaize Marsh" at bounding box center [81, 208] width 24 height 4
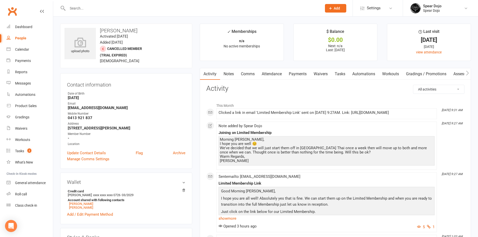
click at [340, 71] on link "Tasks" at bounding box center [340, 74] width 18 height 12
select select "incomplete"
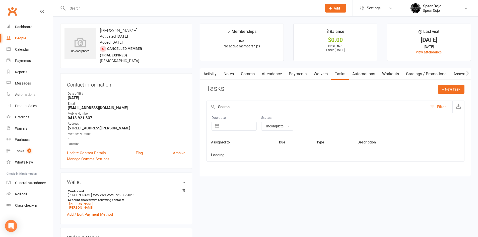
select select "started"
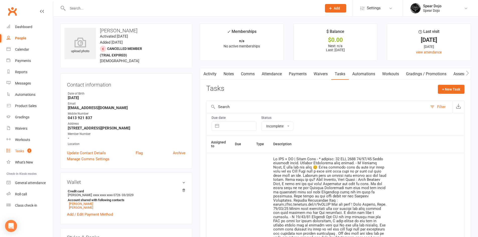
click at [20, 150] on div "Tasks" at bounding box center [19, 151] width 9 height 4
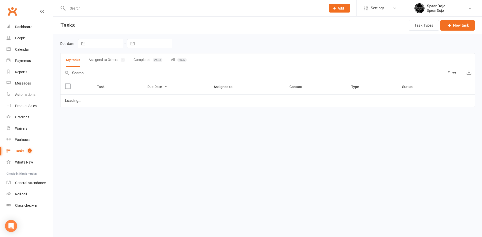
select select "started"
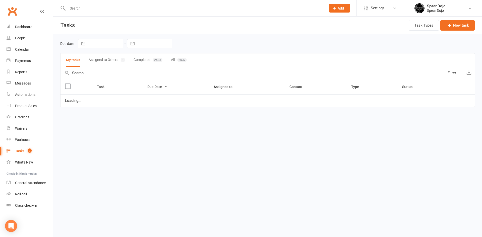
select select "started"
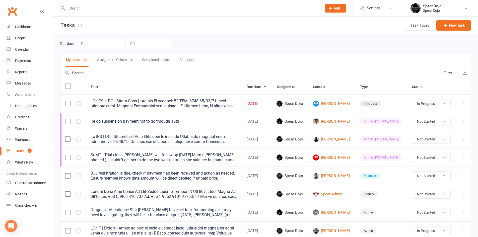
click at [462, 102] on icon at bounding box center [462, 103] width 5 height 5
click at [431, 121] on link "Edit" at bounding box center [437, 123] width 50 height 10
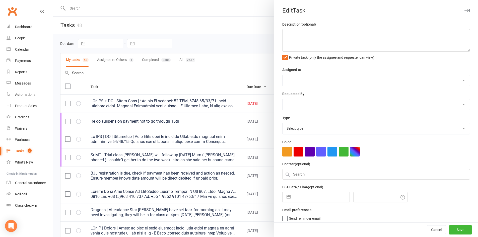
type textarea "PJr ZDK + MT | Intro Pass | *Follow Up expires: 31 AUG, 2025 13/09/05 Email rec…"
select select "43986"
type input "[DATE]"
type input "10:00am"
select select "21686"
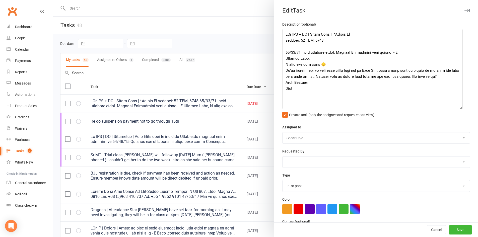
drag, startPoint x: 460, startPoint y: 49, endPoint x: 458, endPoint y: 106, distance: 57.5
click at [458, 106] on textarea at bounding box center [372, 69] width 180 height 80
click at [391, 53] on textarea at bounding box center [372, 69] width 180 height 80
click at [287, 98] on textarea at bounding box center [372, 69] width 180 height 80
click at [284, 100] on textarea at bounding box center [372, 69] width 180 height 80
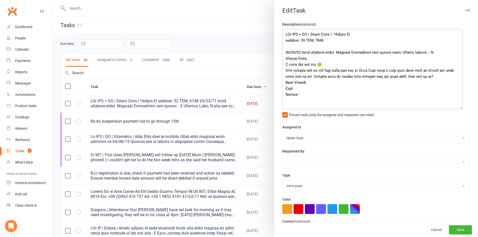
paste textarea "Good Morning Lisa, I hope you are all well! Absolutely yes that is fine. We can…"
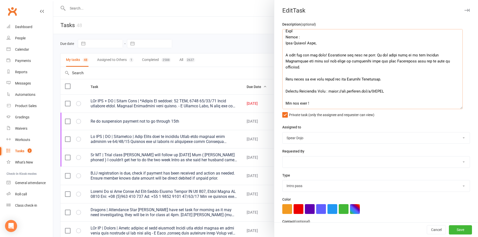
scroll to position [59, 0]
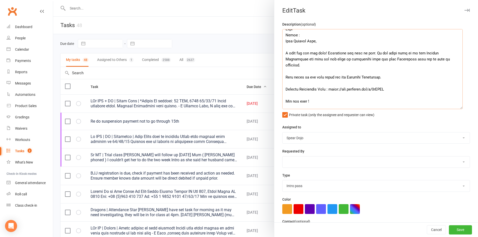
click at [322, 41] on textarea at bounding box center [372, 69] width 180 height 80
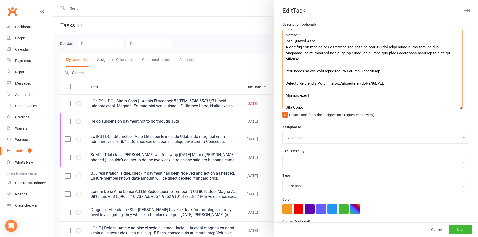
click at [441, 54] on textarea at bounding box center [372, 69] width 180 height 80
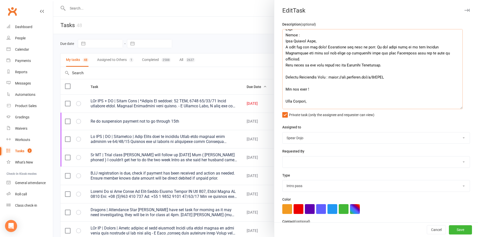
click at [380, 59] on textarea at bounding box center [372, 69] width 180 height 80
click at [393, 64] on textarea at bounding box center [372, 69] width 180 height 80
click at [307, 72] on textarea at bounding box center [372, 69] width 180 height 80
click at [312, 70] on textarea at bounding box center [372, 69] width 180 height 80
click at [311, 78] on textarea at bounding box center [372, 69] width 180 height 80
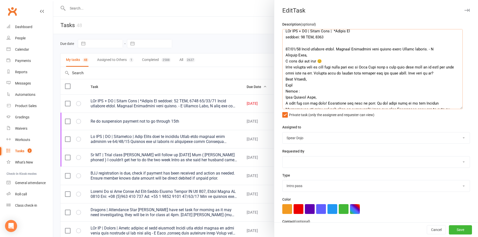
scroll to position [0, 0]
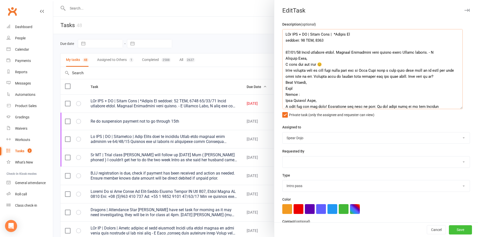
type textarea "PJr ZDK + MT | Intro Pass | *Follow Up expires: 31 AUG, 2025 13/09/05 Email rec…"
click at [457, 228] on button "Save" at bounding box center [460, 229] width 23 height 9
select select "started"
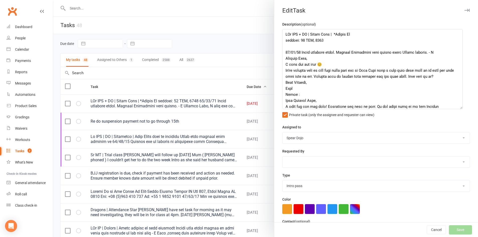
select select "started"
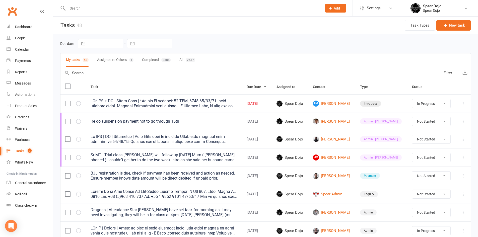
select select "started"
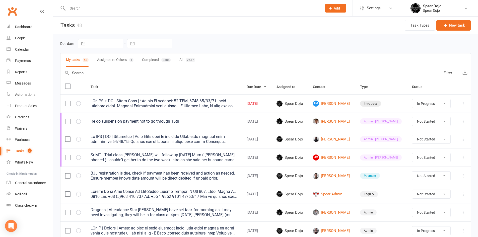
select select "started"
click at [444, 103] on select "Not Started In Progress Waiting Complete" at bounding box center [431, 103] width 38 height 9
click at [394, 43] on div "Due date Navigate forward to interact with the calendar and select a date. Pres…" at bounding box center [265, 43] width 411 height 9
click at [464, 103] on icon at bounding box center [462, 103] width 5 height 5
click at [427, 122] on link "Edit" at bounding box center [437, 123] width 50 height 10
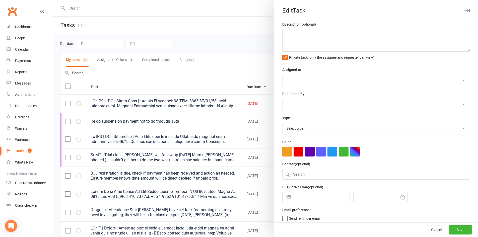
type textarea "PJr ZDK + MT | Intro Pass | *Follow Up expires: 31 AUG, 2025 13/09/05 Email rec…"
select select "43986"
type input "[DATE]"
type input "10:00am"
select select "21686"
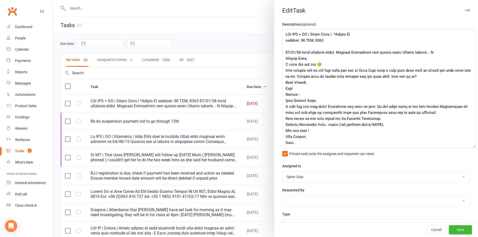
drag, startPoint x: 460, startPoint y: 49, endPoint x: 472, endPoint y: 156, distance: 108.0
click at [472, 159] on div "Edit Task Description (optional) Private task (only the assignee and requester …" at bounding box center [376, 118] width 204 height 237
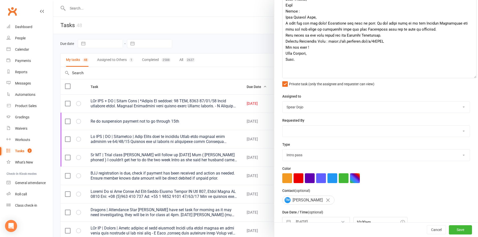
scroll to position [100, 0]
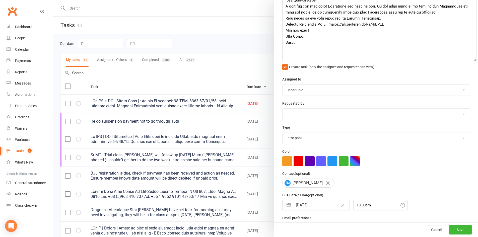
click at [287, 206] on button "button" at bounding box center [288, 205] width 9 height 10
select select "7"
select select "2025"
select select "8"
select select "2025"
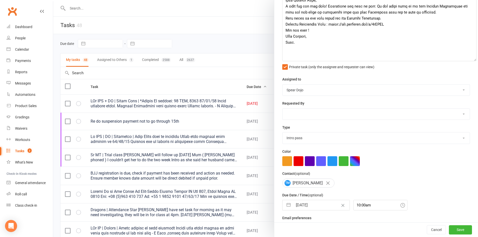
select select "9"
select select "2025"
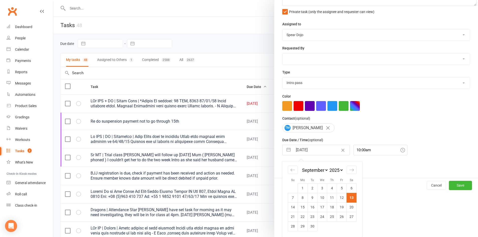
scroll to position [161, 0]
click at [301, 203] on td "15" at bounding box center [303, 207] width 10 height 10
type input "15 Sep 2025"
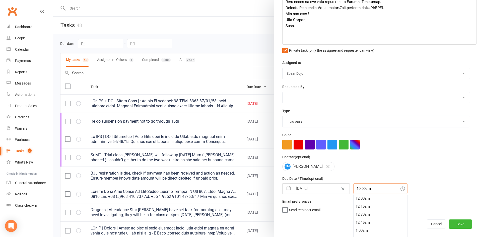
scroll to position [130, 0]
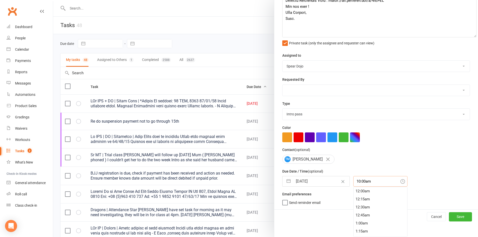
click at [357, 187] on div "10:00am 12:00am 12:15am 12:30am 12:45am 1:00am 1:15am 1:30am 1:45am 2:00am 2:15…" at bounding box center [380, 181] width 54 height 11
click at [356, 211] on div "4:45pm" at bounding box center [380, 215] width 54 height 8
type input "4:45pm"
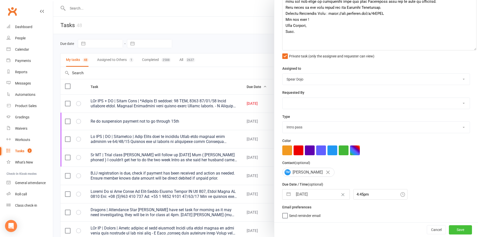
click at [460, 227] on button "Save" at bounding box center [460, 229] width 23 height 9
select select "started"
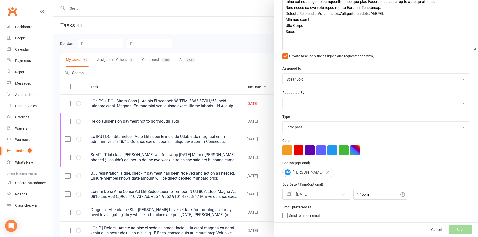
select select "started"
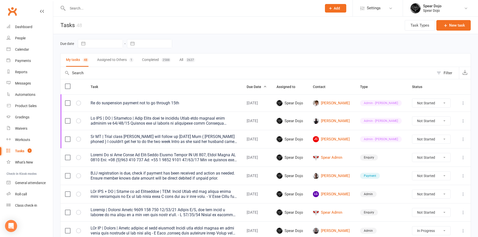
click at [75, 11] on input "text" at bounding box center [192, 8] width 252 height 7
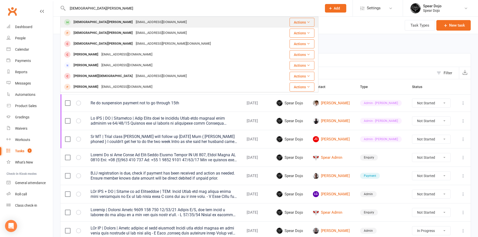
click at [76, 21] on div "Christian Watts" at bounding box center [103, 22] width 62 height 7
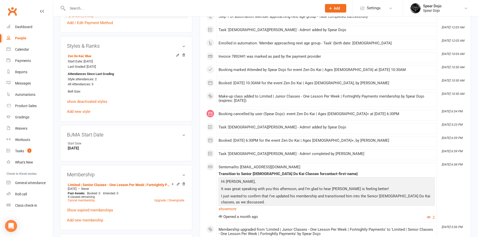
scroll to position [226, 0]
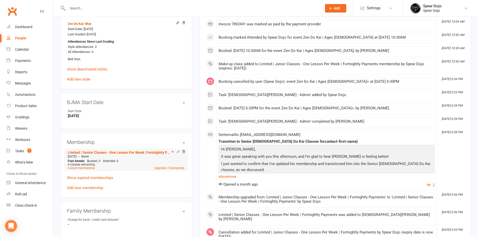
click at [178, 151] on icon at bounding box center [178, 152] width 2 height 2
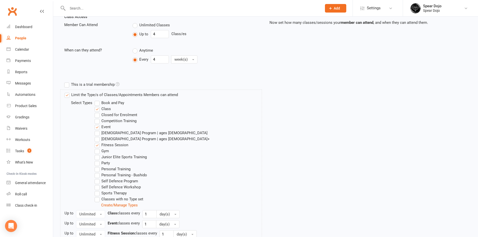
scroll to position [125, 0]
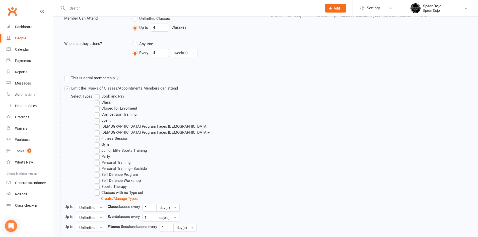
click at [97, 192] on label "Classes with no Type set" at bounding box center [119, 193] width 49 height 6
click at [97, 190] on input "Classes with no Type set" at bounding box center [96, 190] width 3 height 0
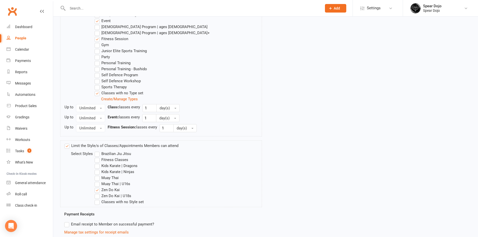
scroll to position [226, 0]
click at [97, 202] on label "Classes with no Style set" at bounding box center [119, 201] width 49 height 6
click at [97, 198] on input "Classes with no Style set" at bounding box center [96, 198] width 3 height 0
click at [95, 194] on label "Zen Do Kai | U18s" at bounding box center [113, 195] width 37 height 6
click at [95, 192] on input "Zen Do Kai | U18s" at bounding box center [96, 192] width 3 height 0
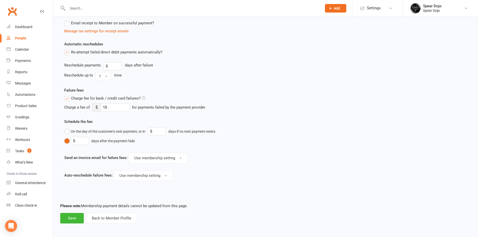
scroll to position [426, 0]
click at [74, 221] on button "Save" at bounding box center [72, 218] width 24 height 11
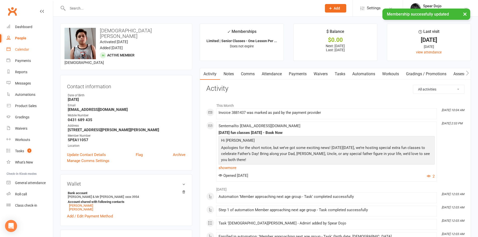
click at [20, 46] on link "Calendar" at bounding box center [30, 49] width 46 height 11
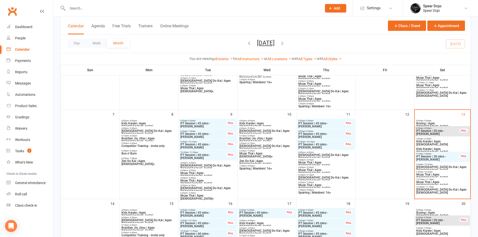
scroll to position [100, 0]
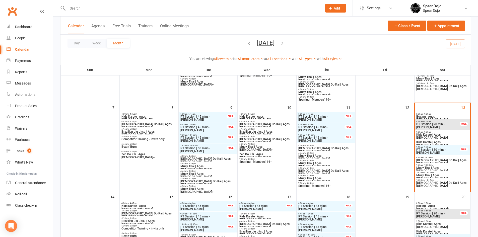
click at [435, 182] on span "Zen Do Kai | Ages 11 to 15" at bounding box center [442, 184] width 53 height 6
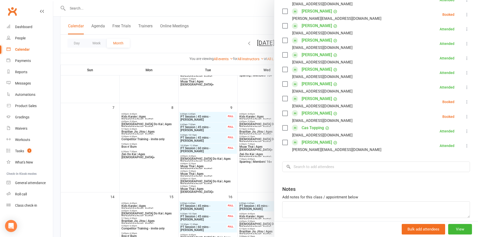
scroll to position [226, 0]
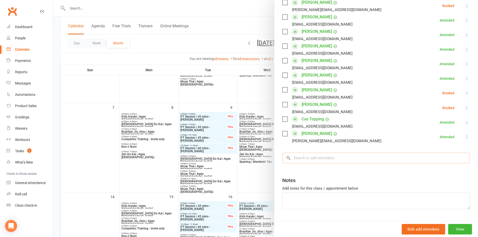
click at [301, 159] on input "search" at bounding box center [376, 158] width 188 height 11
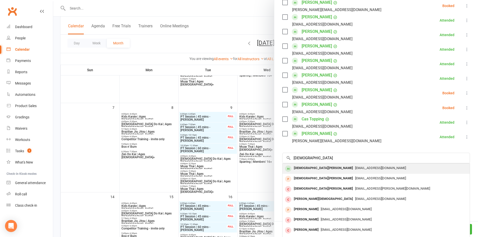
click at [302, 169] on div "Christian Watts" at bounding box center [323, 168] width 63 height 7
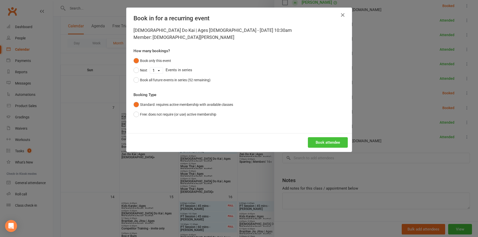
click at [340, 143] on button "Book attendee" at bounding box center [328, 142] width 40 height 11
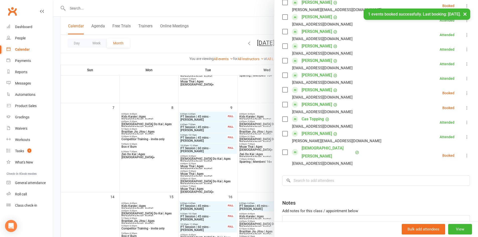
click at [464, 153] on icon at bounding box center [466, 155] width 5 height 5
click at [424, 184] on link "Check in" at bounding box center [443, 185] width 54 height 10
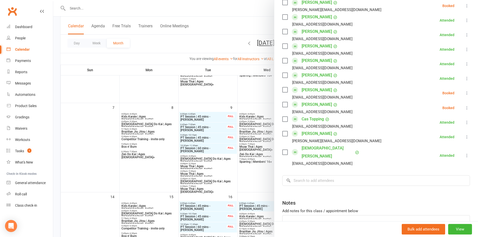
click at [99, 148] on div at bounding box center [265, 118] width 425 height 237
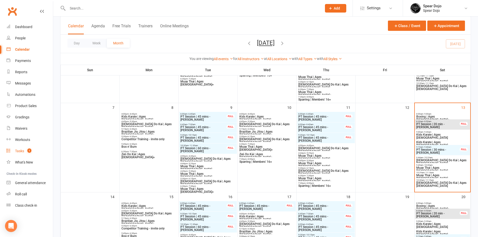
click at [16, 150] on div "Tasks" at bounding box center [19, 151] width 9 height 4
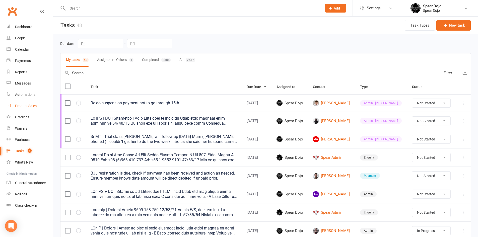
click at [29, 106] on div "Product Sales" at bounding box center [26, 106] width 22 height 4
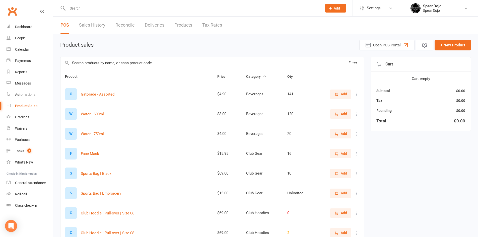
click at [76, 63] on input "text" at bounding box center [199, 63] width 278 height 12
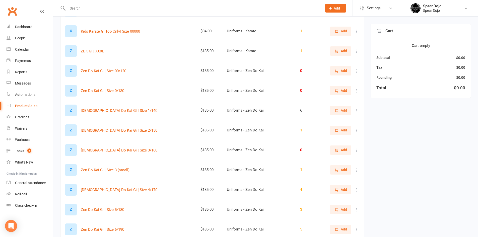
scroll to position [702, 0]
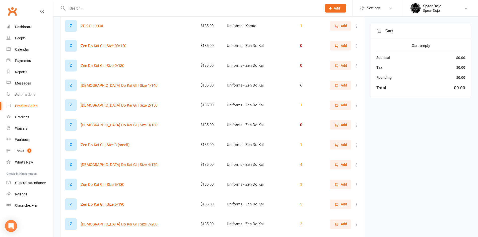
click at [340, 106] on span "Add" at bounding box center [340, 105] width 13 height 6
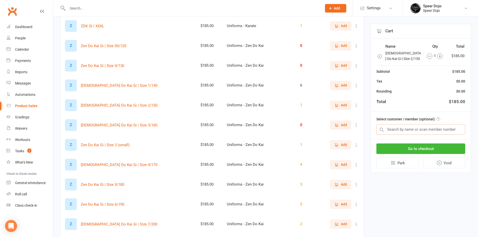
click at [395, 129] on input "text" at bounding box center [420, 129] width 89 height 11
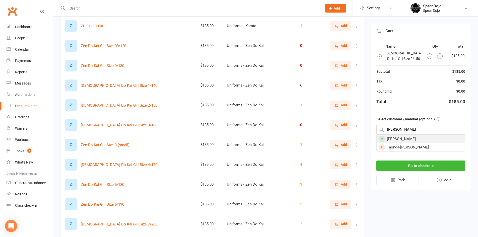
click at [394, 138] on div "[PERSON_NAME]" at bounding box center [420, 139] width 88 height 8
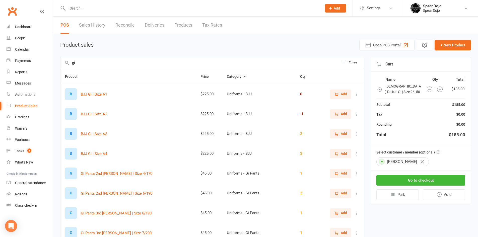
click at [76, 63] on input "gi" at bounding box center [199, 63] width 278 height 12
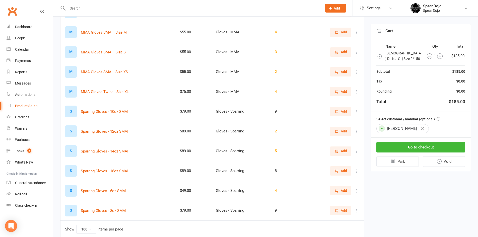
scroll to position [124, 0]
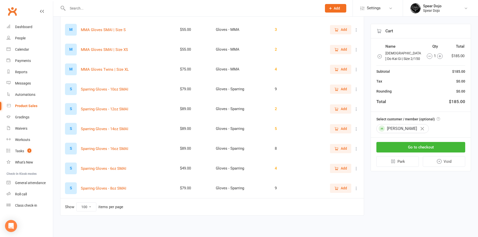
click at [338, 110] on icon "button" at bounding box center [336, 109] width 5 height 5
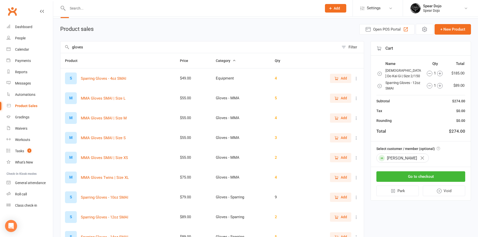
scroll to position [0, 0]
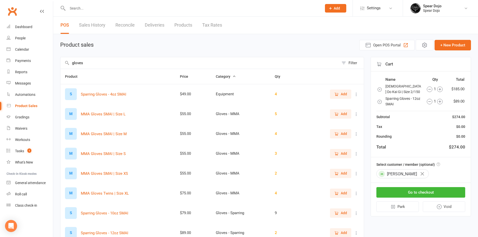
click at [79, 63] on input "gloves" at bounding box center [199, 63] width 278 height 12
drag, startPoint x: 84, startPoint y: 63, endPoint x: 70, endPoint y: 64, distance: 14.6
click at [70, 64] on input "gloves" at bounding box center [199, 63] width 278 height 12
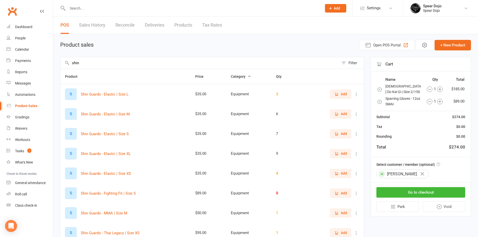
click at [347, 112] on button "Add" at bounding box center [340, 113] width 21 height 9
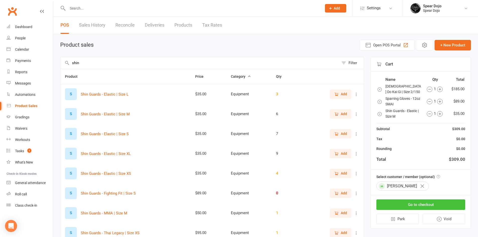
click at [393, 204] on button "Go to checkout" at bounding box center [420, 204] width 89 height 11
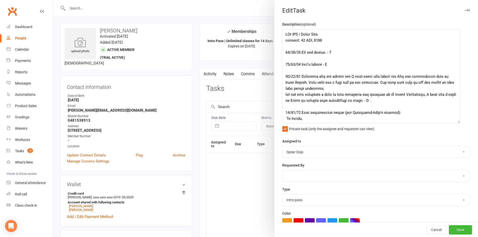
select select "incomplete"
select select "started"
select select "21686"
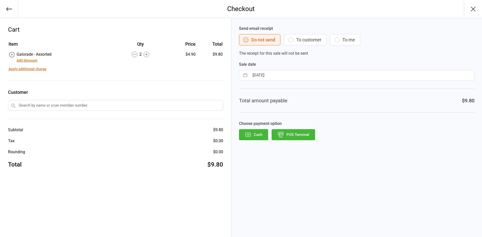
click at [283, 131] on button "POS Terminal" at bounding box center [292, 134] width 43 height 11
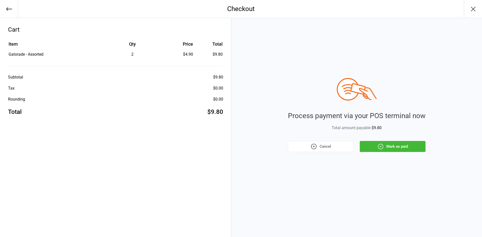
click at [409, 147] on button "Mark as paid" at bounding box center [392, 146] width 66 height 11
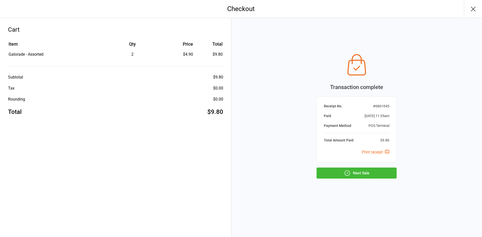
click at [355, 174] on button "Next Sale" at bounding box center [356, 173] width 80 height 11
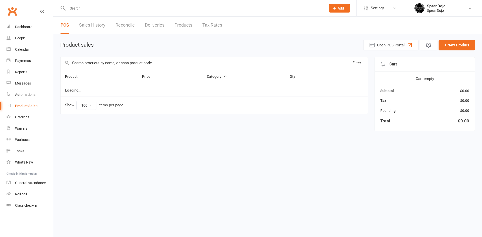
select select "100"
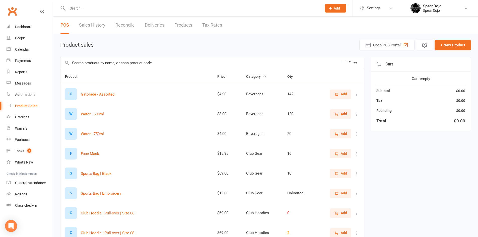
click at [333, 94] on button "Add" at bounding box center [340, 94] width 21 height 9
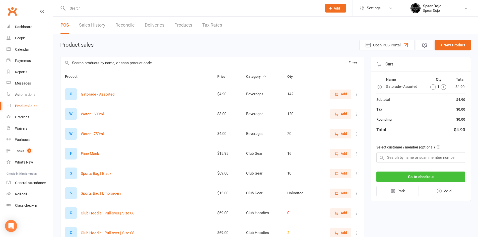
click at [426, 176] on button "Go to checkout" at bounding box center [420, 177] width 89 height 11
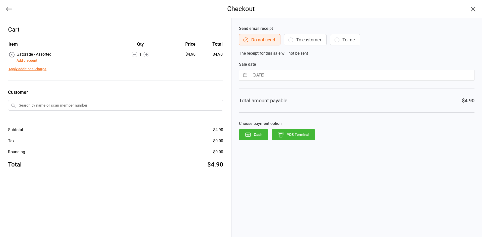
click at [305, 133] on button "POS Terminal" at bounding box center [292, 134] width 43 height 11
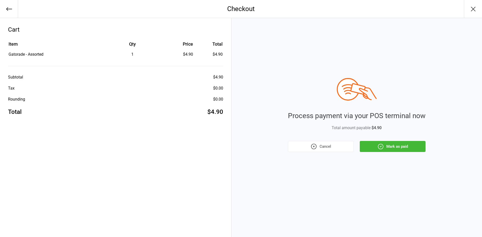
click at [378, 145] on icon "button" at bounding box center [380, 146] width 7 height 7
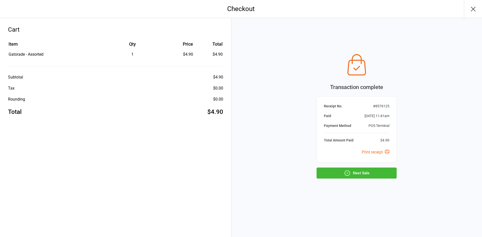
click at [346, 173] on icon "button" at bounding box center [347, 173] width 7 height 7
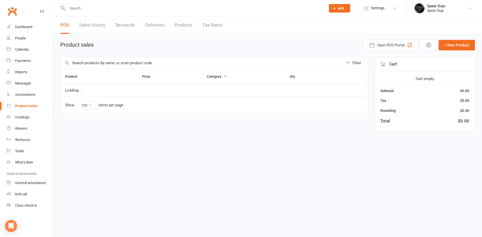
select select "100"
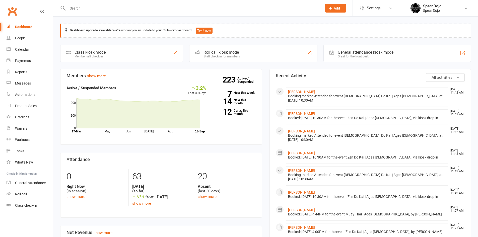
click at [70, 5] on input "text" at bounding box center [192, 8] width 252 height 7
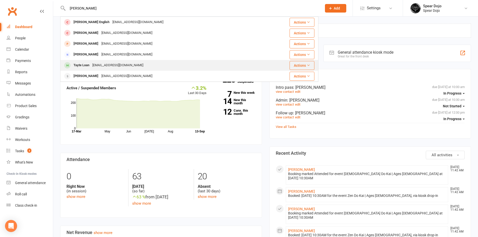
type input "[PERSON_NAME]"
click at [94, 64] on div "[EMAIL_ADDRESS][DOMAIN_NAME]" at bounding box center [118, 65] width 54 height 7
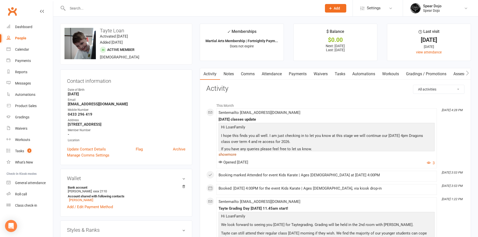
click at [232, 156] on link "show more" at bounding box center [326, 154] width 216 height 7
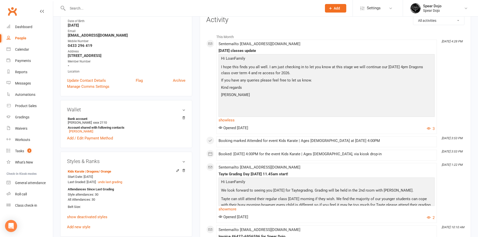
scroll to position [125, 0]
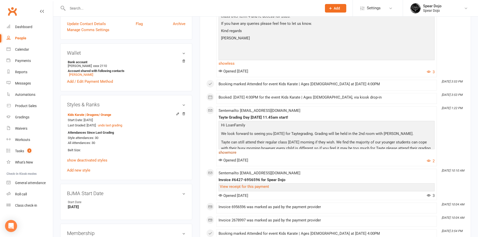
click at [223, 153] on link "show more" at bounding box center [326, 152] width 216 height 7
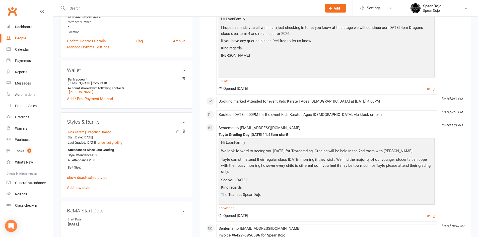
scroll to position [100, 0]
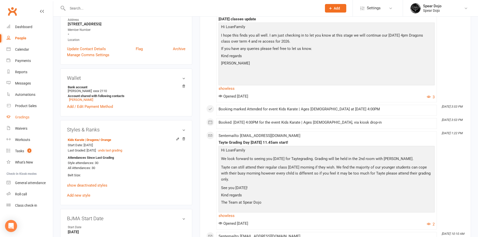
click at [19, 116] on div "Gradings" at bounding box center [22, 117] width 14 height 4
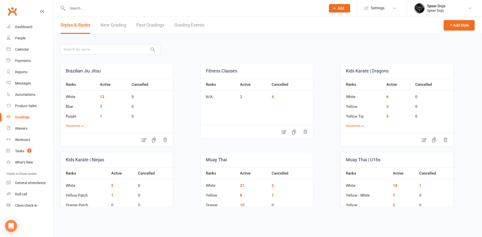
click at [184, 24] on link "Grading Events" at bounding box center [189, 25] width 30 height 17
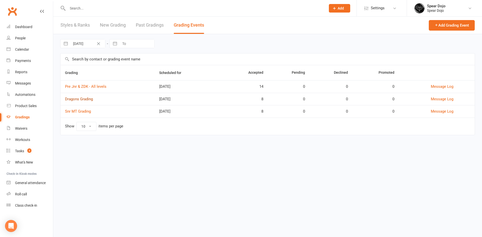
click at [79, 99] on link "Dragons Grading" at bounding box center [79, 99] width 28 height 5
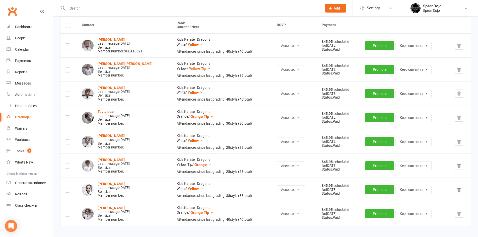
scroll to position [75, 0]
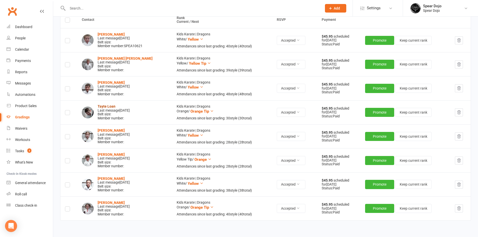
click at [108, 106] on strong "Tayte Loan" at bounding box center [107, 106] width 18 height 4
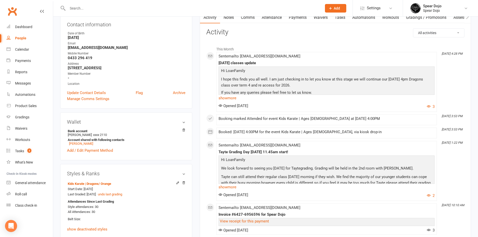
scroll to position [100, 0]
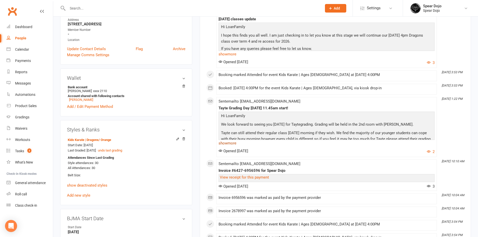
click at [225, 142] on link "show more" at bounding box center [326, 143] width 216 height 7
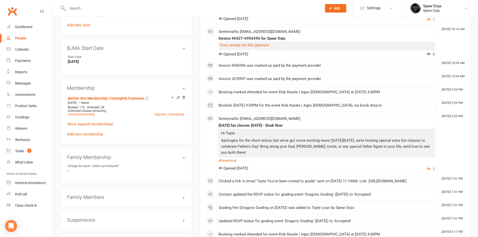
scroll to position [276, 0]
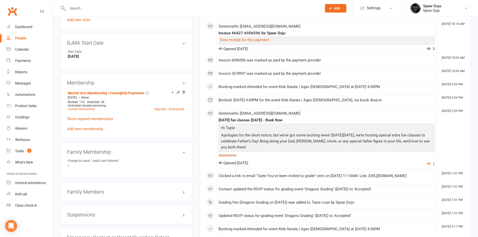
click at [231, 154] on link "show more" at bounding box center [326, 155] width 216 height 7
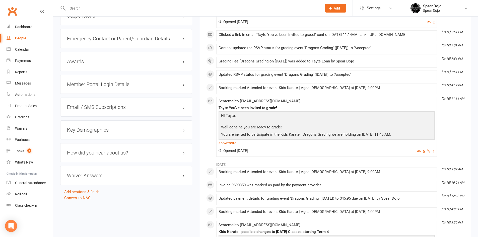
scroll to position [477, 0]
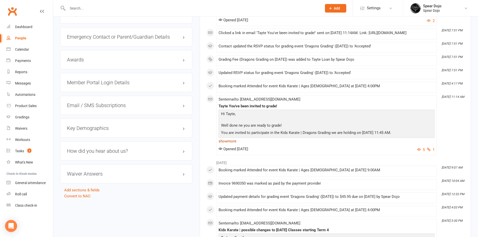
click at [226, 144] on link "show more" at bounding box center [326, 141] width 216 height 7
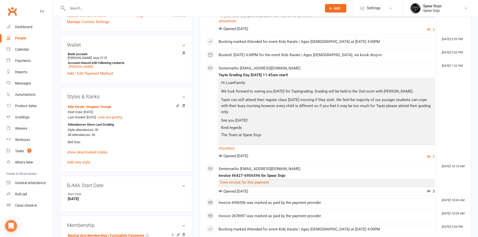
scroll to position [100, 0]
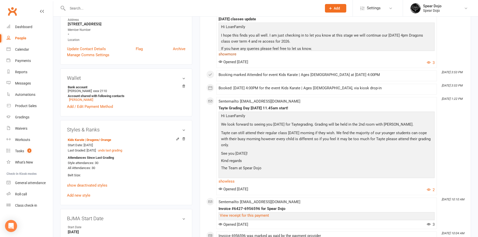
click at [231, 54] on link "show more" at bounding box center [326, 54] width 216 height 7
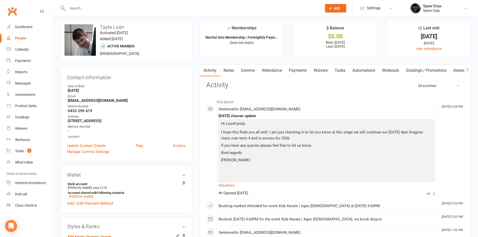
scroll to position [0, 0]
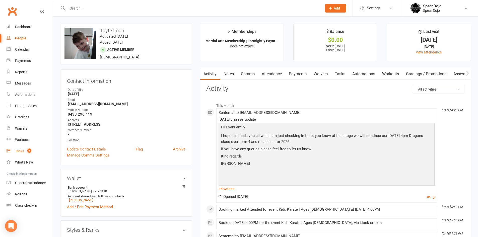
click at [25, 150] on count-badge "3" at bounding box center [28, 151] width 7 height 4
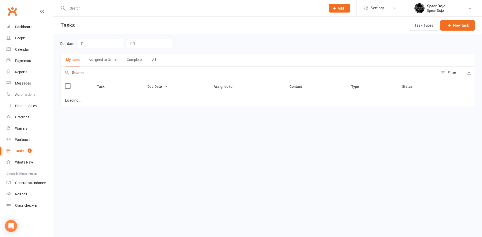
select select "started"
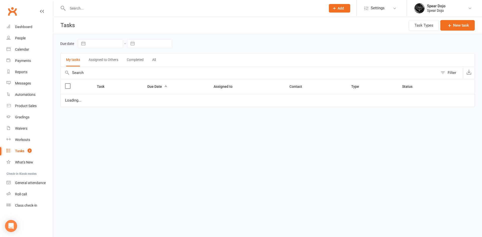
select select "started"
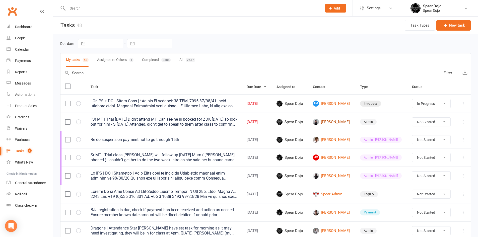
click at [329, 121] on link "[PERSON_NAME]" at bounding box center [332, 122] width 38 height 6
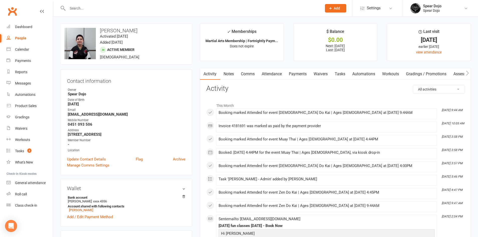
click at [340, 73] on link "Tasks" at bounding box center [340, 74] width 18 height 12
select select "incomplete"
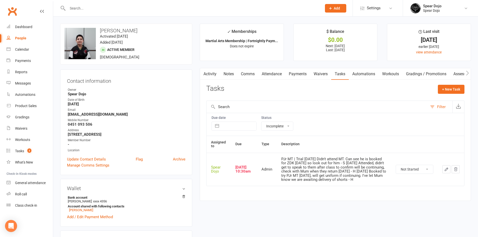
click at [444, 172] on icon "button" at bounding box center [446, 169] width 5 height 5
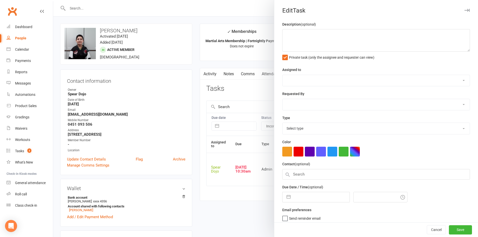
type textarea "PJr MT | Trial [DATE] Didn't attend MT. Can see he is booked for ZDK [DATE] so …"
select select "43986"
type input "[DATE]"
type input "10:30am"
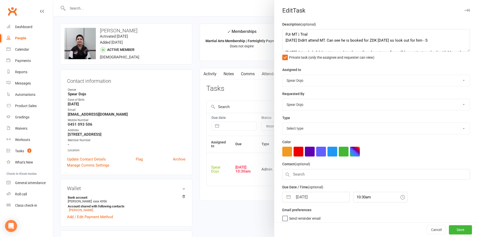
select select "19839"
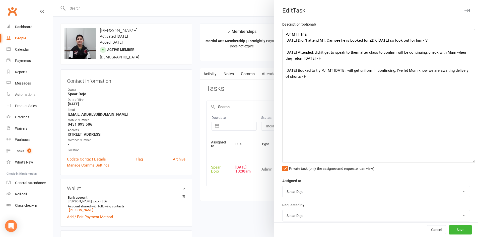
drag, startPoint x: 460, startPoint y: 50, endPoint x: 469, endPoint y: 146, distance: 96.0
click at [471, 162] on div "Edit Task Description (optional) PJr MT | Trial [DATE] Didn't attend MT. Can se…" at bounding box center [376, 118] width 204 height 237
click at [311, 34] on textarea "PJr MT | Trial [DATE] Didn't attend MT. Can see he is booked for ZDK [DATE] so …" at bounding box center [378, 96] width 193 height 134
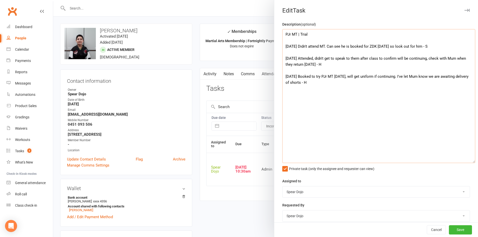
type textarea "PJr MT | Trial [DATE] Didn't attend MT. Can see he is booked for ZDK [DATE] so …"
click at [201, 79] on div at bounding box center [265, 118] width 425 height 237
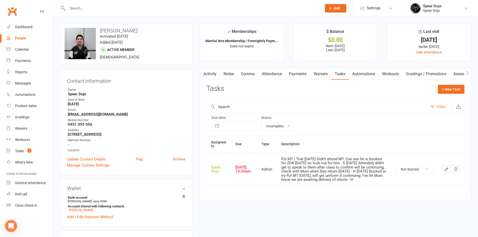
click at [211, 74] on link "Activity" at bounding box center [210, 74] width 20 height 12
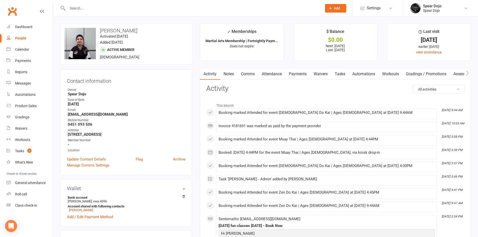
click at [345, 73] on link "Tasks" at bounding box center [340, 74] width 18 height 12
select select "incomplete"
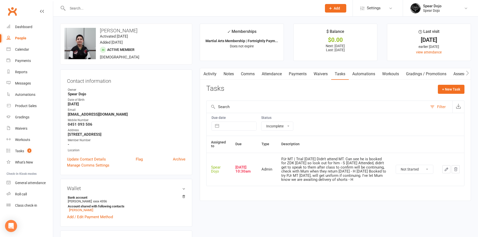
click at [447, 170] on icon "button" at bounding box center [446, 169] width 3 height 3
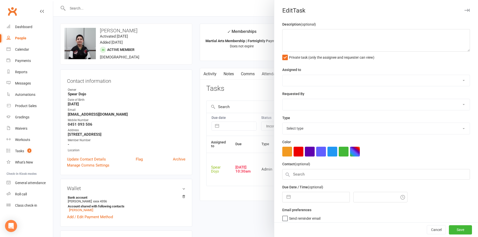
type textarea "PJr MT | Trial [DATE] Didn't attend MT. Can see he is booked for ZDK [DATE] so …"
select select "43986"
type input "[DATE]"
type input "10:30am"
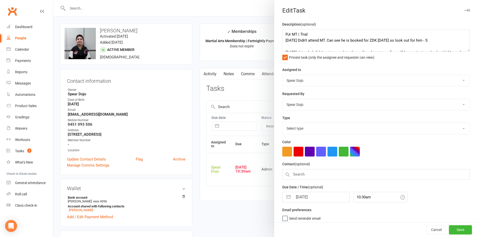
select select "19839"
click at [307, 35] on textarea "PJr MT | Trial [DATE] Didn't attend MT. Can see he is booked for ZDK [DATE] so …" at bounding box center [376, 40] width 188 height 23
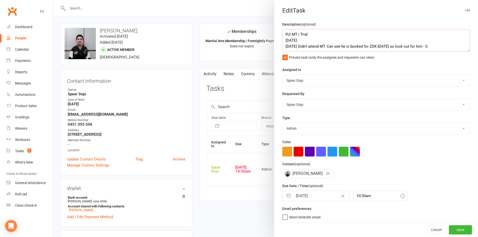
type textarea "PJr MT | Trial [DATE] [DATE] Didn't attend MT. Can see he is booked for ZDK [DA…"
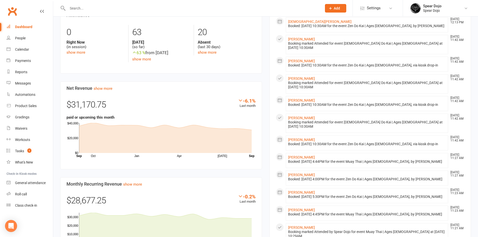
scroll to position [150, 0]
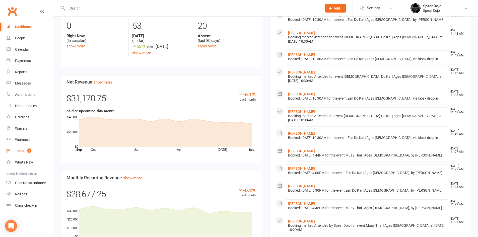
click at [31, 150] on span "1" at bounding box center [29, 150] width 4 height 4
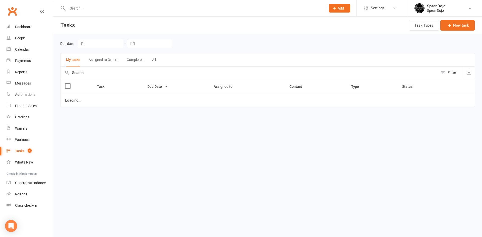
select select "started"
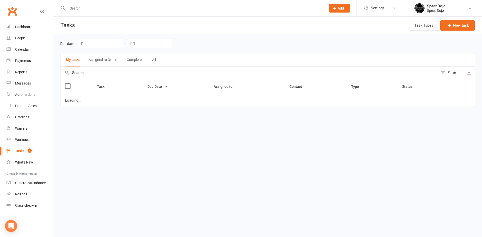
select select "started"
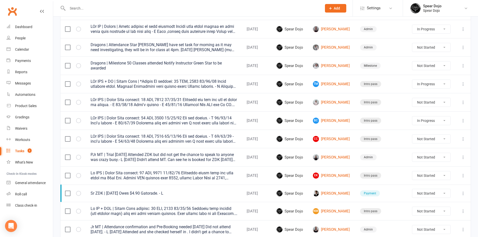
scroll to position [201, 0]
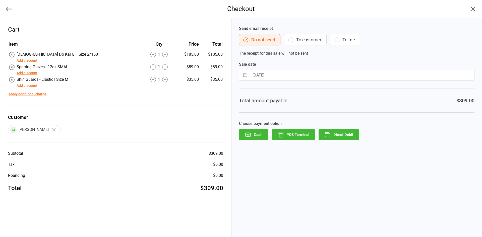
click at [20, 85] on button "Add discount" at bounding box center [27, 85] width 21 height 5
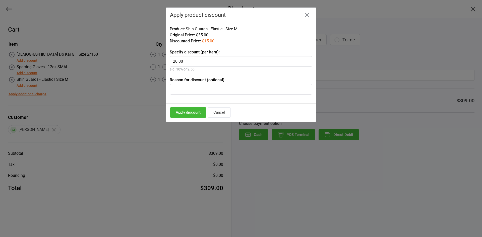
type input "20.00"
click at [195, 110] on button "Apply discount" at bounding box center [188, 112] width 36 height 10
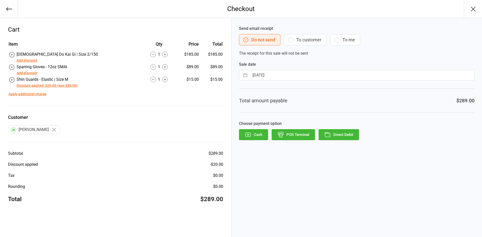
click at [291, 39] on icon "button" at bounding box center [290, 40] width 6 height 6
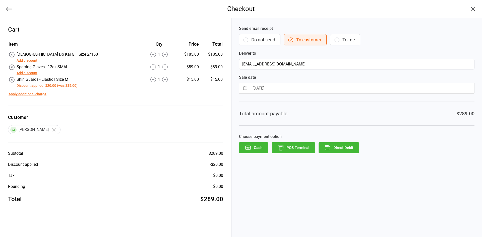
click at [296, 149] on button "POS Terminal" at bounding box center [292, 147] width 43 height 11
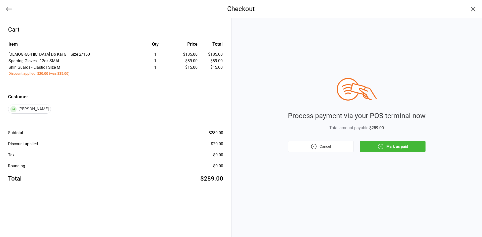
click at [400, 148] on button "Mark as paid" at bounding box center [392, 146] width 66 height 11
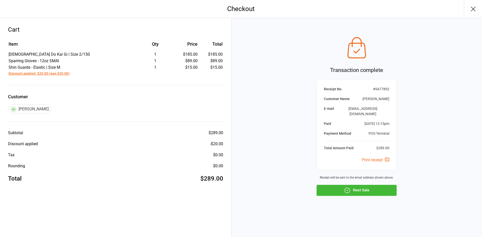
click at [373, 189] on button "Next Sale" at bounding box center [356, 190] width 80 height 11
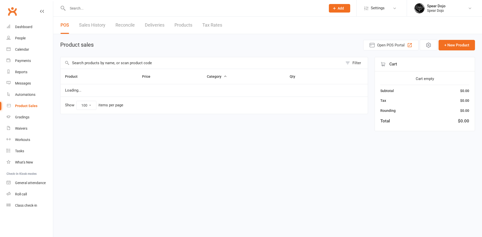
select select "100"
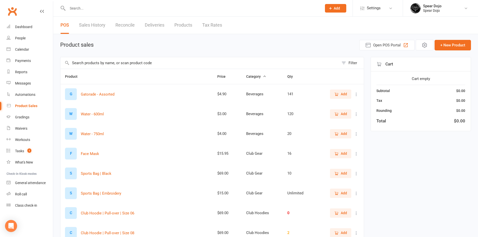
click at [127, 25] on link "Reconcile" at bounding box center [124, 25] width 19 height 17
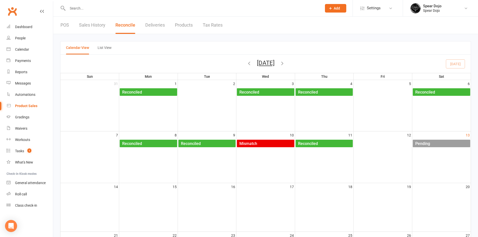
click at [438, 140] on div "Pending" at bounding box center [442, 144] width 55 height 8
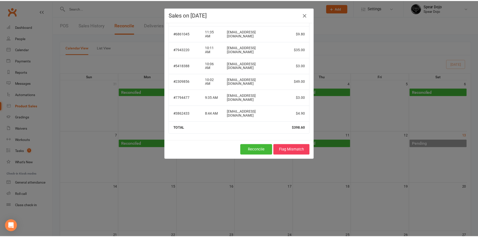
scroll to position [54, 0]
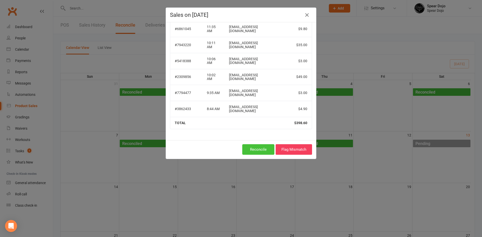
click at [258, 148] on button "Reconcile" at bounding box center [258, 149] width 32 height 11
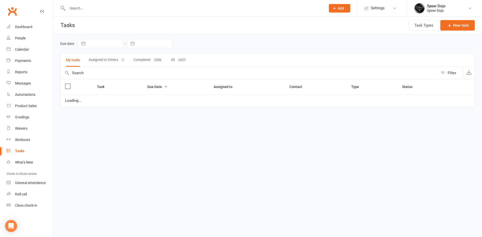
select select "started"
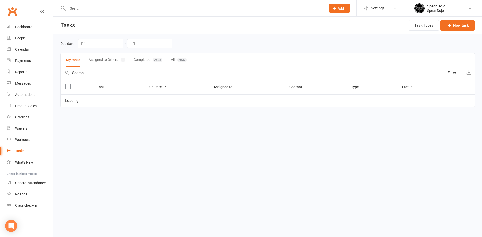
select select "started"
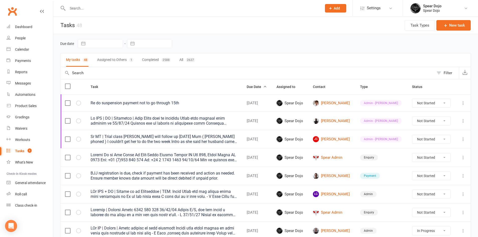
click at [123, 59] on button "Assigned to Others 1" at bounding box center [115, 59] width 36 height 13
select select "started"
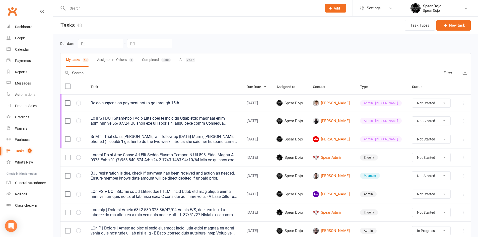
select select "started"
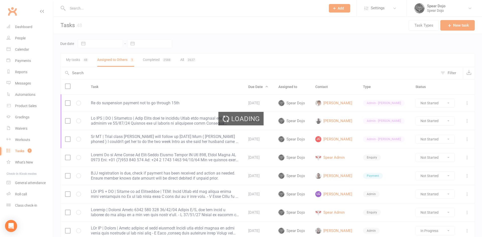
select select "started"
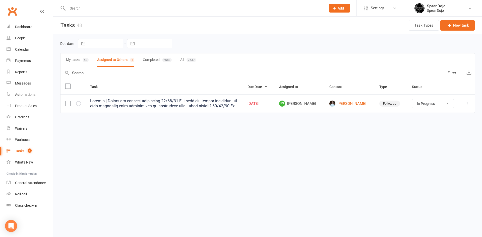
select select "started"
click at [465, 102] on icon at bounding box center [466, 103] width 5 height 5
click at [428, 124] on link "Edit" at bounding box center [445, 123] width 50 height 10
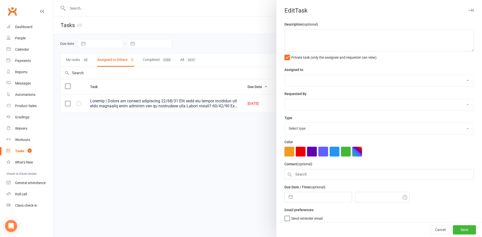
type textarea "Dragons | Change to limited membership 13/09/25 This task was marked completed …"
select select "49583"
select select "43986"
type input "13 Sep 2025"
type input "12:00pm"
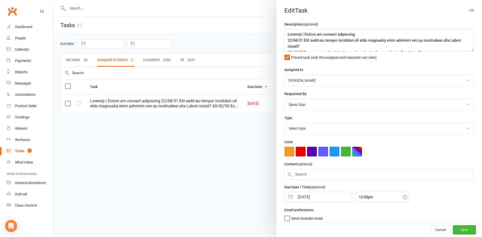
select select "19887"
click at [288, 197] on button "button" at bounding box center [290, 196] width 9 height 10
select select "7"
select select "2025"
select select "8"
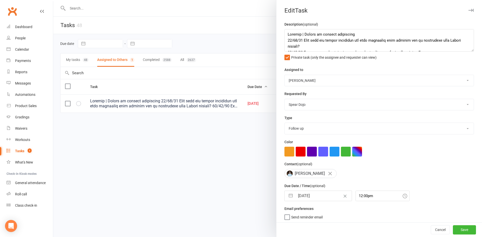
select select "2025"
select select "9"
select select "2025"
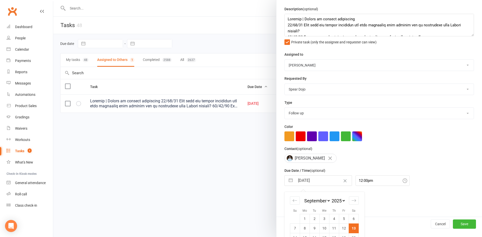
scroll to position [48, 0]
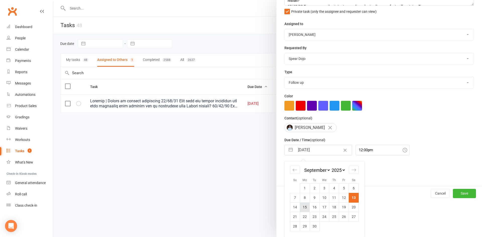
click at [305, 207] on td "15" at bounding box center [305, 207] width 10 height 10
type input "15 Sep 2025"
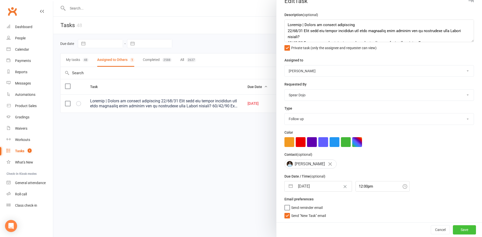
click at [455, 230] on button "Save" at bounding box center [463, 229] width 23 height 9
select select "started"
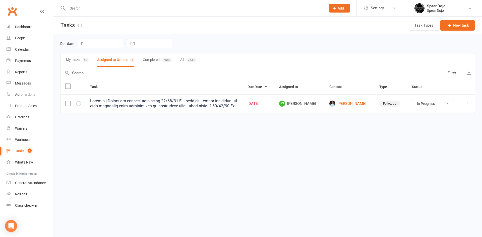
select select "started"
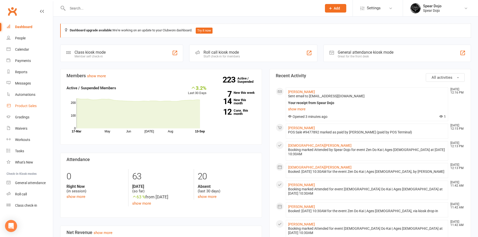
click at [24, 105] on div "Product Sales" at bounding box center [26, 106] width 22 height 4
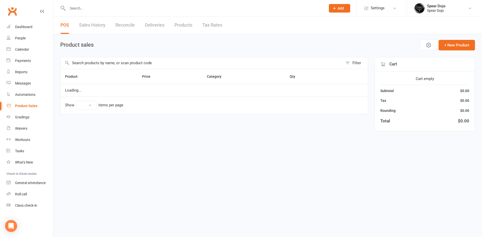
select select "100"
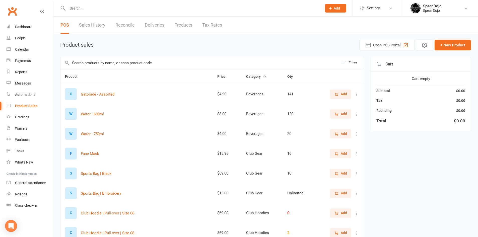
click at [81, 64] on input "text" at bounding box center [199, 63] width 278 height 12
click at [341, 133] on span "Add" at bounding box center [344, 134] width 6 height 6
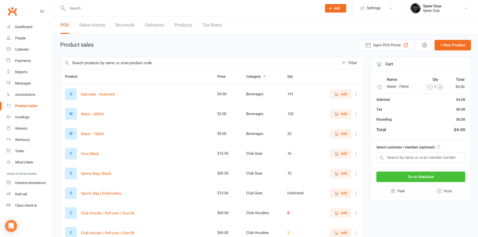
click at [433, 176] on button "Go to checkout" at bounding box center [420, 177] width 89 height 11
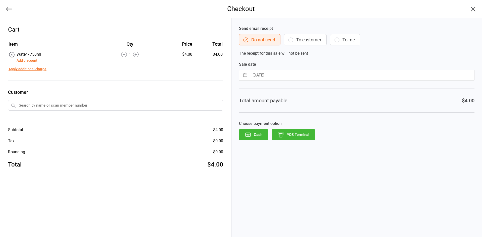
click at [297, 135] on button "POS Terminal" at bounding box center [292, 134] width 43 height 11
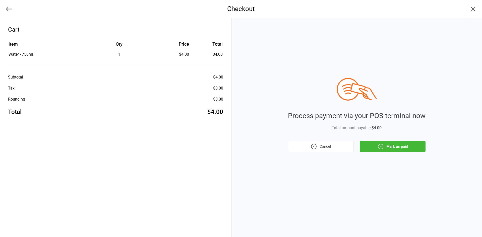
click at [396, 147] on button "Mark as paid" at bounding box center [392, 146] width 66 height 11
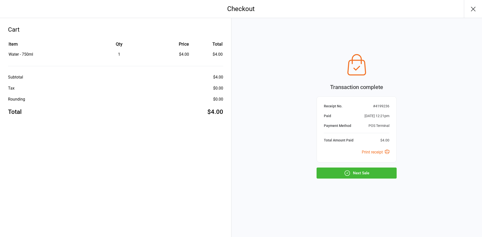
click at [380, 174] on button "Next Sale" at bounding box center [356, 173] width 80 height 11
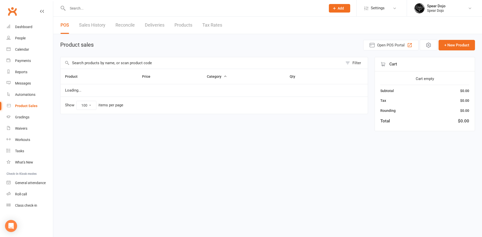
select select "100"
